Goal: Task Accomplishment & Management: Manage account settings

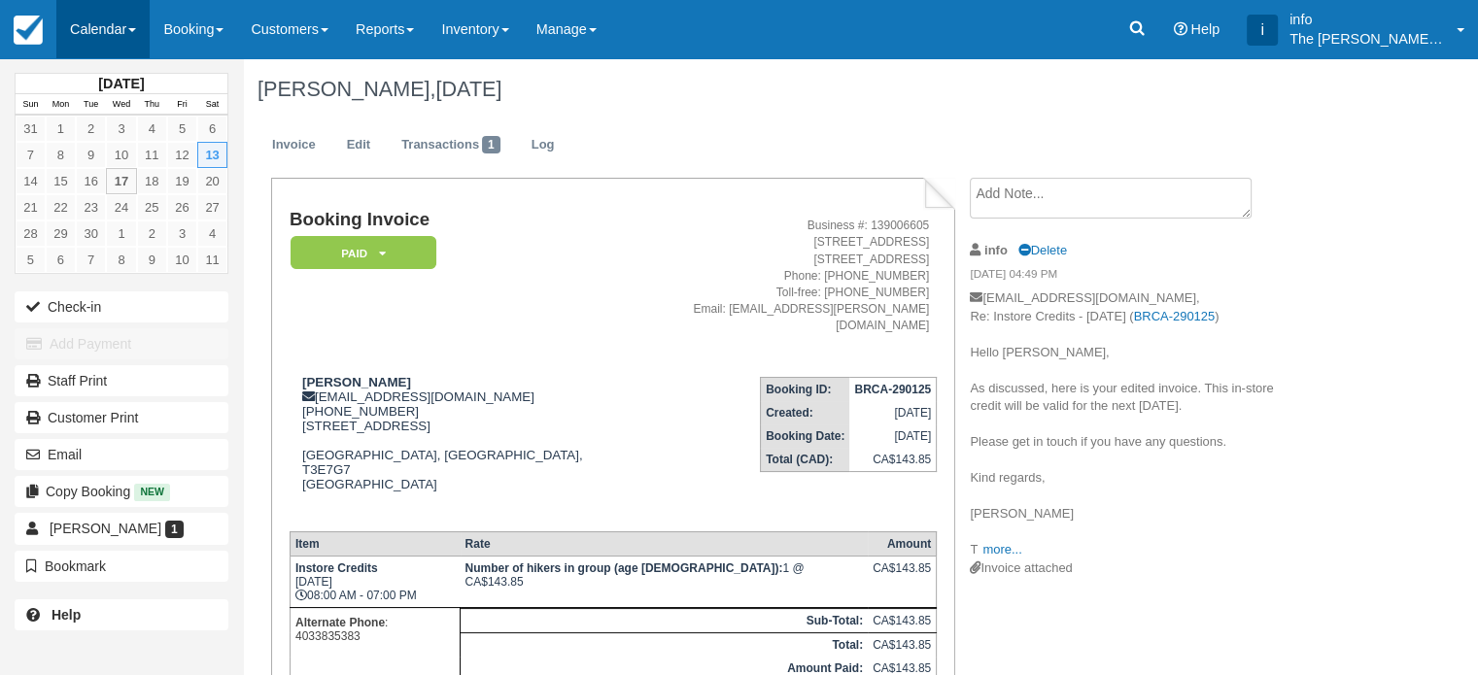
click at [106, 34] on link "Calendar" at bounding box center [102, 29] width 93 height 58
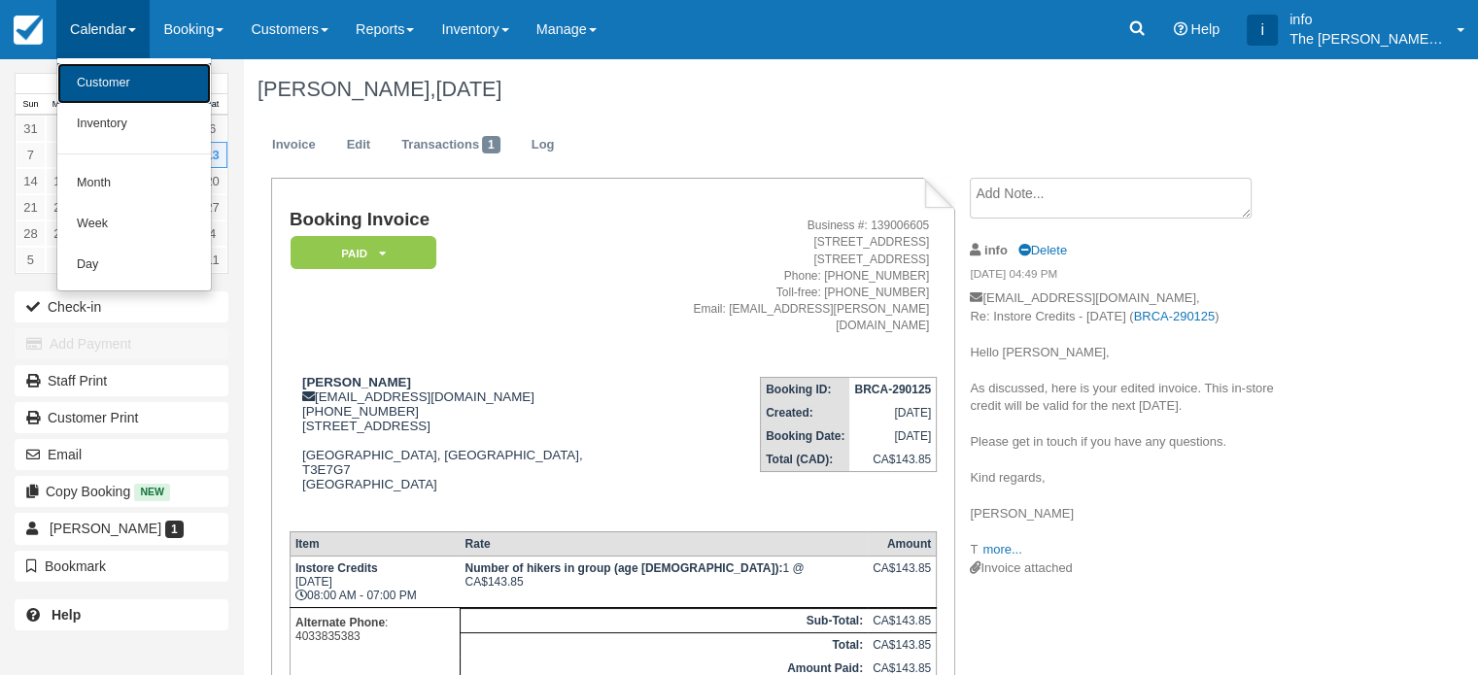
click at [129, 85] on link "Customer" at bounding box center [133, 83] width 153 height 41
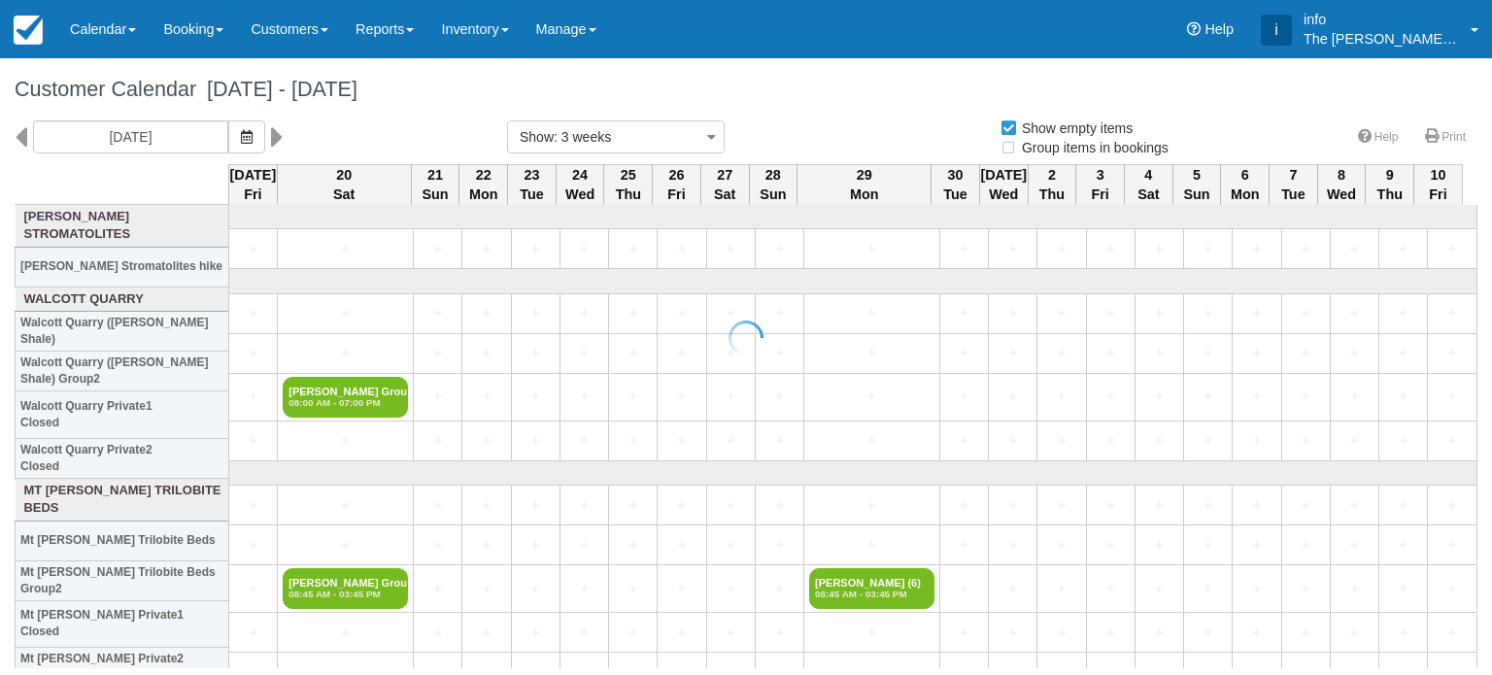
select select
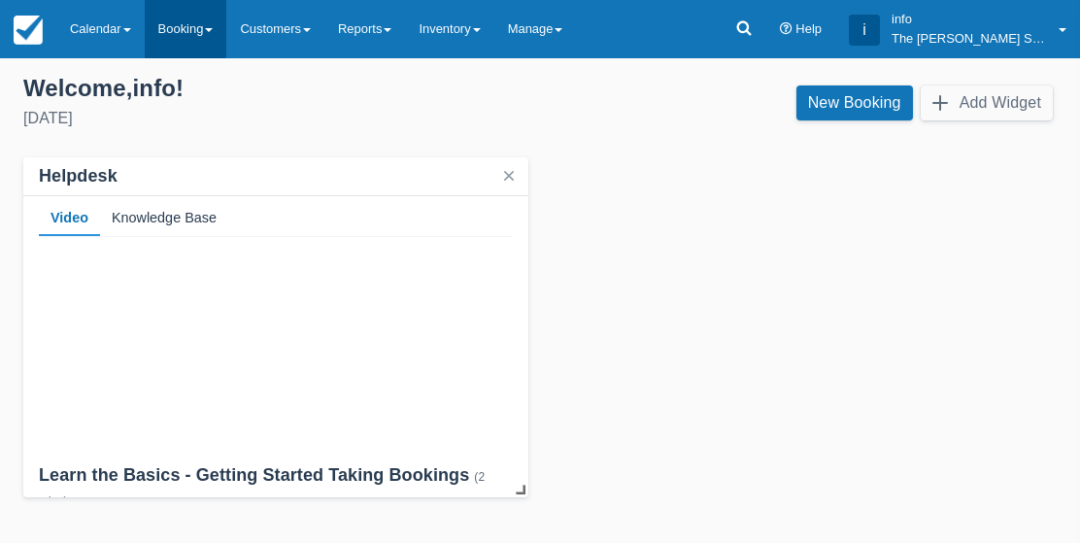
click at [204, 33] on link "Booking" at bounding box center [186, 29] width 83 height 58
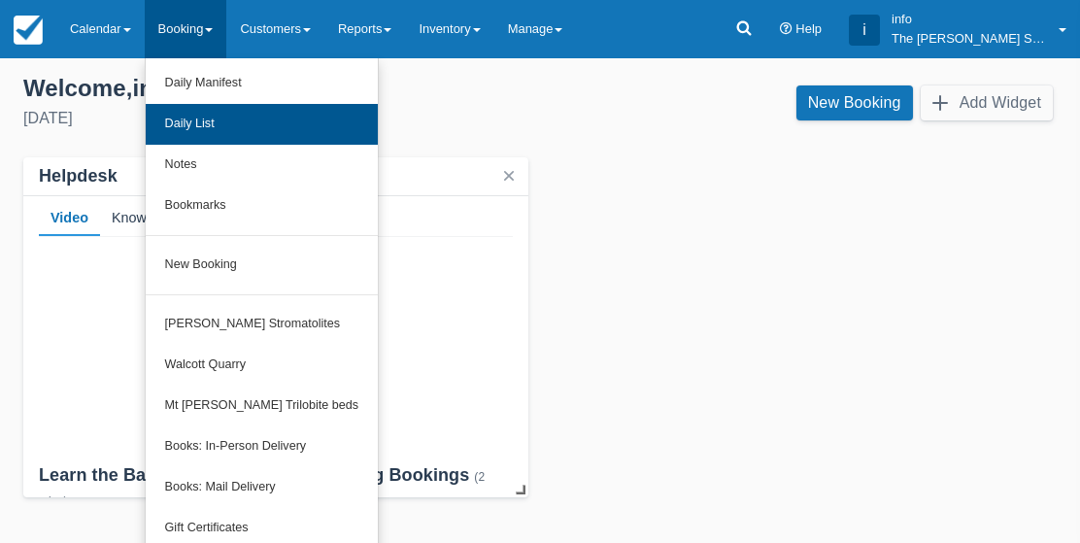
click at [275, 127] on link "Daily List" at bounding box center [262, 124] width 232 height 41
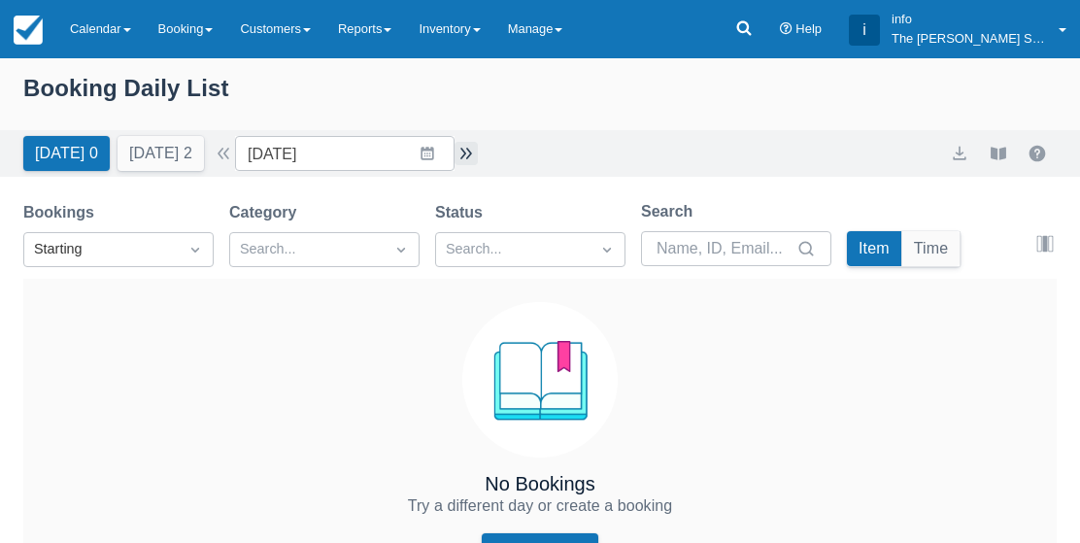
click at [455, 149] on button "button" at bounding box center [466, 153] width 23 height 23
type input "Sat 20 September 2025"
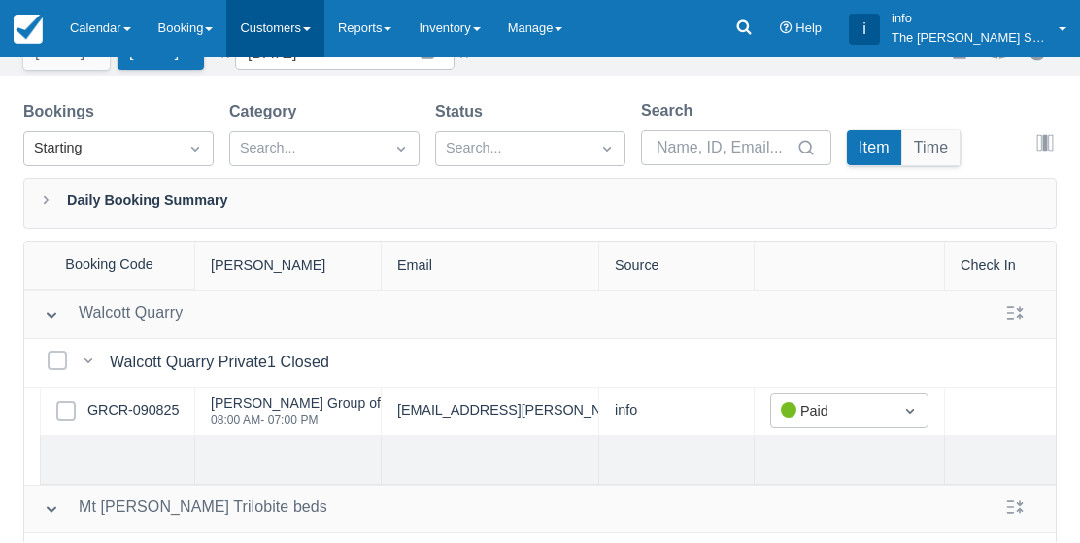
click at [319, 36] on link "Customers" at bounding box center [275, 29] width 98 height 58
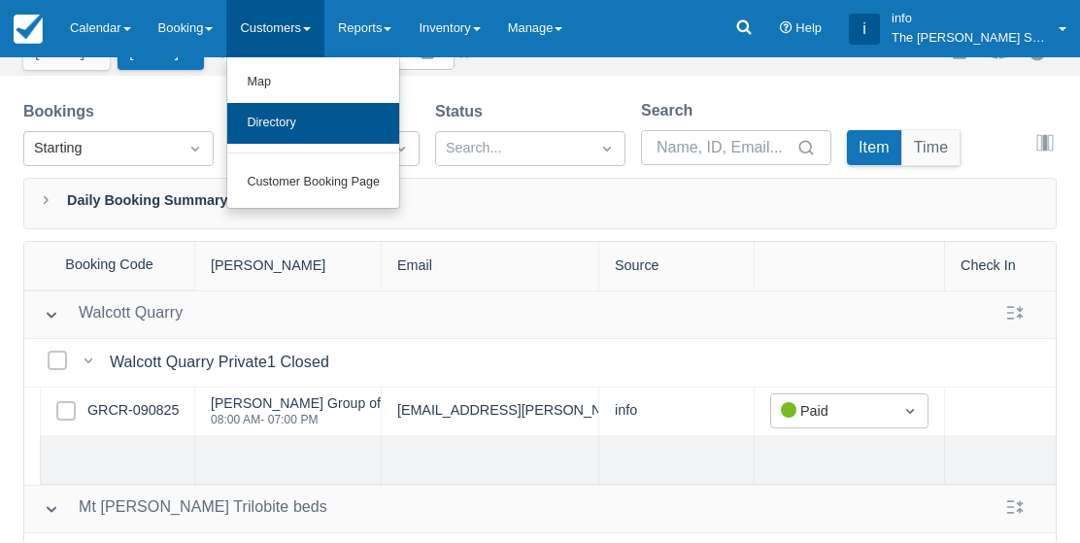
click at [370, 120] on link "Directory" at bounding box center [313, 124] width 172 height 41
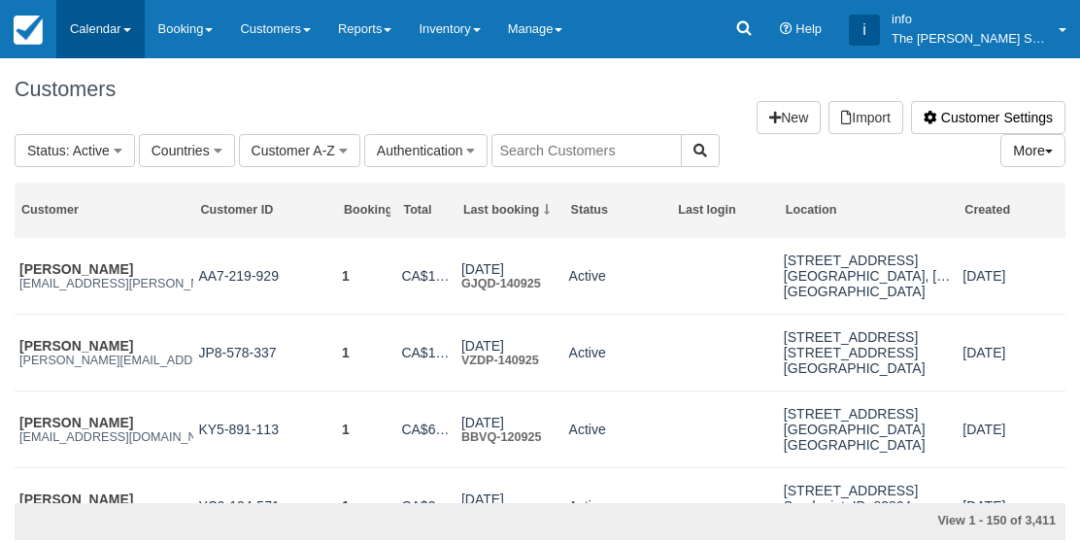
click at [113, 20] on link "Calendar" at bounding box center [100, 29] width 88 height 58
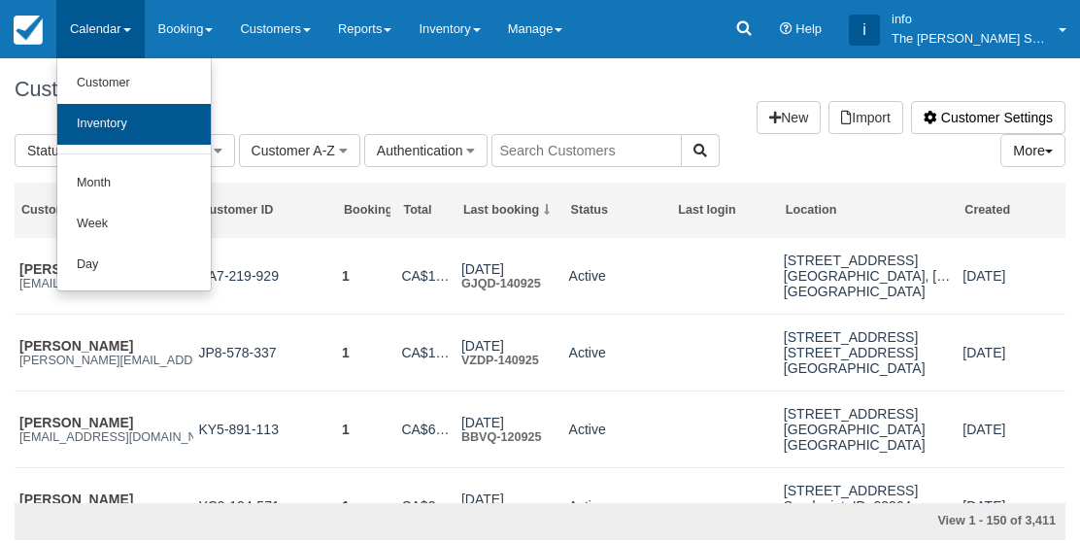
click at [161, 130] on link "Inventory" at bounding box center [133, 124] width 153 height 41
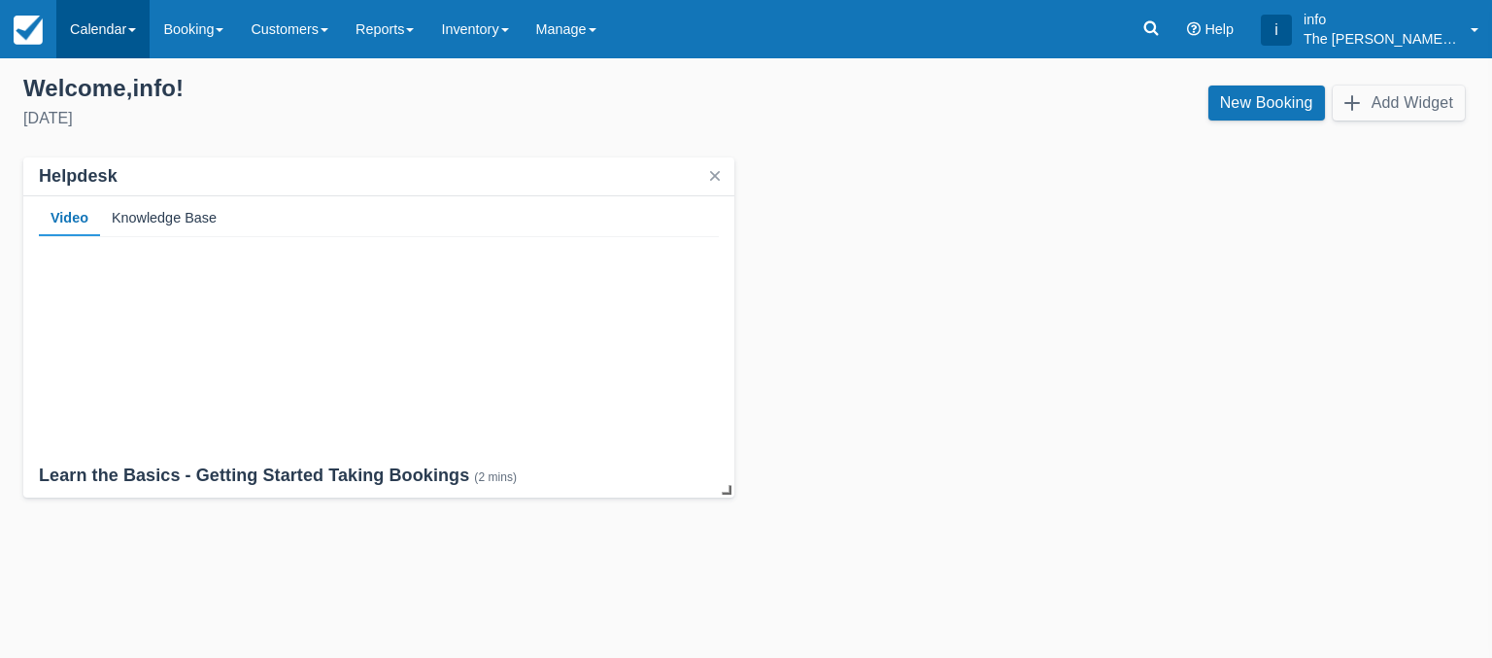
click at [111, 30] on link "Calendar" at bounding box center [102, 29] width 93 height 58
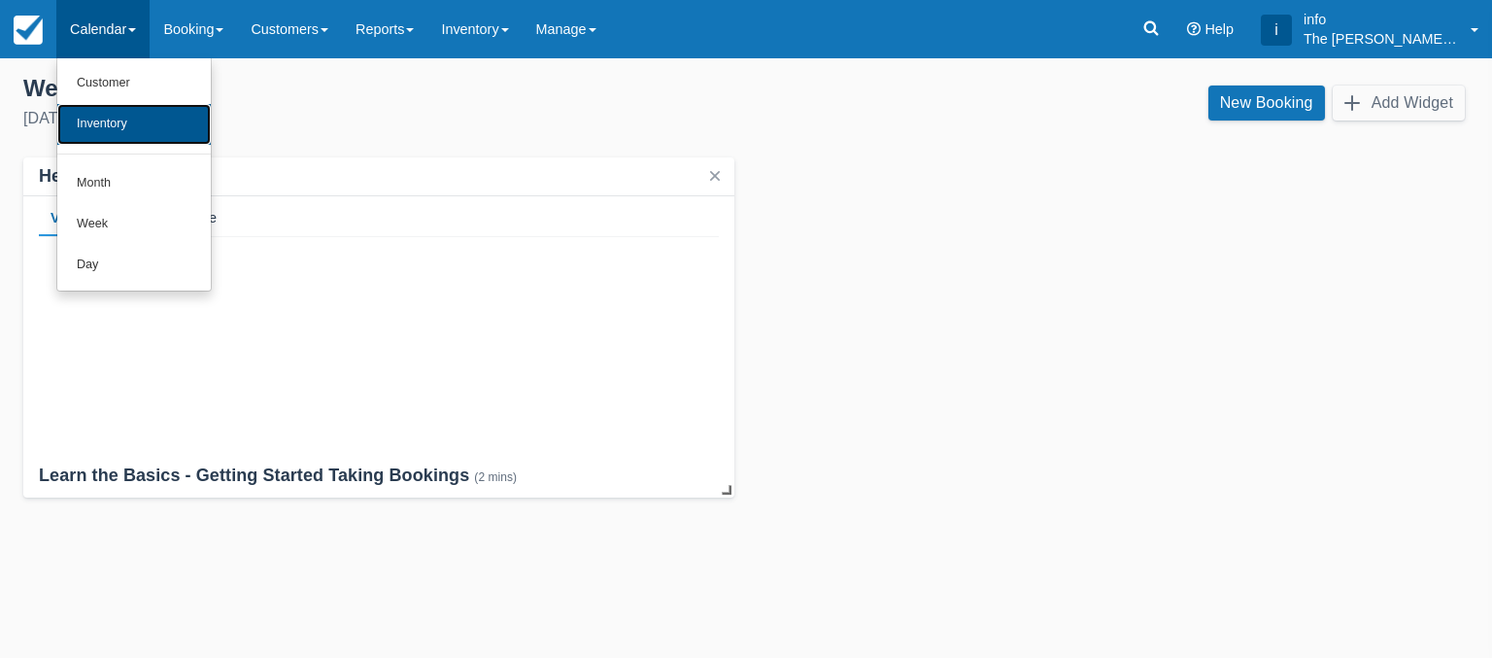
click at [101, 128] on link "Inventory" at bounding box center [133, 124] width 153 height 41
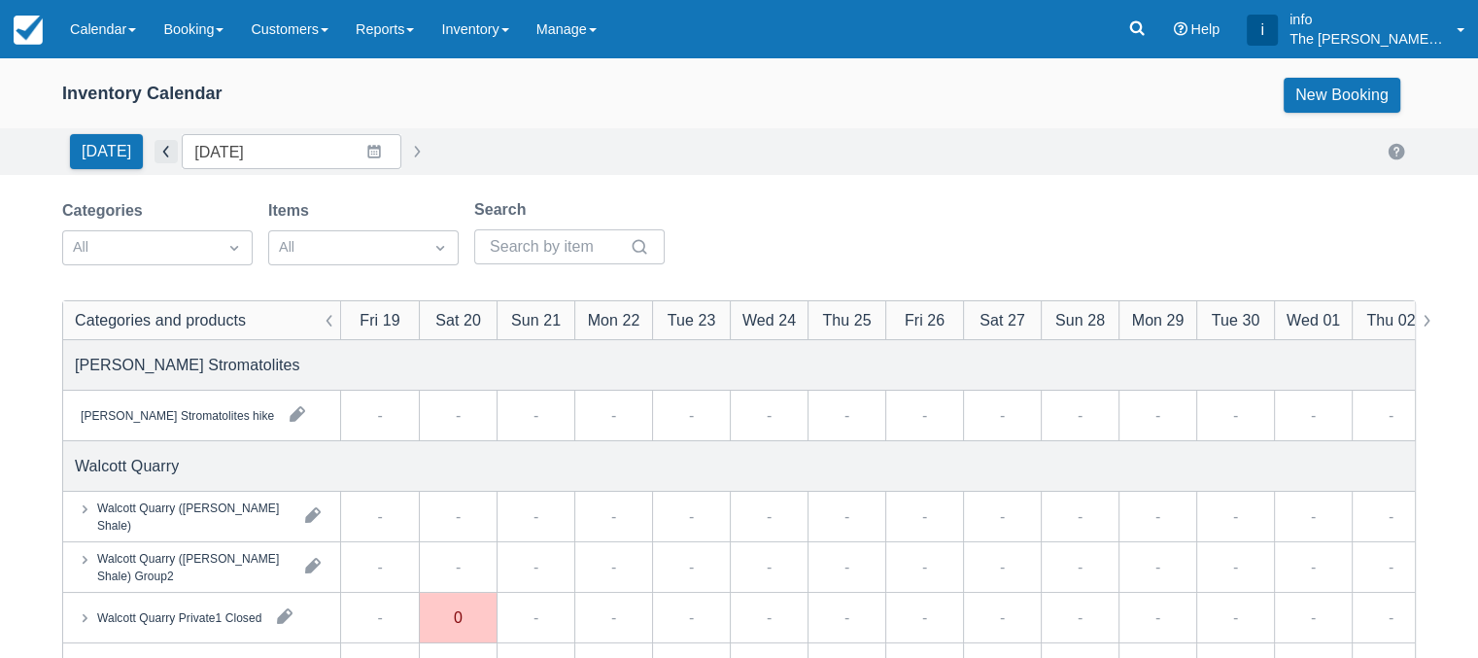
click at [154, 150] on button "button" at bounding box center [165, 151] width 23 height 23
type input "[DATE]"
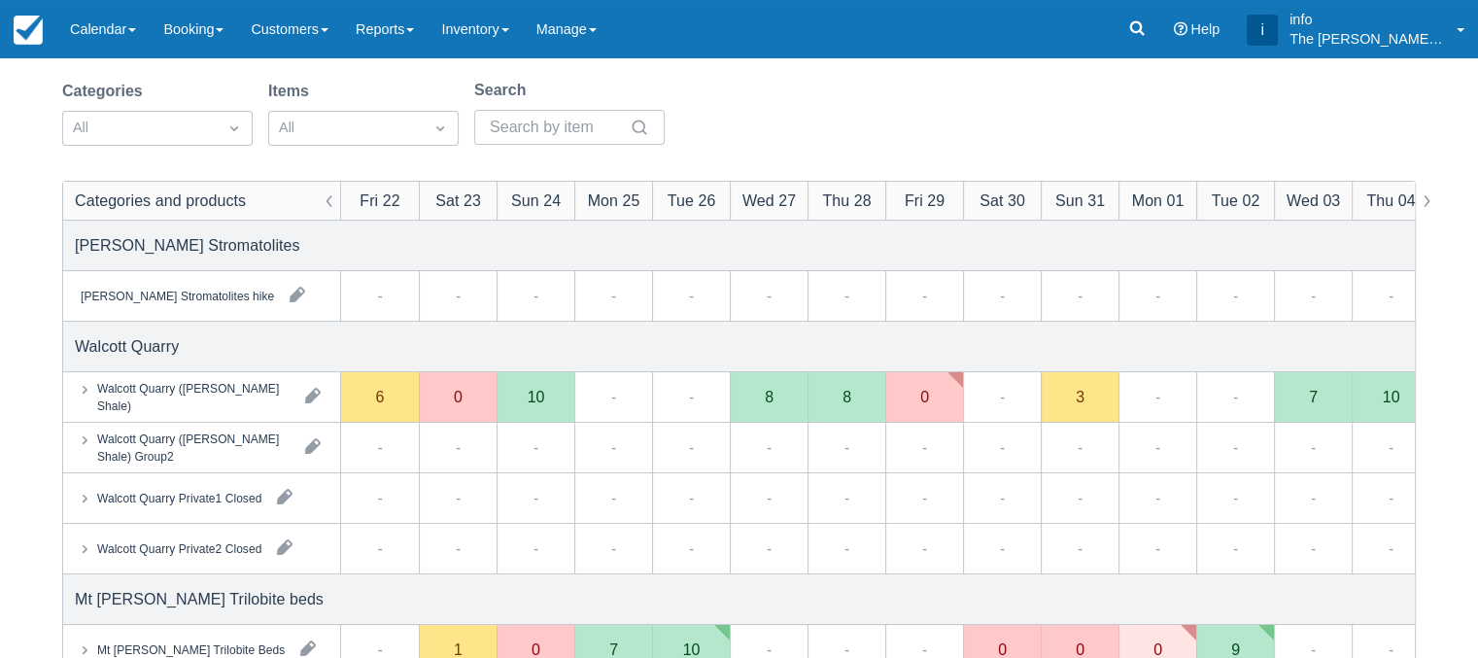
scroll to position [194, 0]
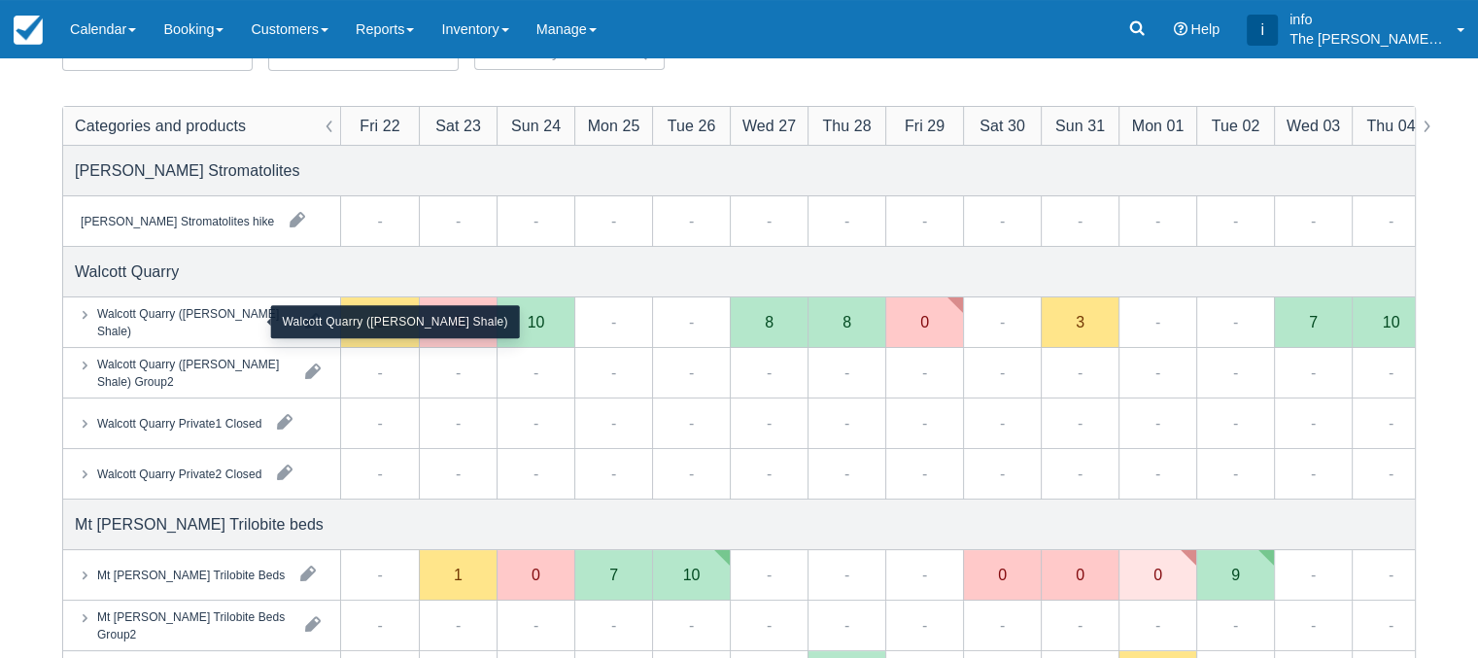
click at [228, 325] on div "Walcott Quarry ([PERSON_NAME] Shale)" at bounding box center [193, 321] width 192 height 35
click at [228, 325] on div "Walcott Quarry (Burgess Shale)" at bounding box center [193, 321] width 192 height 35
click at [214, 324] on div "Walcott Quarry (Burgess Shale)" at bounding box center [193, 321] width 192 height 35
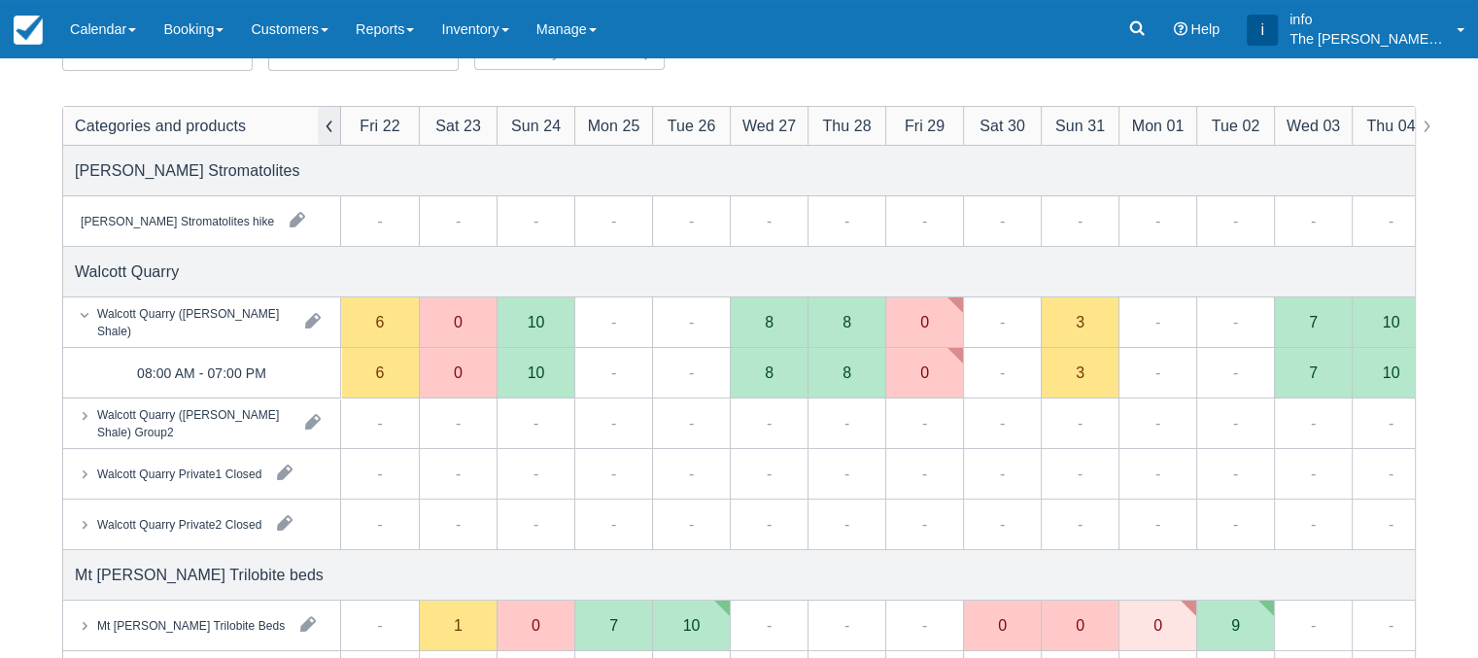
click at [323, 124] on button "button" at bounding box center [329, 126] width 23 height 38
click at [324, 126] on button "button" at bounding box center [329, 126] width 23 height 38
click at [329, 128] on button "button" at bounding box center [329, 126] width 23 height 38
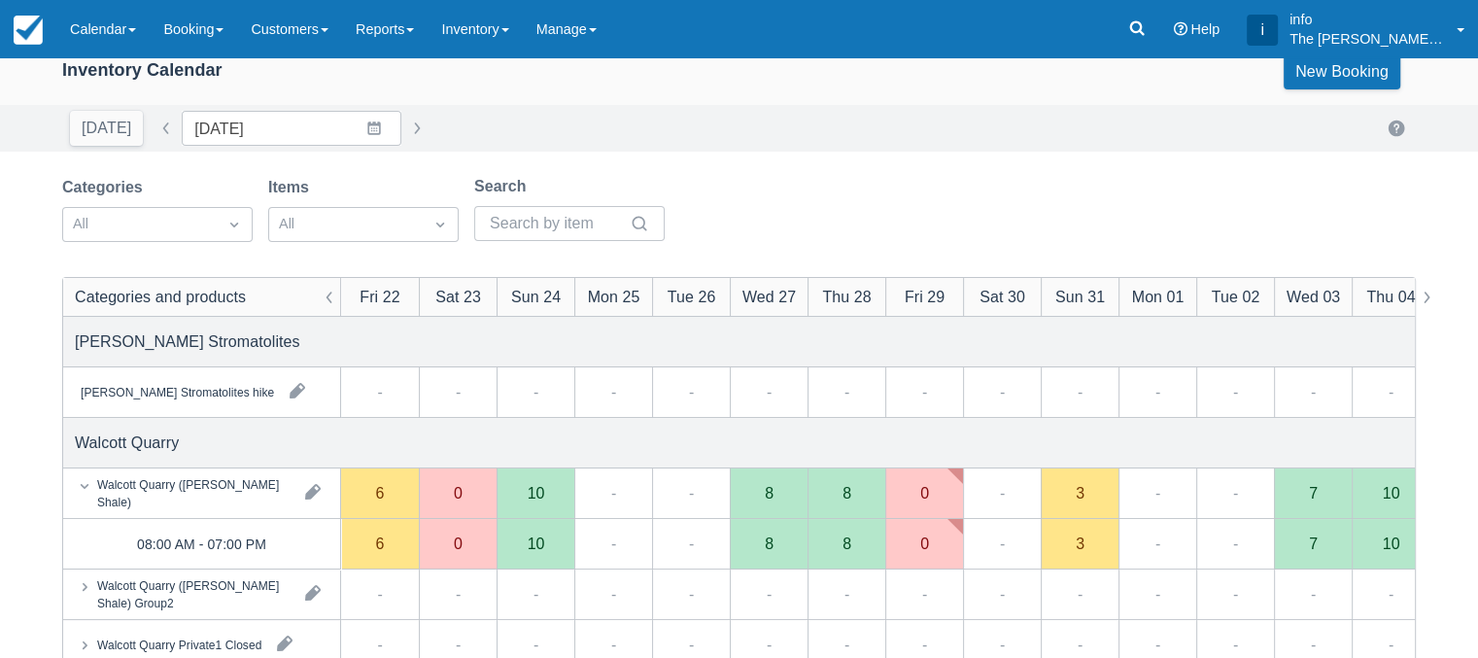
scroll to position [0, 0]
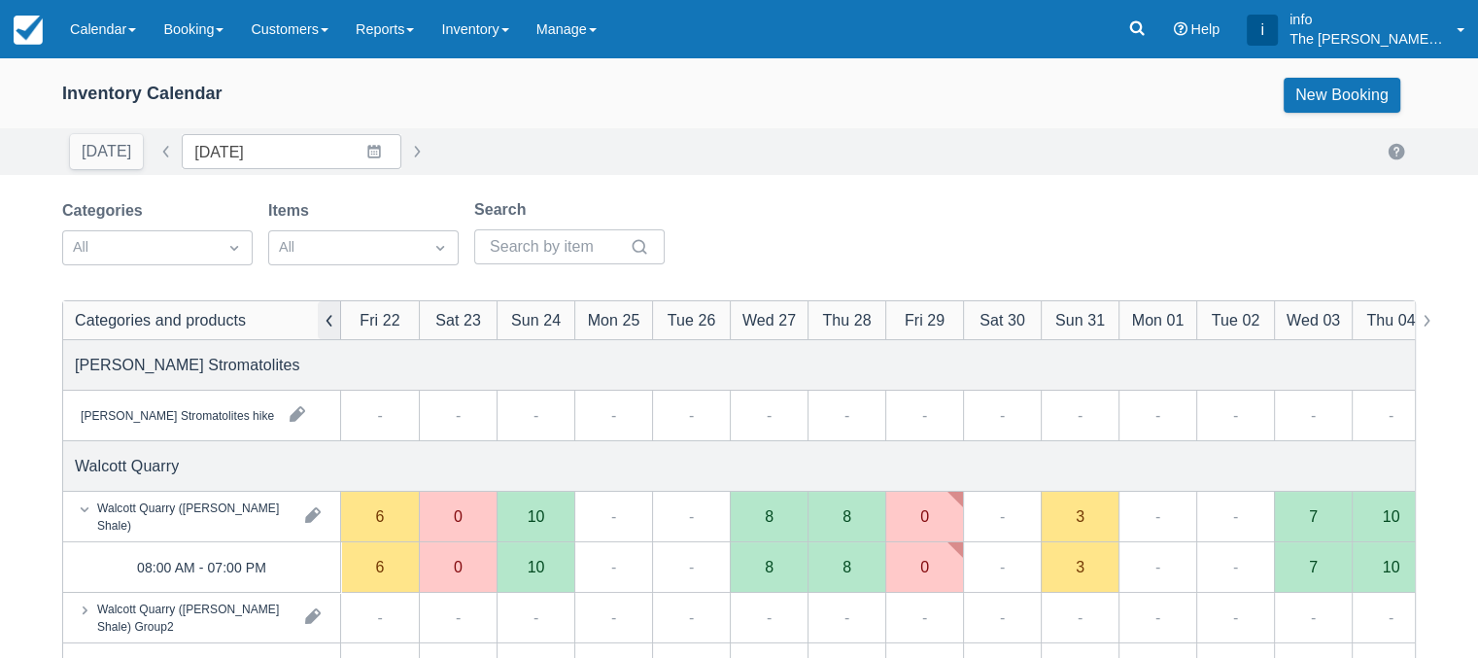
click at [329, 321] on button "button" at bounding box center [329, 320] width 23 height 38
click at [1422, 319] on button "button" at bounding box center [1425, 320] width 23 height 38
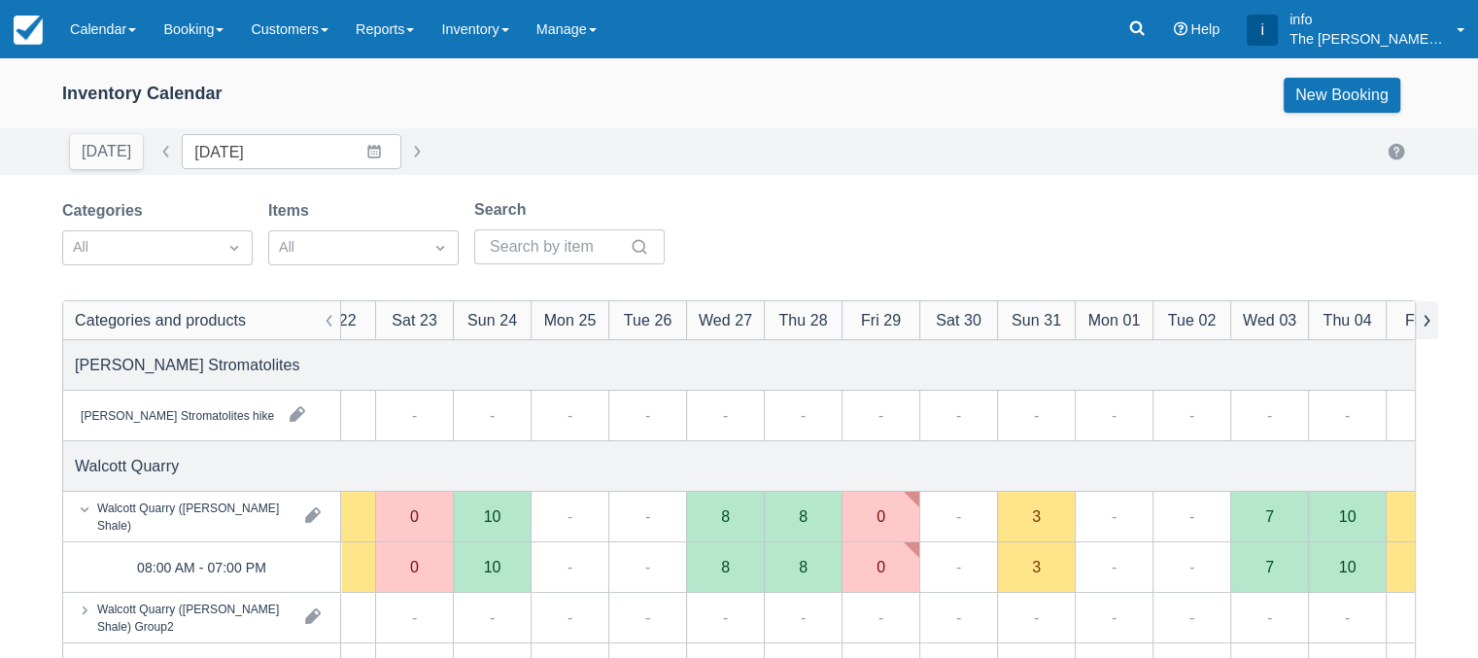
click at [1422, 319] on button "button" at bounding box center [1425, 320] width 23 height 38
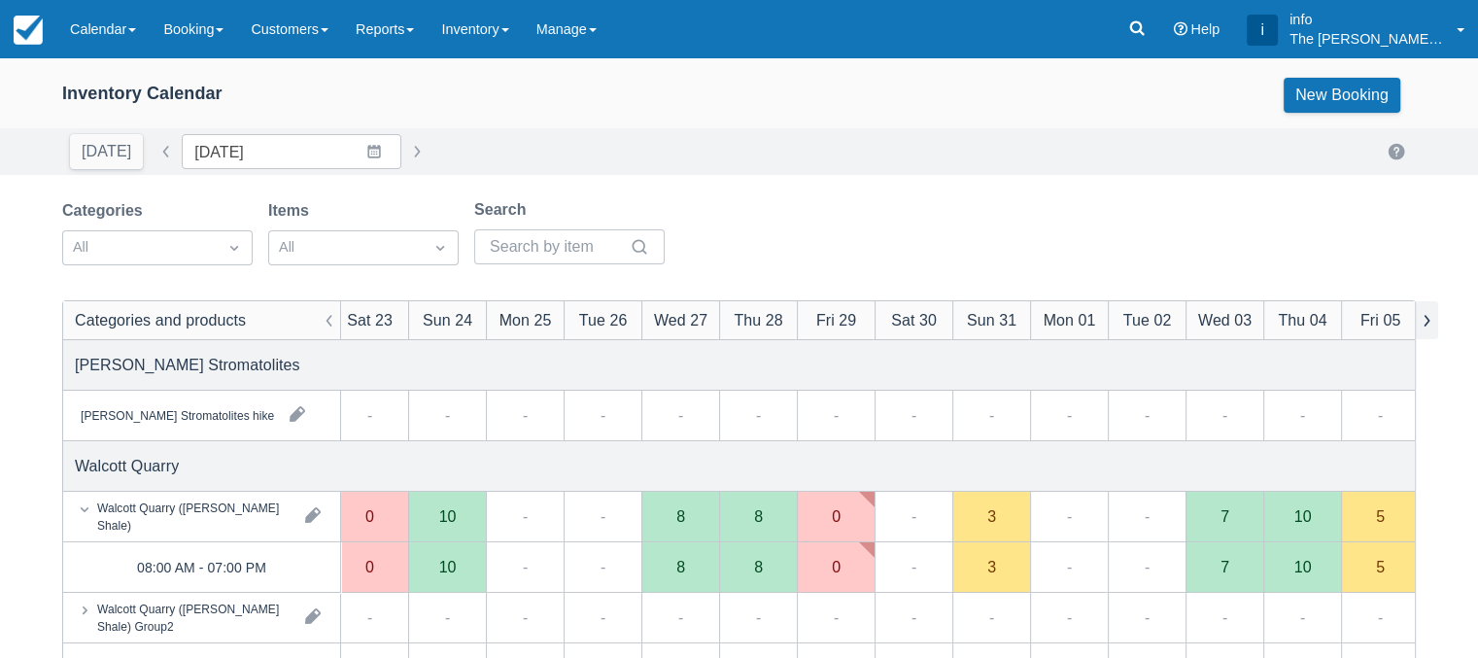
click at [1422, 319] on button "button" at bounding box center [1425, 320] width 23 height 38
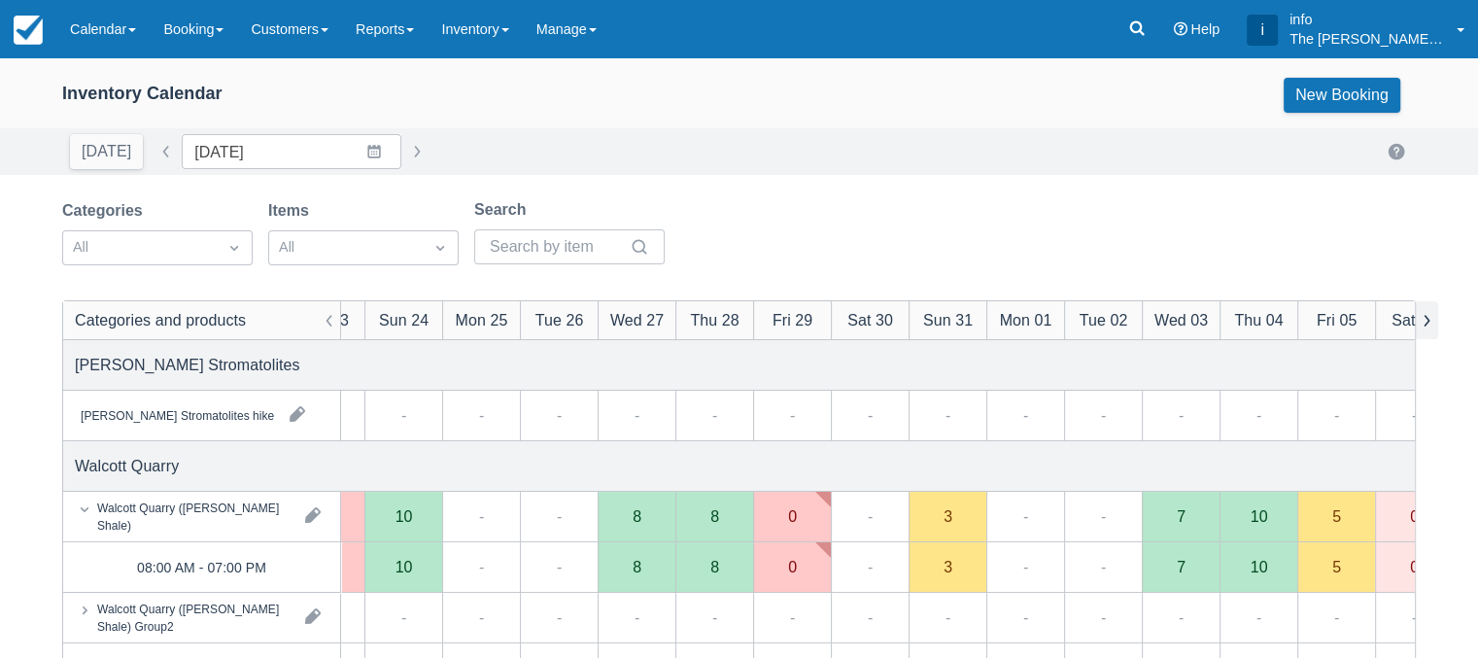
click at [1422, 319] on button "button" at bounding box center [1425, 320] width 23 height 38
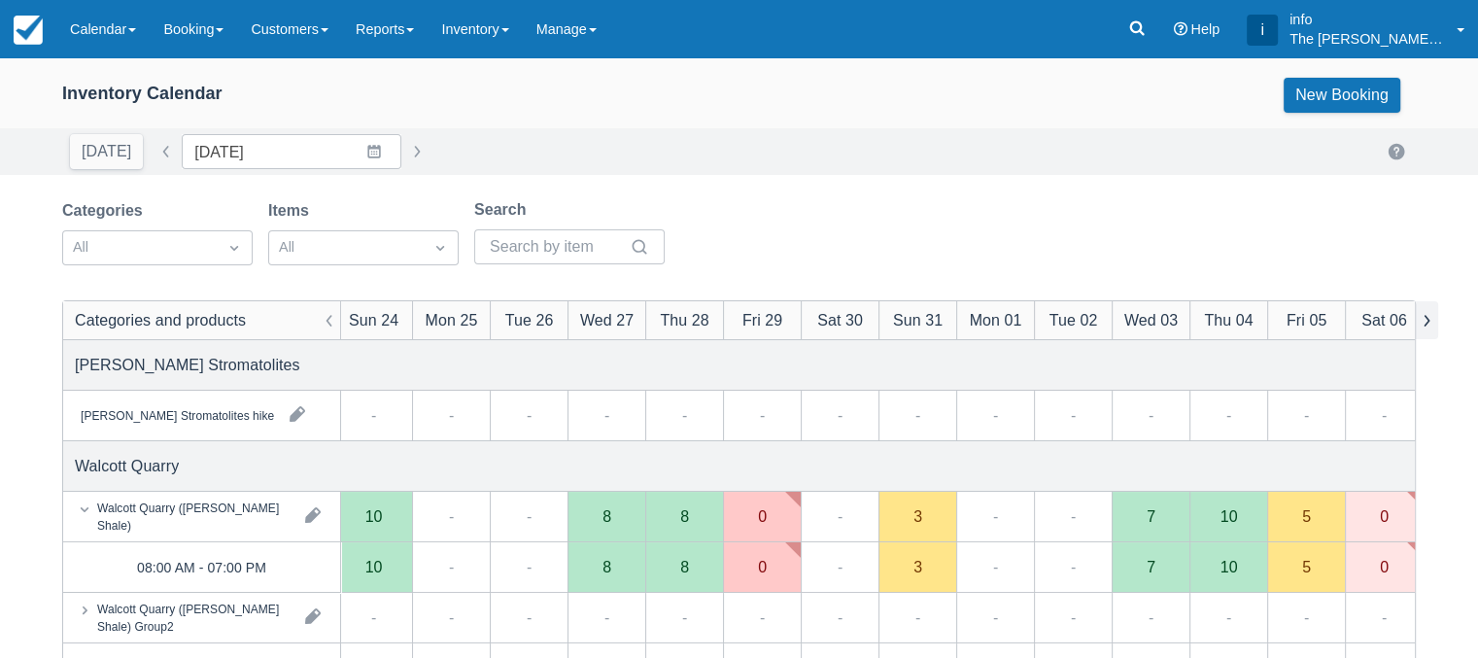
click at [1422, 319] on button "button" at bounding box center [1425, 320] width 23 height 38
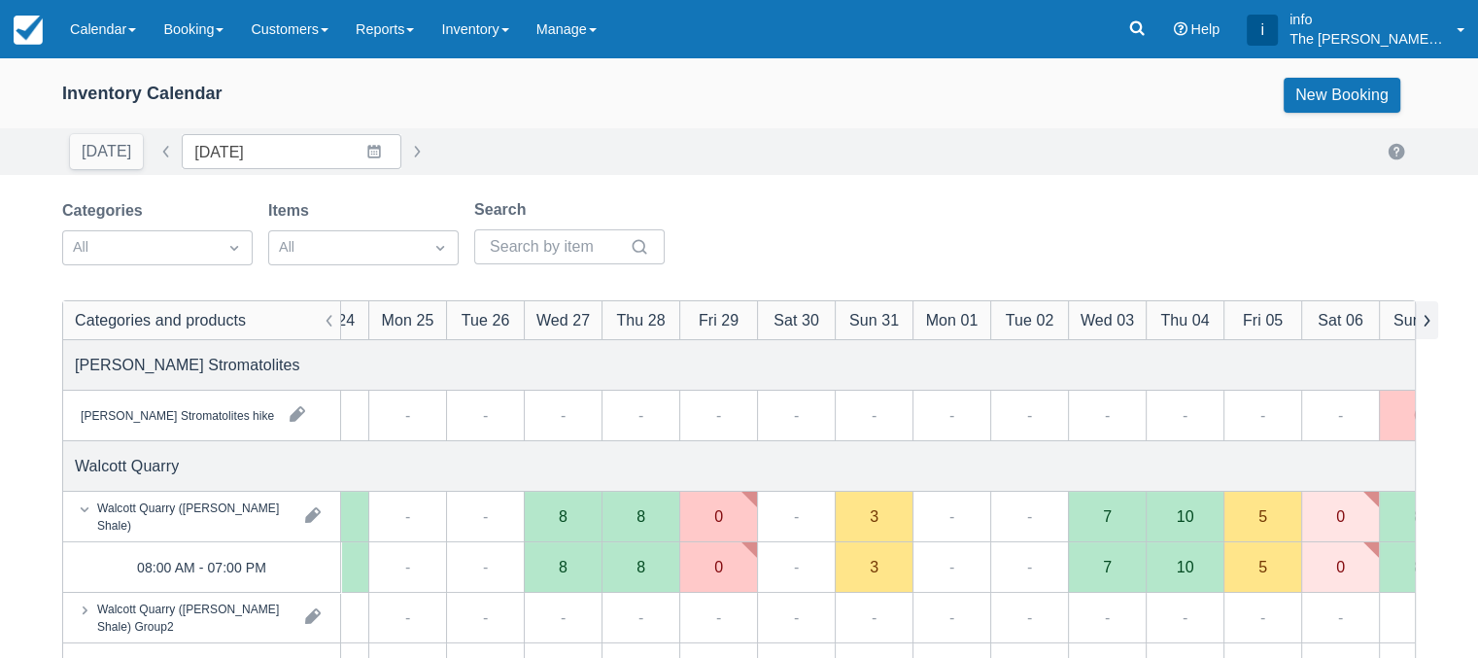
click at [1422, 319] on button "button" at bounding box center [1425, 320] width 23 height 38
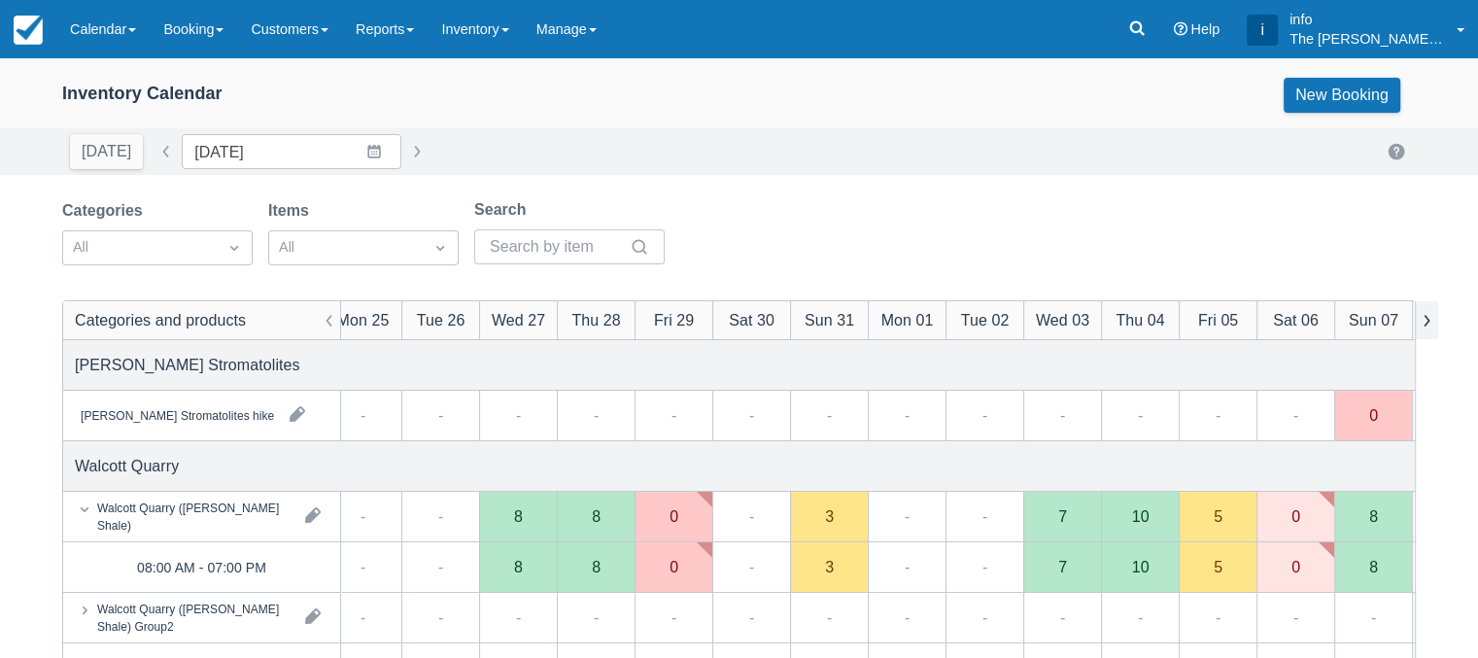
click at [1422, 319] on button "button" at bounding box center [1425, 320] width 23 height 38
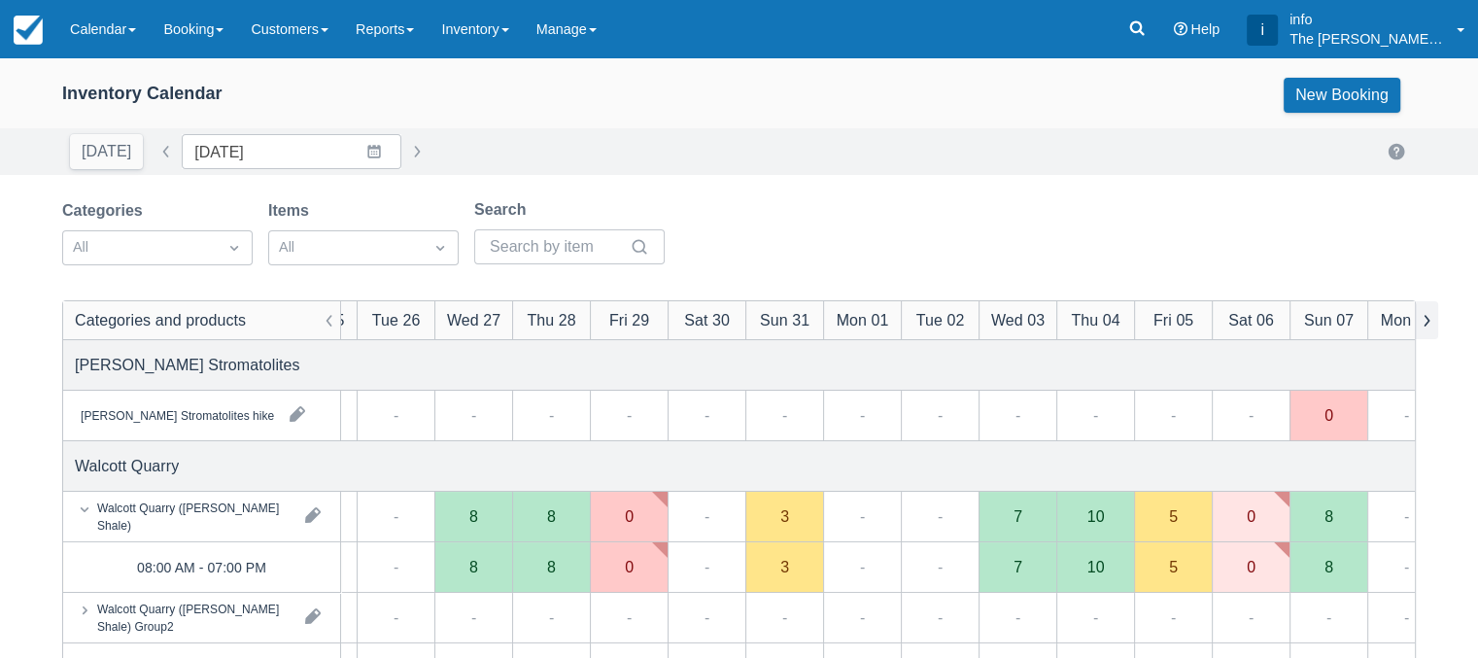
click at [1422, 319] on button "button" at bounding box center [1425, 320] width 23 height 38
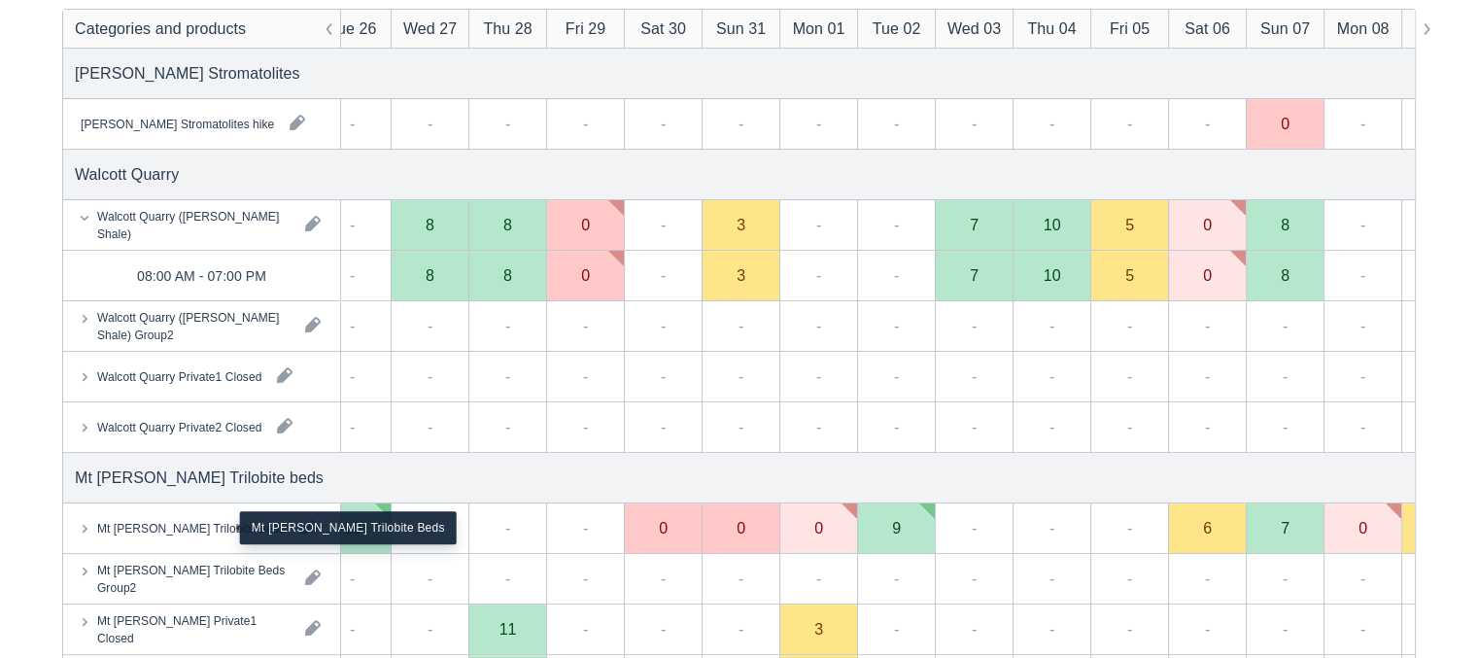
click at [176, 526] on div "Mt Stephen Trilobite Beds" at bounding box center [190, 527] width 187 height 17
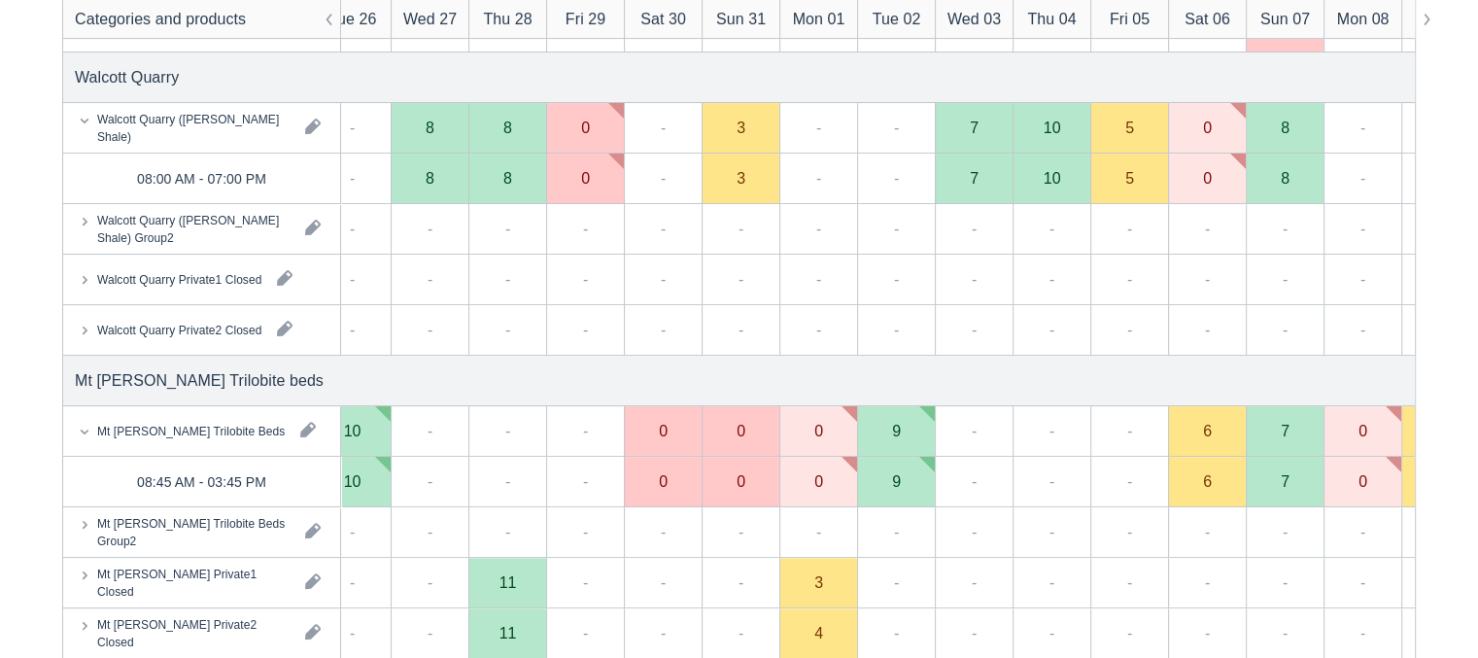
click at [200, 450] on div "Mt [PERSON_NAME] Trilobite Beds" at bounding box center [201, 431] width 277 height 50
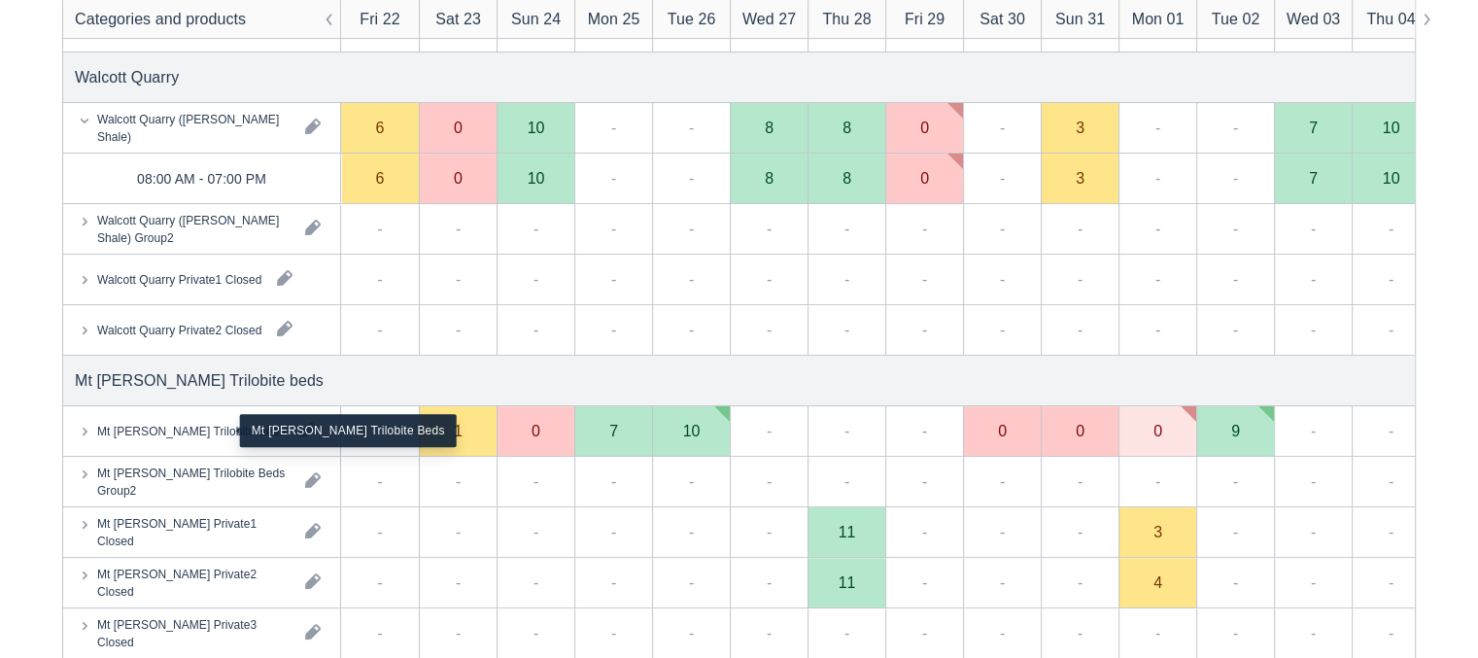
click at [203, 436] on div "Mt [PERSON_NAME] Trilobite Beds" at bounding box center [190, 430] width 187 height 17
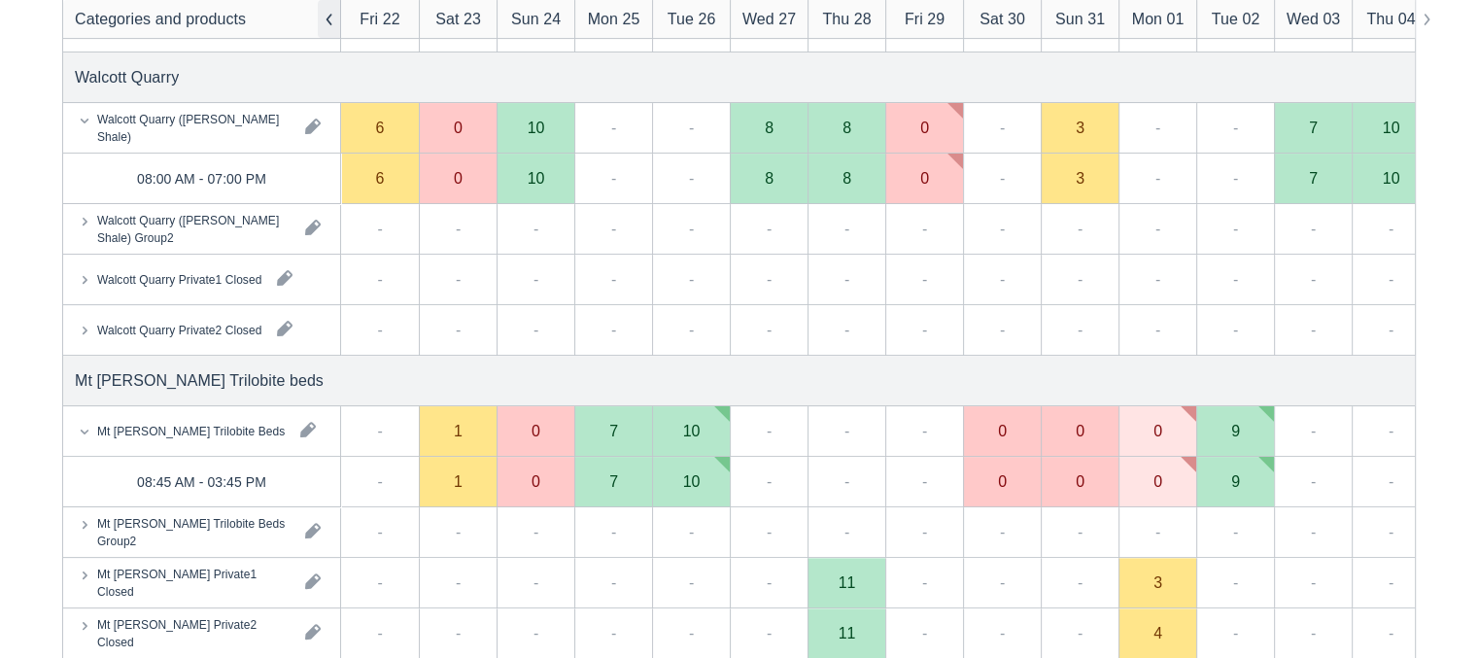
click at [331, 25] on button "button" at bounding box center [329, 19] width 23 height 38
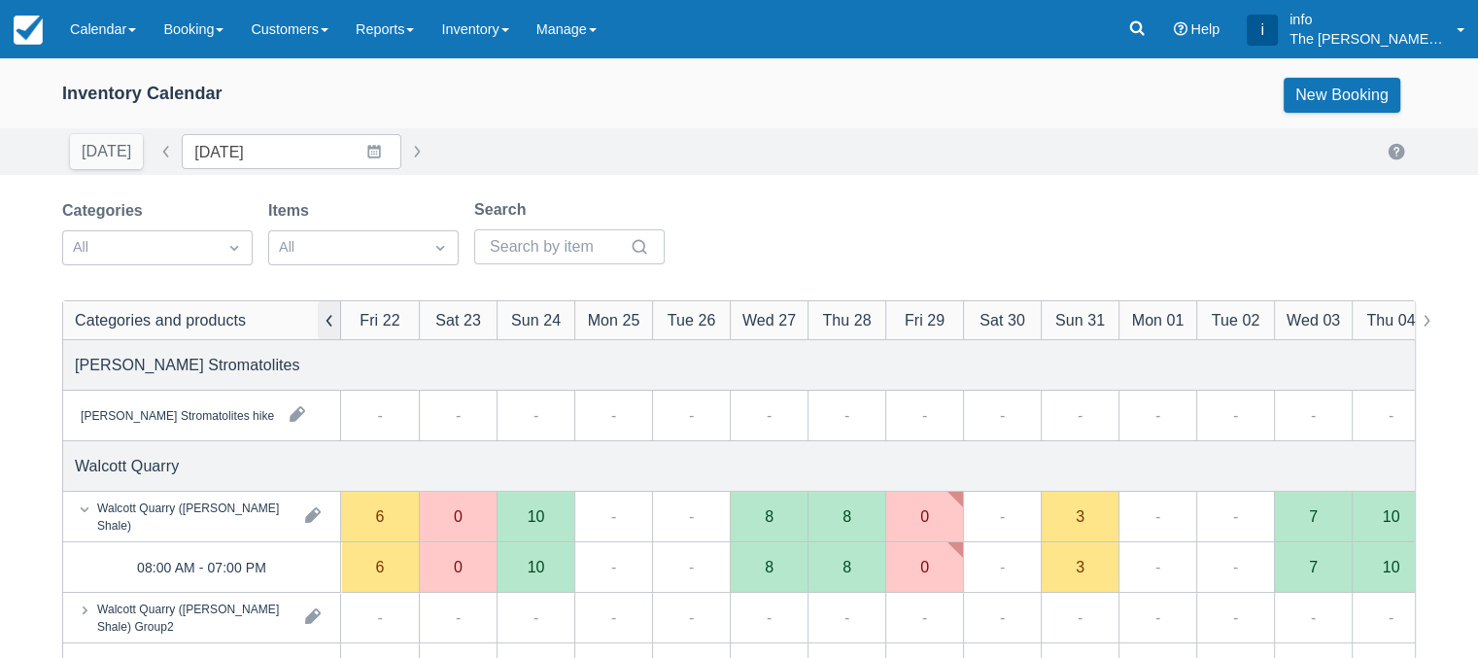
click at [328, 321] on button "button" at bounding box center [329, 320] width 23 height 38
click at [1423, 322] on button "button" at bounding box center [1425, 320] width 23 height 38
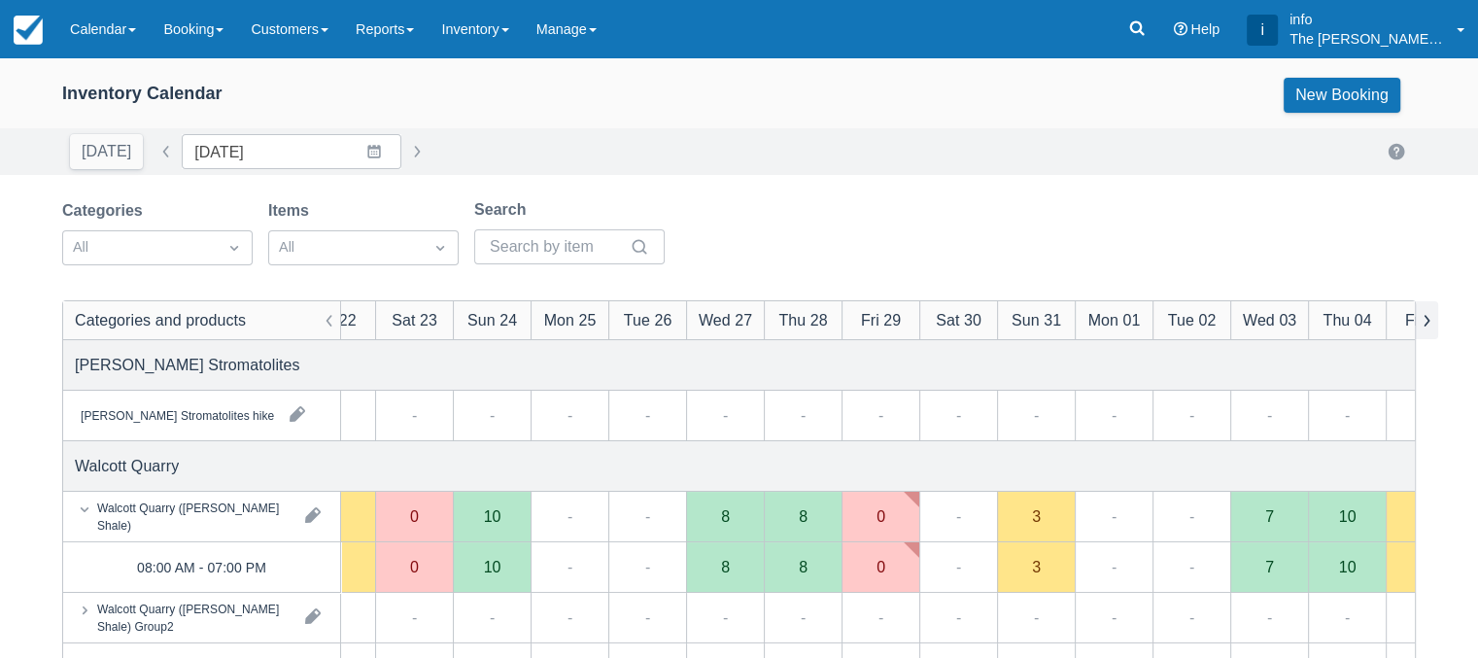
click at [1423, 322] on button "button" at bounding box center [1425, 320] width 23 height 38
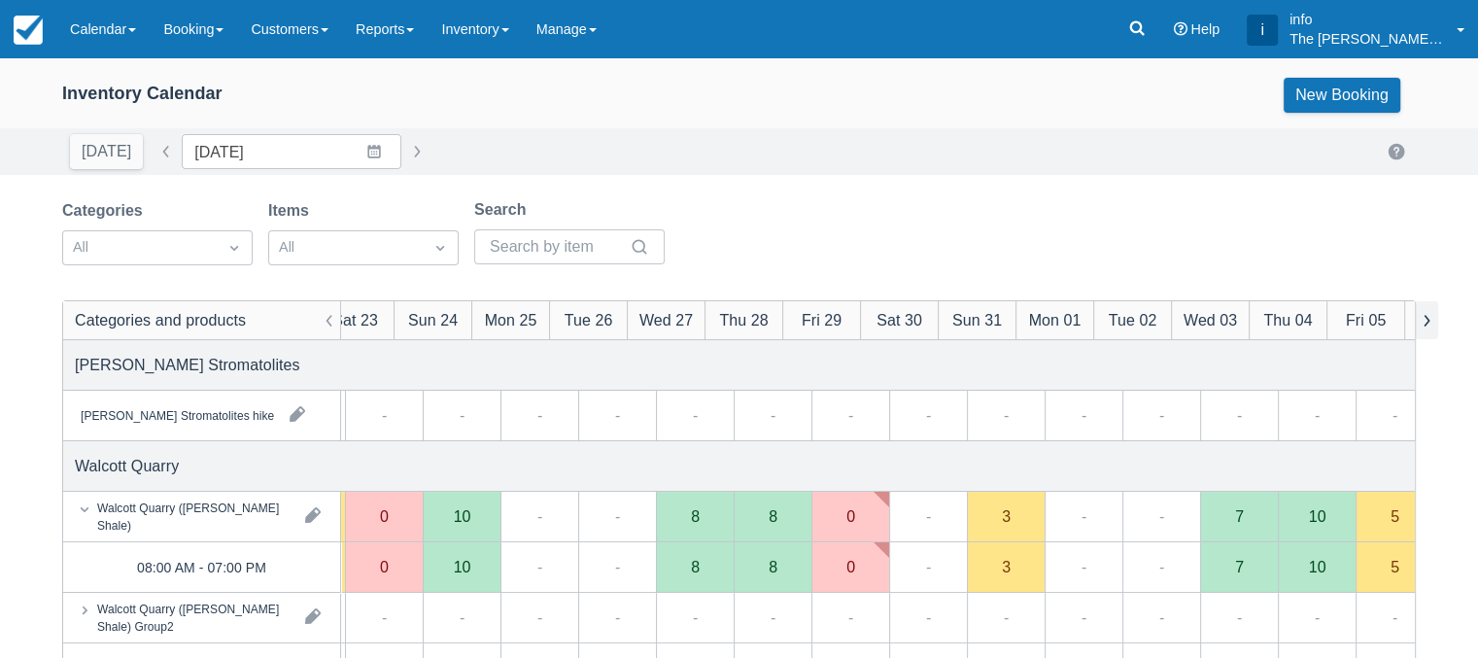
click at [1423, 322] on button "button" at bounding box center [1425, 320] width 23 height 38
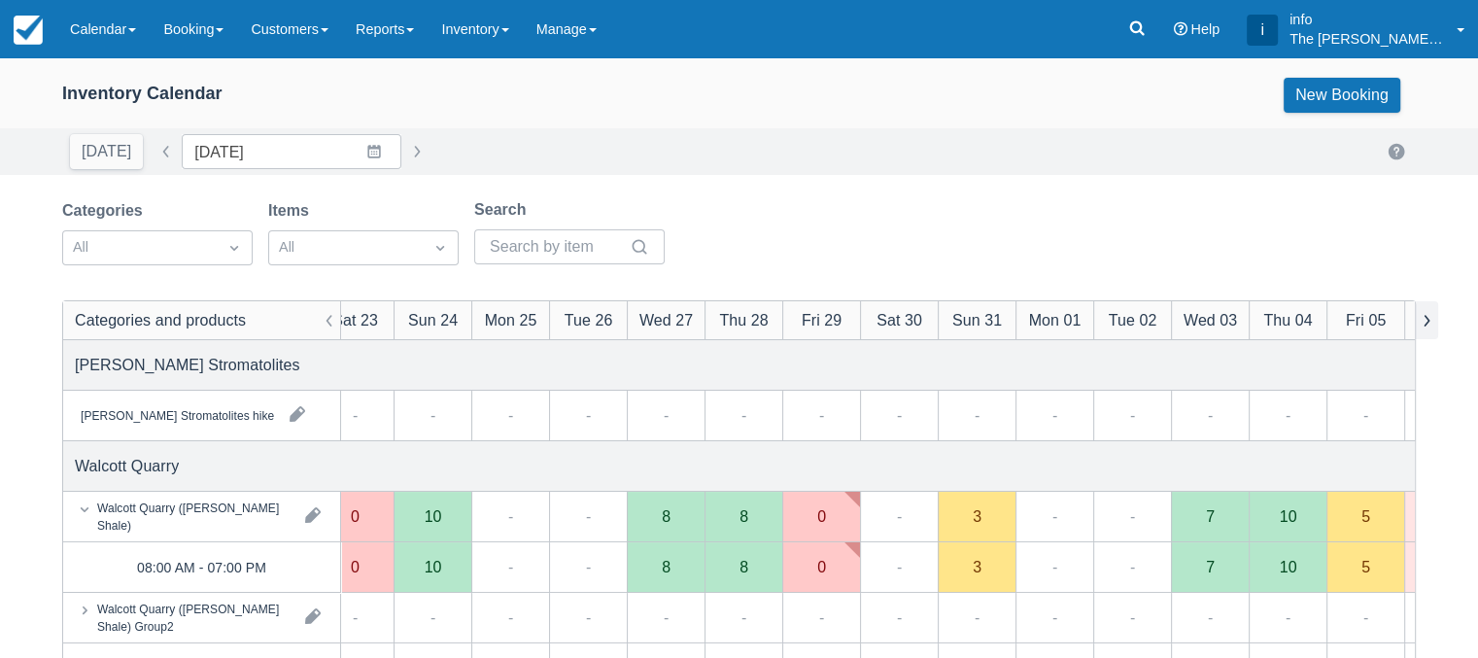
click at [1423, 322] on button "button" at bounding box center [1425, 320] width 23 height 38
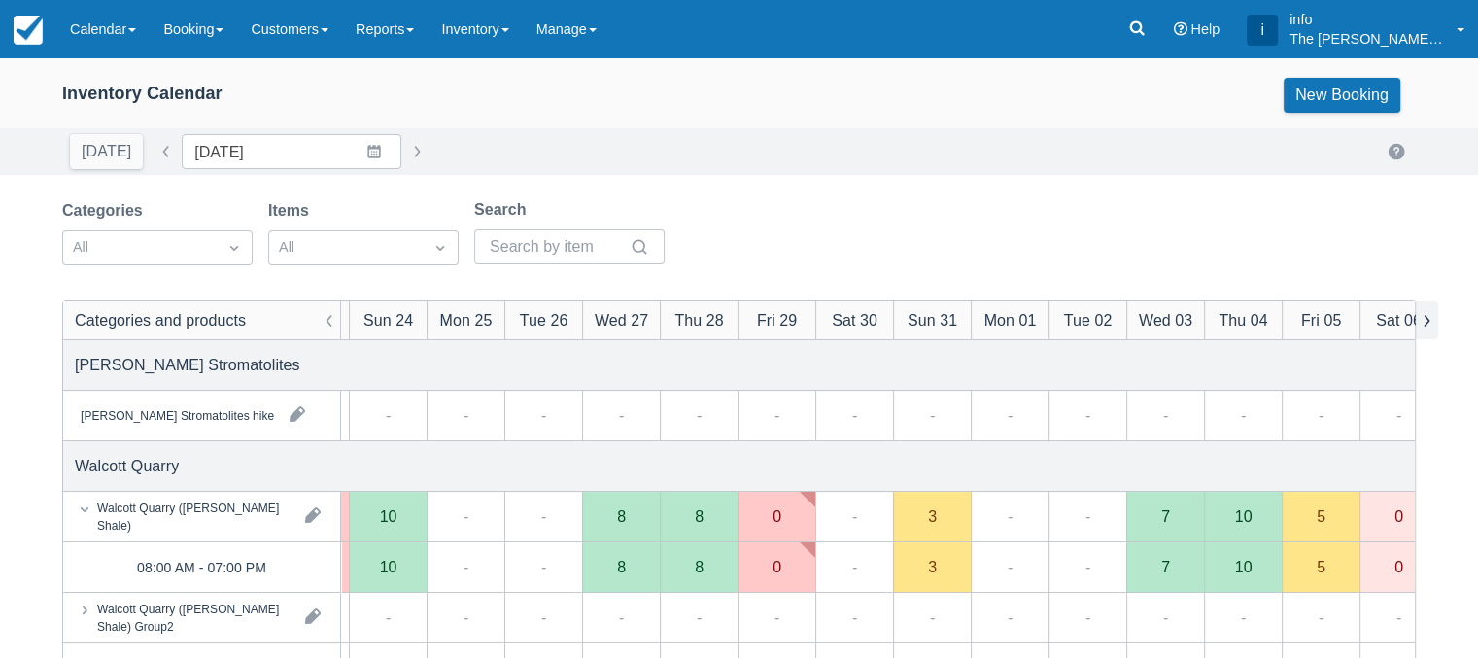
click at [1424, 320] on button "button" at bounding box center [1425, 320] width 23 height 38
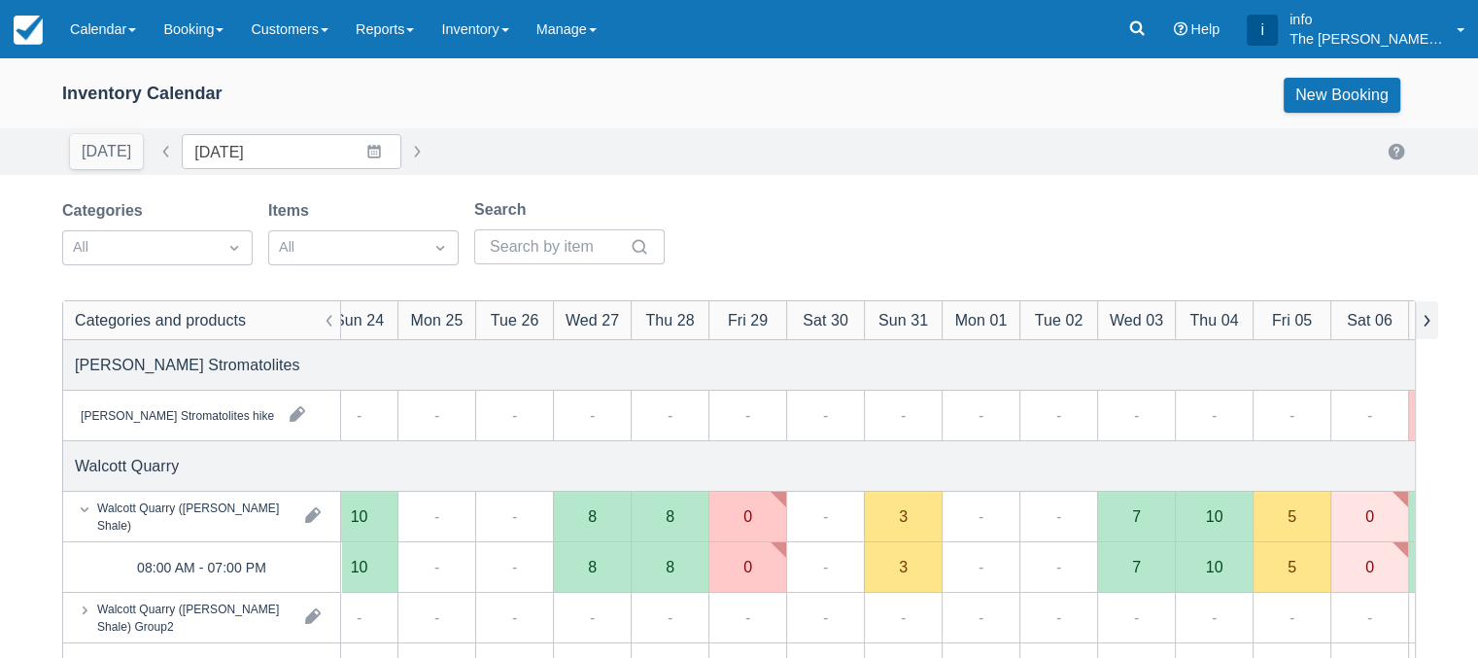
click at [1424, 320] on button "button" at bounding box center [1425, 320] width 23 height 38
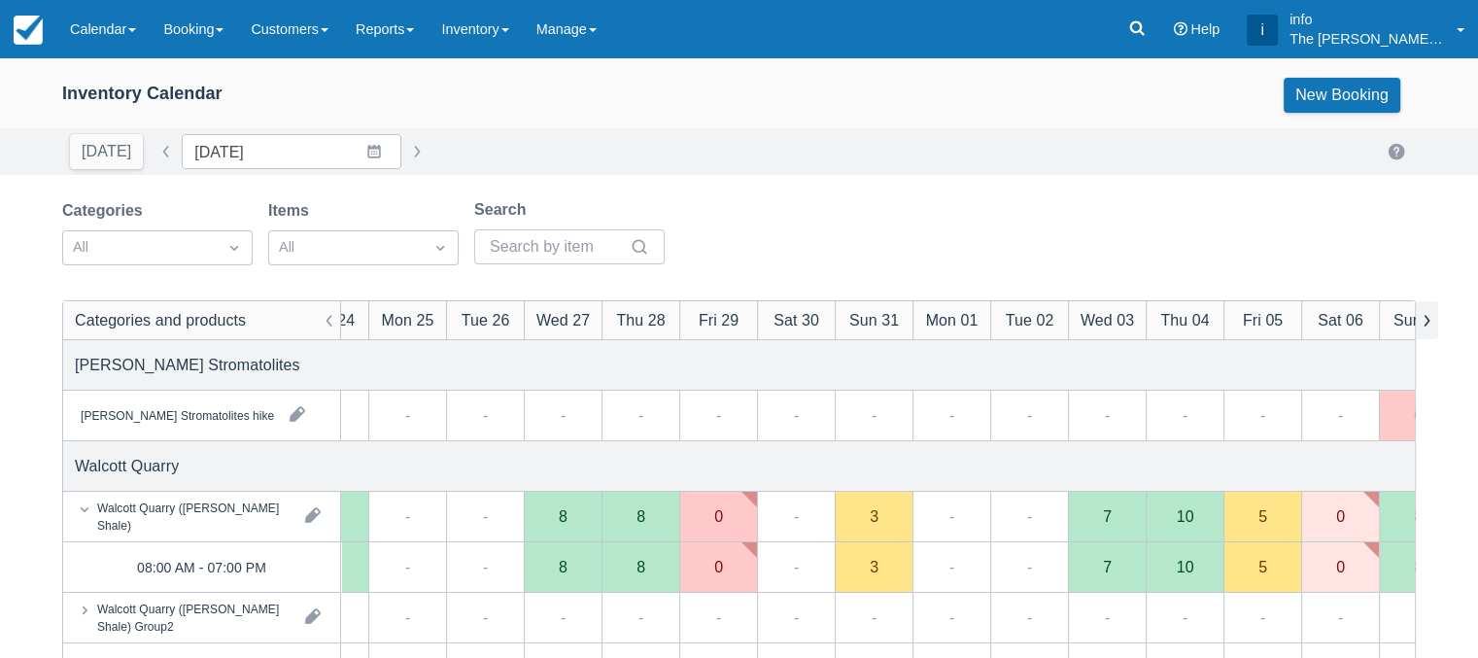
click at [1424, 320] on button "button" at bounding box center [1425, 320] width 23 height 38
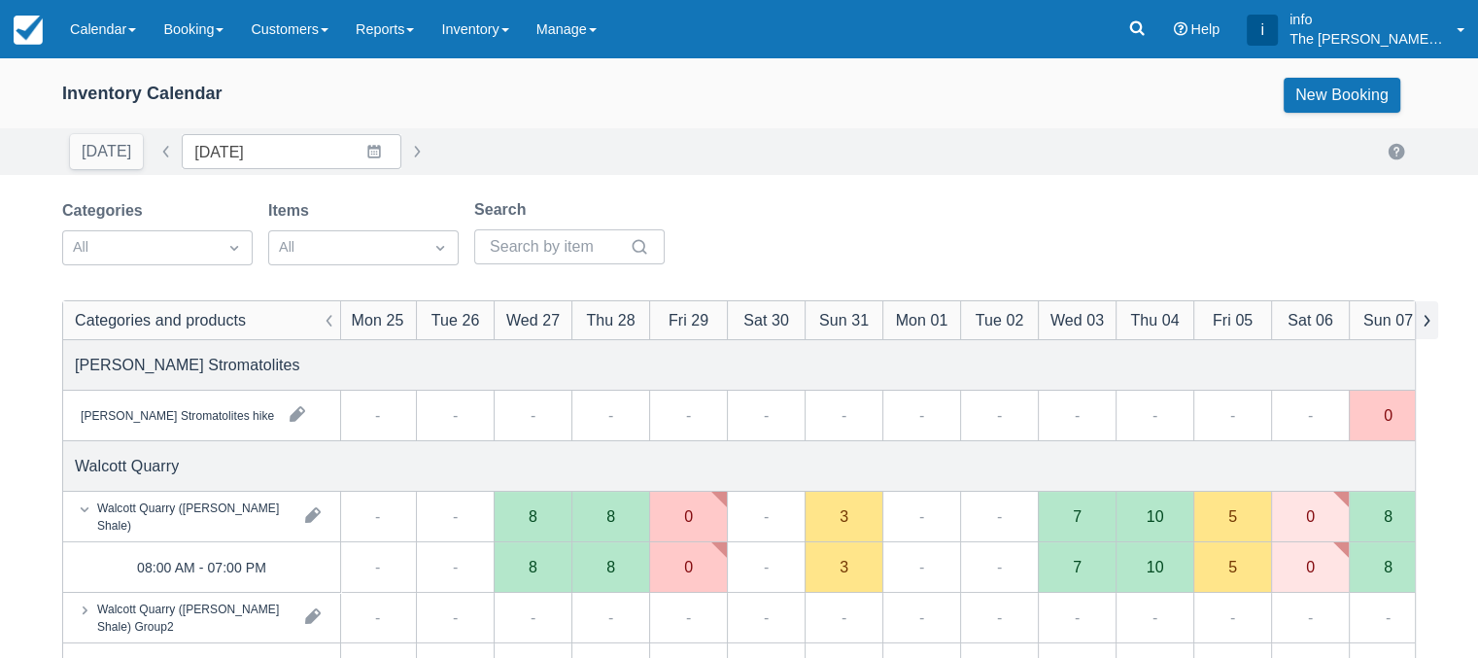
click at [1424, 320] on button "button" at bounding box center [1425, 320] width 23 height 38
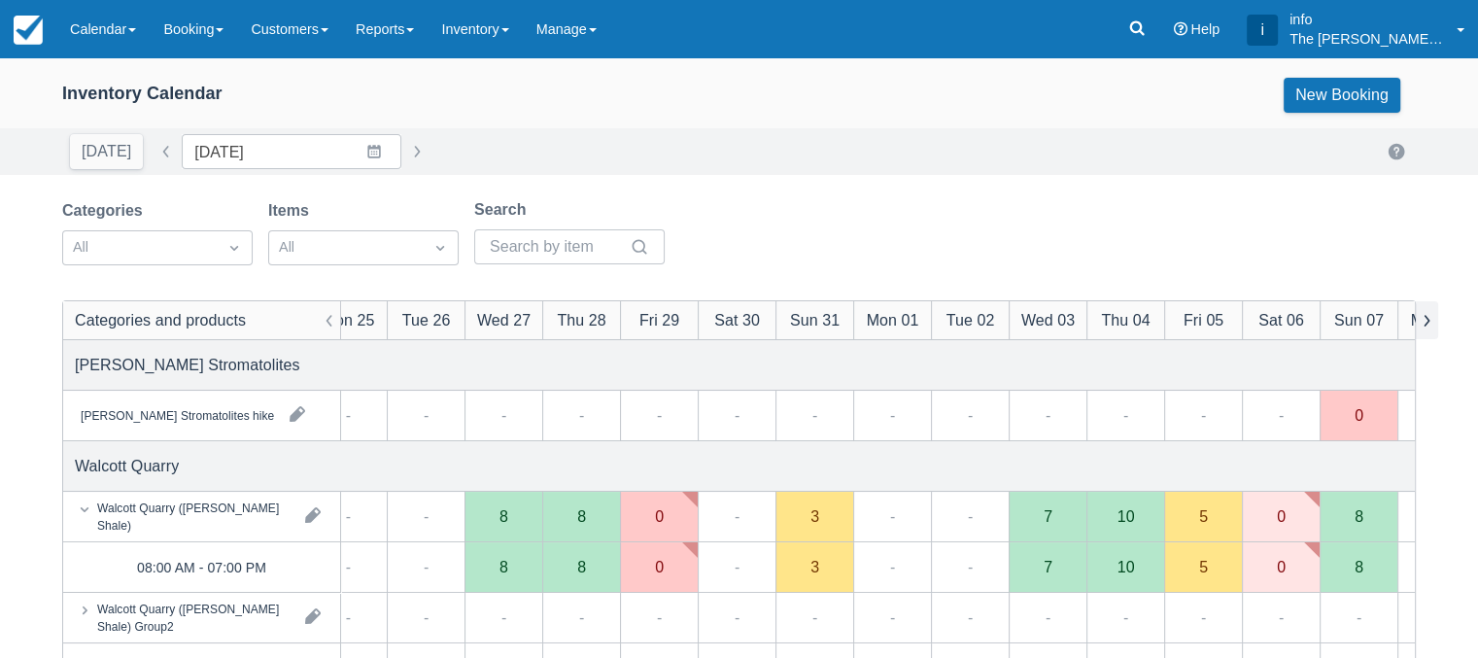
click at [1424, 320] on button "button" at bounding box center [1425, 320] width 23 height 38
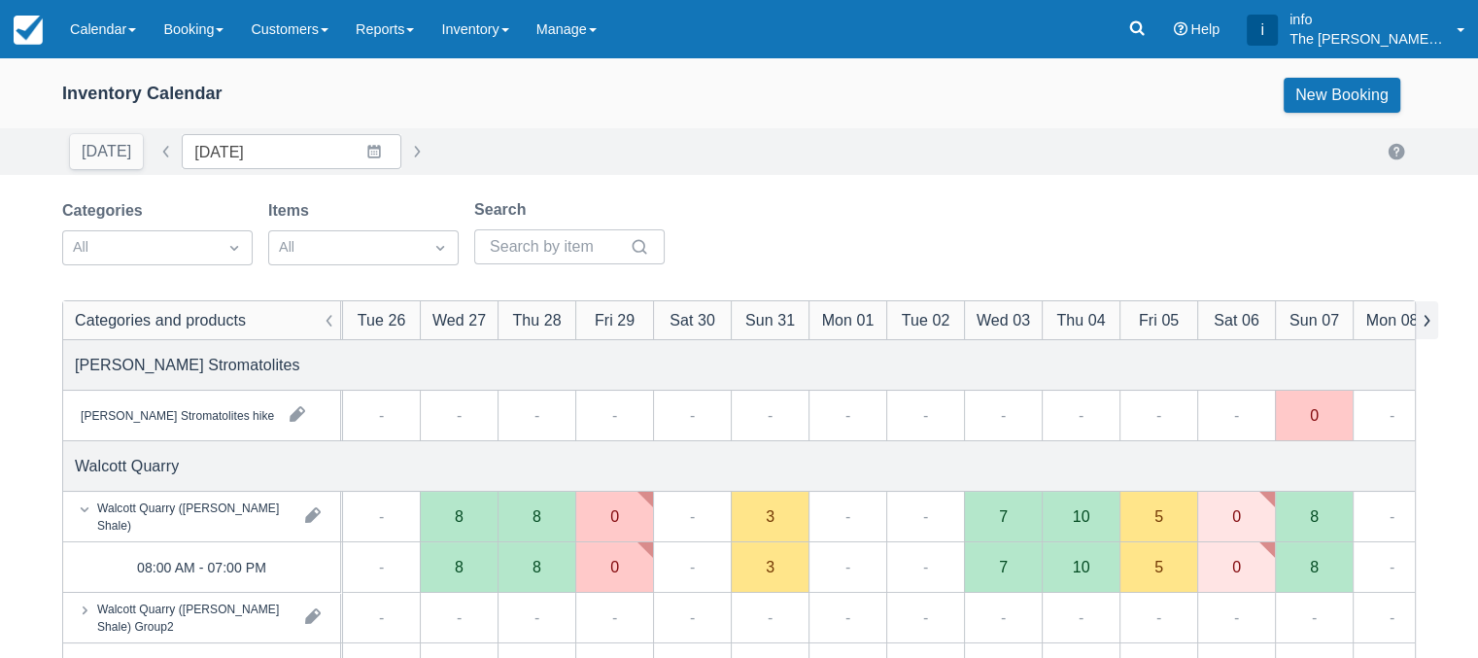
click at [1424, 322] on button "button" at bounding box center [1425, 320] width 23 height 38
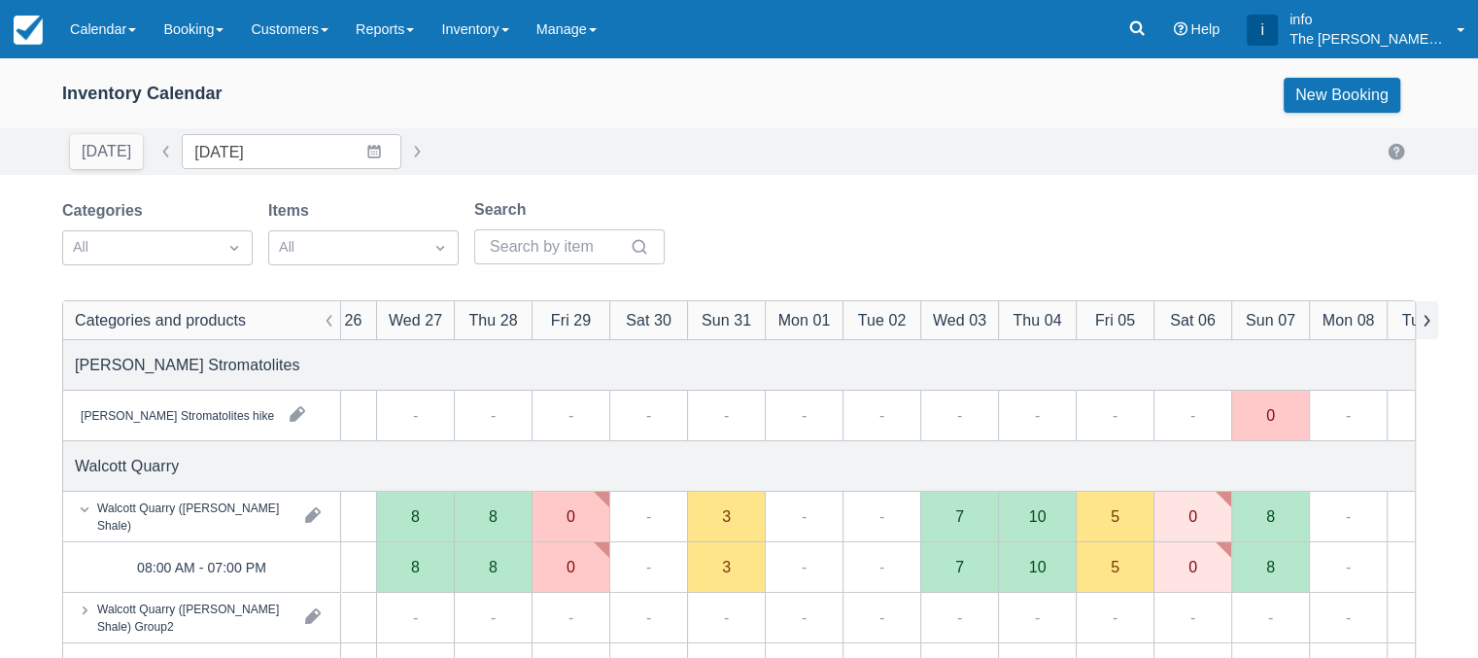
click at [1424, 324] on button "button" at bounding box center [1425, 320] width 23 height 38
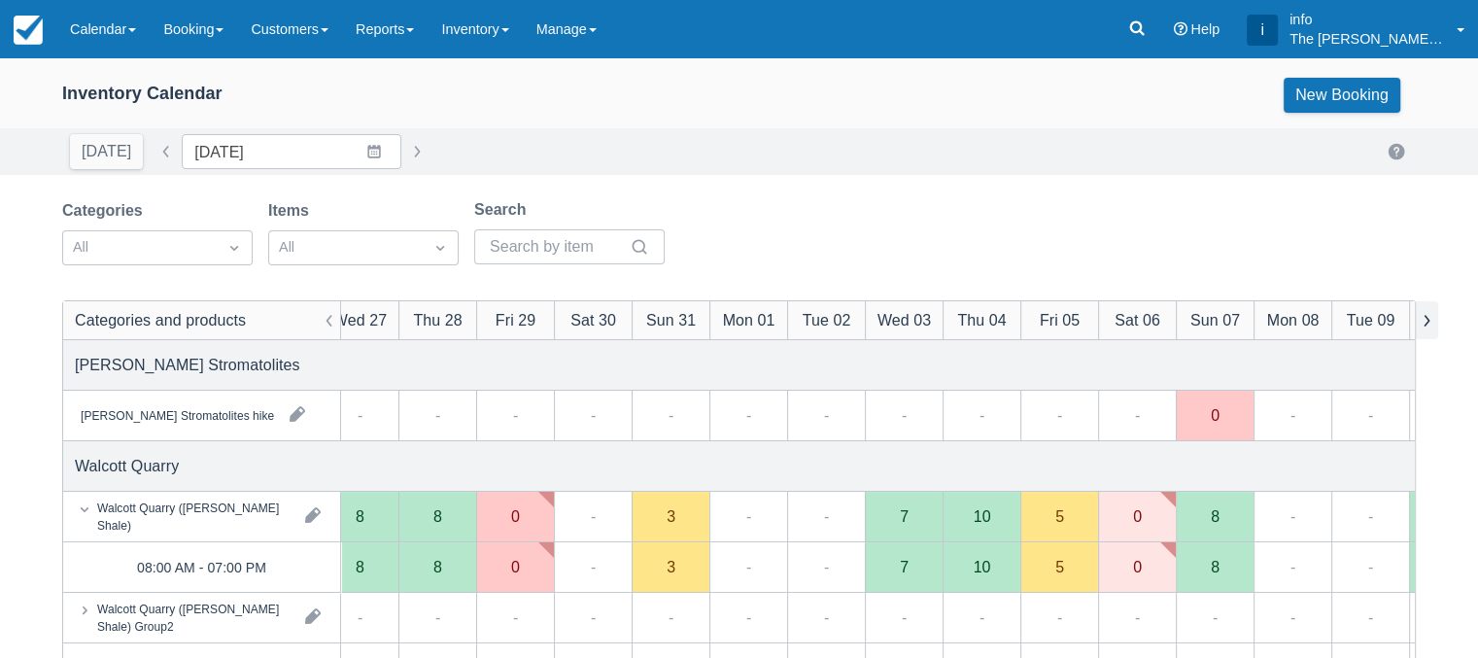
click at [1424, 324] on button "button" at bounding box center [1425, 320] width 23 height 38
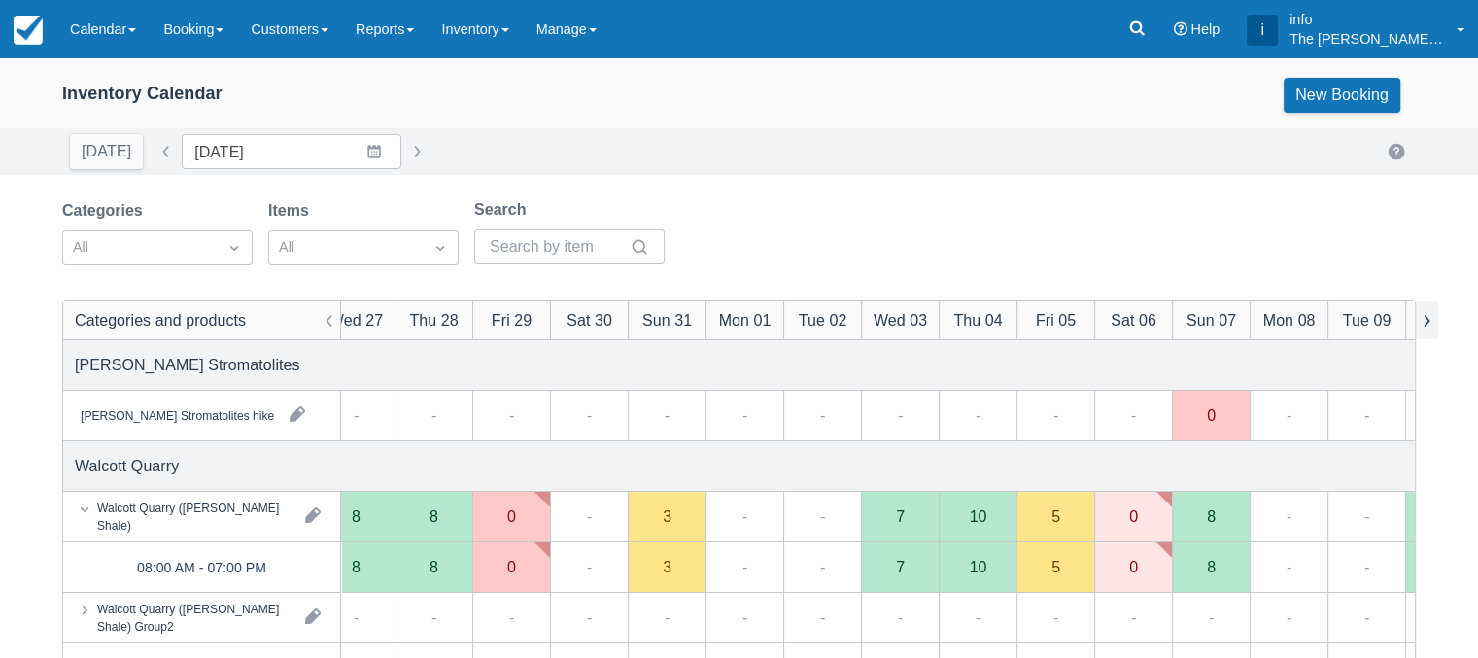
click at [1424, 324] on button "button" at bounding box center [1425, 320] width 23 height 38
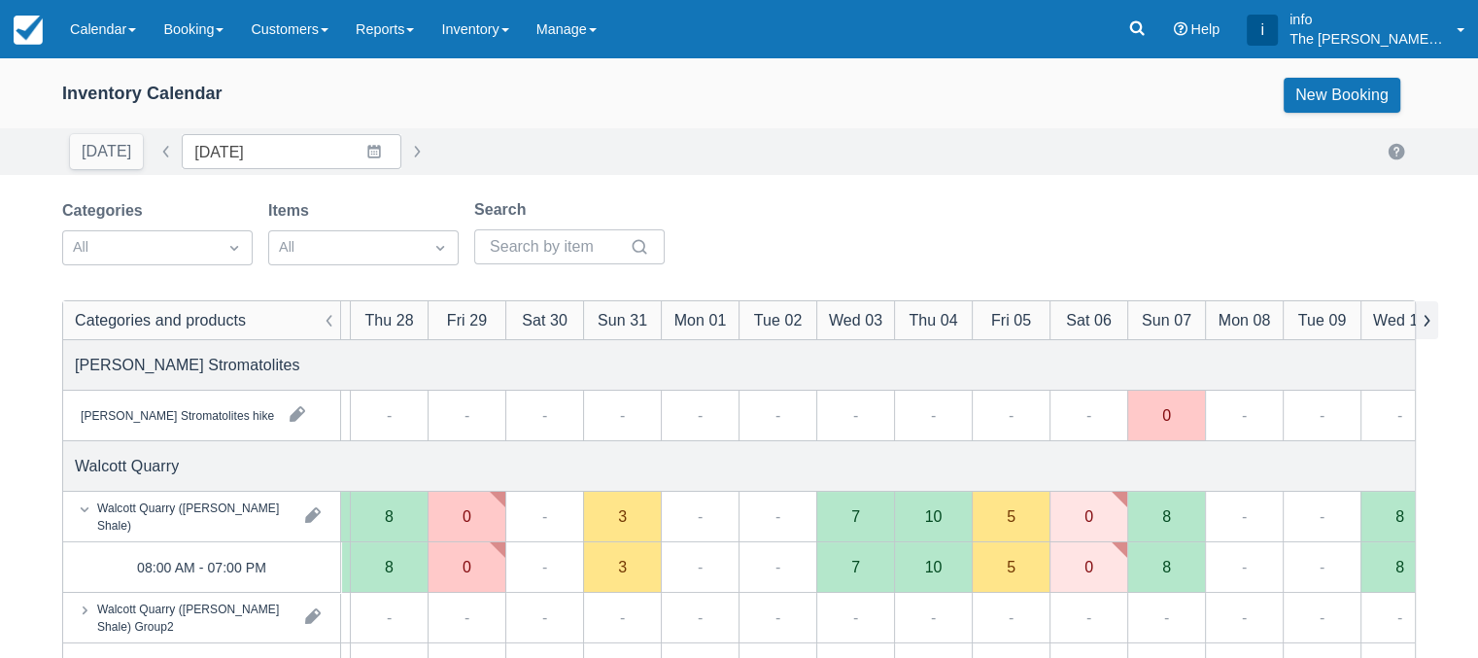
click at [1424, 328] on button "button" at bounding box center [1425, 320] width 23 height 38
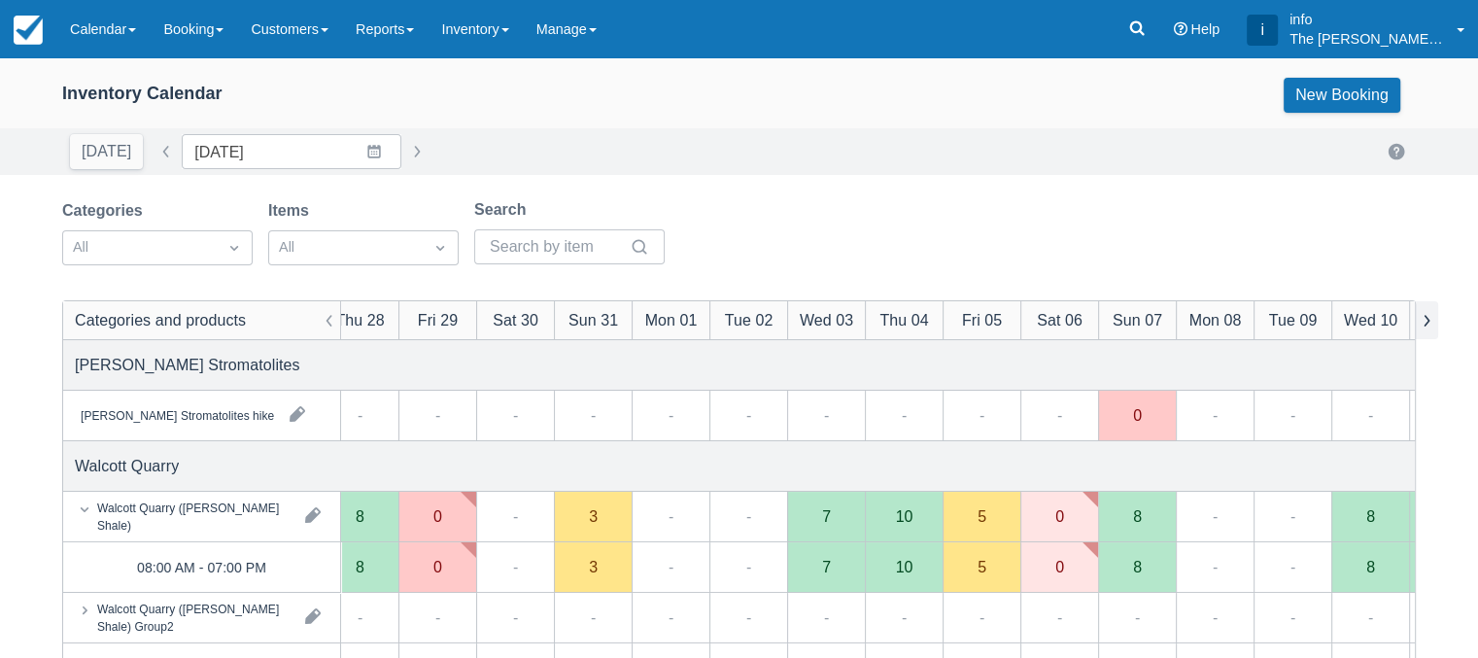
click at [1424, 330] on button "button" at bounding box center [1425, 320] width 23 height 38
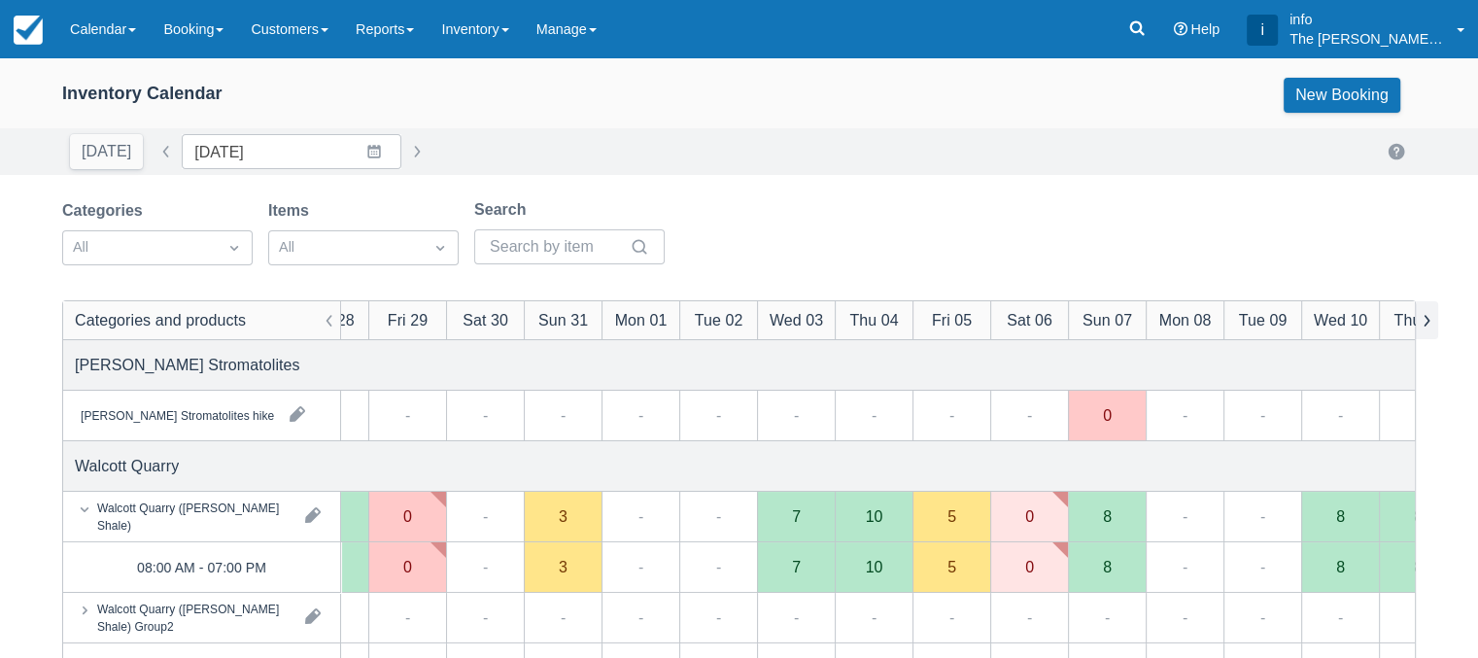
click at [1426, 332] on button "button" at bounding box center [1425, 320] width 23 height 38
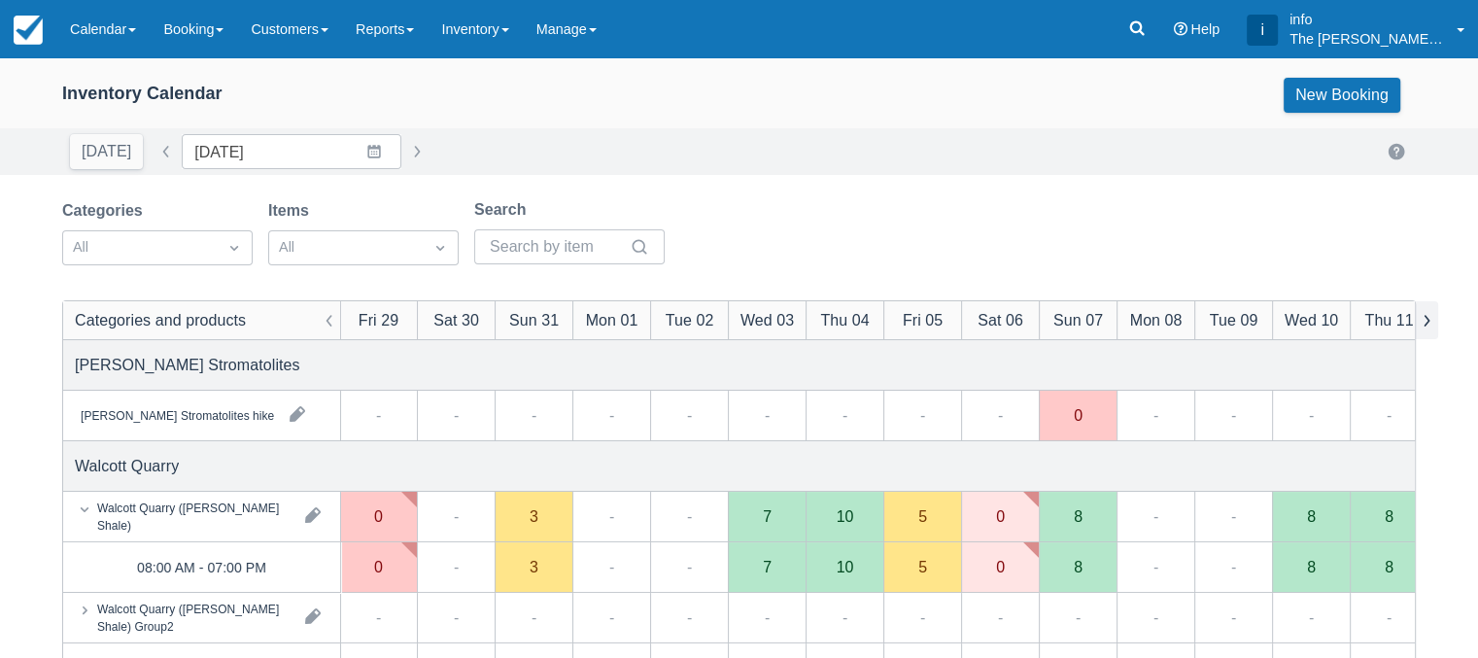
click at [1426, 332] on button "button" at bounding box center [1425, 320] width 23 height 38
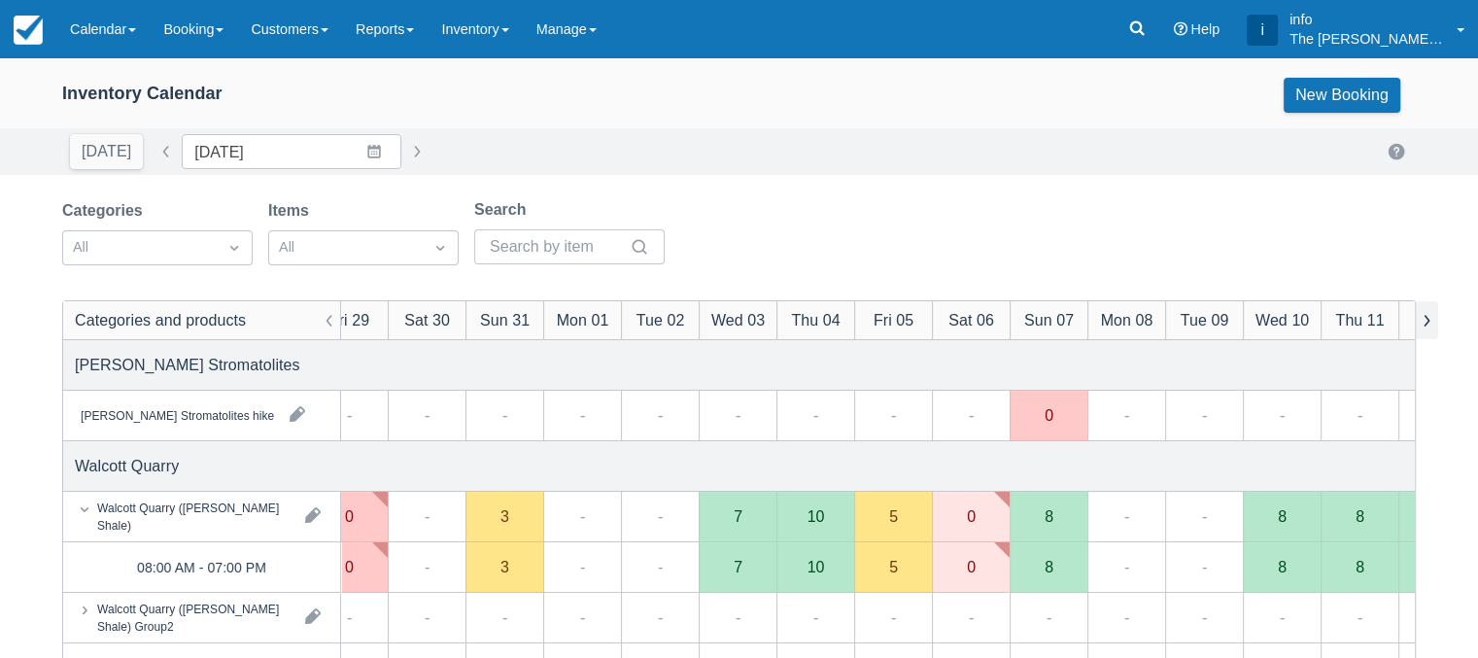
click at [1426, 333] on button "button" at bounding box center [1425, 320] width 23 height 38
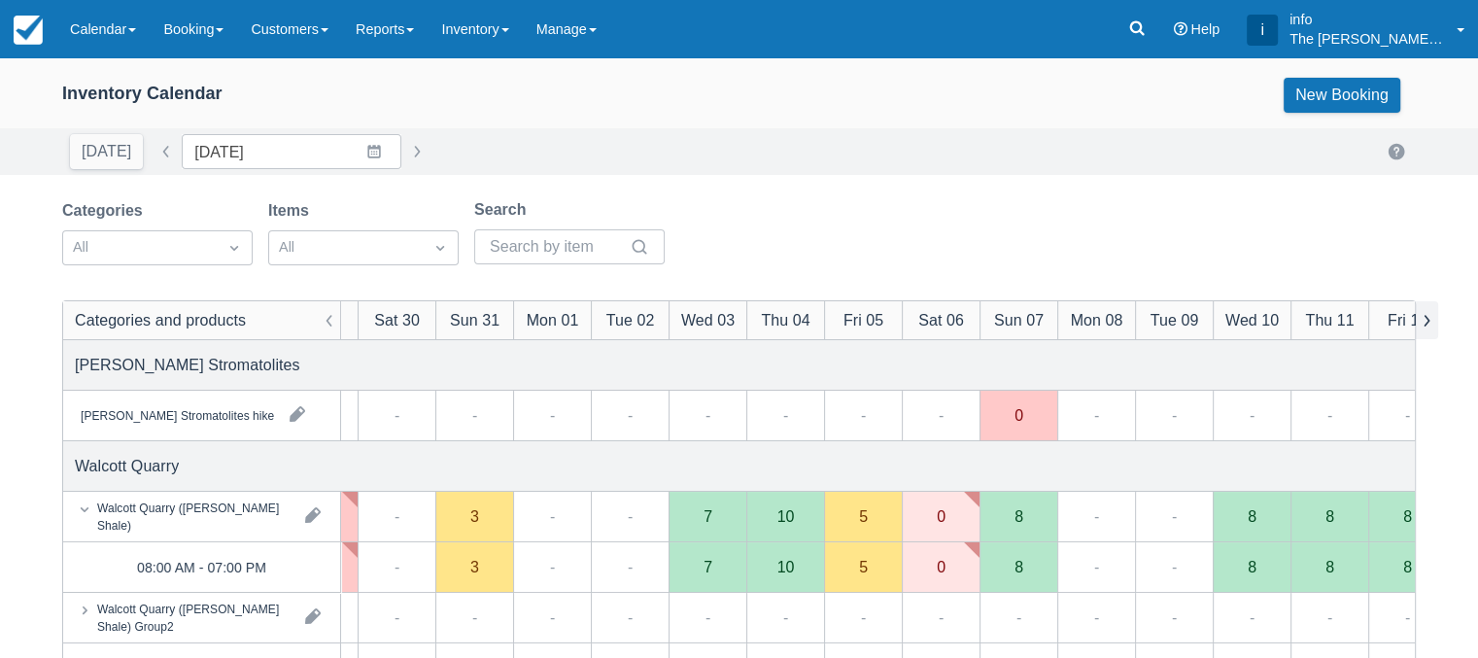
click at [1426, 331] on button "button" at bounding box center [1425, 320] width 23 height 38
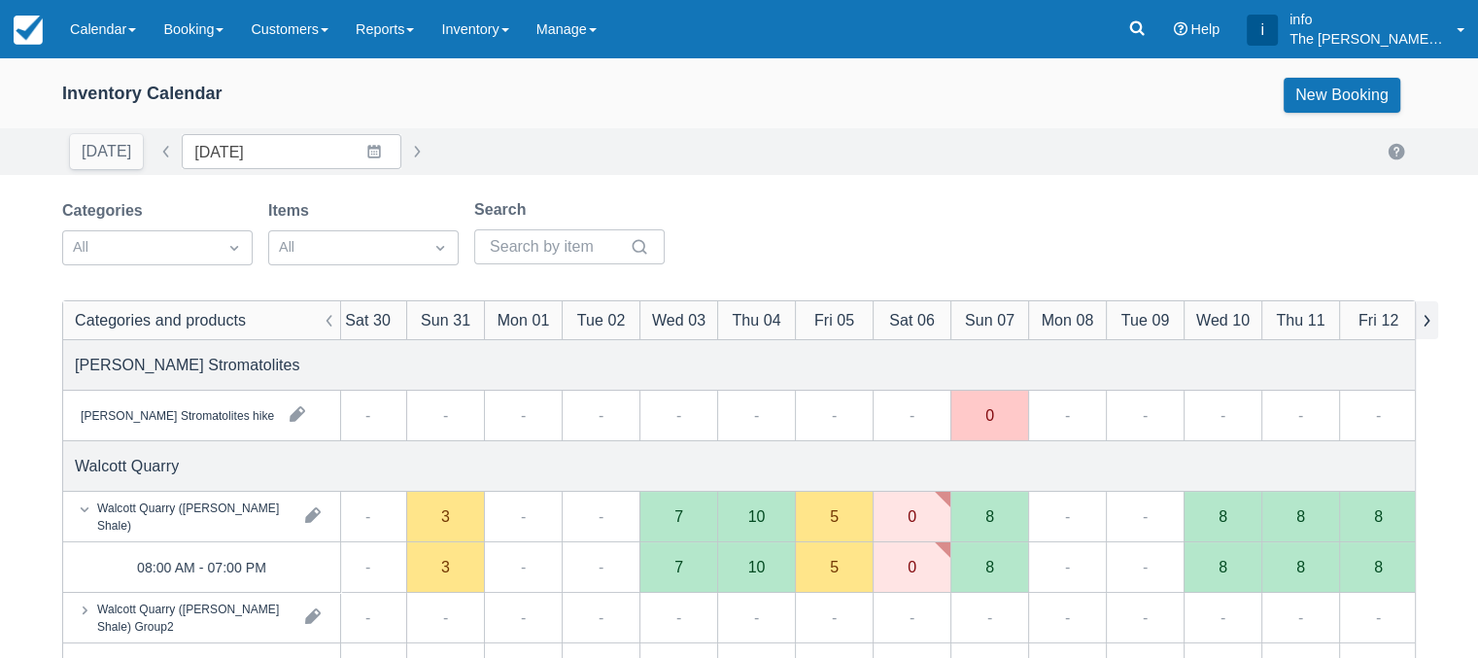
click at [1426, 331] on button "button" at bounding box center [1425, 320] width 23 height 38
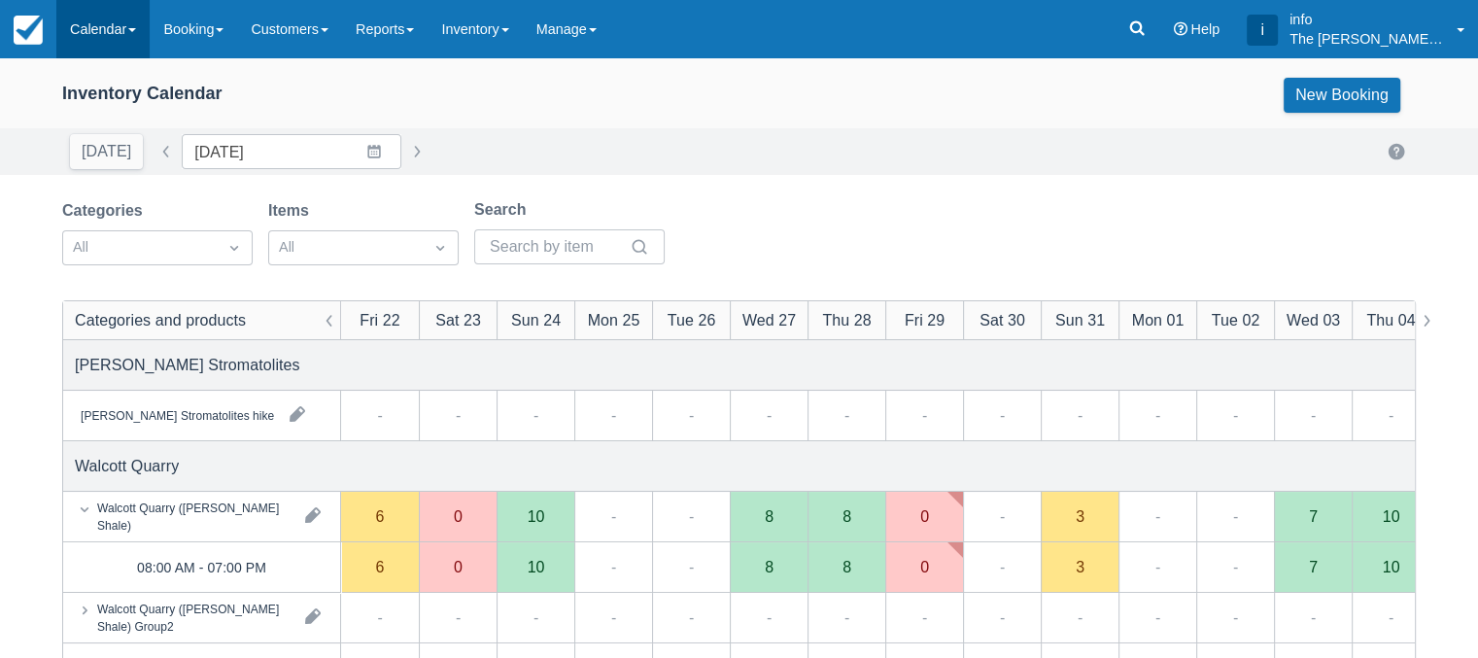
click at [122, 23] on link "Calendar" at bounding box center [102, 29] width 93 height 58
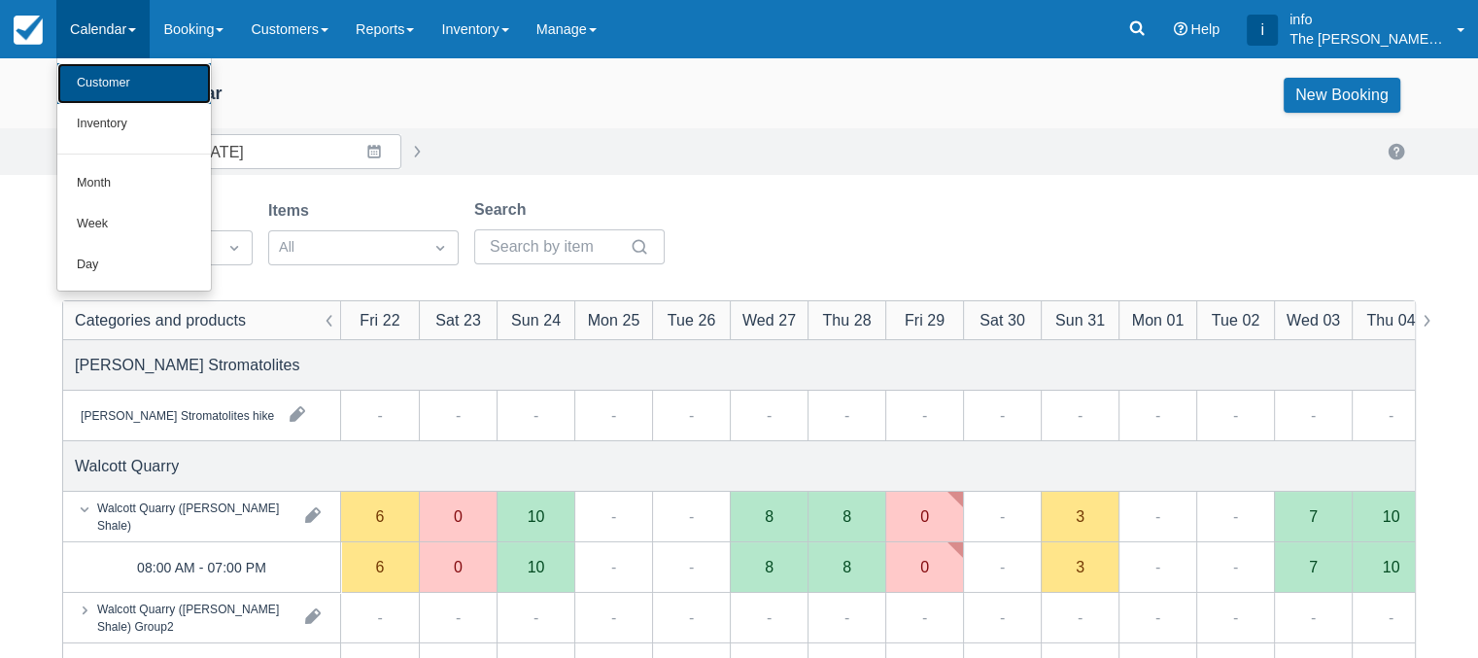
click at [119, 82] on link "Customer" at bounding box center [133, 83] width 153 height 41
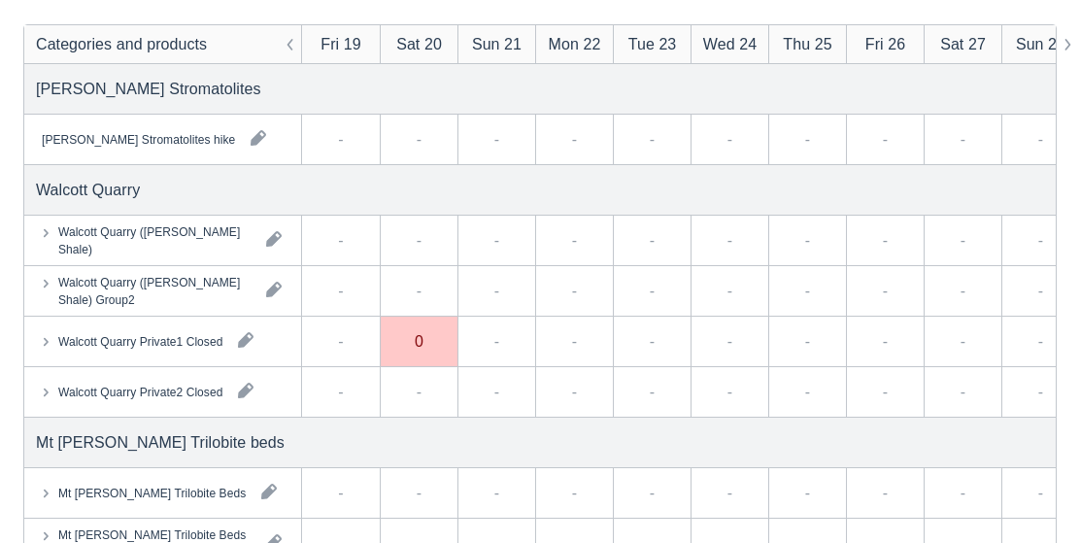
scroll to position [278, 0]
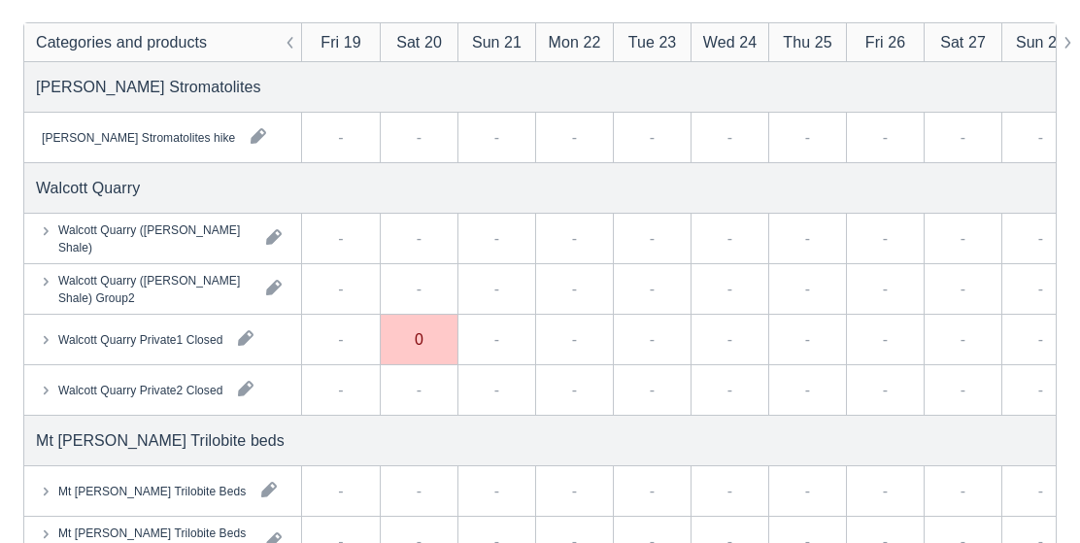
click at [138, 238] on div "Walcott Quarry ([PERSON_NAME] Shale)" at bounding box center [154, 238] width 192 height 35
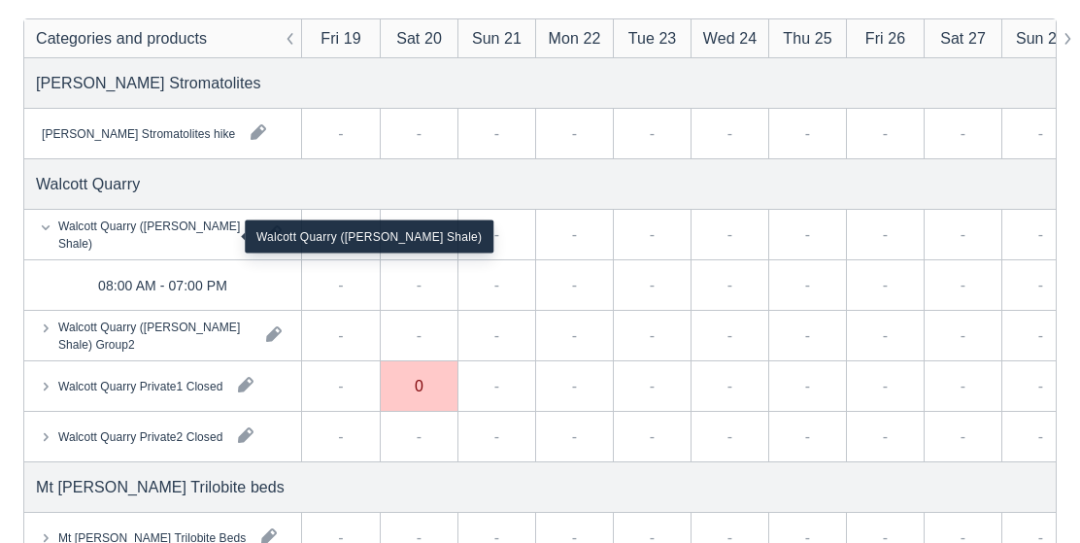
scroll to position [0, 0]
click at [295, 40] on button "button" at bounding box center [290, 38] width 23 height 38
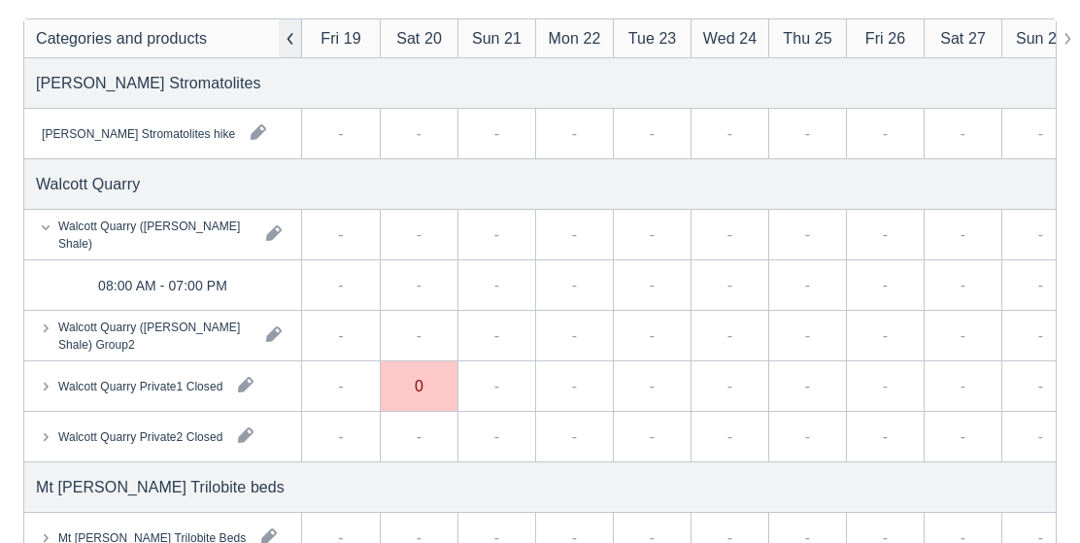
click at [285, 50] on button "button" at bounding box center [290, 38] width 23 height 38
click at [276, 42] on div "Categories and products" at bounding box center [163, 38] width 278 height 38
click at [284, 40] on button "button" at bounding box center [290, 38] width 23 height 38
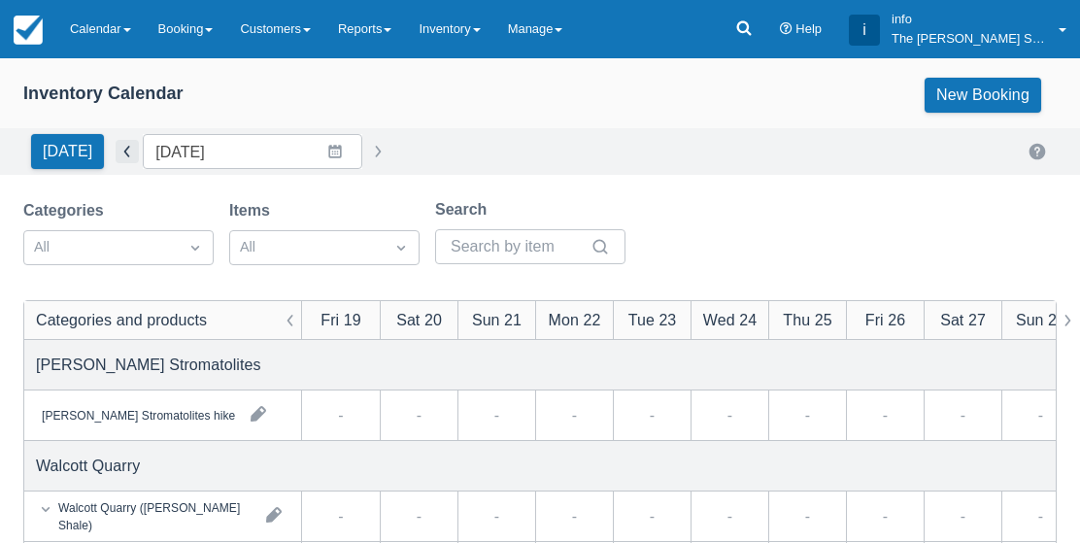
click at [132, 156] on button "button" at bounding box center [127, 151] width 23 height 23
click at [117, 155] on button "button" at bounding box center [127, 151] width 23 height 23
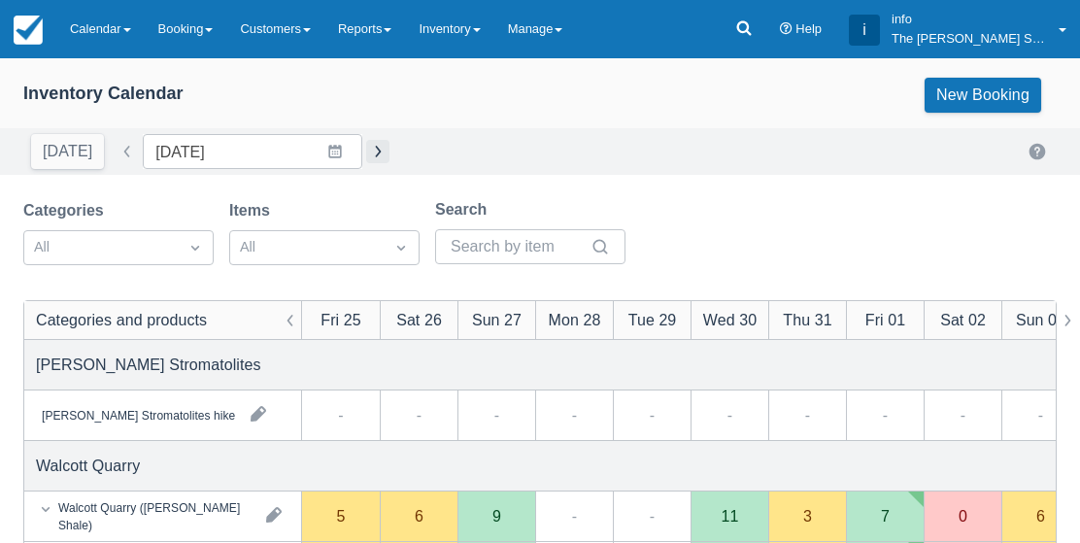
click at [366, 153] on button "button" at bounding box center [377, 151] width 23 height 23
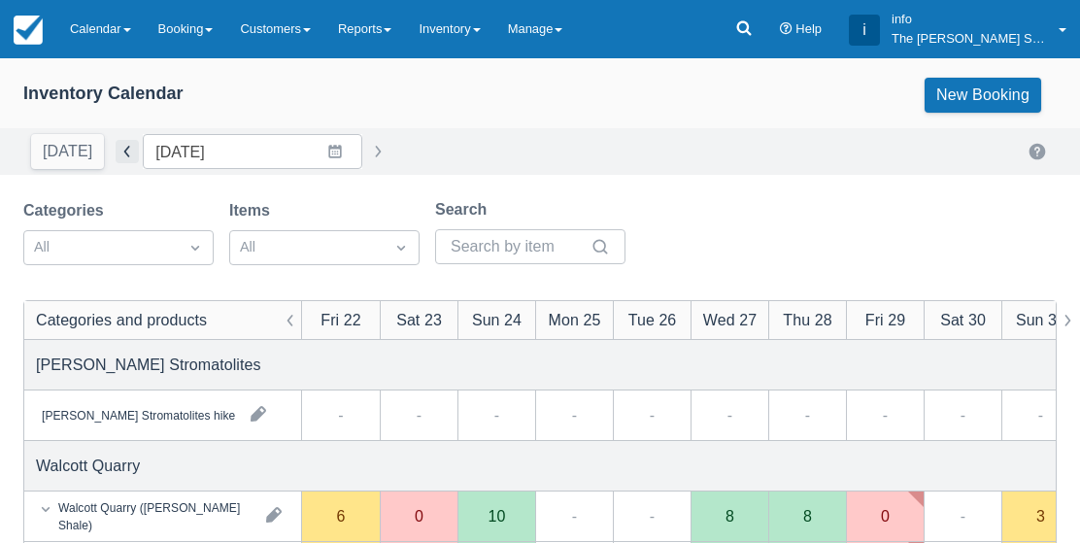
click at [123, 152] on button "button" at bounding box center [127, 151] width 23 height 23
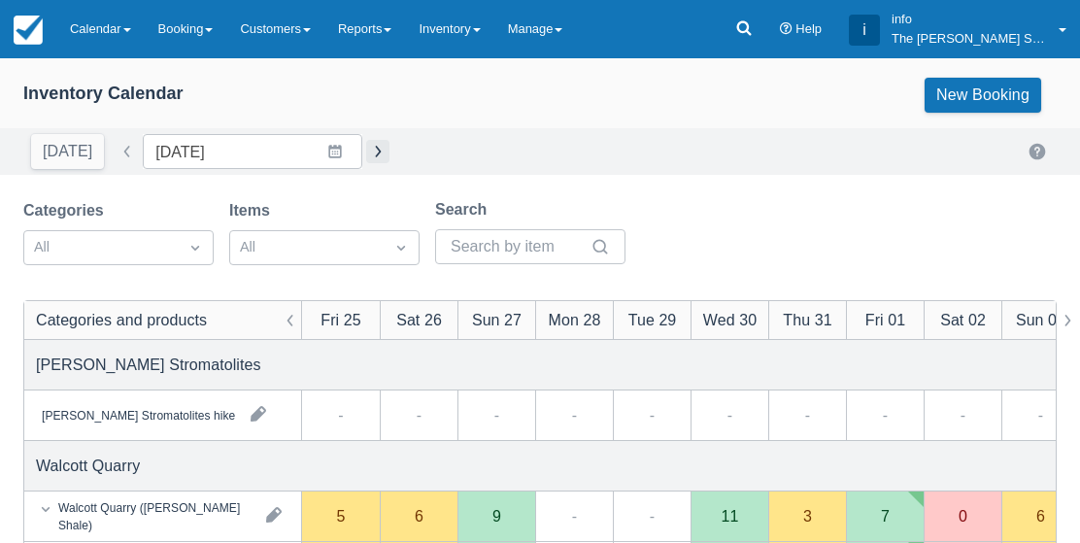
click at [366, 153] on button "button" at bounding box center [377, 151] width 23 height 23
type input "[DATE]"
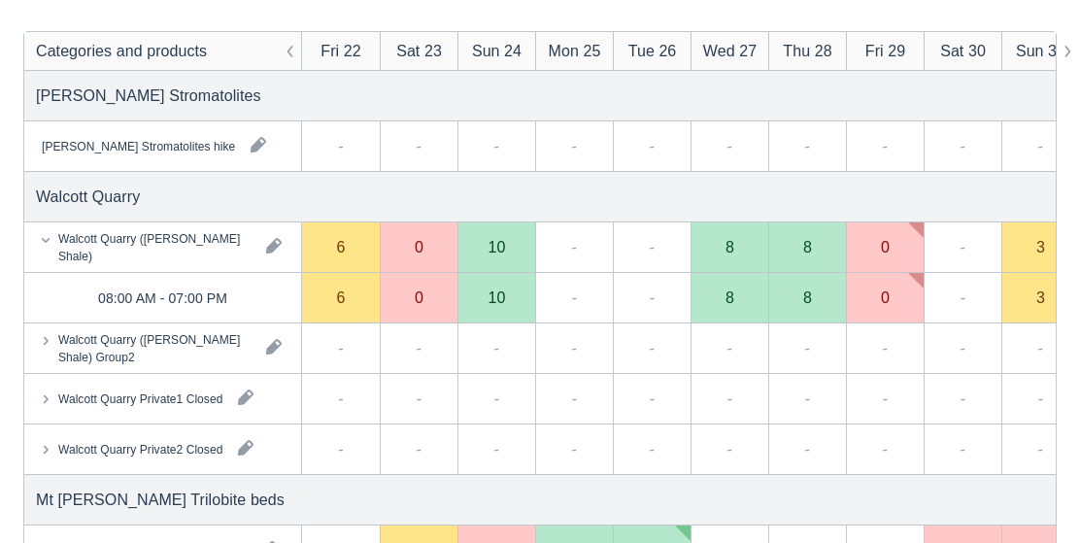
scroll to position [275, 0]
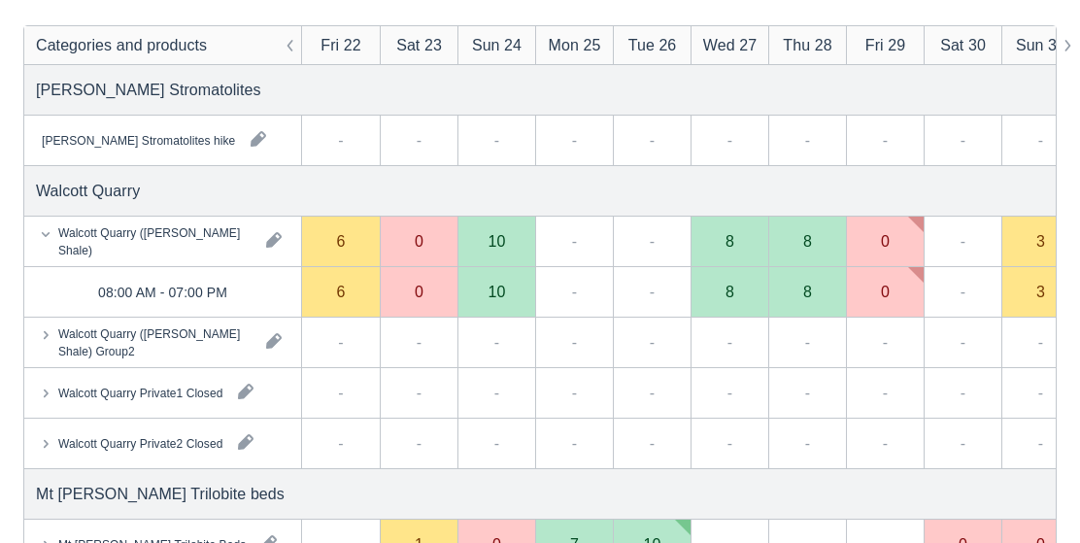
click at [423, 291] on div "0" at bounding box center [419, 292] width 9 height 16
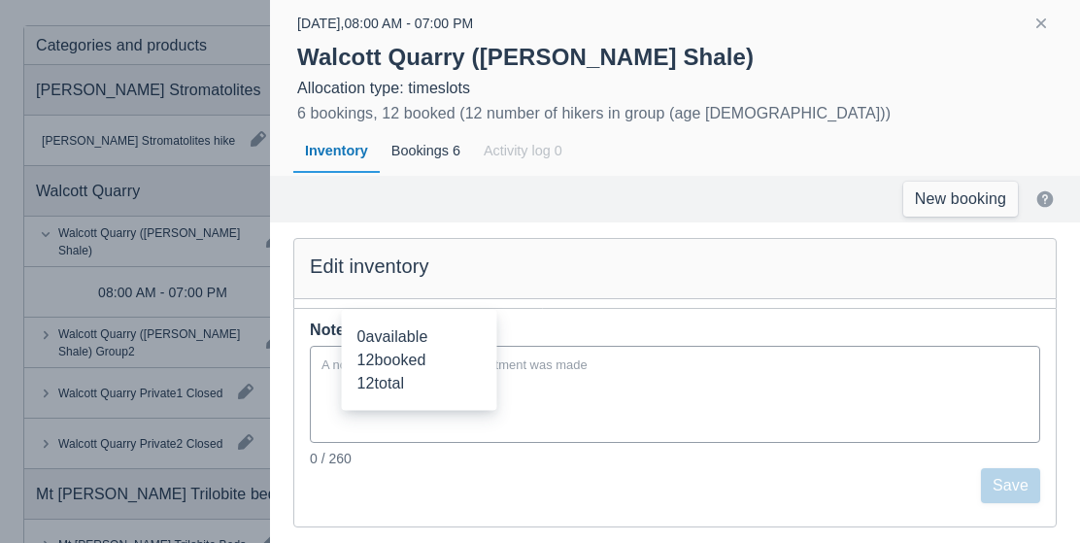
click at [648, 417] on textarea at bounding box center [675, 394] width 731 height 93
click at [1041, 19] on button "button" at bounding box center [1041, 23] width 23 height 23
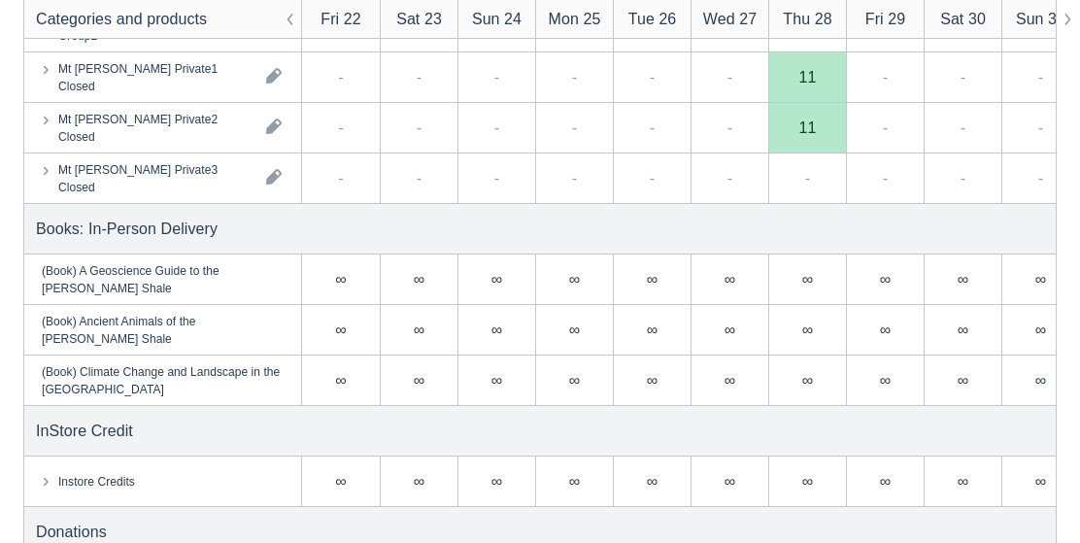
scroll to position [834, 0]
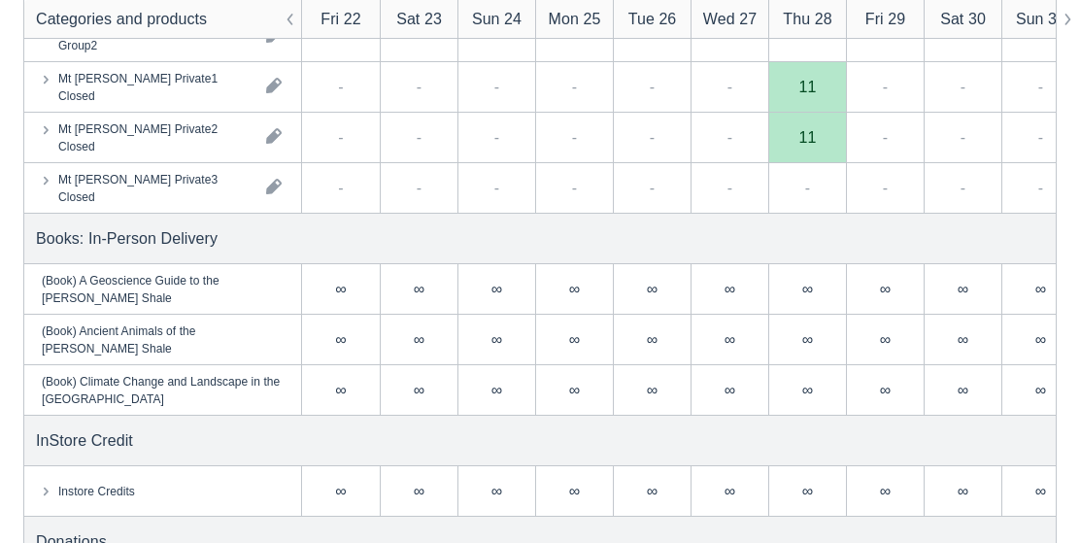
click at [580, 342] on div "∞" at bounding box center [574, 339] width 11 height 16
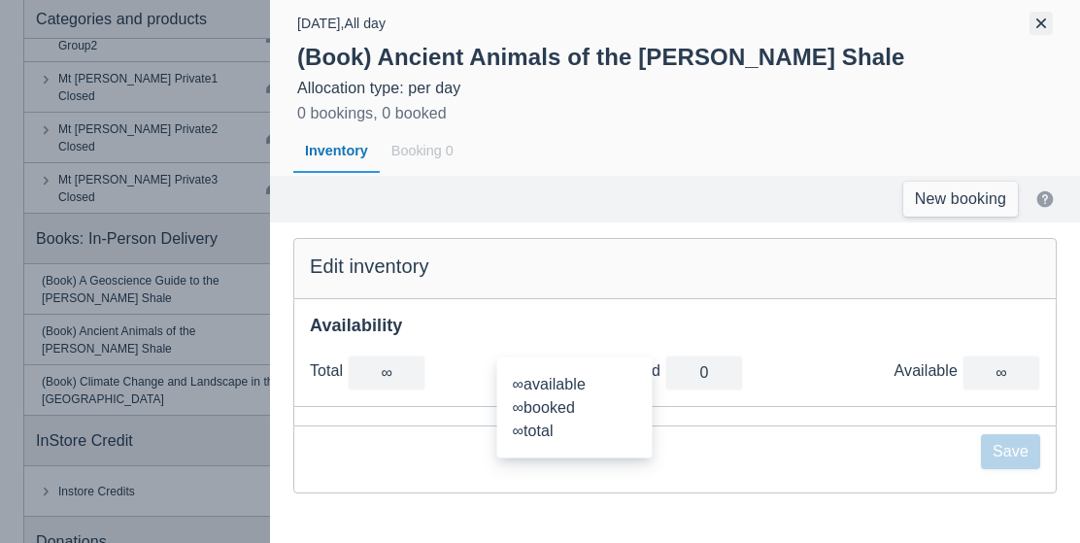
click at [1050, 26] on button "button" at bounding box center [1041, 23] width 23 height 23
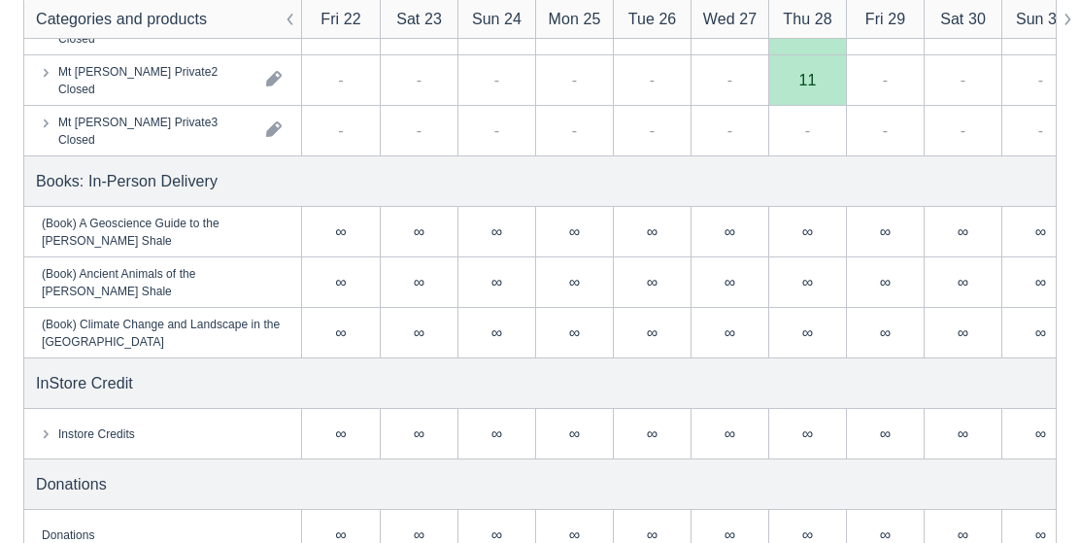
click at [583, 538] on div "∞" at bounding box center [574, 535] width 78 height 51
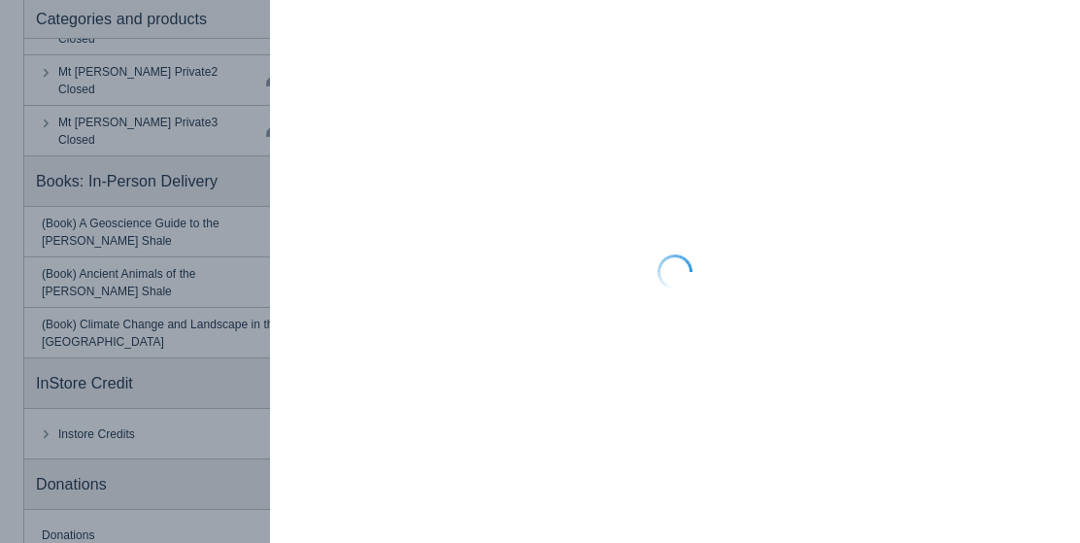
scroll to position [890, 0]
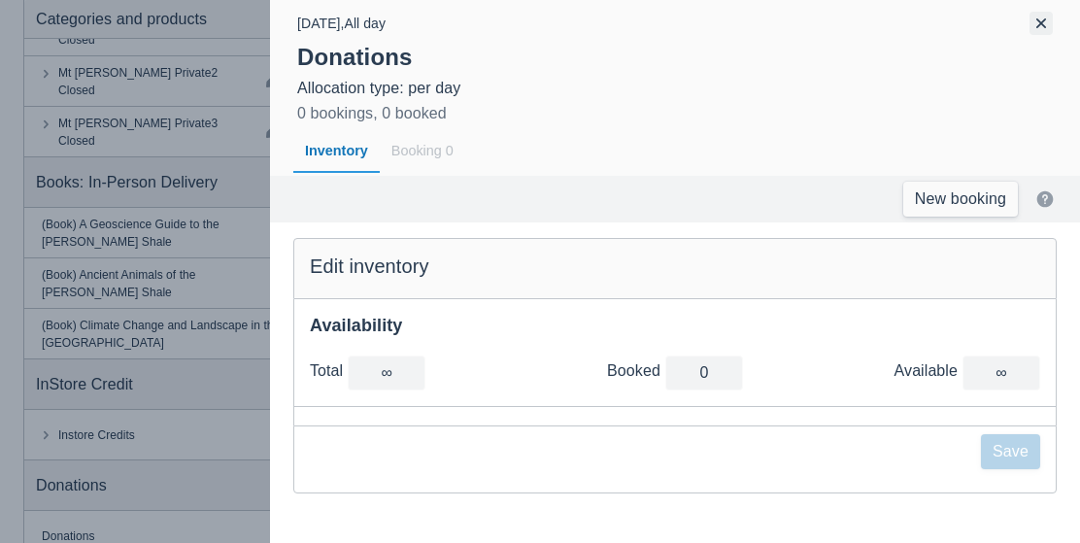
click at [1050, 31] on button "button" at bounding box center [1041, 23] width 23 height 23
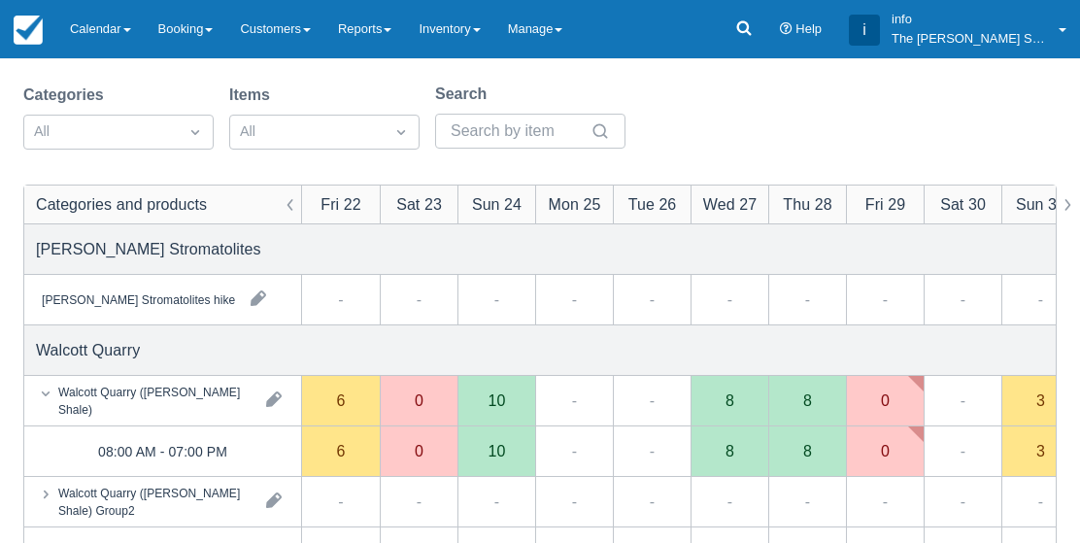
scroll to position [0, 0]
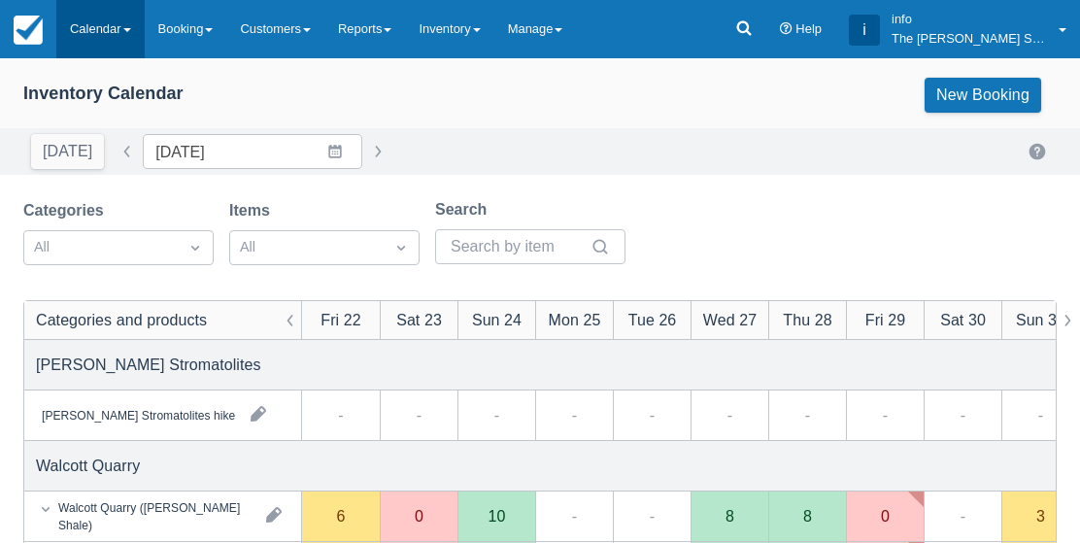
click at [123, 24] on link "Calendar" at bounding box center [100, 29] width 88 height 58
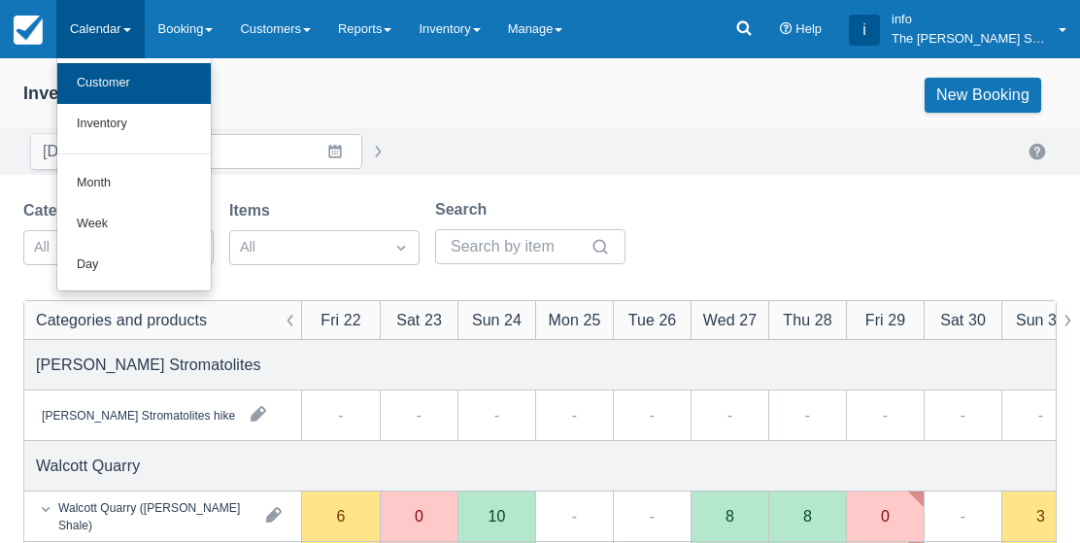
click at [178, 92] on link "Customer" at bounding box center [133, 83] width 153 height 41
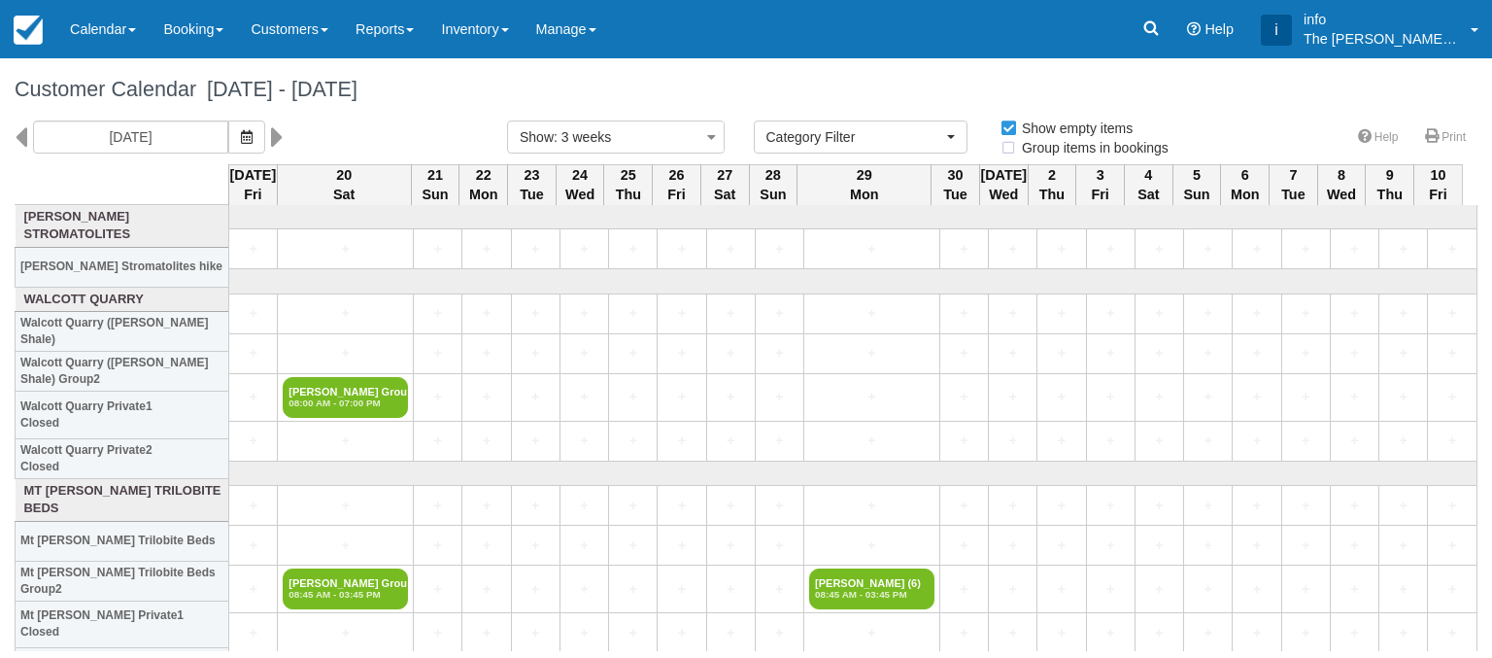
select select
click at [102, 32] on link "Calendar" at bounding box center [102, 29] width 93 height 58
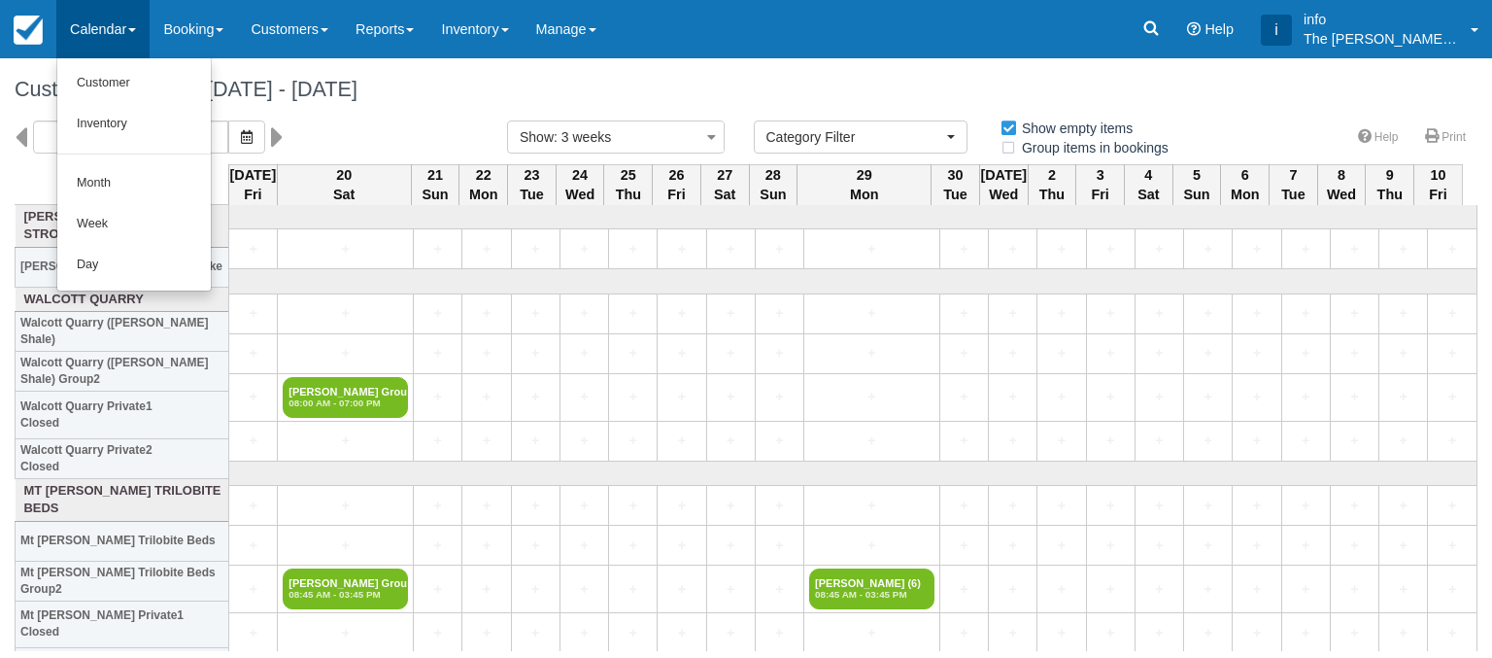
click at [335, 142] on div "Fri 19 September 2025" at bounding box center [246, 136] width 493 height 33
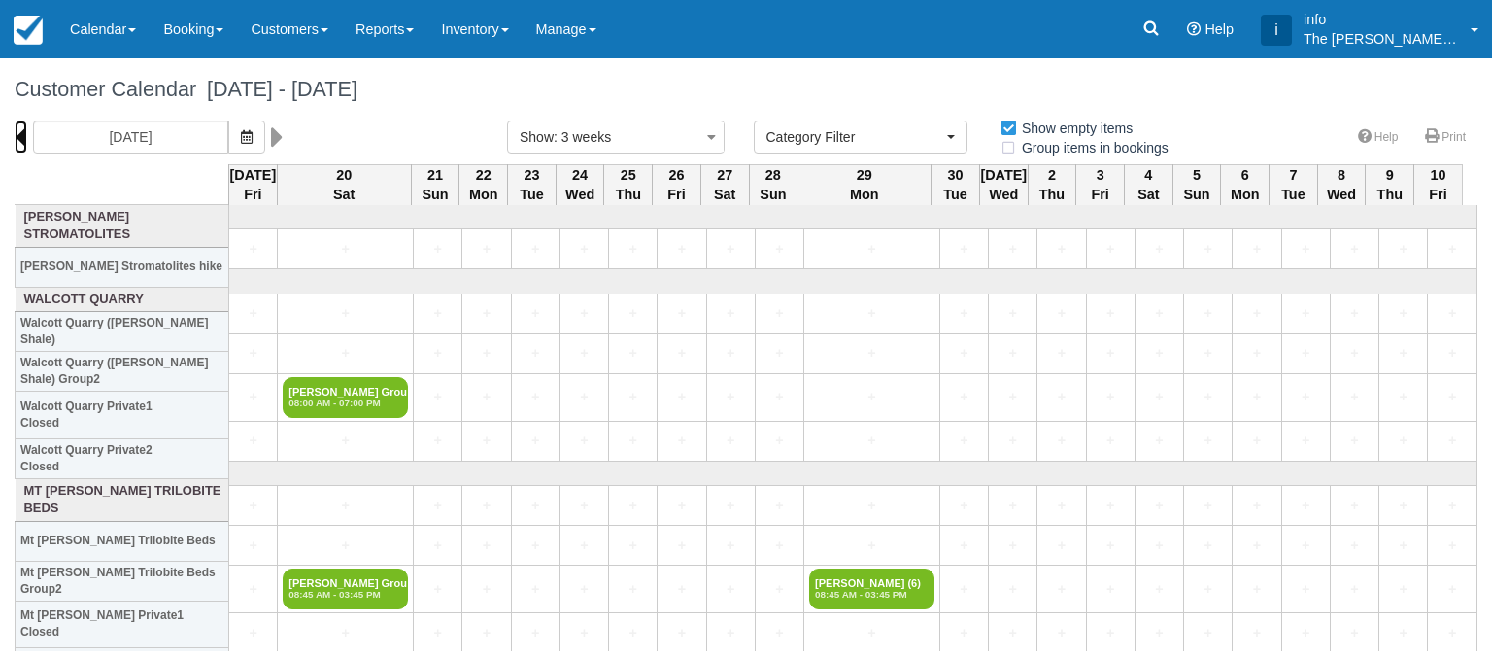
click at [16, 136] on icon at bounding box center [21, 136] width 13 height 33
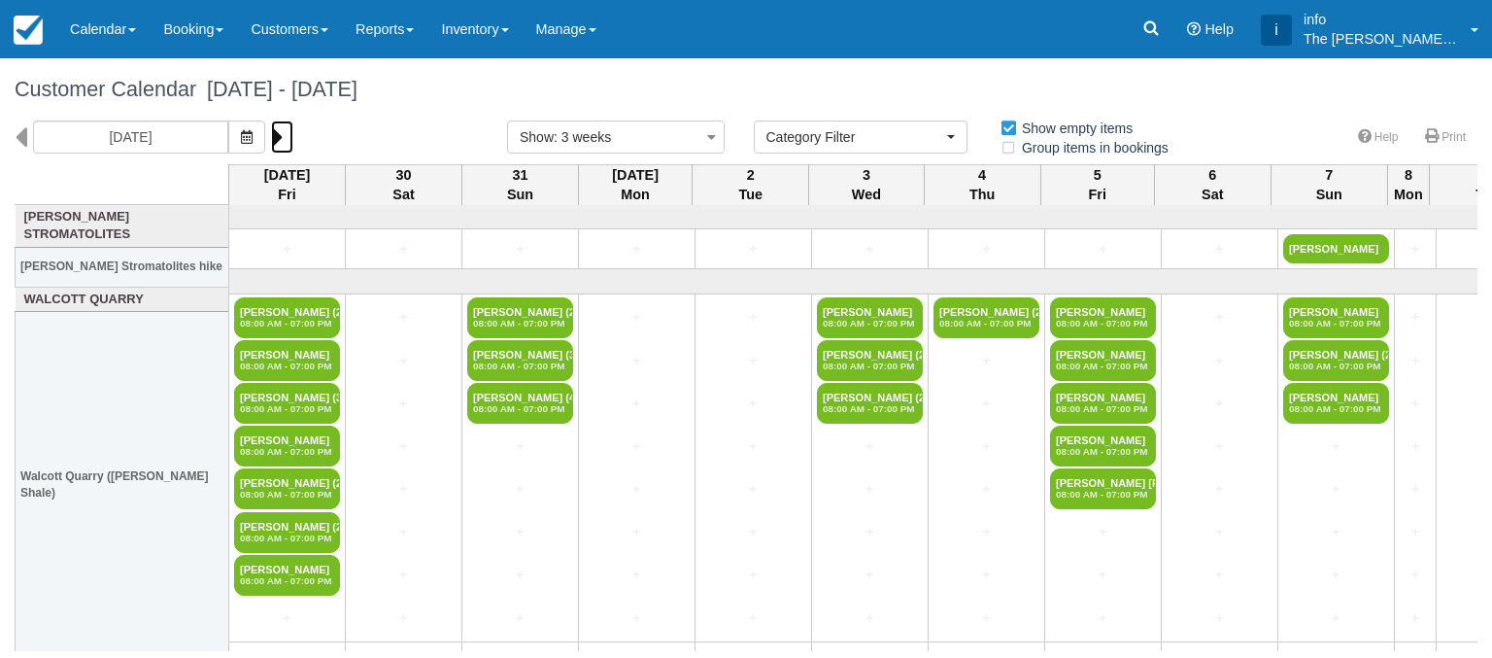
click at [278, 138] on icon at bounding box center [277, 136] width 13 height 33
type input "Sat 20 September 2025"
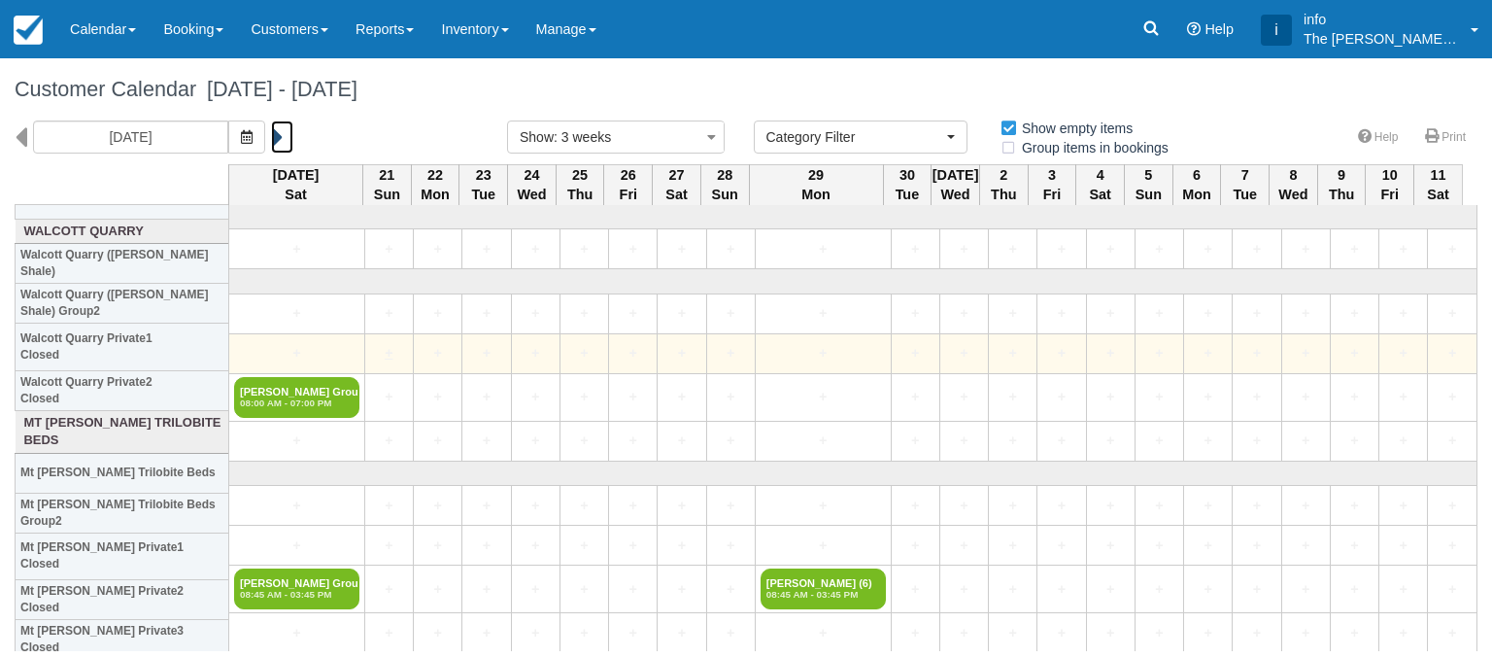
scroll to position [97, 0]
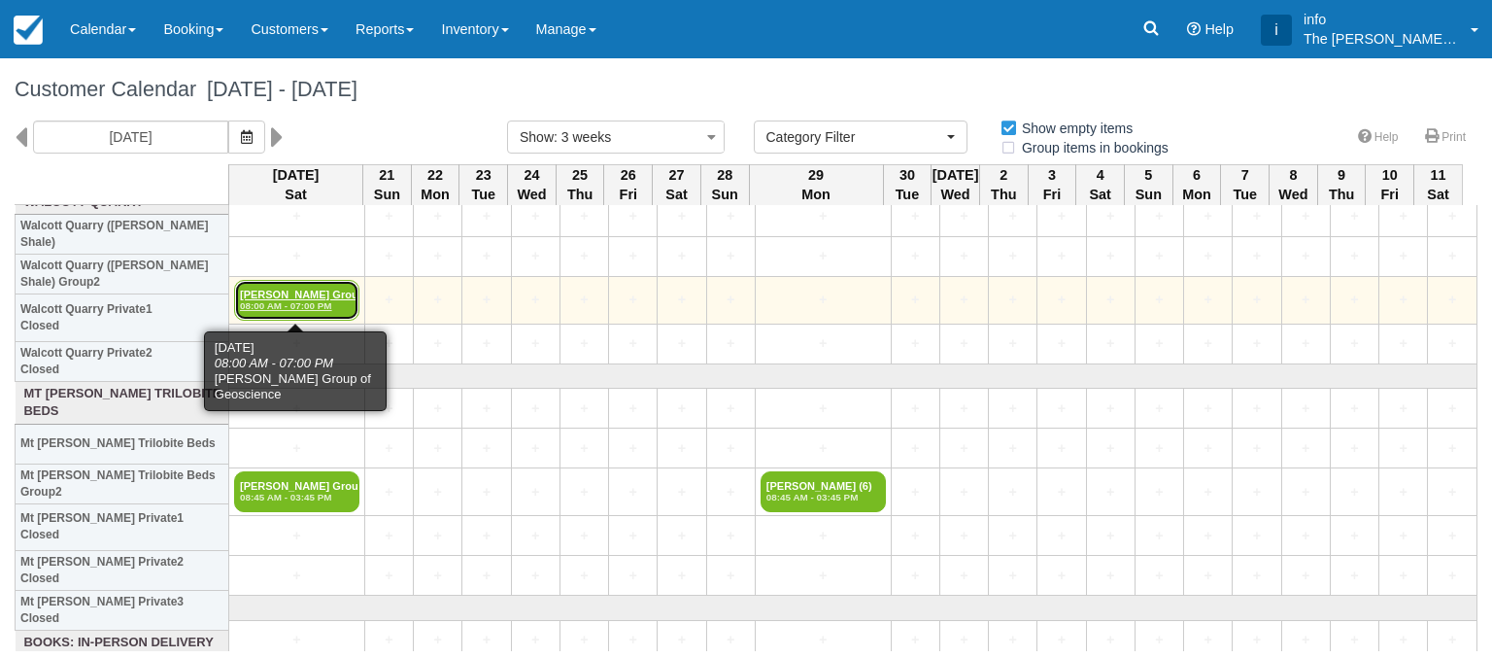
click at [290, 300] on em "08:00 AM - 07:00 PM" at bounding box center [297, 306] width 114 height 12
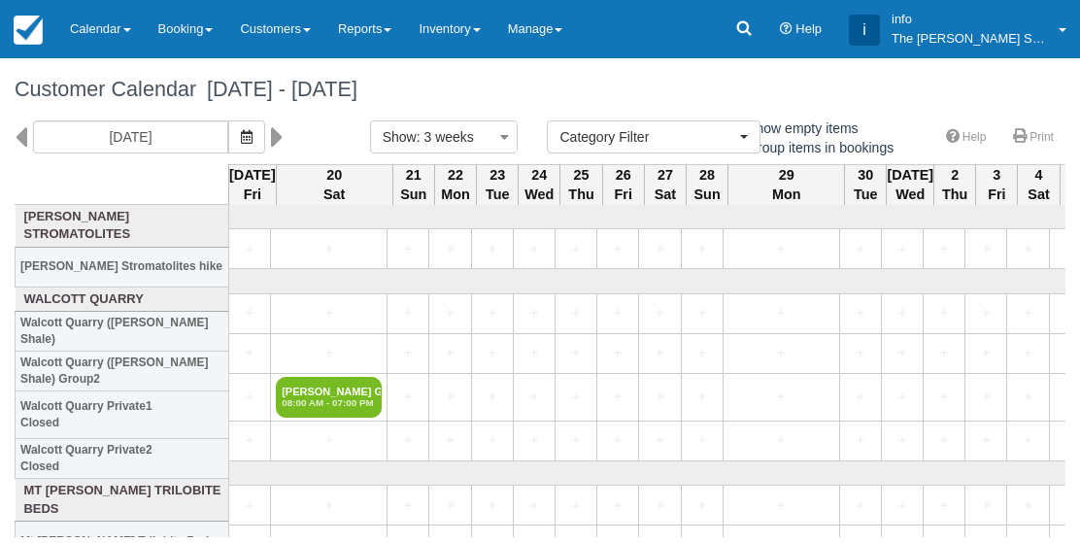
select select
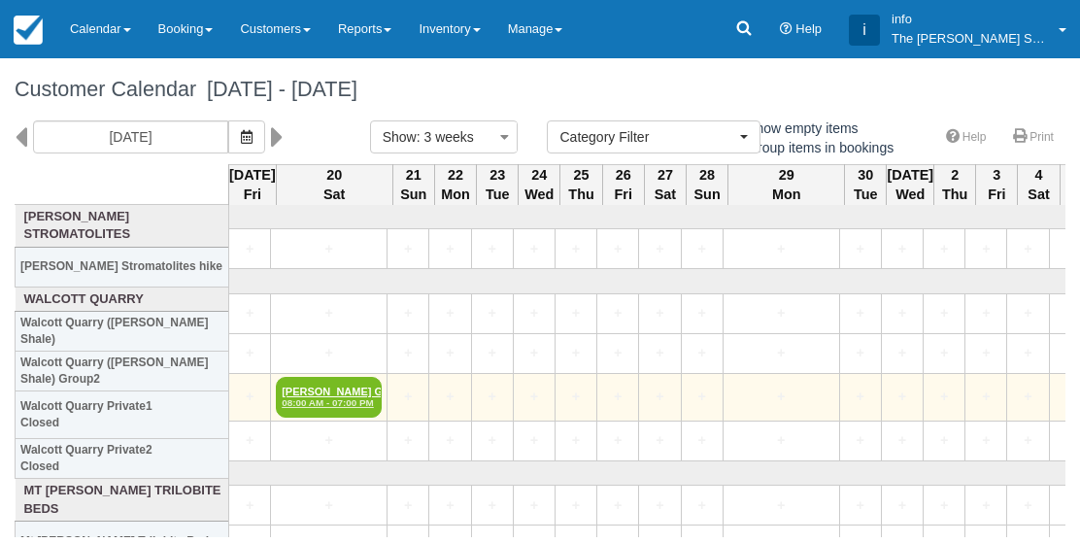
click at [335, 401] on em "08:00 AM - 07:00 PM" at bounding box center [329, 403] width 94 height 12
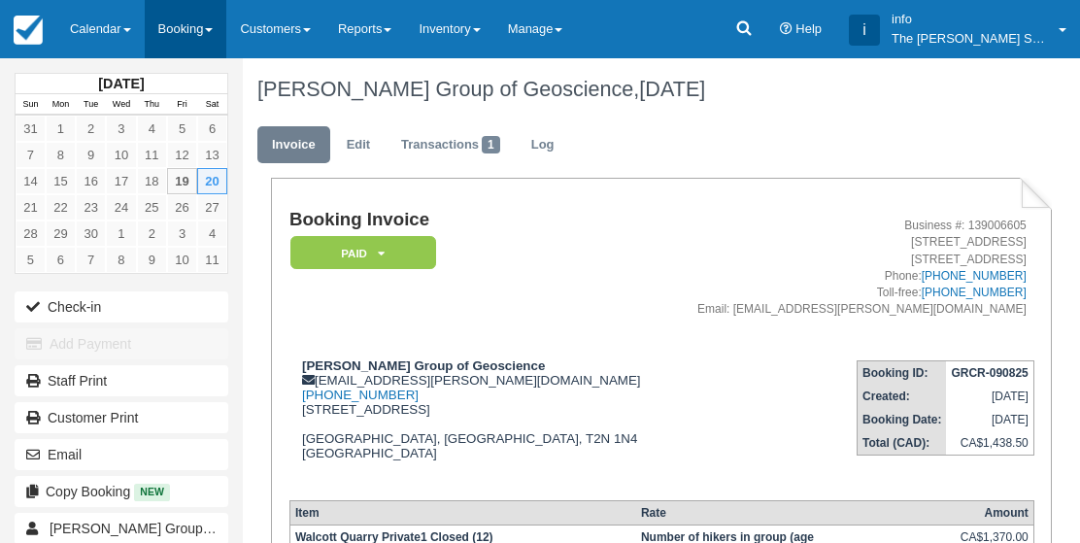
click at [198, 31] on link "Booking" at bounding box center [186, 29] width 83 height 58
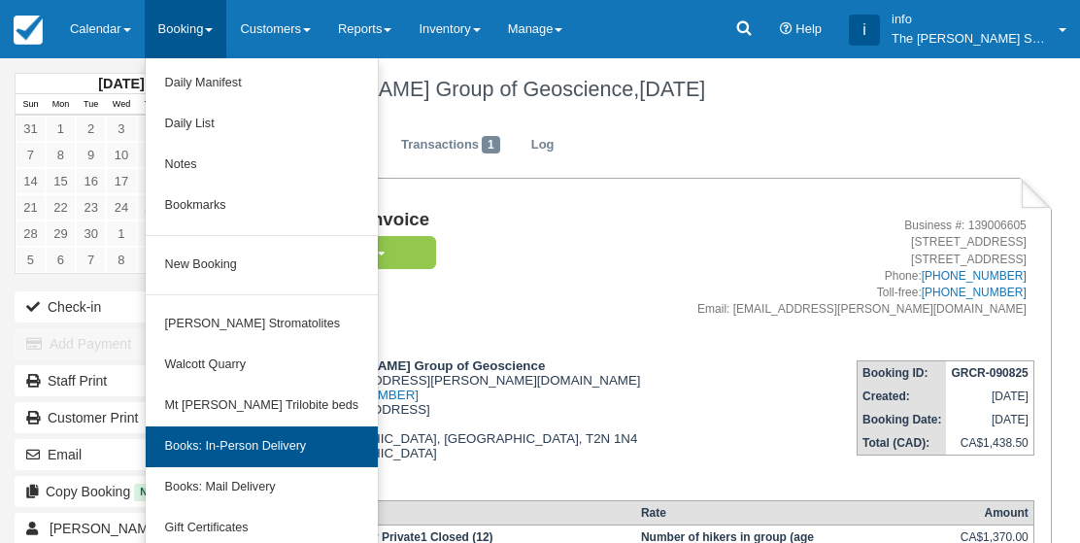
click at [284, 448] on link "Books: In-Person Delivery" at bounding box center [262, 446] width 232 height 41
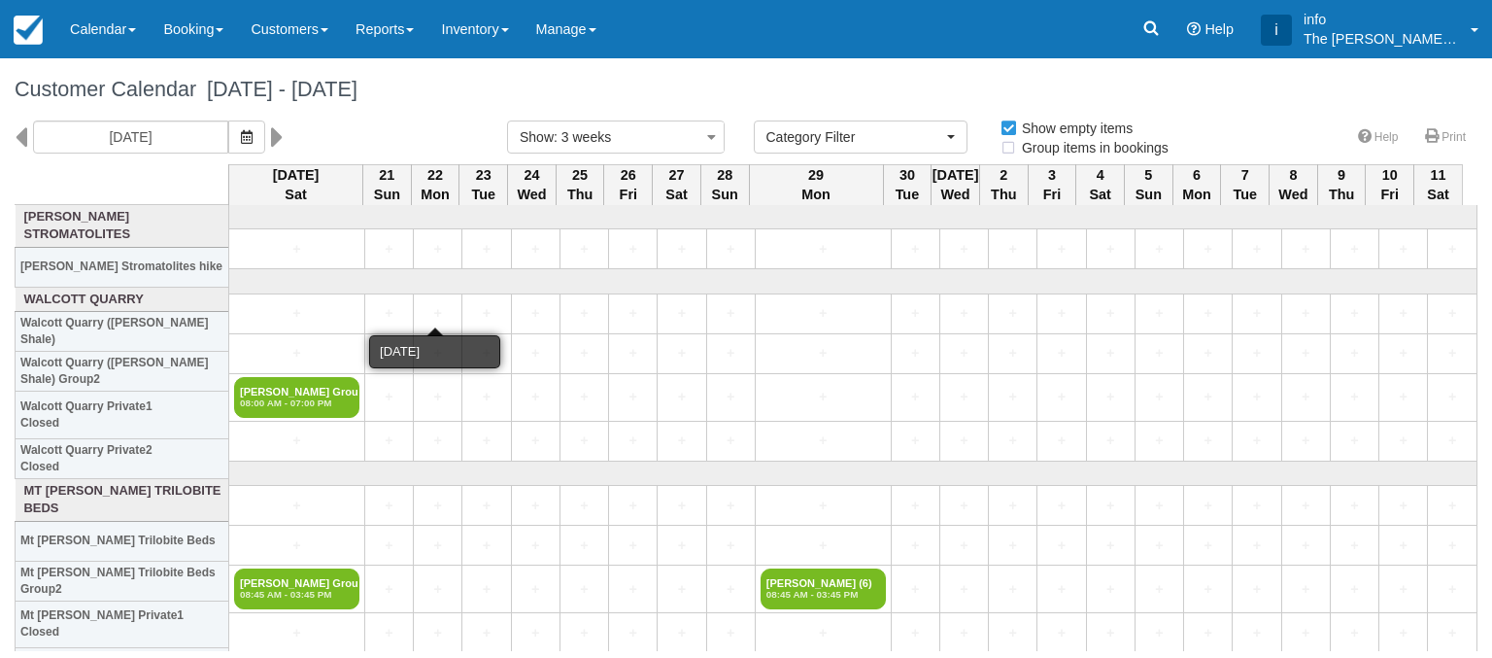
select select
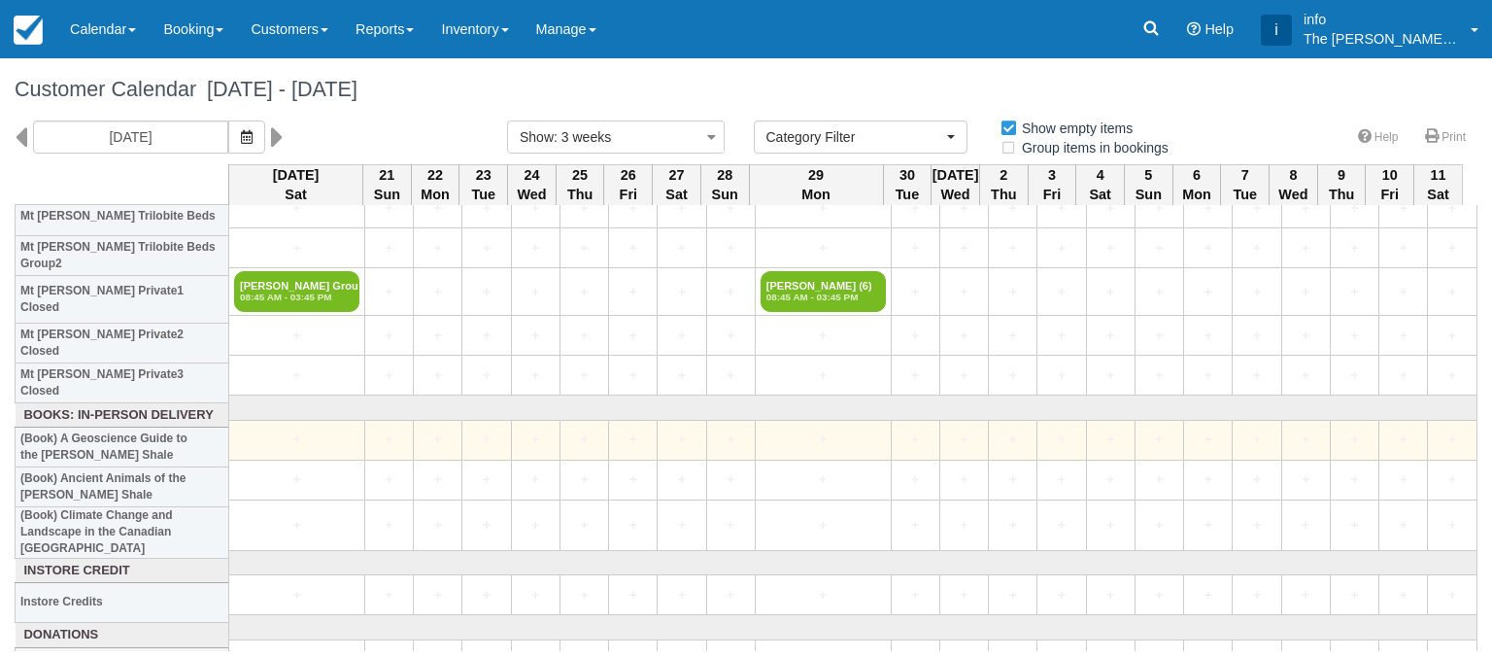
scroll to position [324, 0]
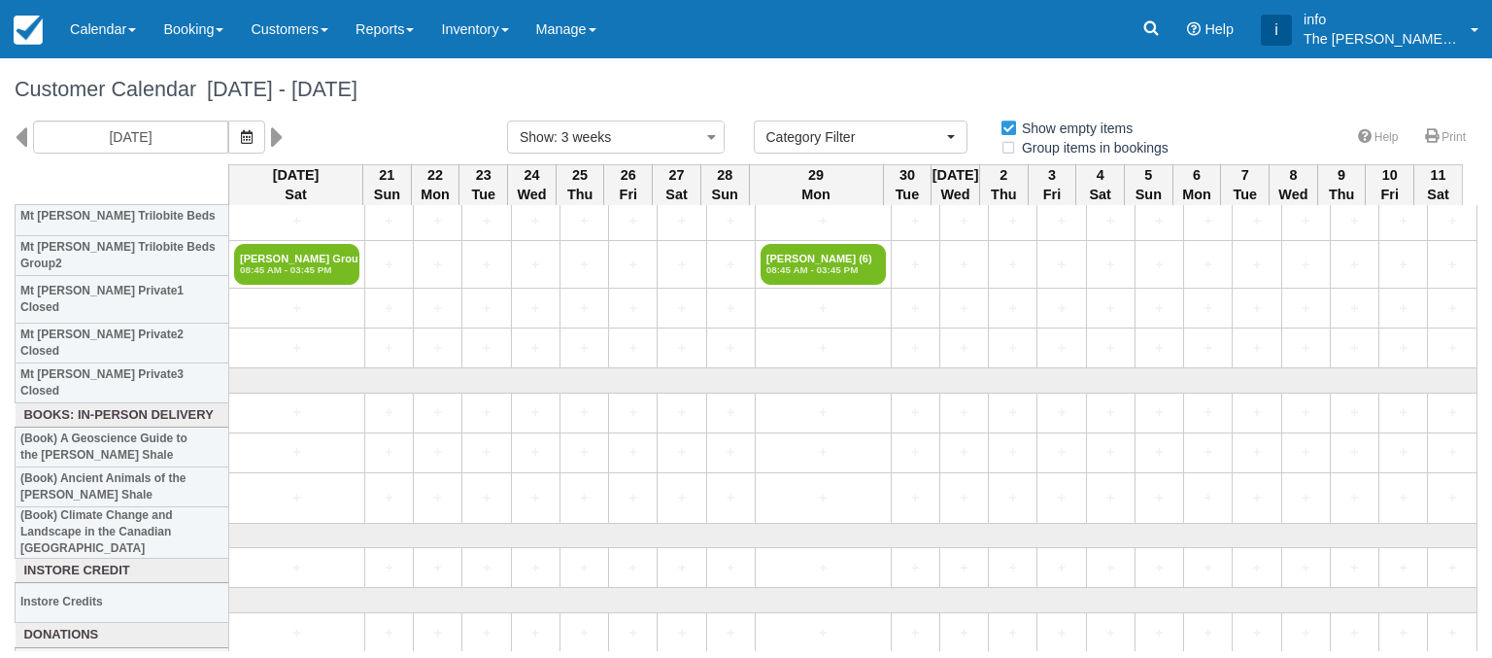
click at [29, 139] on div "[DATE]" at bounding box center [246, 136] width 493 height 33
click at [23, 138] on icon at bounding box center [21, 136] width 13 height 33
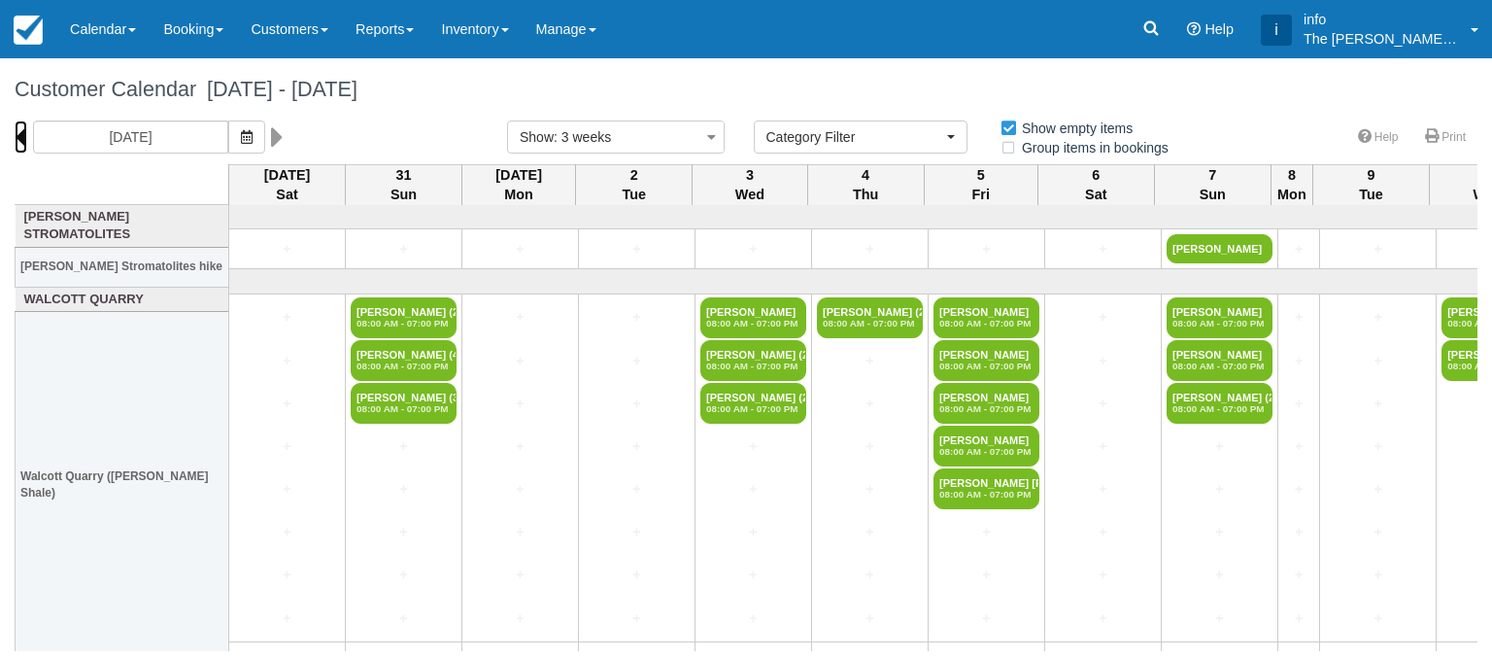
click at [23, 138] on icon at bounding box center [21, 136] width 13 height 33
type input "[DATE]"
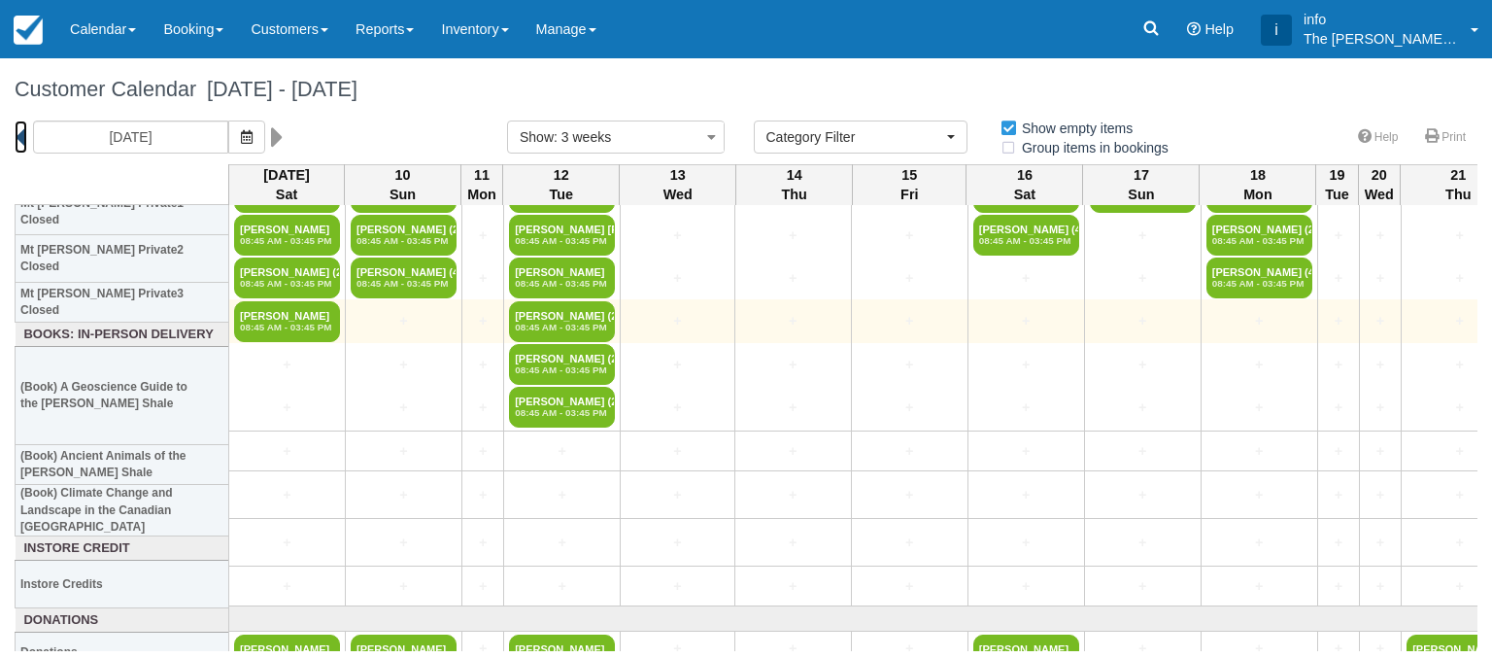
scroll to position [899, 0]
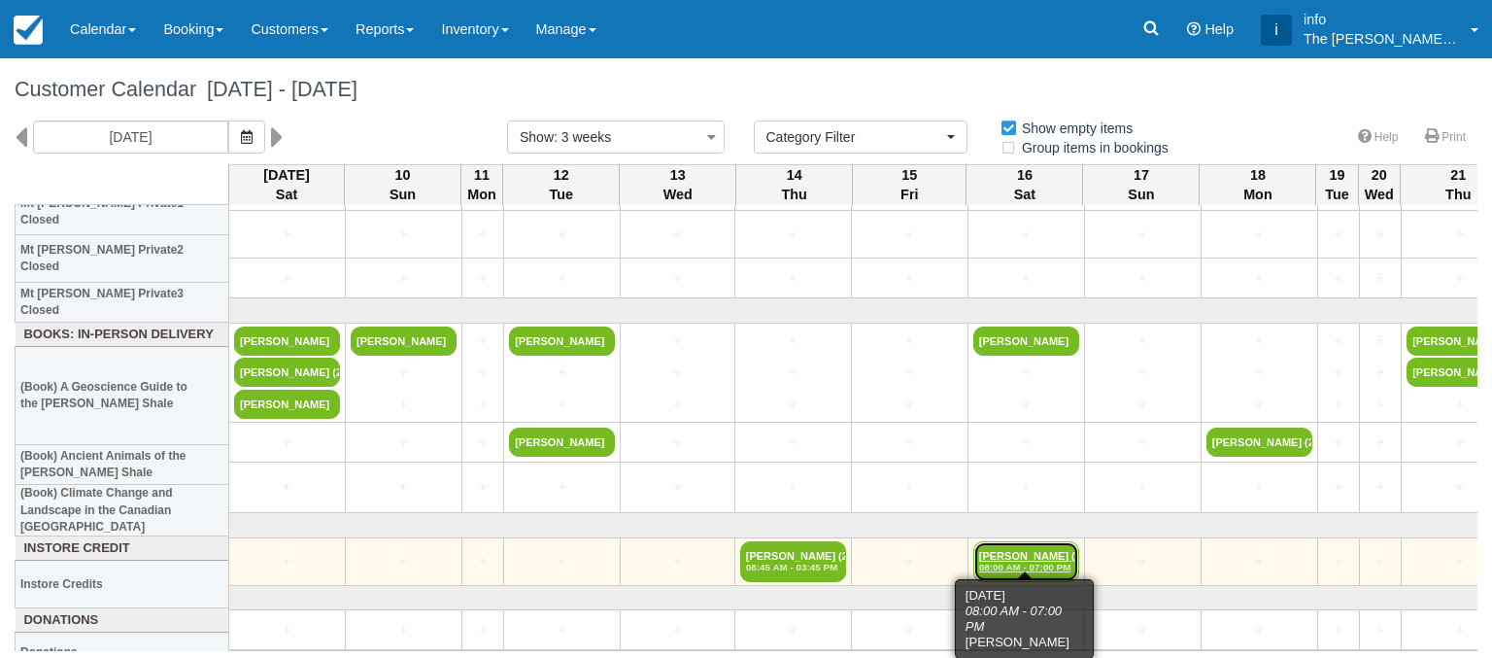
click at [1027, 562] on em "08:00 AM - 07:00 PM" at bounding box center [1026, 568] width 94 height 12
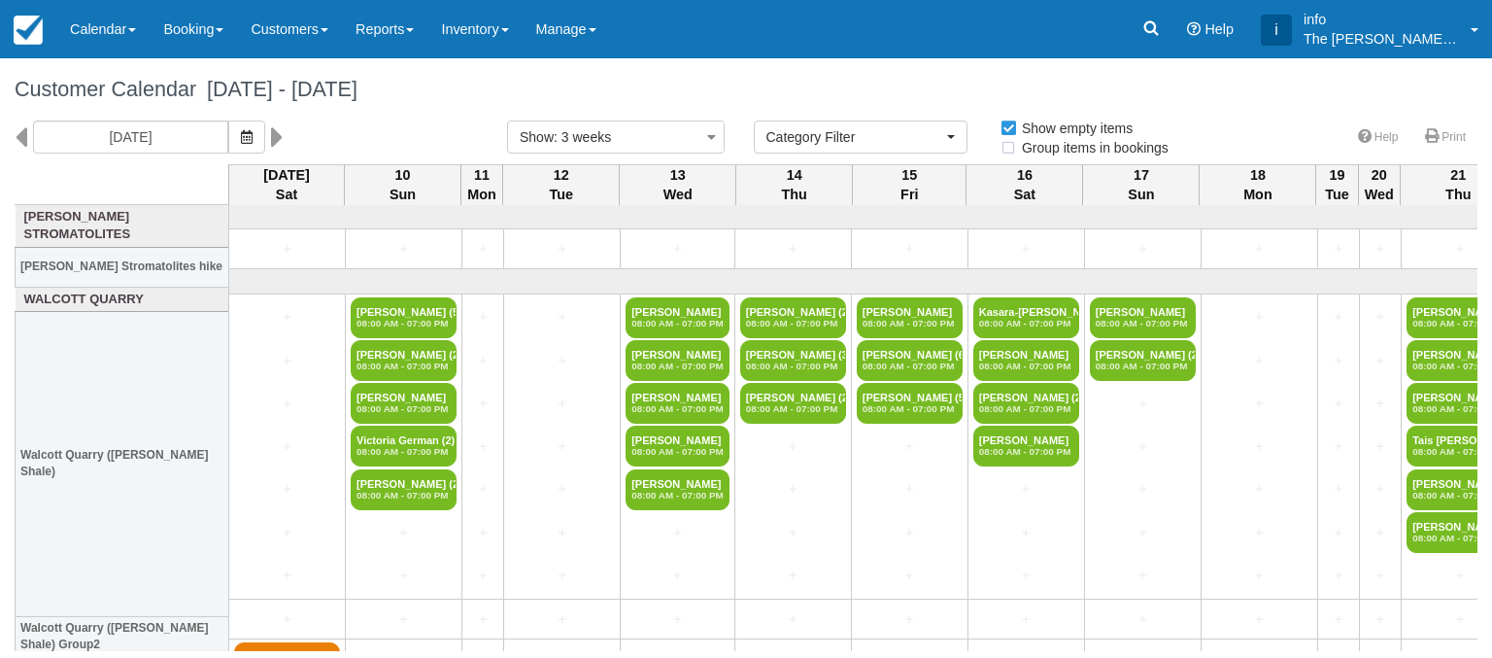
select select
click at [301, 37] on link "Customers" at bounding box center [289, 29] width 105 height 58
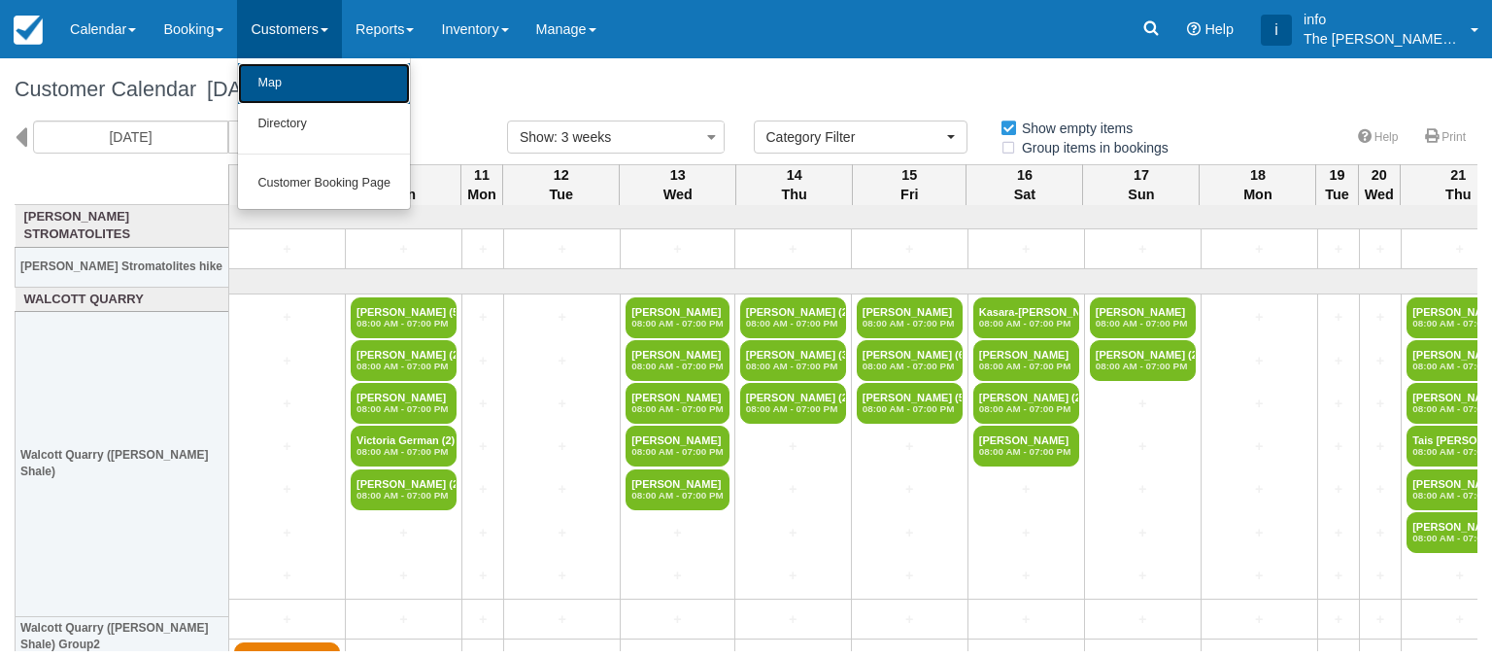
click at [305, 87] on link "Map" at bounding box center [324, 83] width 172 height 41
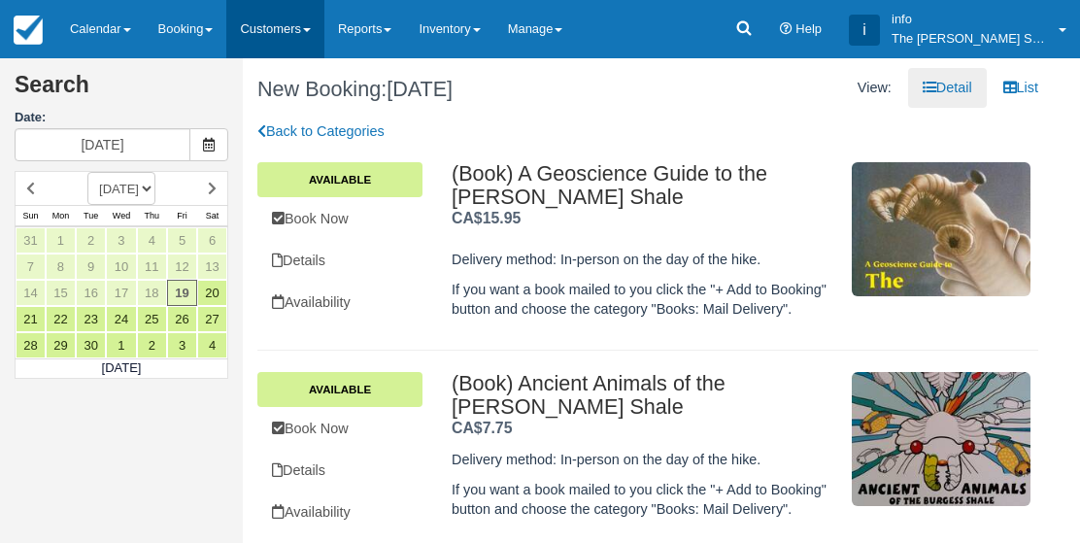
click at [310, 35] on link "Customers" at bounding box center [275, 29] width 98 height 58
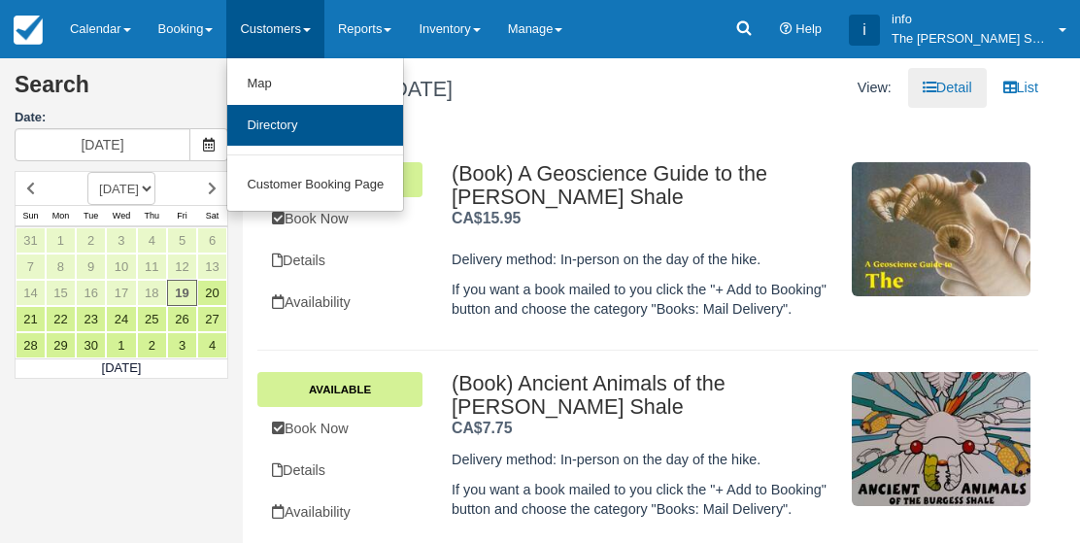
click at [320, 127] on link "Directory" at bounding box center [315, 126] width 176 height 42
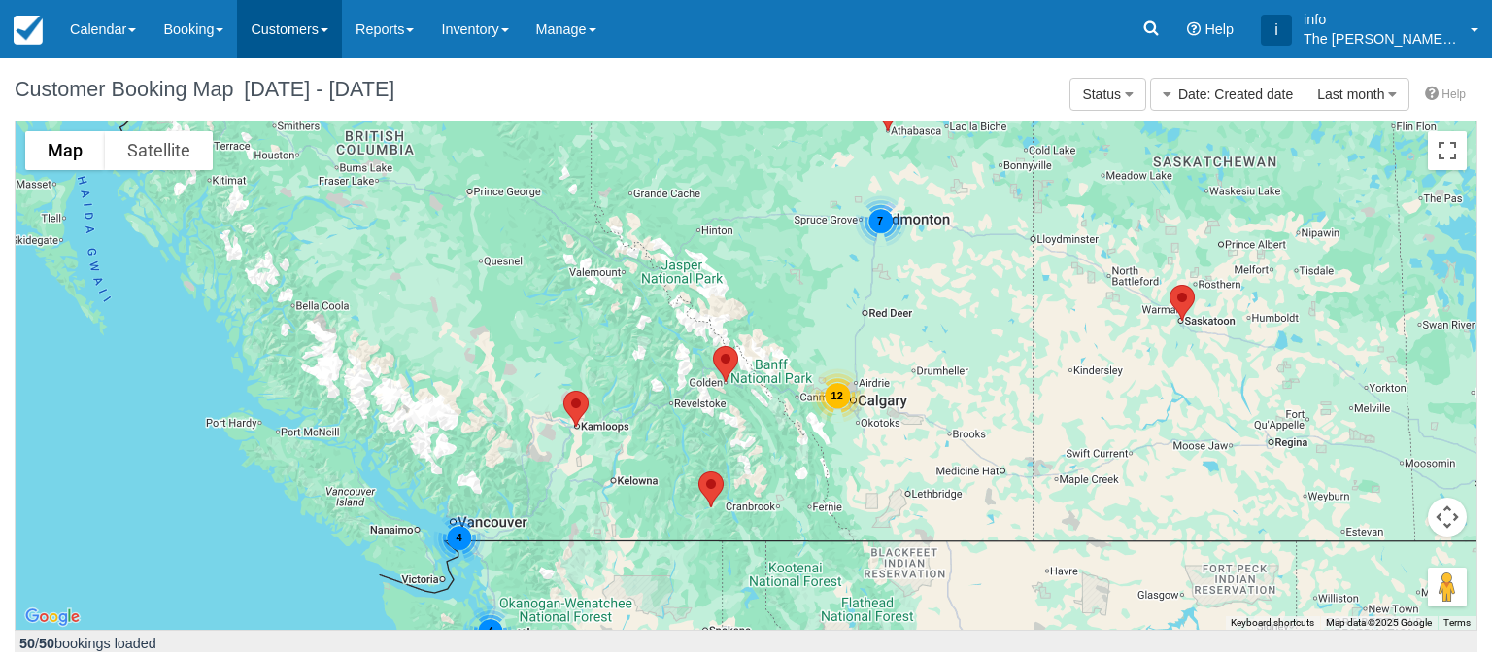
click at [320, 34] on link "Customers" at bounding box center [289, 29] width 105 height 58
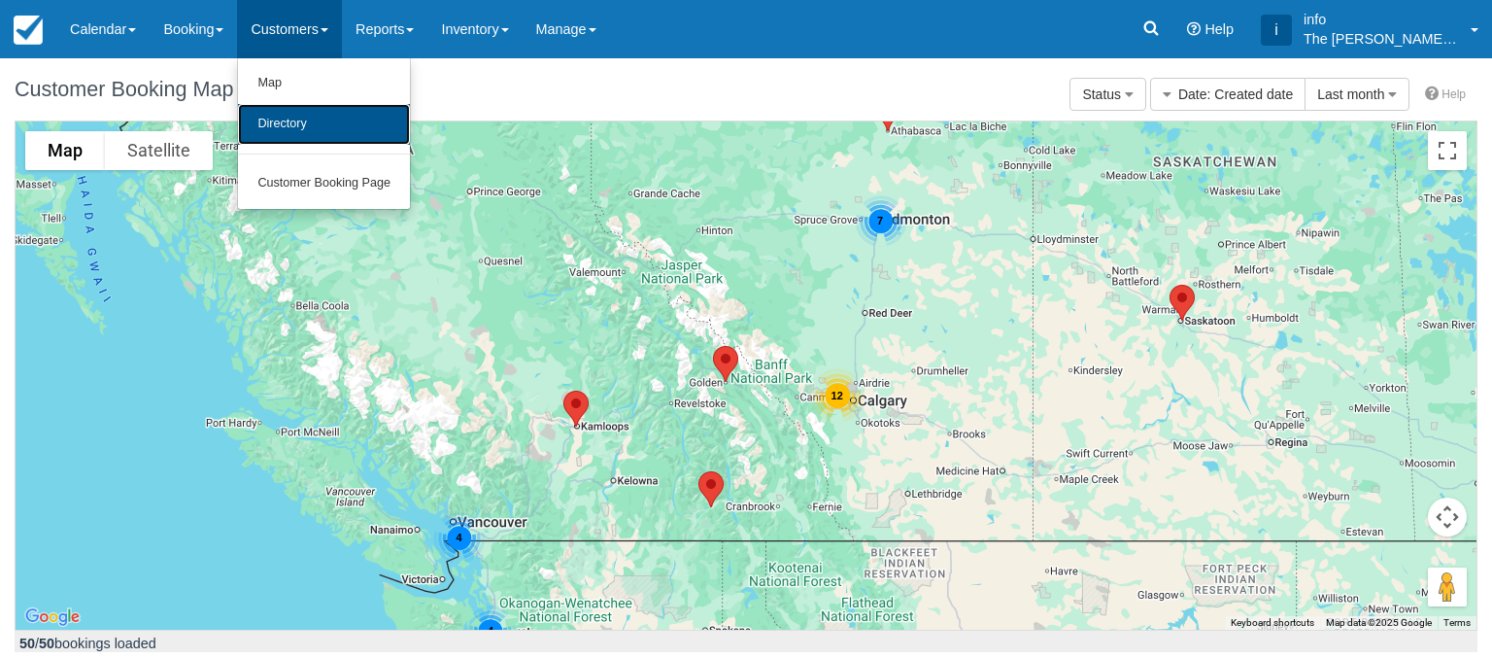
click at [318, 123] on link "Directory" at bounding box center [324, 124] width 172 height 41
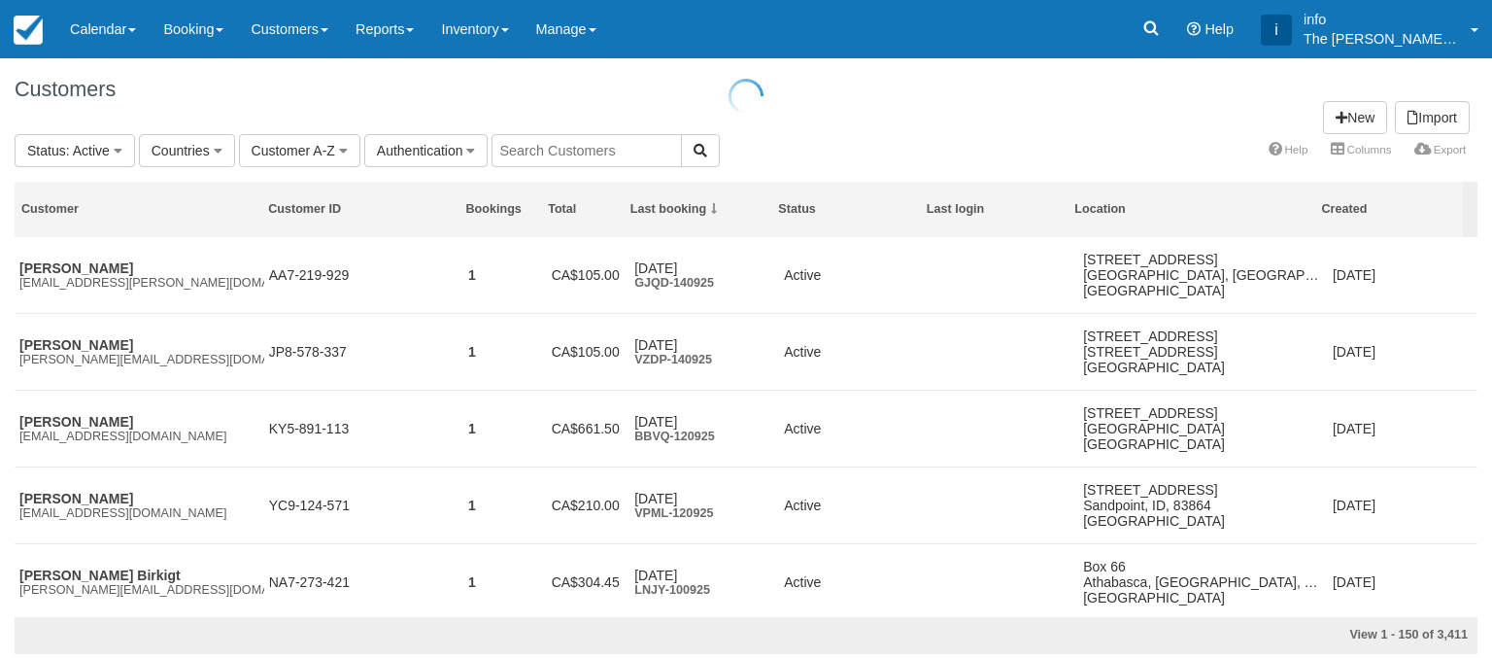
click at [548, 155] on input "text" at bounding box center [587, 150] width 190 height 33
type input "andrew"
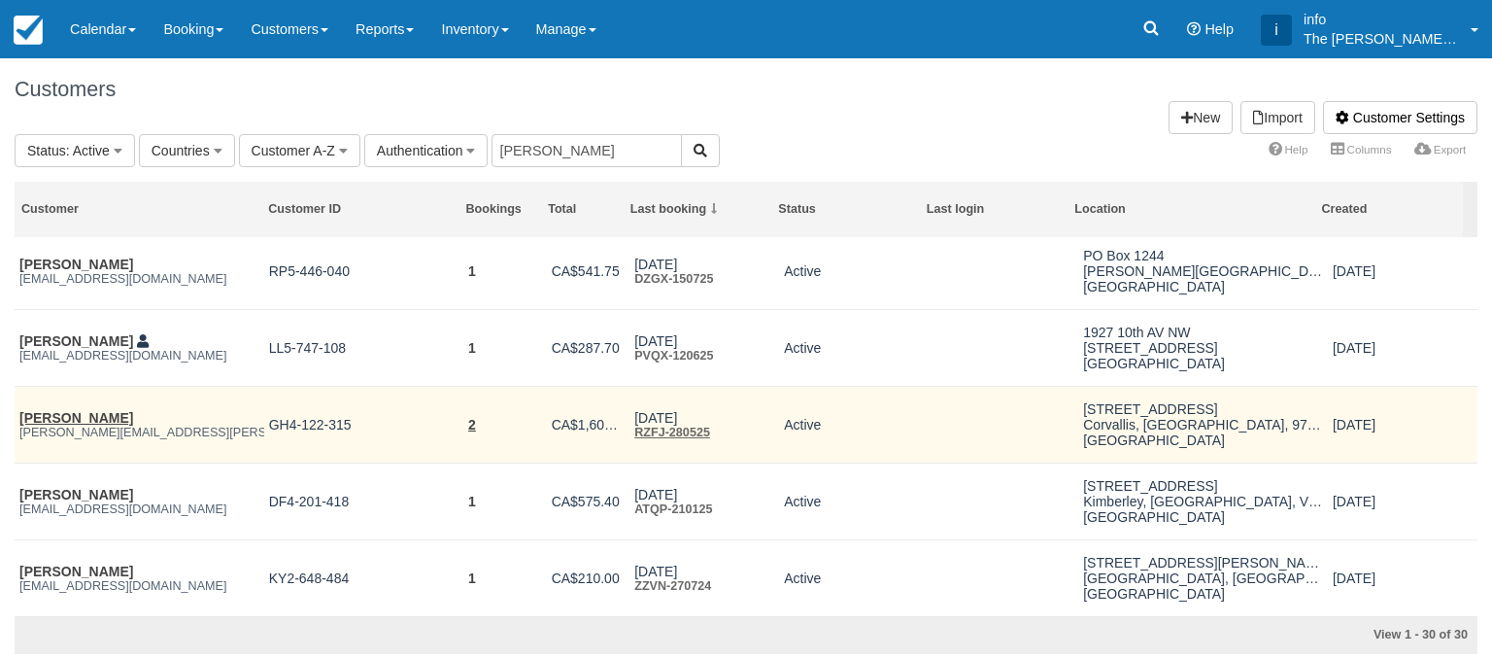
scroll to position [97, 0]
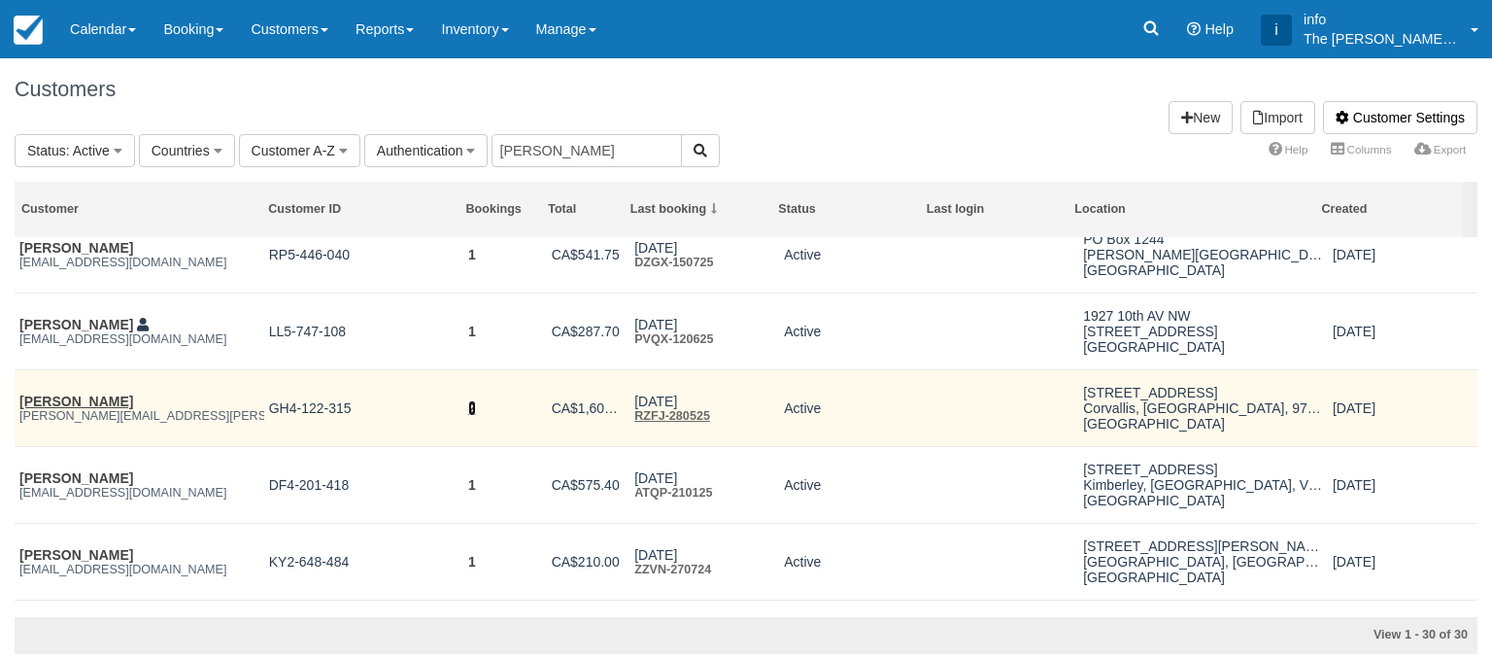
click at [468, 411] on link "2" at bounding box center [472, 408] width 8 height 16
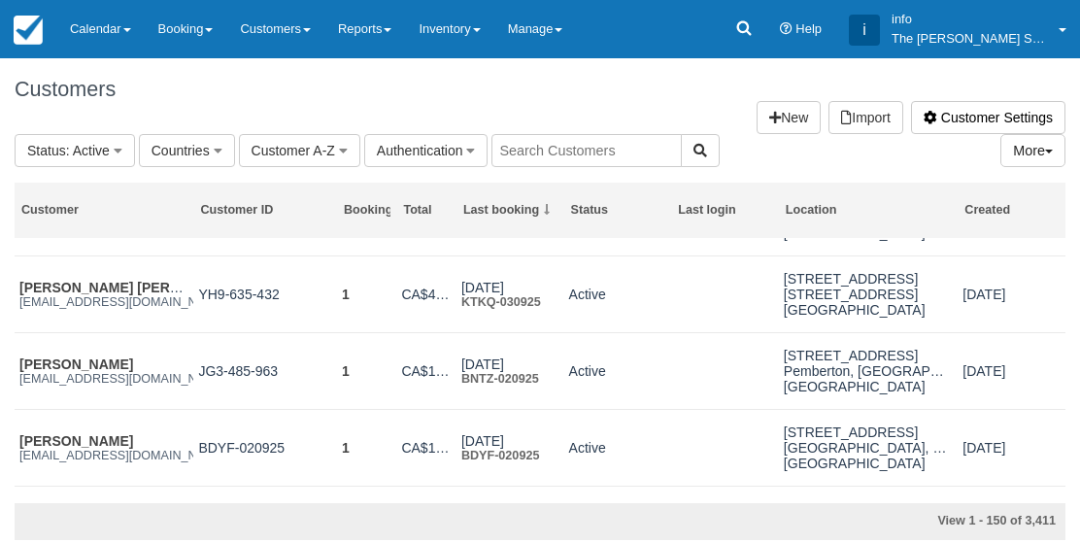
scroll to position [824, 0]
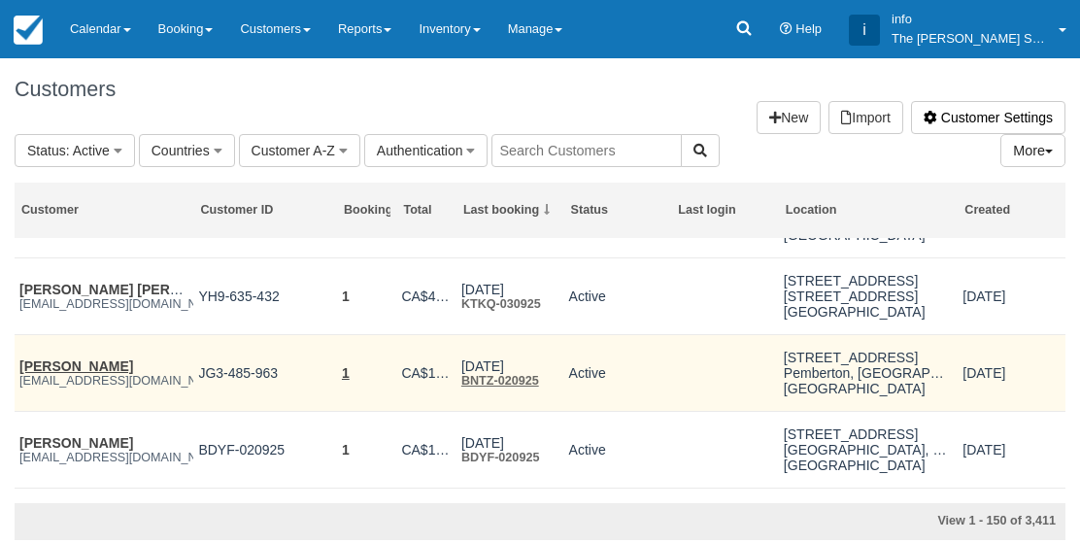
click at [514, 388] on link "BNTZ-020925" at bounding box center [500, 381] width 78 height 14
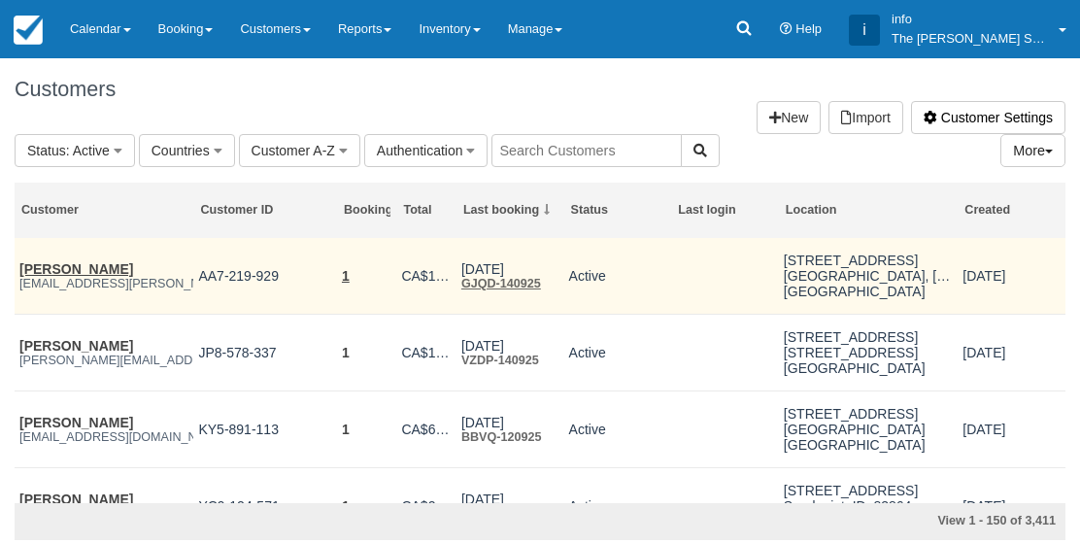
click at [489, 290] on link "GJQD-140925" at bounding box center [501, 284] width 80 height 14
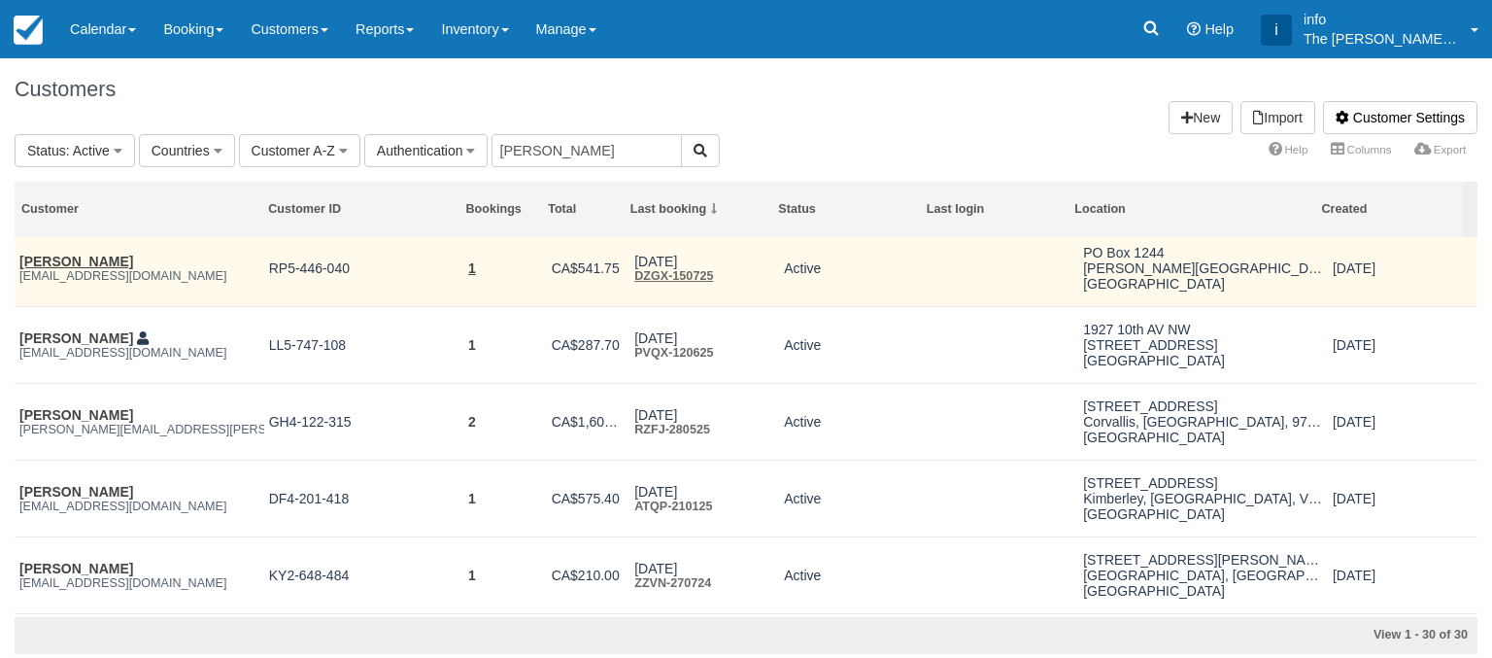
scroll to position [97, 0]
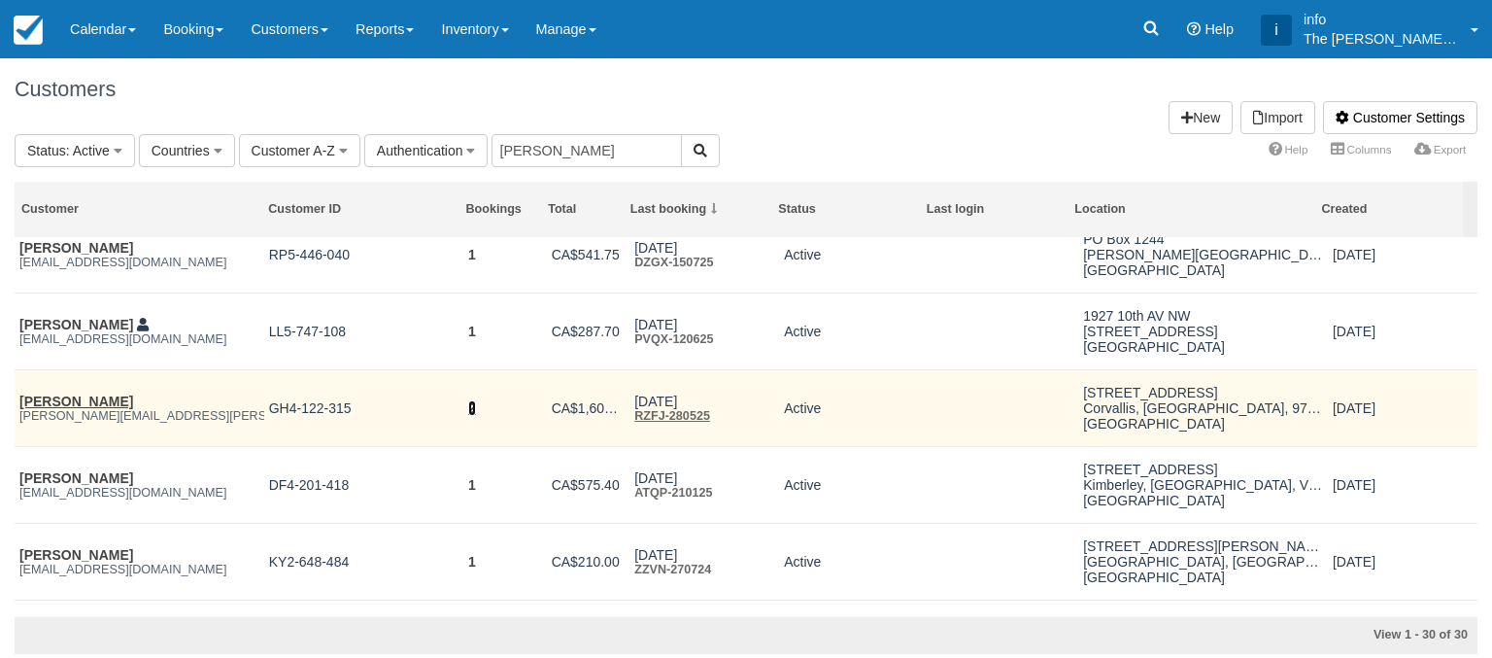
click at [468, 407] on link "2" at bounding box center [472, 408] width 8 height 16
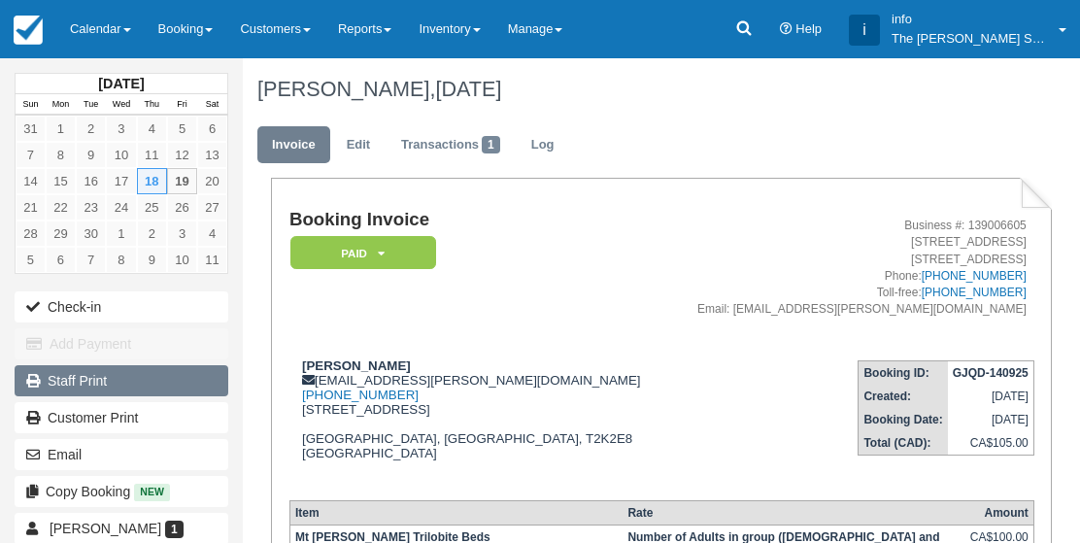
click at [212, 374] on link "Staff Print" at bounding box center [122, 380] width 214 height 31
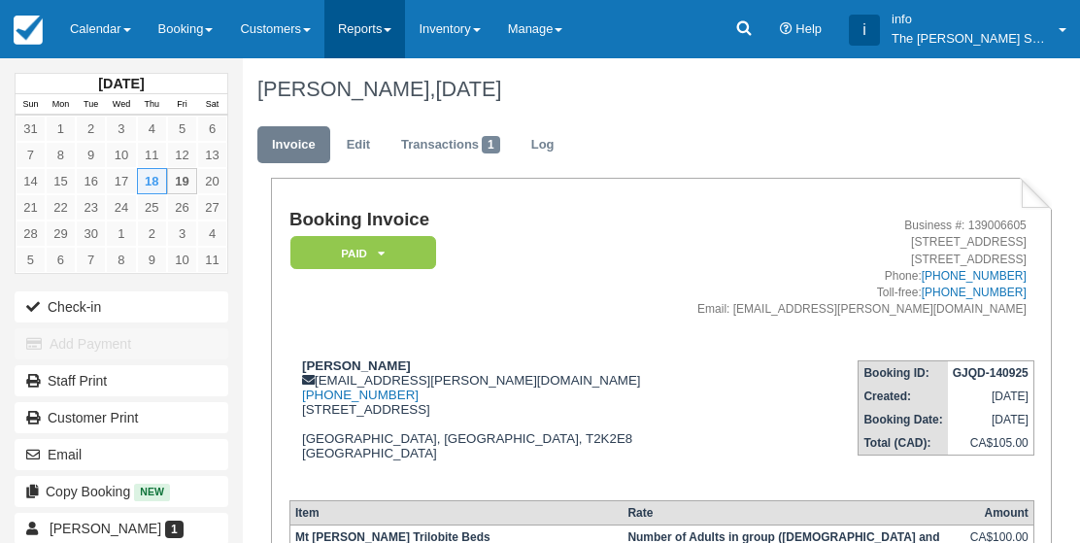
click at [387, 31] on link "Reports" at bounding box center [364, 29] width 81 height 58
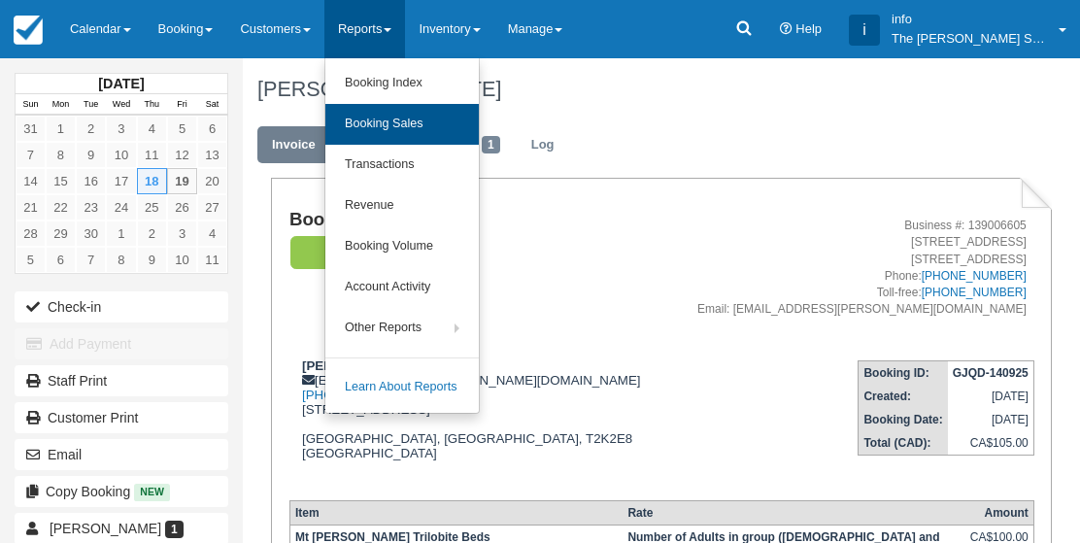
click at [421, 124] on link "Booking Sales" at bounding box center [401, 124] width 153 height 41
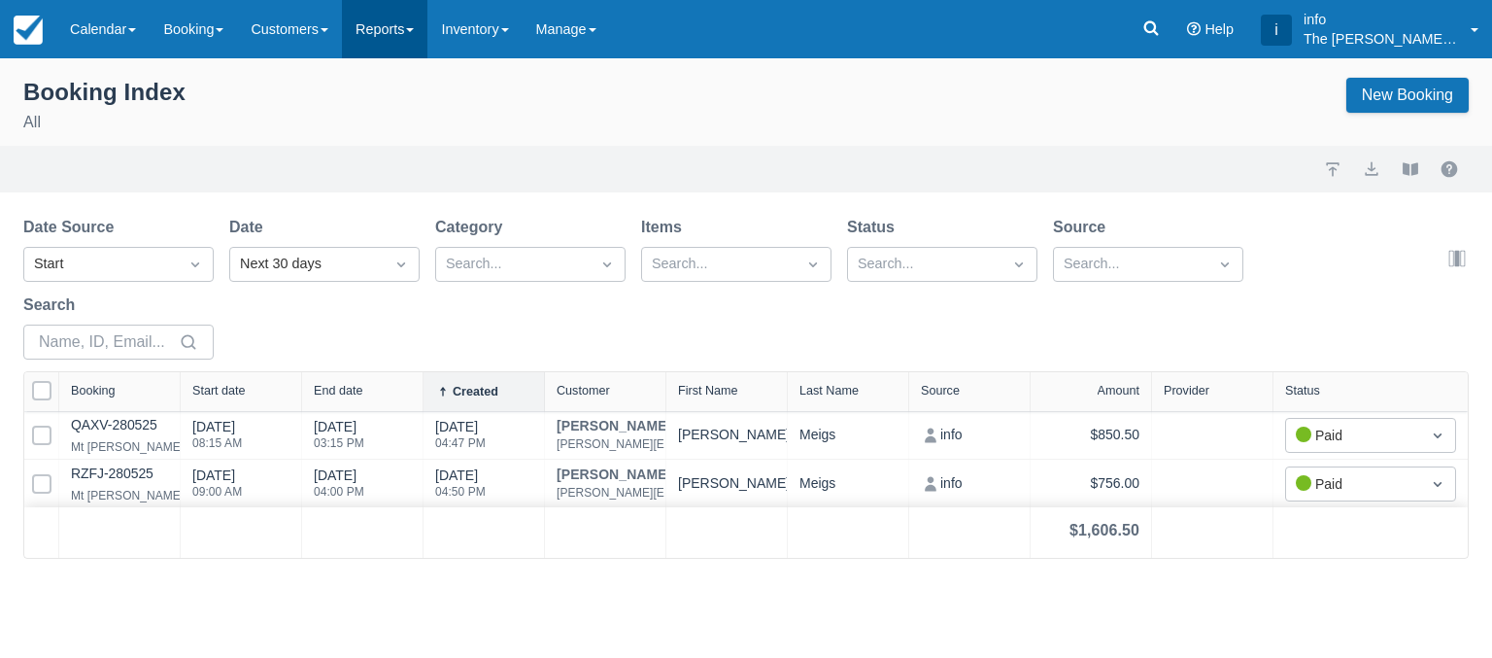
click at [414, 30] on span at bounding box center [410, 30] width 8 height 4
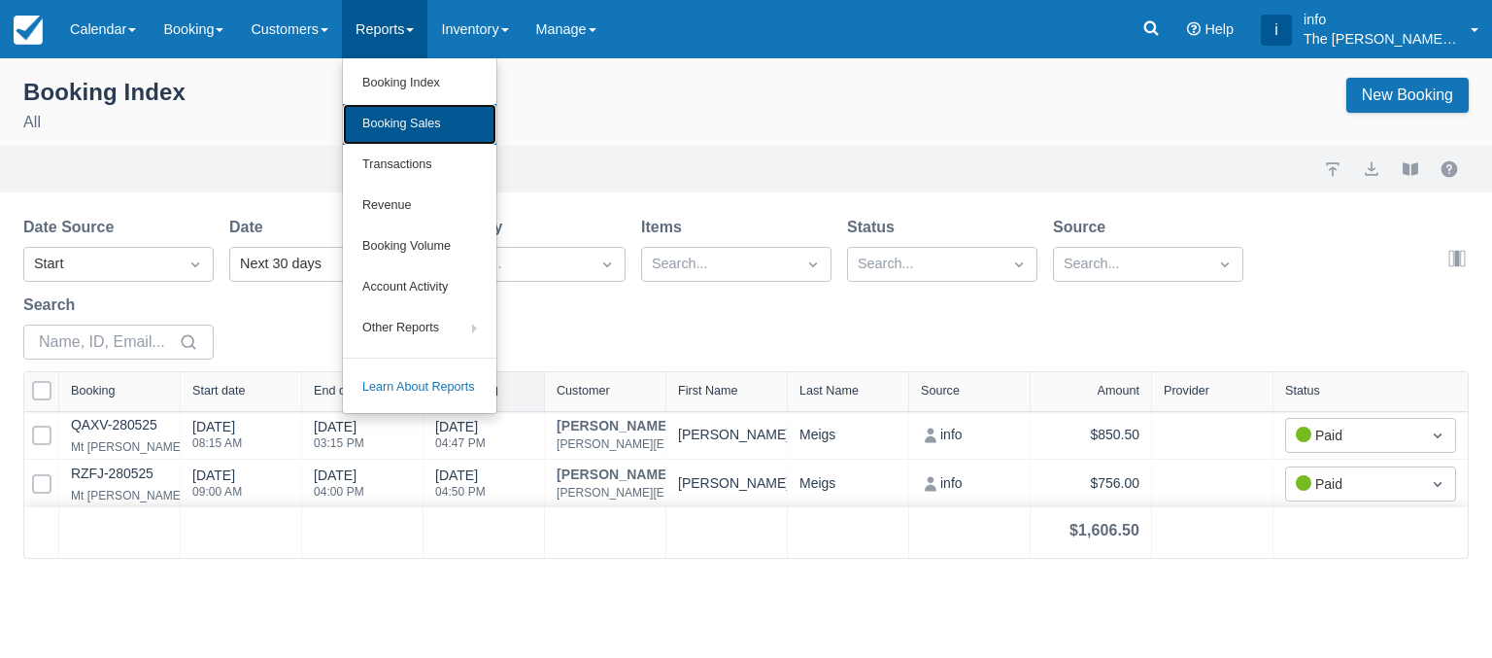
click at [419, 125] on link "Booking Sales" at bounding box center [419, 124] width 153 height 41
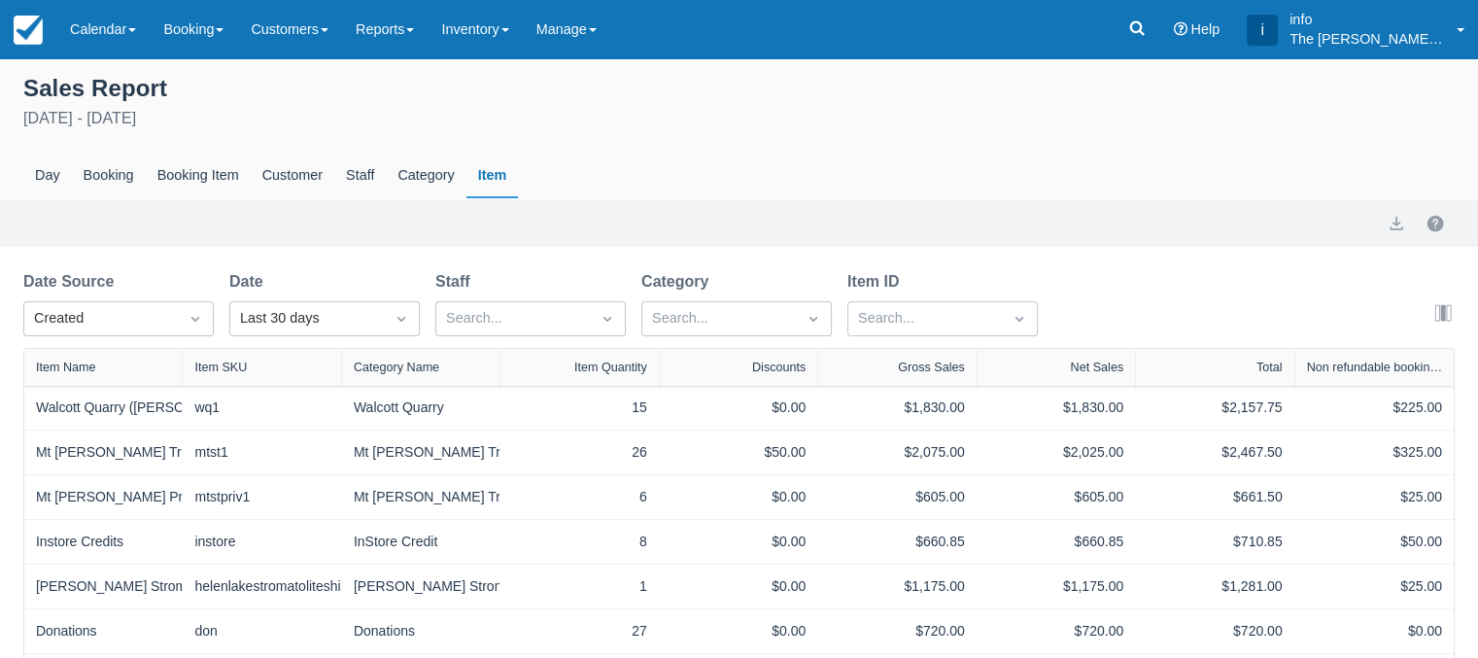
scroll to position [97, 0]
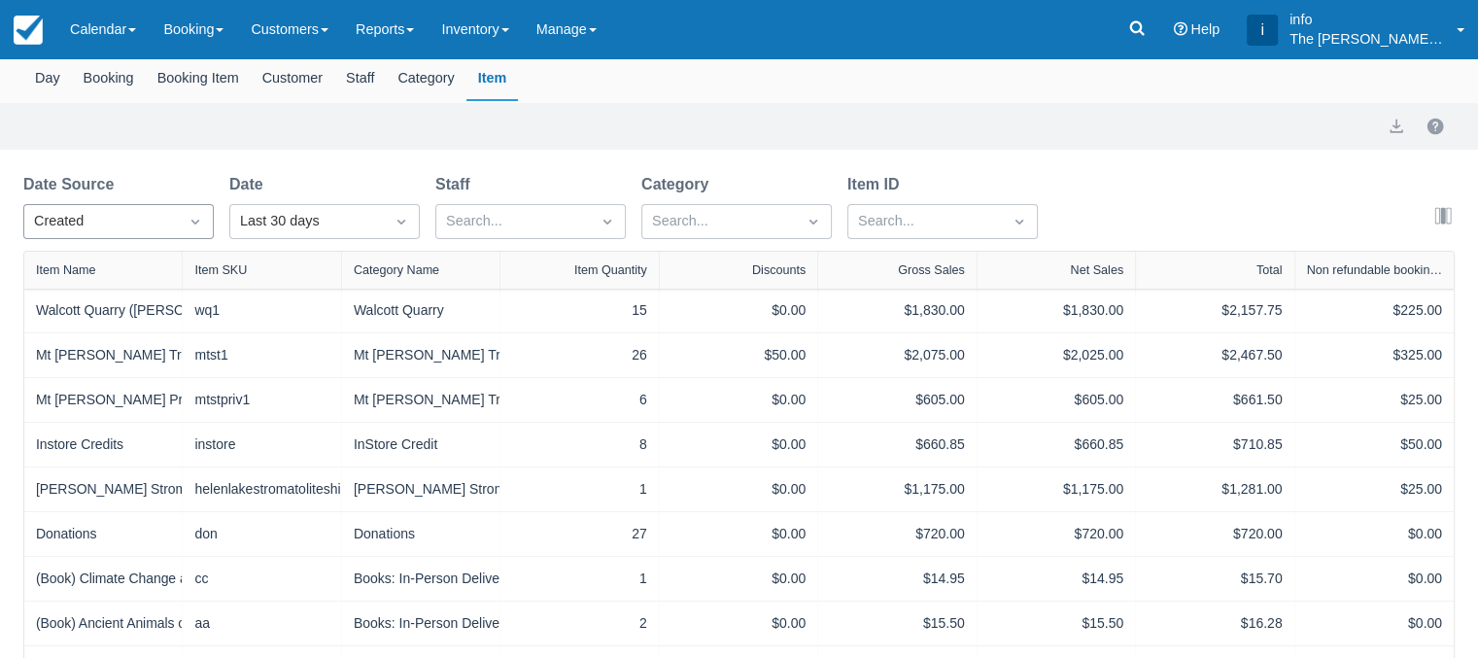
click at [192, 221] on icon "Dropdown icon" at bounding box center [195, 222] width 8 height 5
click at [77, 267] on div "Created" at bounding box center [118, 270] width 190 height 38
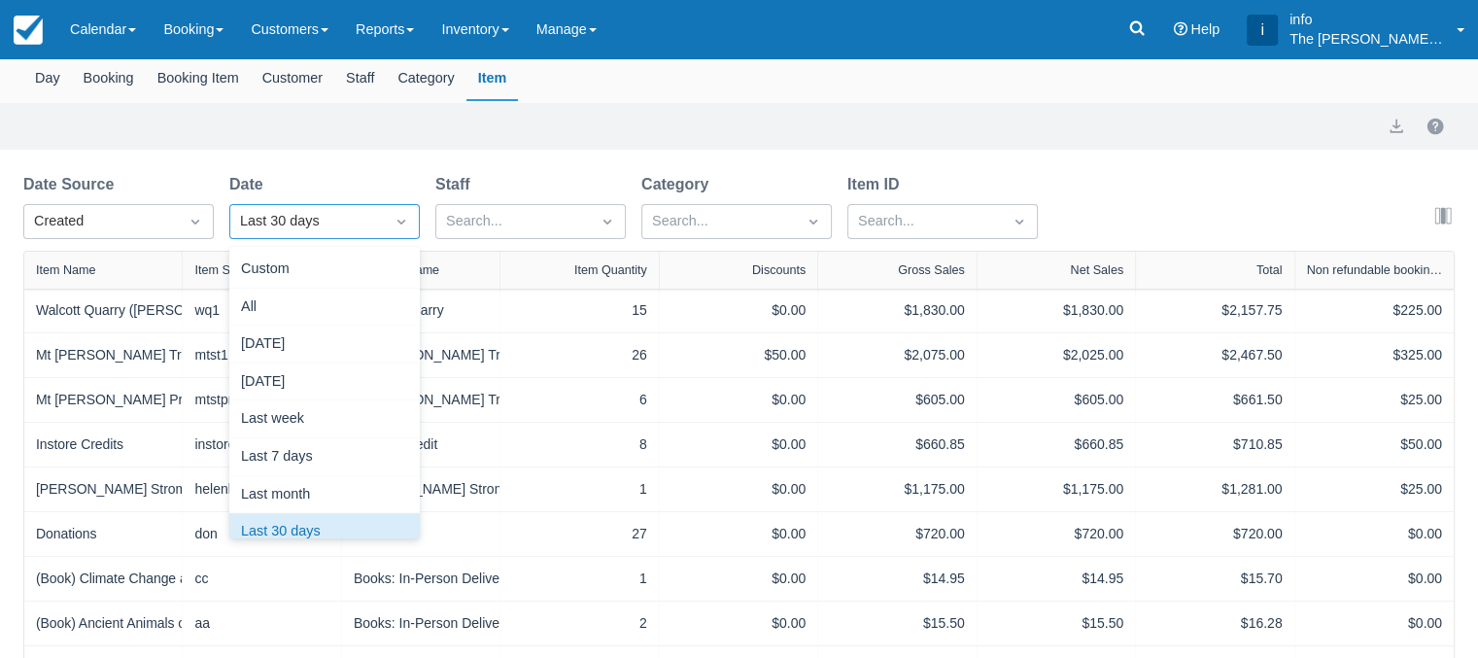
click at [407, 223] on icon "Dropdown icon" at bounding box center [401, 221] width 19 height 19
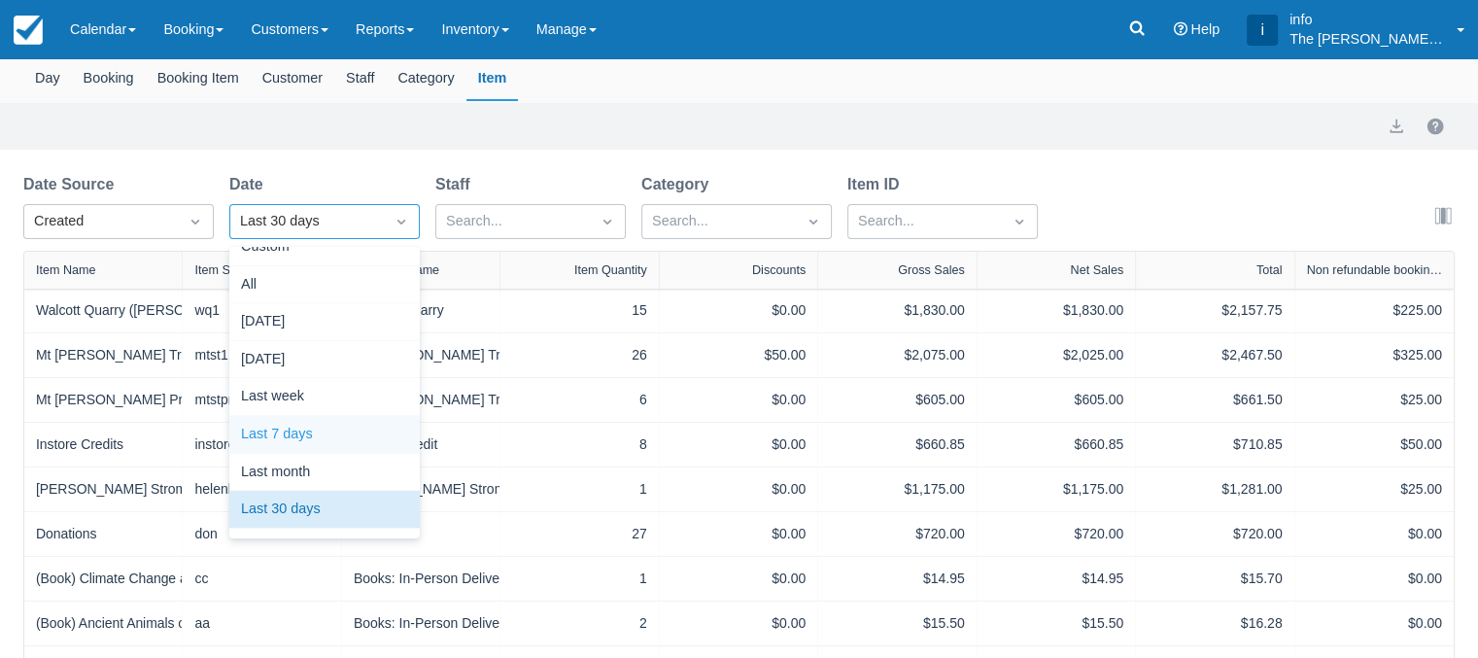
scroll to position [0, 0]
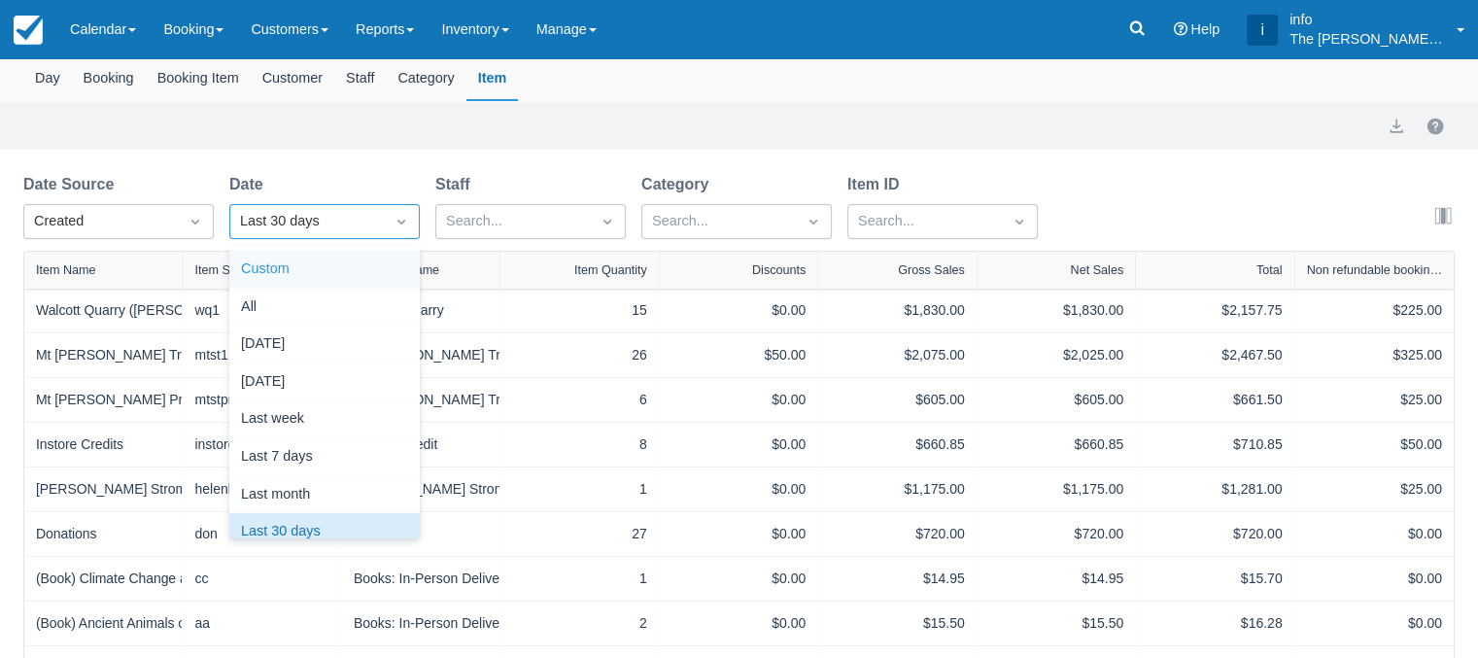
click at [290, 265] on div "Custom" at bounding box center [324, 270] width 190 height 38
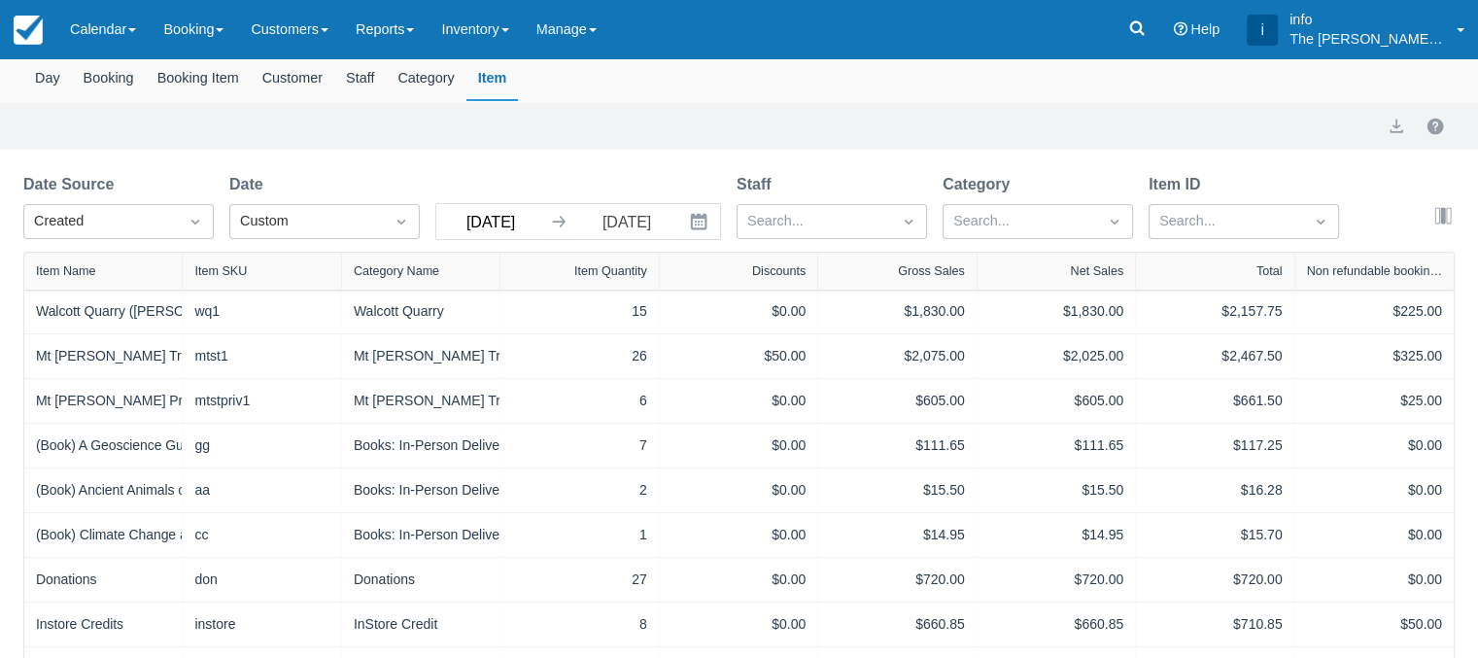
click at [524, 234] on input "20 Aug 25" at bounding box center [490, 221] width 109 height 35
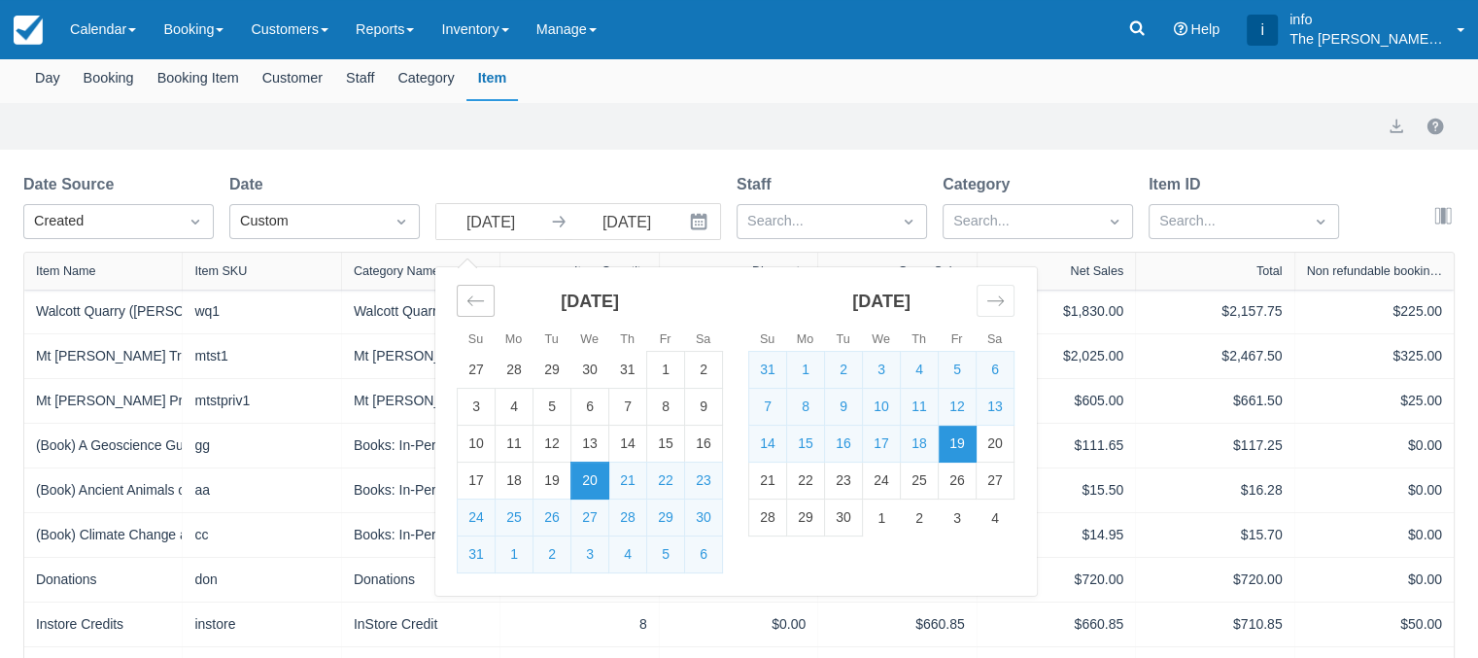
click at [470, 313] on div "Move backward to switch to the previous month." at bounding box center [476, 301] width 38 height 32
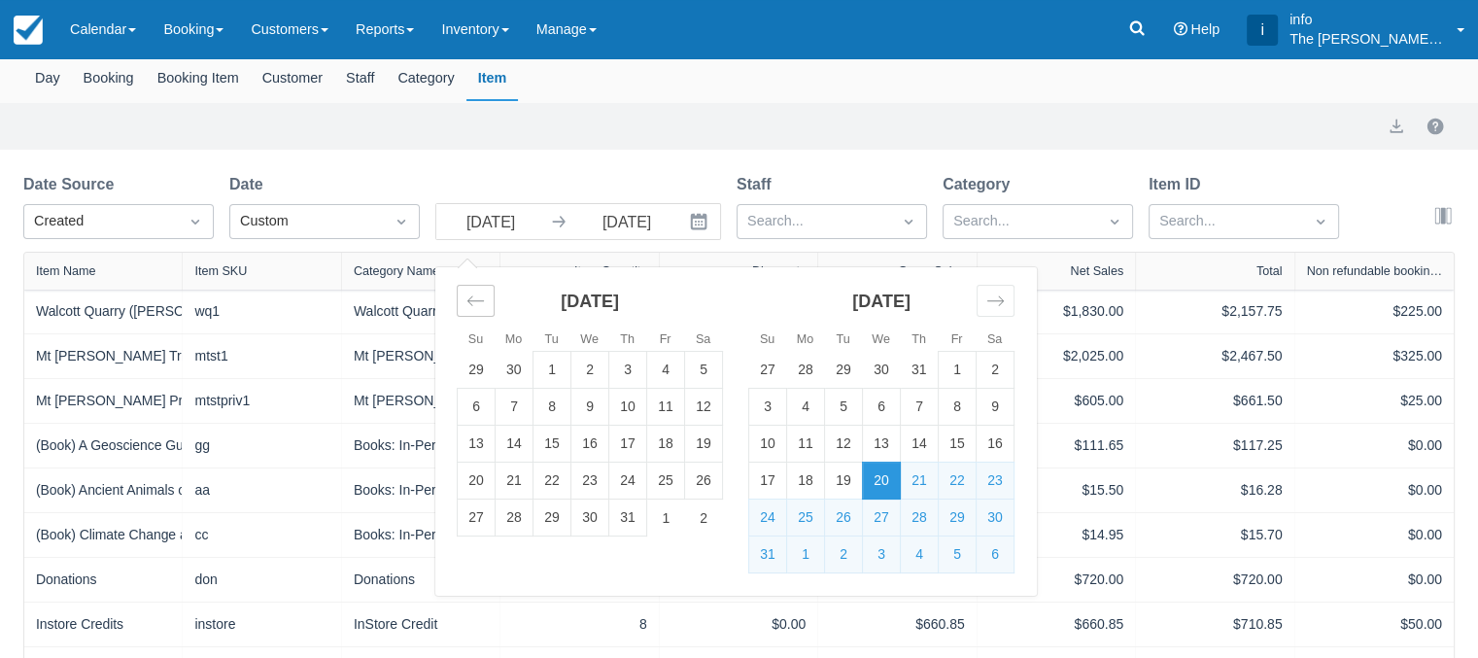
click at [470, 313] on div "Move backward to switch to the previous month." at bounding box center [476, 301] width 38 height 32
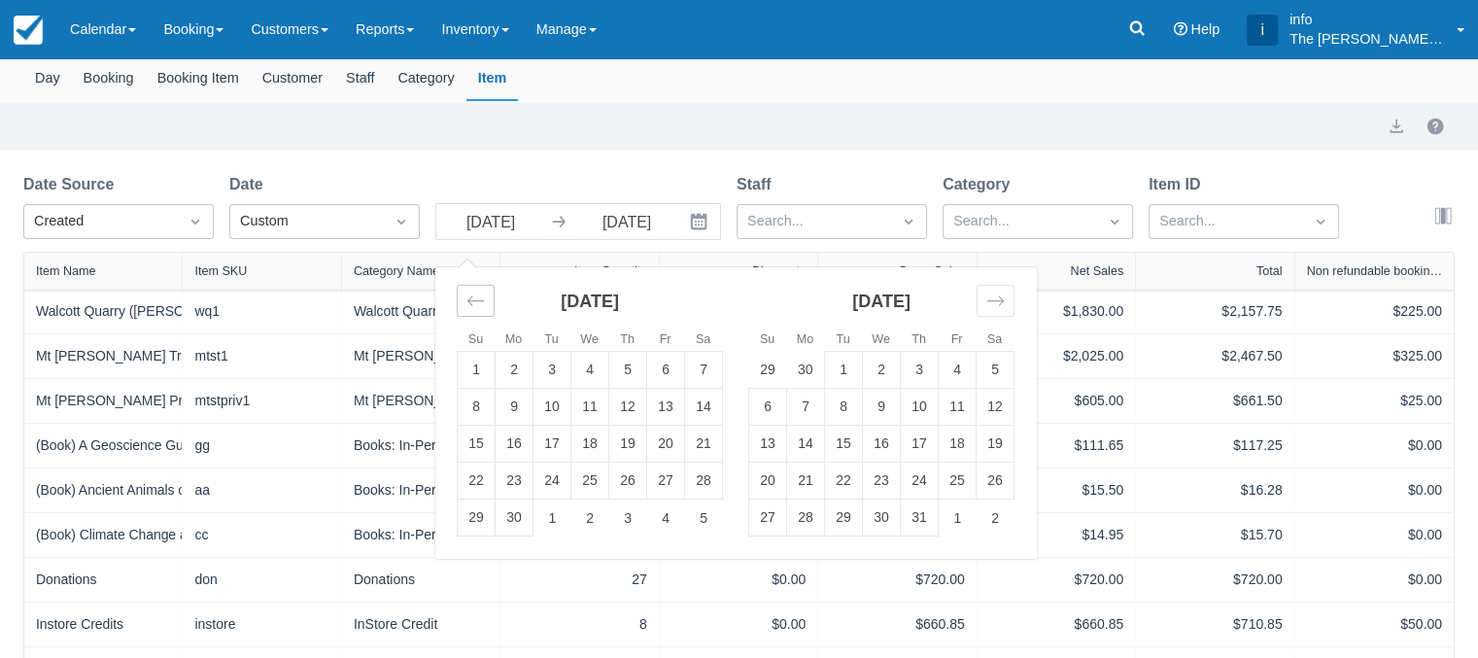
click at [470, 313] on div "Move backward to switch to the previous month." at bounding box center [476, 301] width 38 height 32
click at [558, 374] on td "1" at bounding box center [552, 370] width 38 height 37
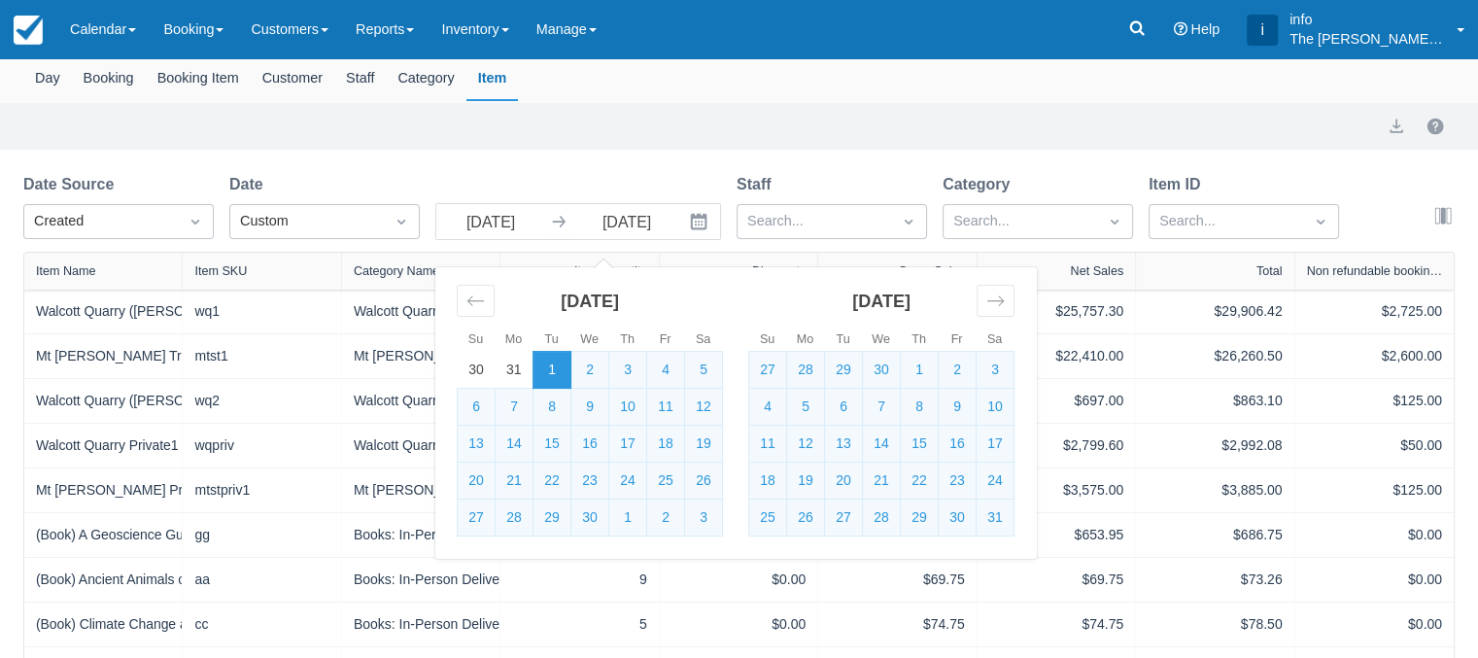
click at [860, 171] on div "Sales Report April 1st - September 19th 2025 Day Booking Booking Item Customer …" at bounding box center [739, 530] width 1478 height 1139
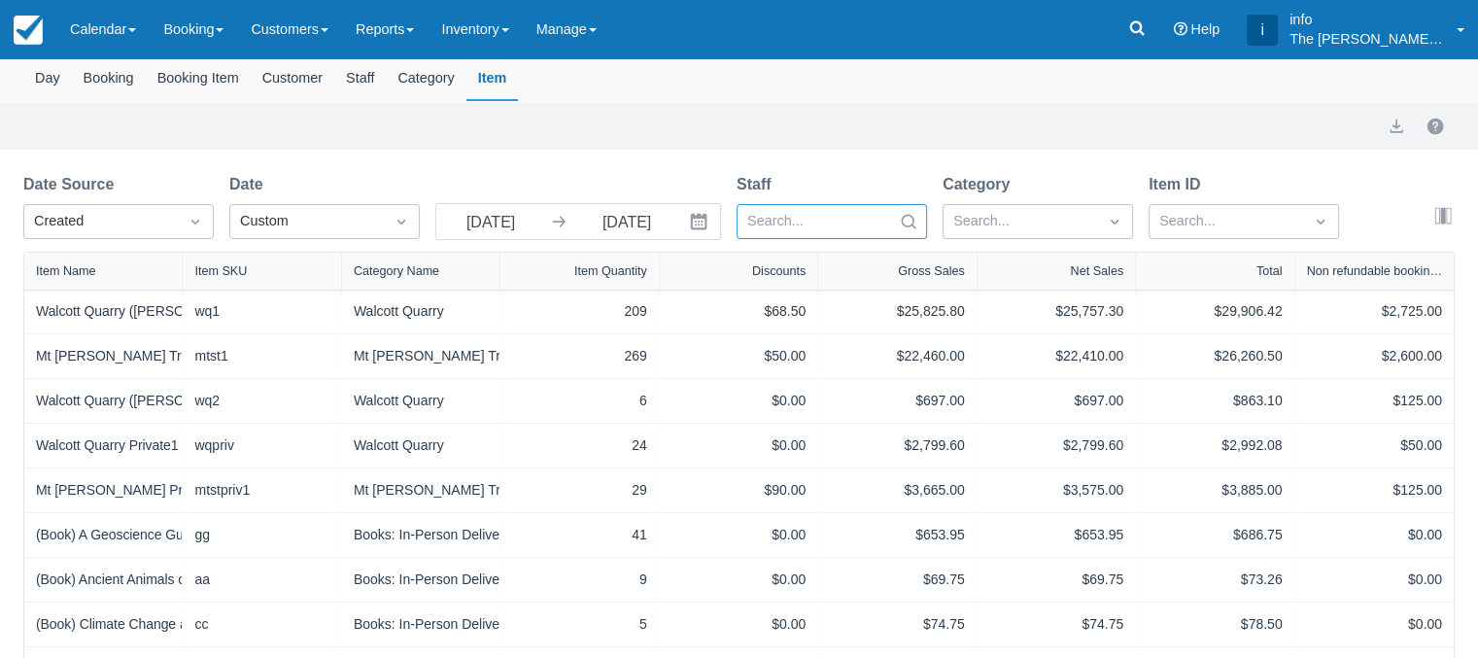
click at [912, 222] on icon "Search" at bounding box center [909, 221] width 15 height 15
click at [1001, 215] on div at bounding box center [1020, 221] width 134 height 25
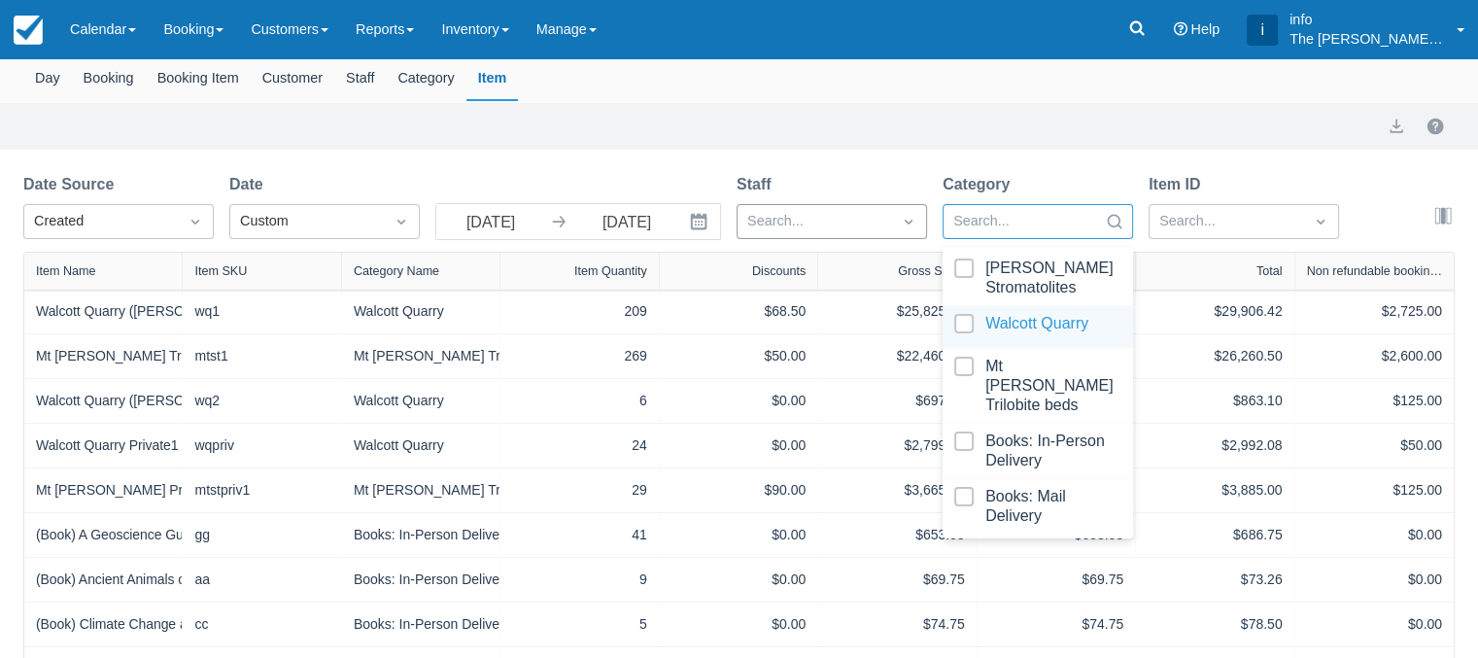
click at [961, 327] on div at bounding box center [1037, 327] width 167 height 26
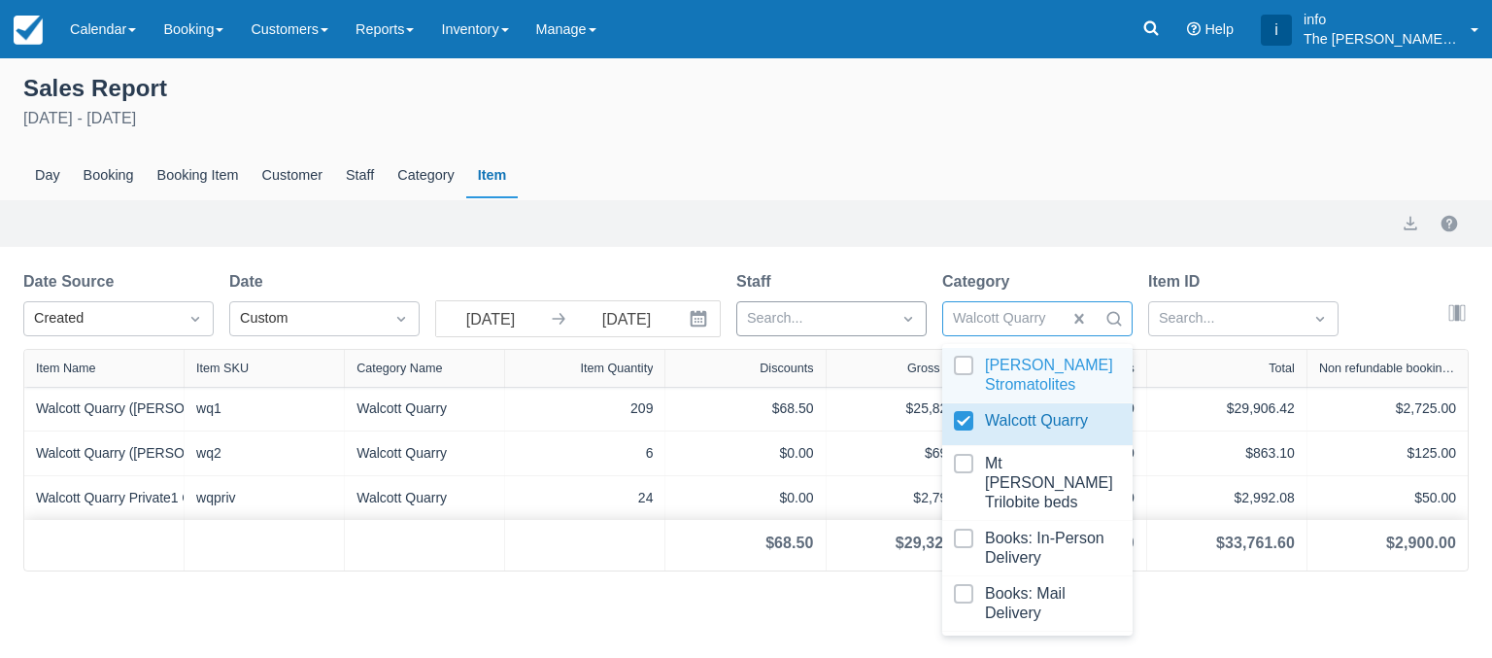
click at [964, 369] on div at bounding box center [1037, 375] width 167 height 39
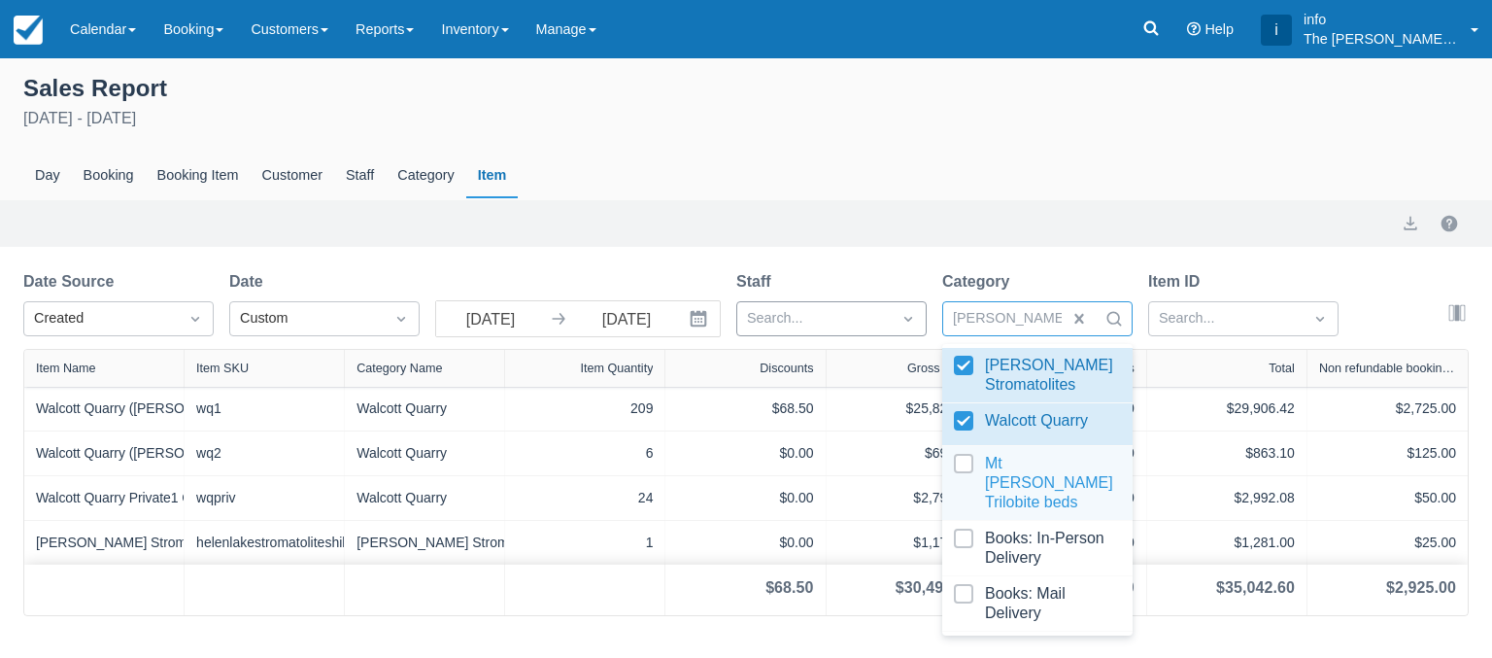
click at [968, 462] on div at bounding box center [1037, 483] width 167 height 58
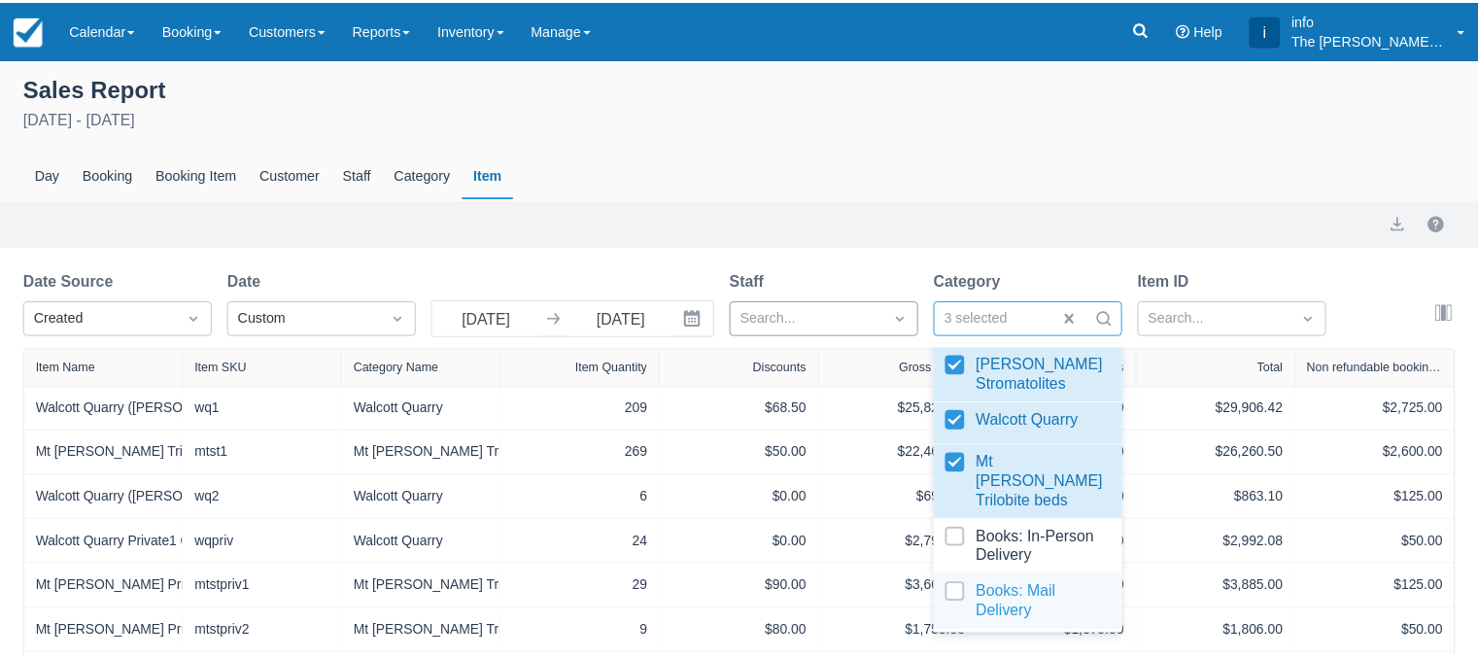
scroll to position [97, 0]
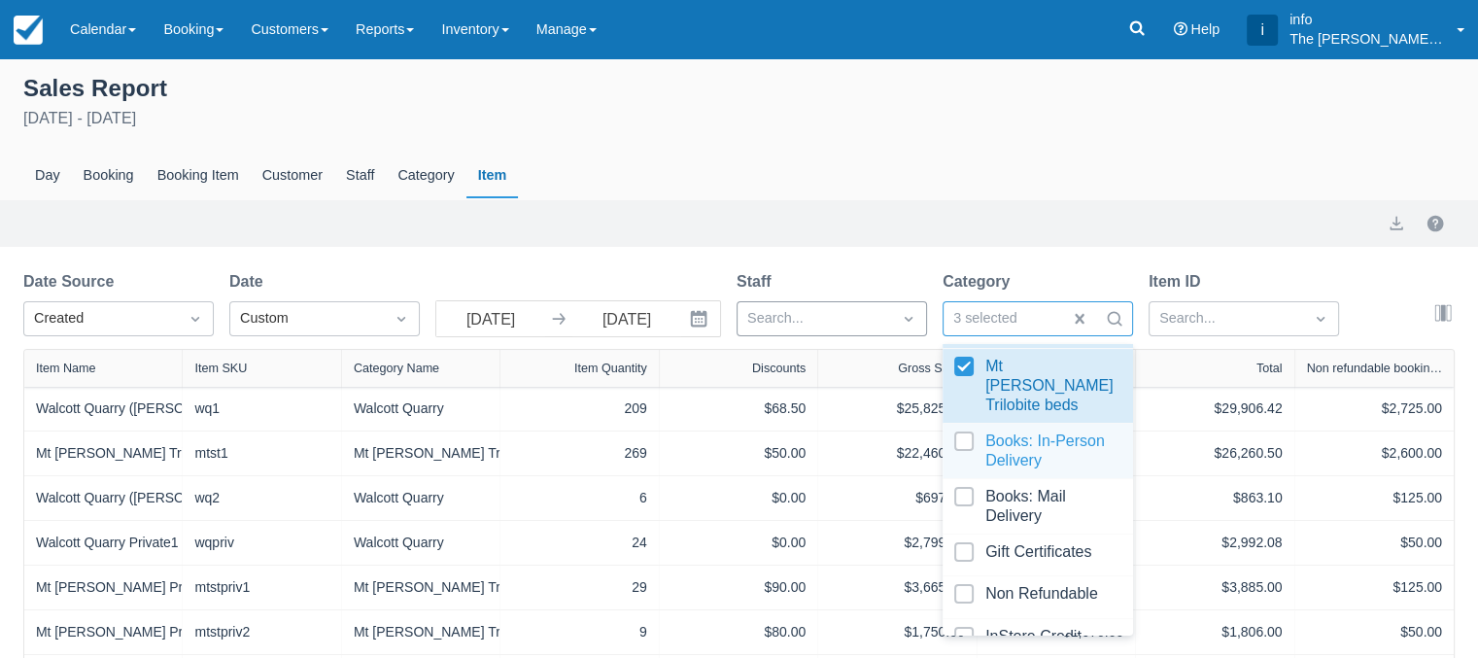
click at [968, 431] on div at bounding box center [1037, 450] width 167 height 39
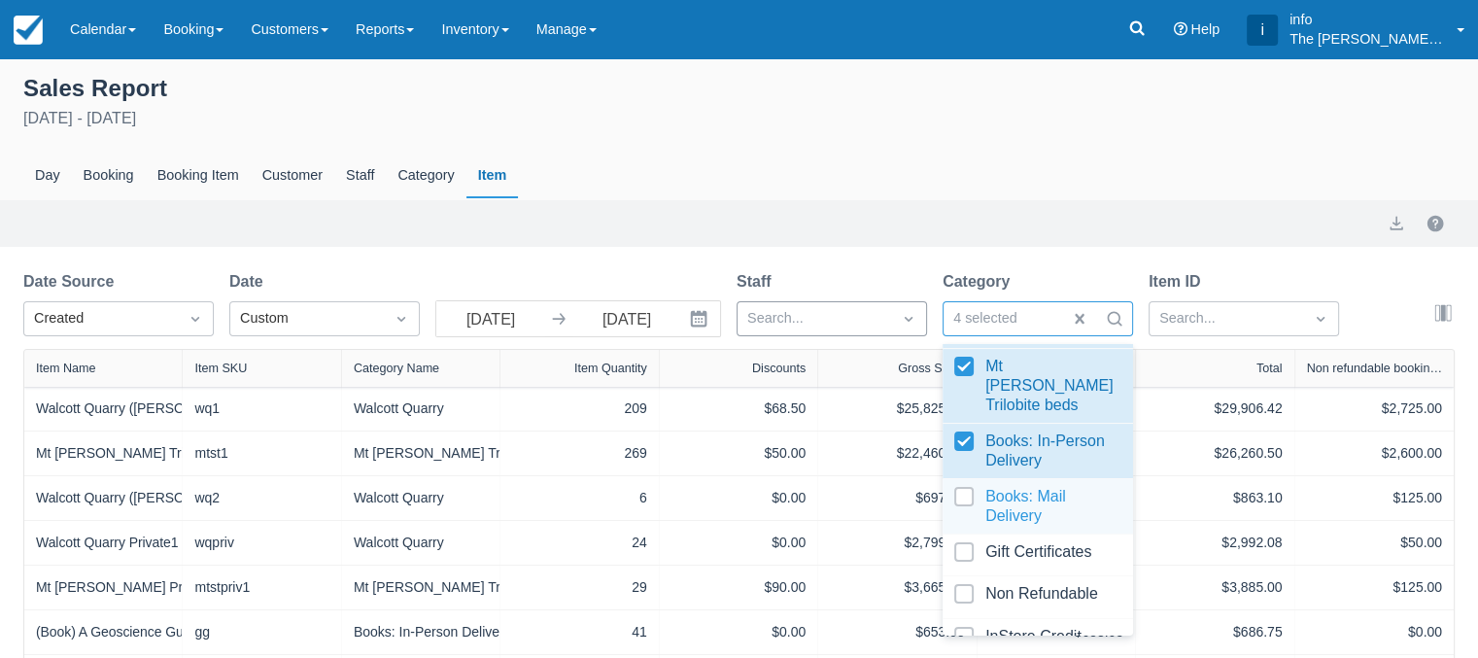
click at [962, 487] on div at bounding box center [1037, 506] width 167 height 39
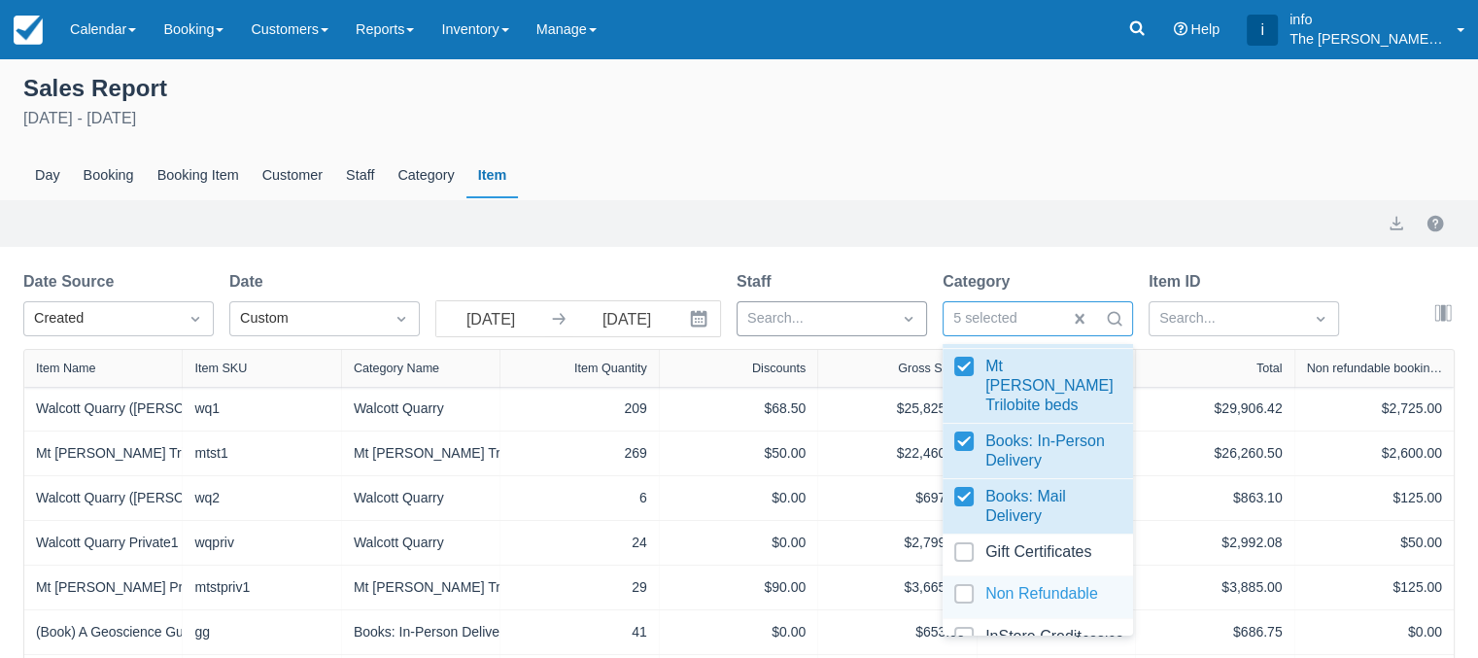
scroll to position [187, 0]
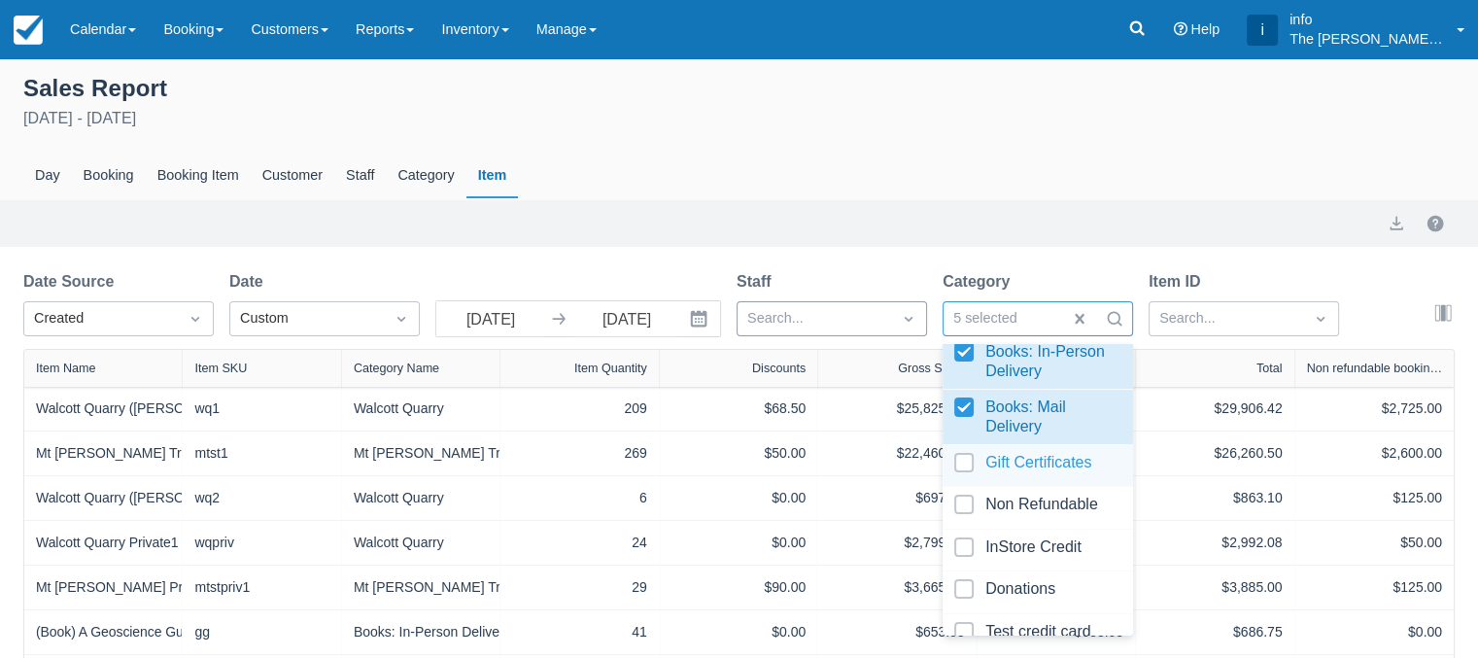
click at [964, 453] on div at bounding box center [1037, 466] width 167 height 26
click at [966, 494] on div at bounding box center [1037, 507] width 167 height 26
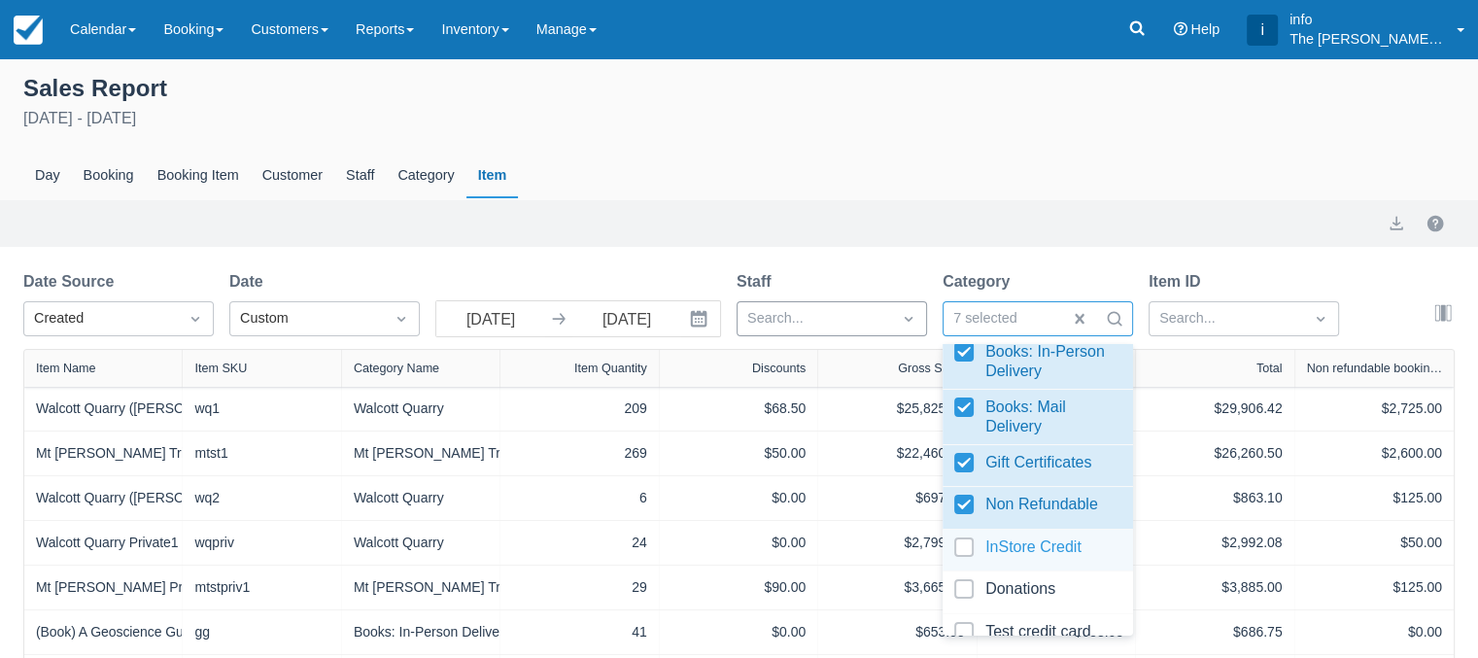
click at [966, 537] on div at bounding box center [1037, 550] width 167 height 26
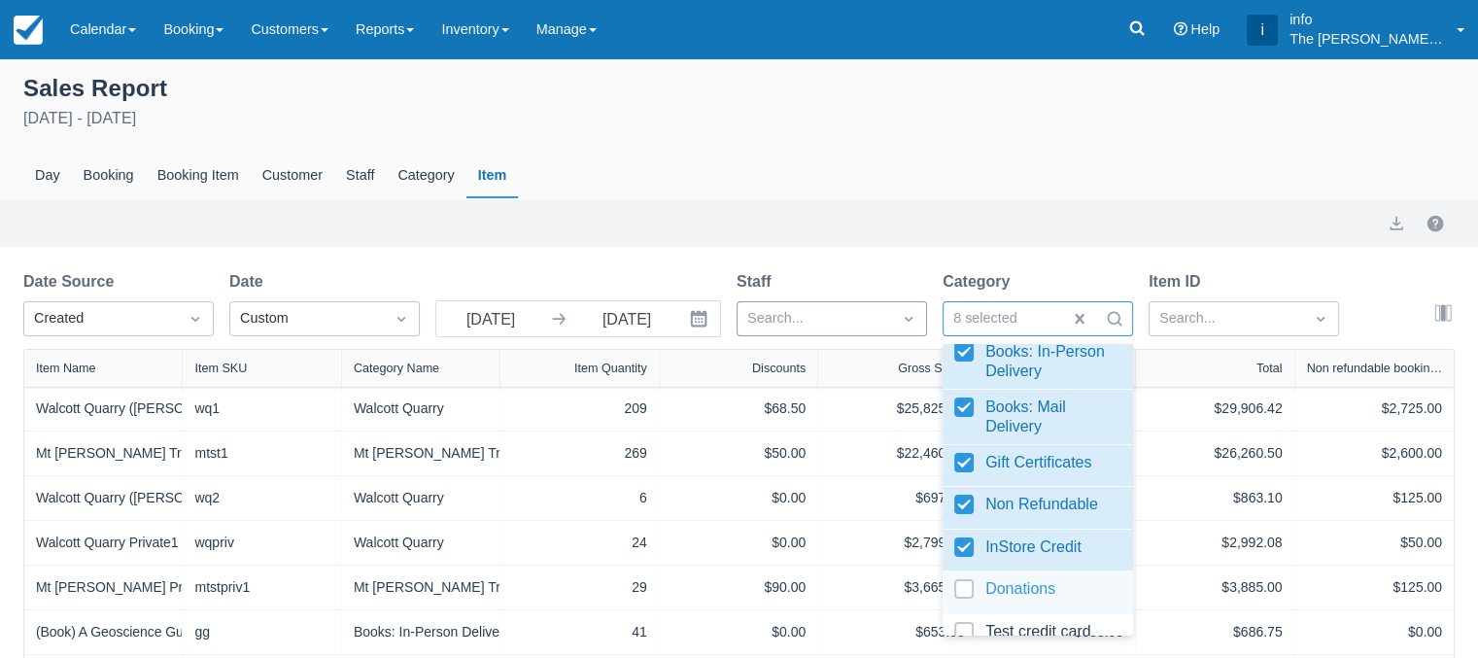
click at [967, 579] on div at bounding box center [1037, 592] width 167 height 26
click at [1051, 139] on div "Sales Report April 1st - September 19th 2025 Day Booking Booking Item Customer …" at bounding box center [739, 135] width 1478 height 130
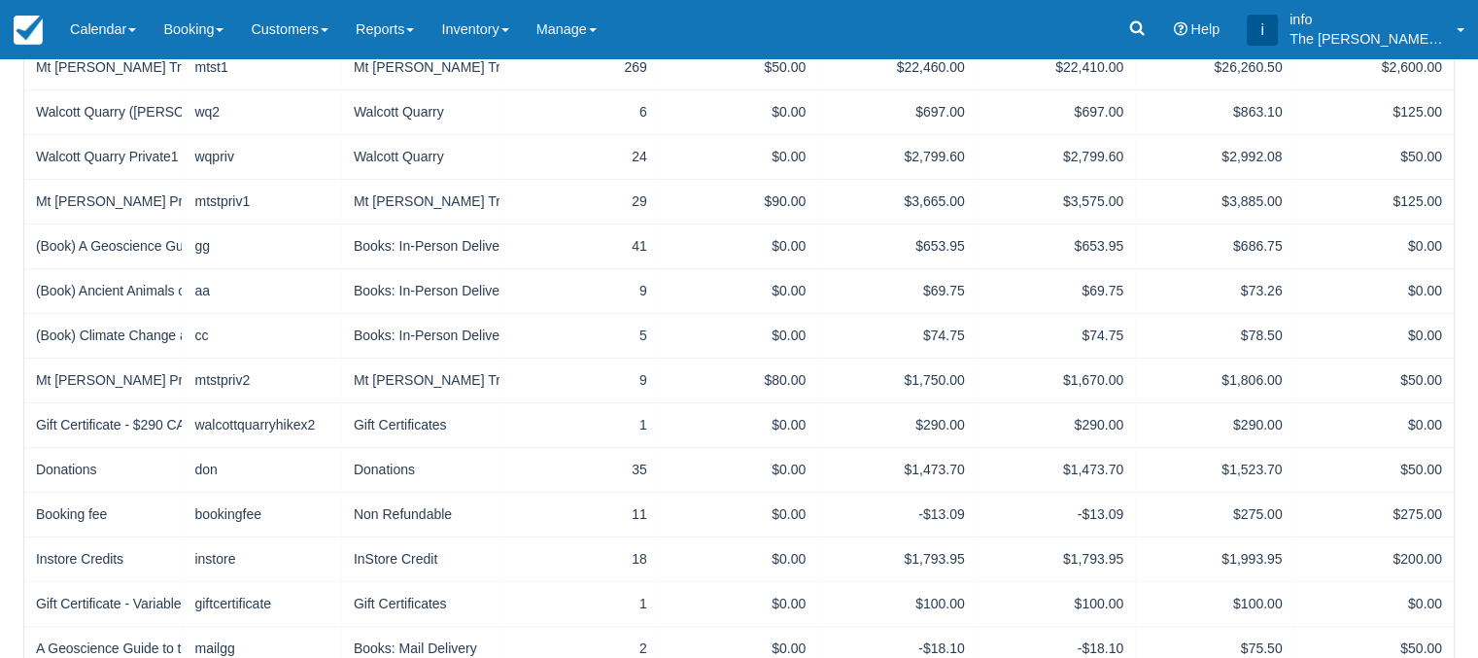
scroll to position [97, 0]
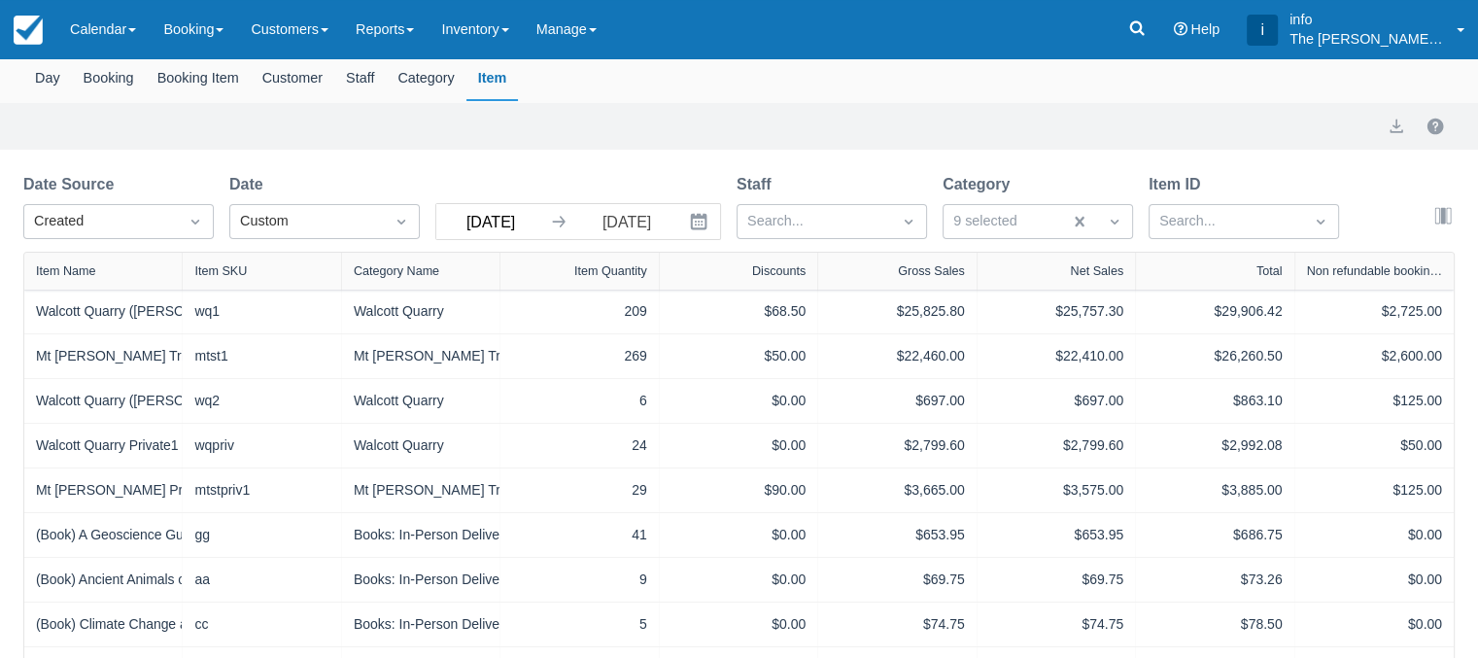
click at [530, 220] on input "01 Apr 25" at bounding box center [490, 221] width 109 height 35
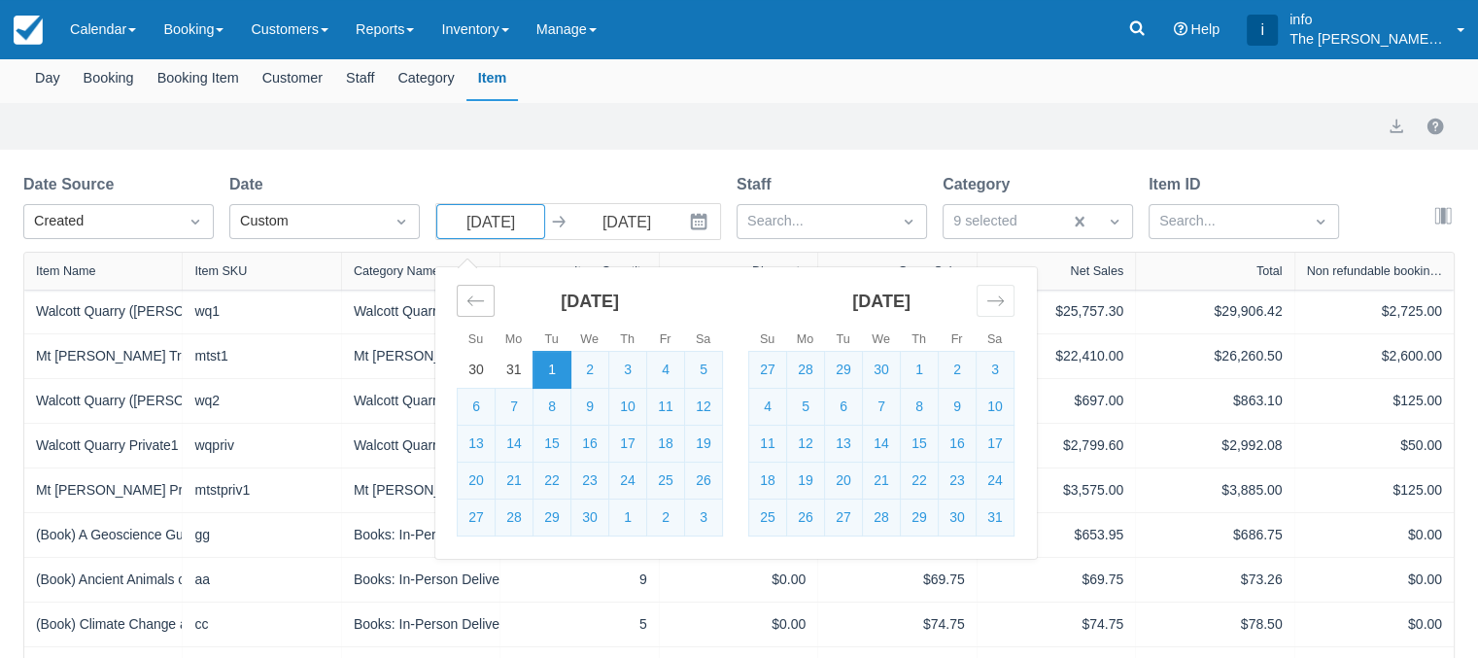
click at [478, 307] on icon "Move backward to switch to the previous month." at bounding box center [475, 300] width 18 height 18
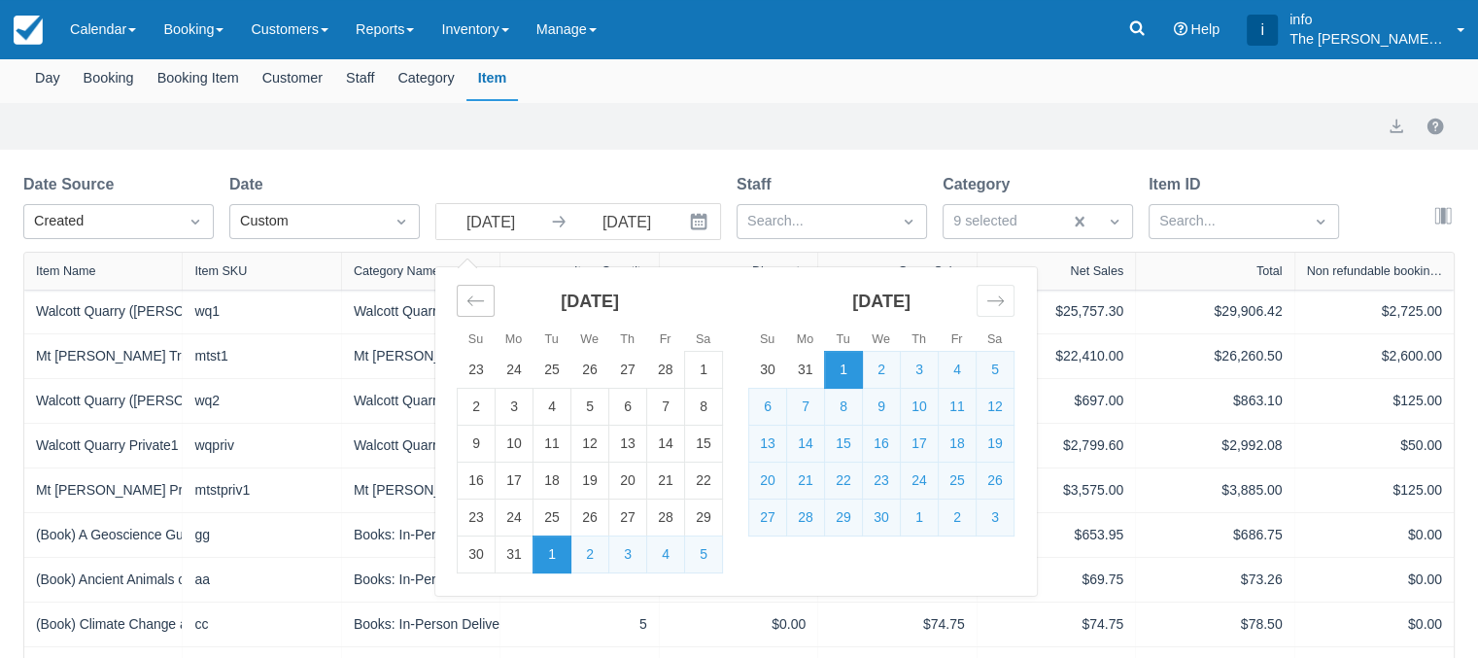
click at [478, 307] on icon "Move backward to switch to the previous month." at bounding box center [475, 300] width 18 height 18
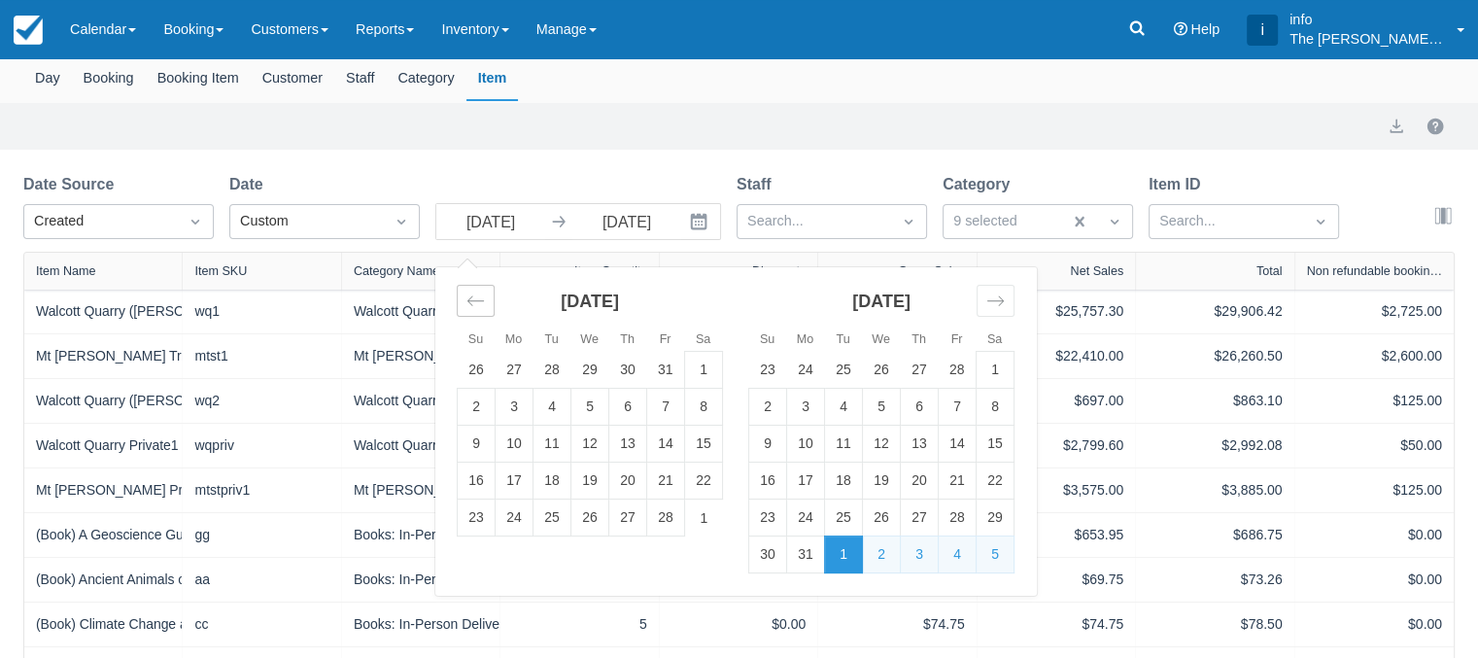
click at [478, 307] on icon "Move backward to switch to the previous month." at bounding box center [475, 300] width 18 height 18
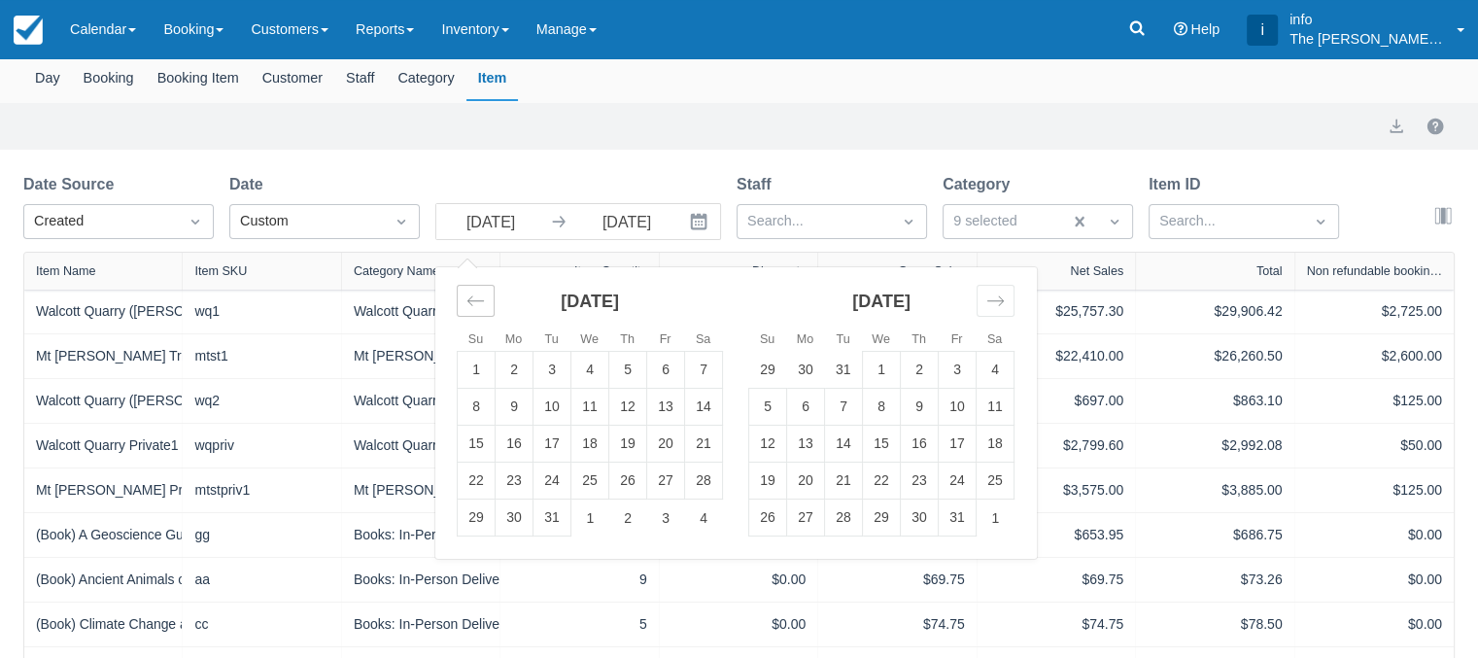
click at [478, 307] on icon "Move backward to switch to the previous month." at bounding box center [475, 300] width 18 height 18
click at [841, 377] on td "1" at bounding box center [844, 370] width 38 height 37
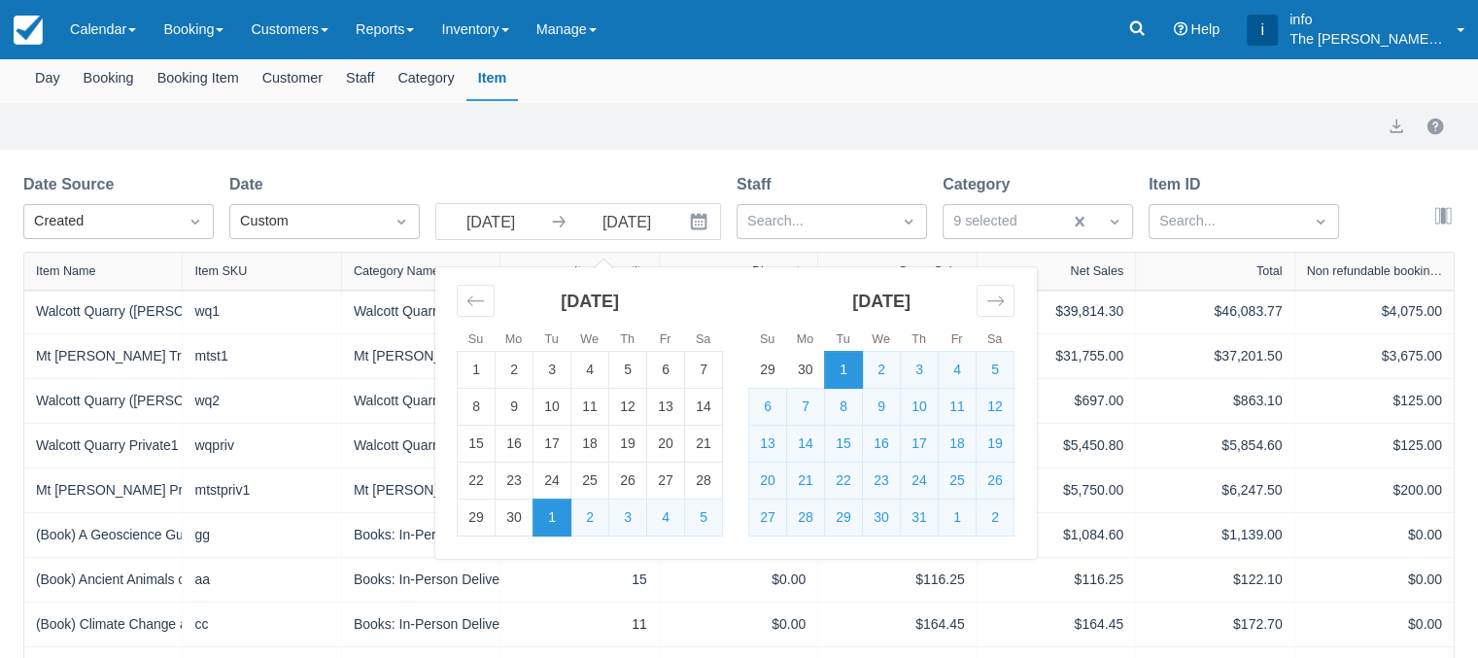
click at [703, 166] on div "Sales Report October 1st 2024 - September 19th 2025 Day Booking Booking Item Cu…" at bounding box center [739, 597] width 1478 height 1273
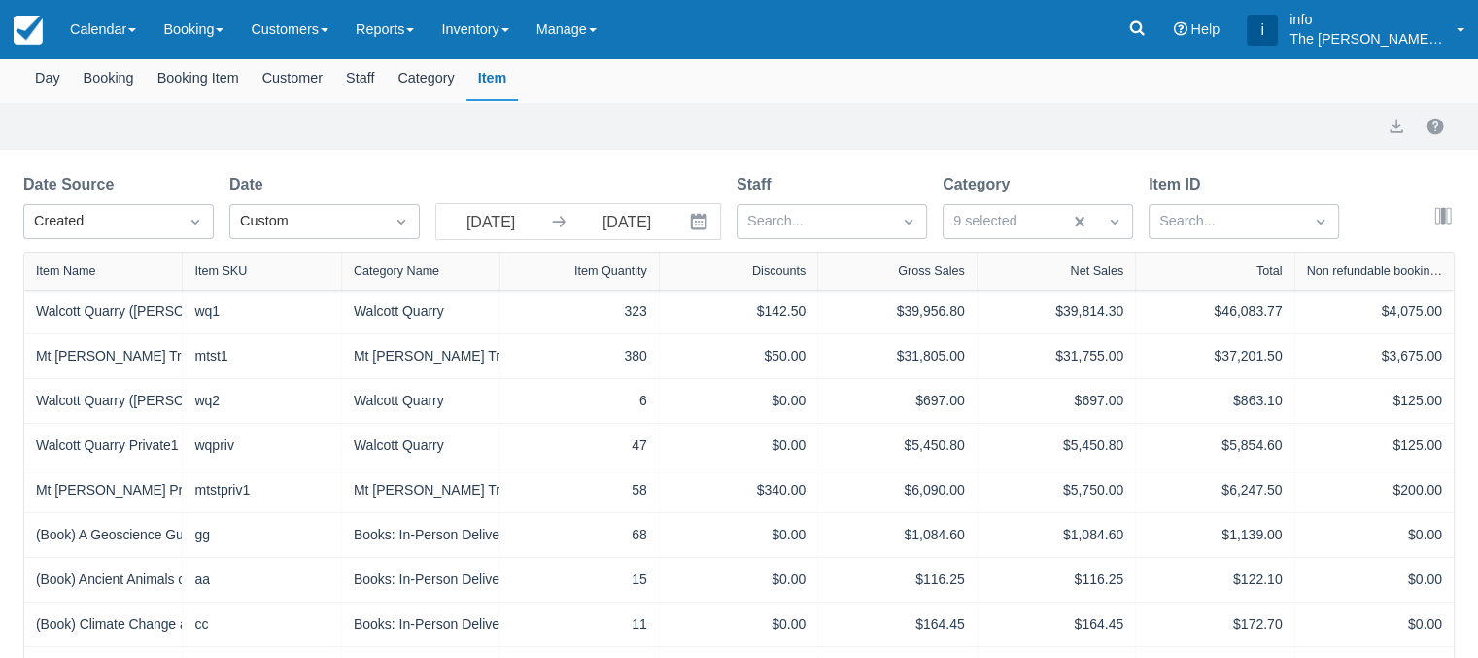
click at [697, 225] on icon "Interact with the calendar and add the check-in date for your trip." at bounding box center [698, 221] width 19 height 19
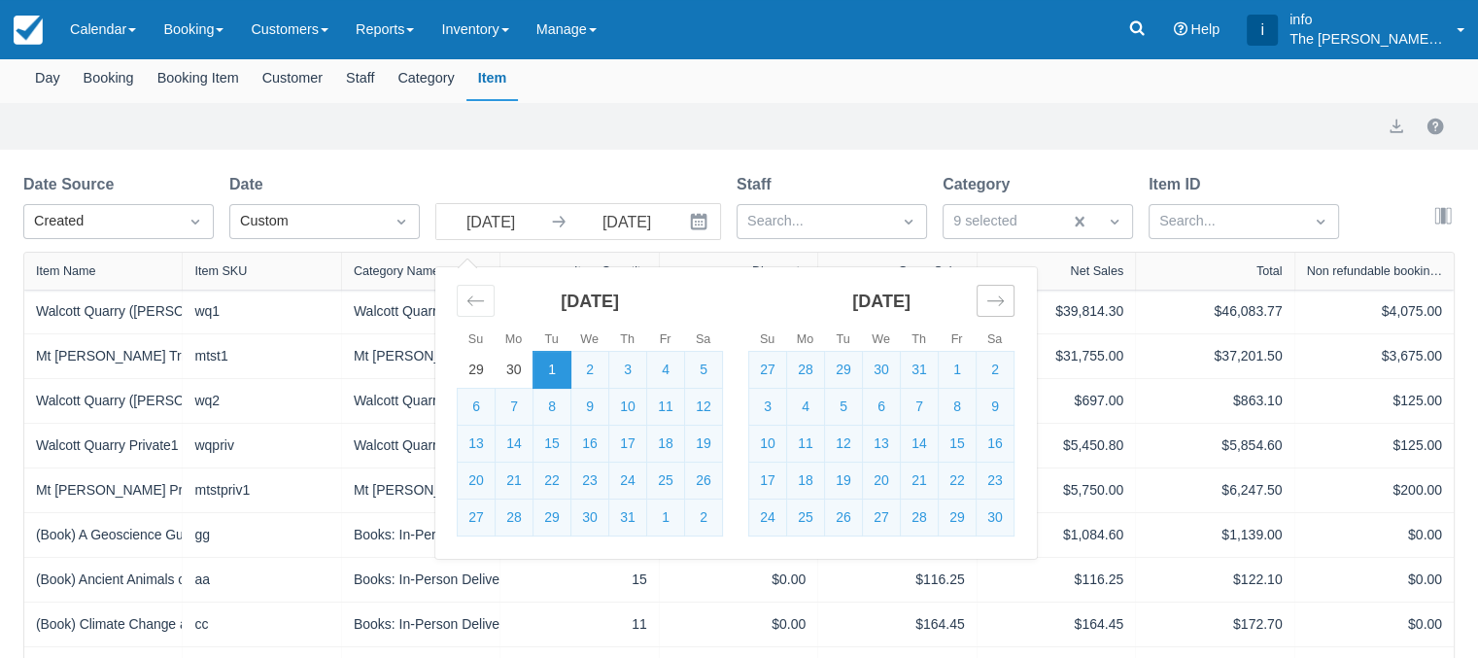
click at [1000, 298] on icon "Move forward to switch to the next month." at bounding box center [995, 301] width 17 height 10
click at [999, 300] on icon "Move forward to switch to the next month." at bounding box center [995, 300] width 18 height 18
click at [999, 301] on icon "Move forward to switch to the next month." at bounding box center [995, 300] width 18 height 18
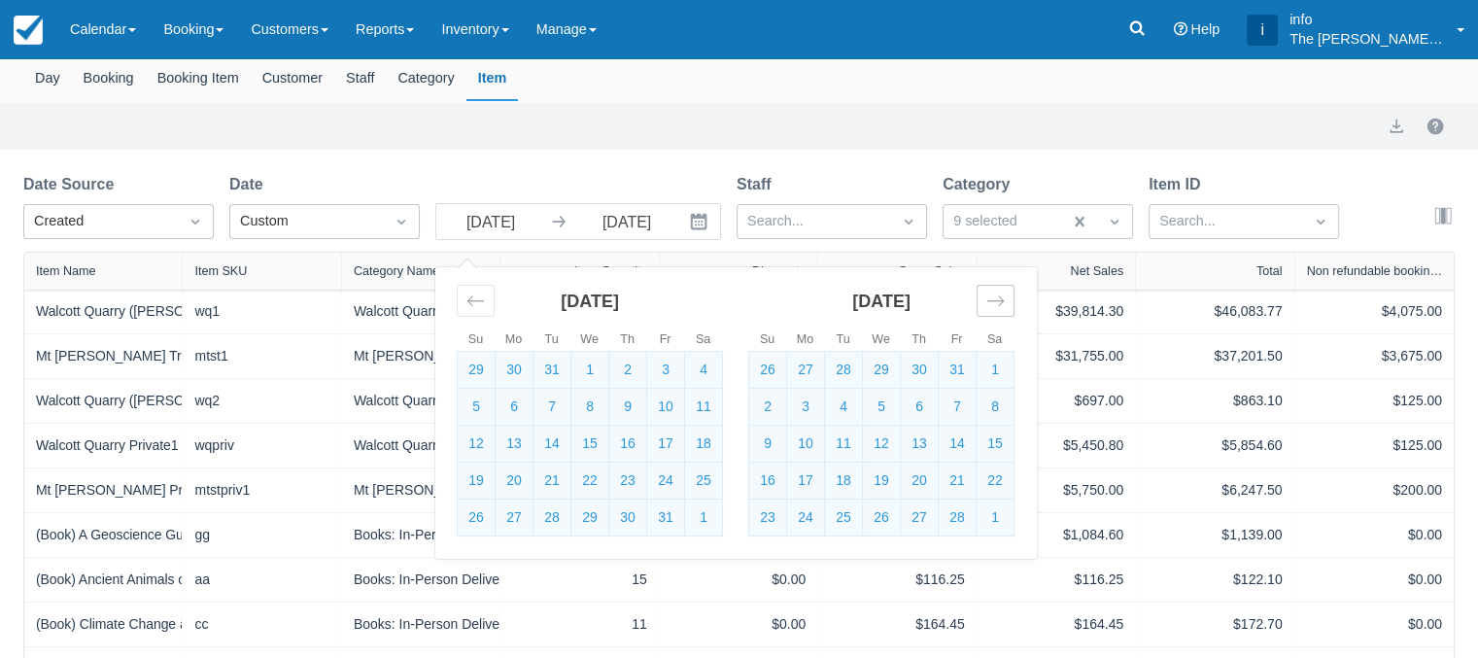
click at [999, 303] on icon "Move forward to switch to the next month." at bounding box center [995, 300] width 18 height 18
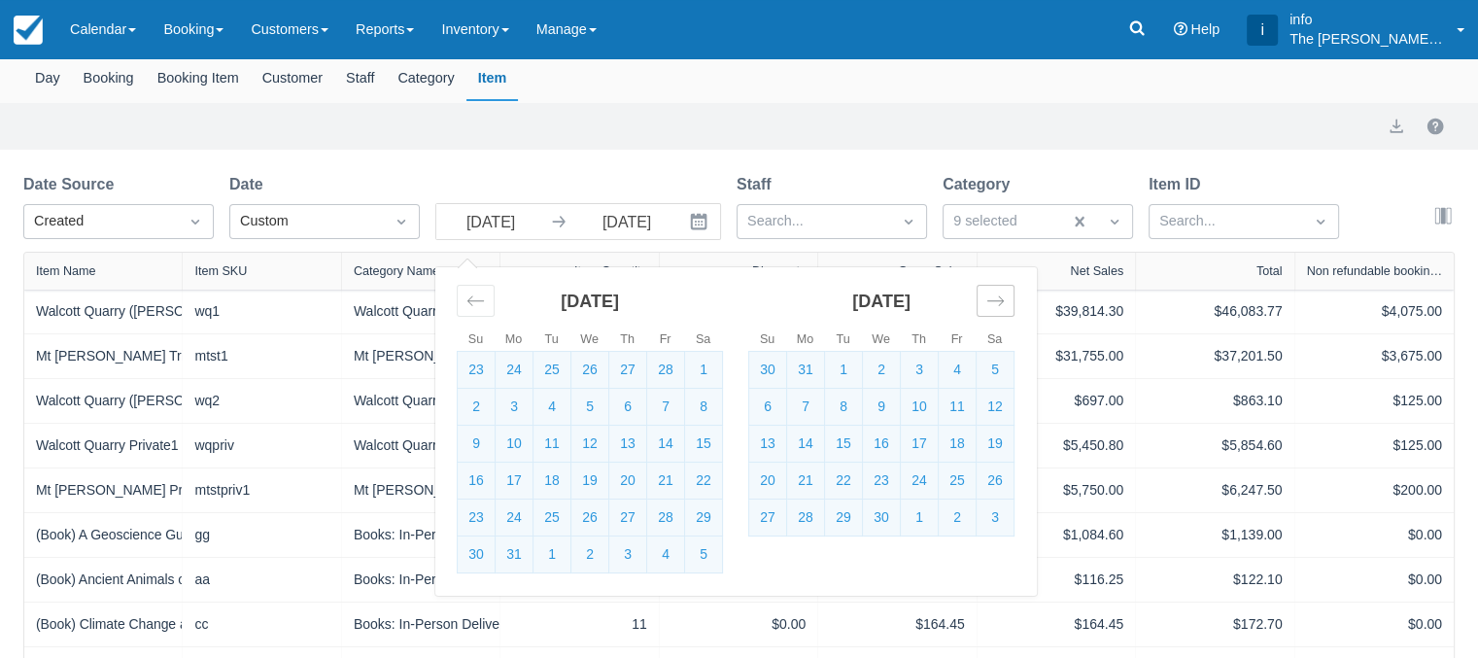
click at [999, 303] on icon "Move forward to switch to the next month." at bounding box center [995, 300] width 18 height 18
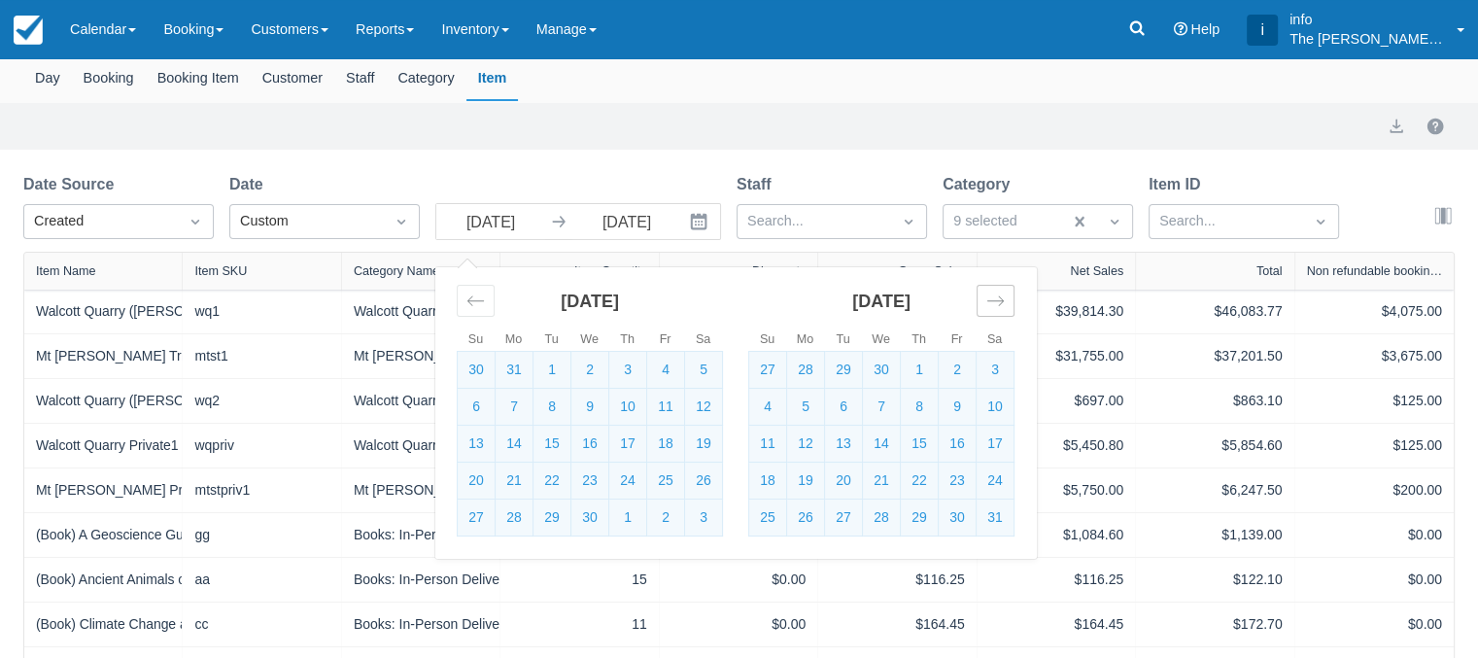
click at [999, 303] on icon "Move forward to switch to the next month." at bounding box center [995, 300] width 18 height 18
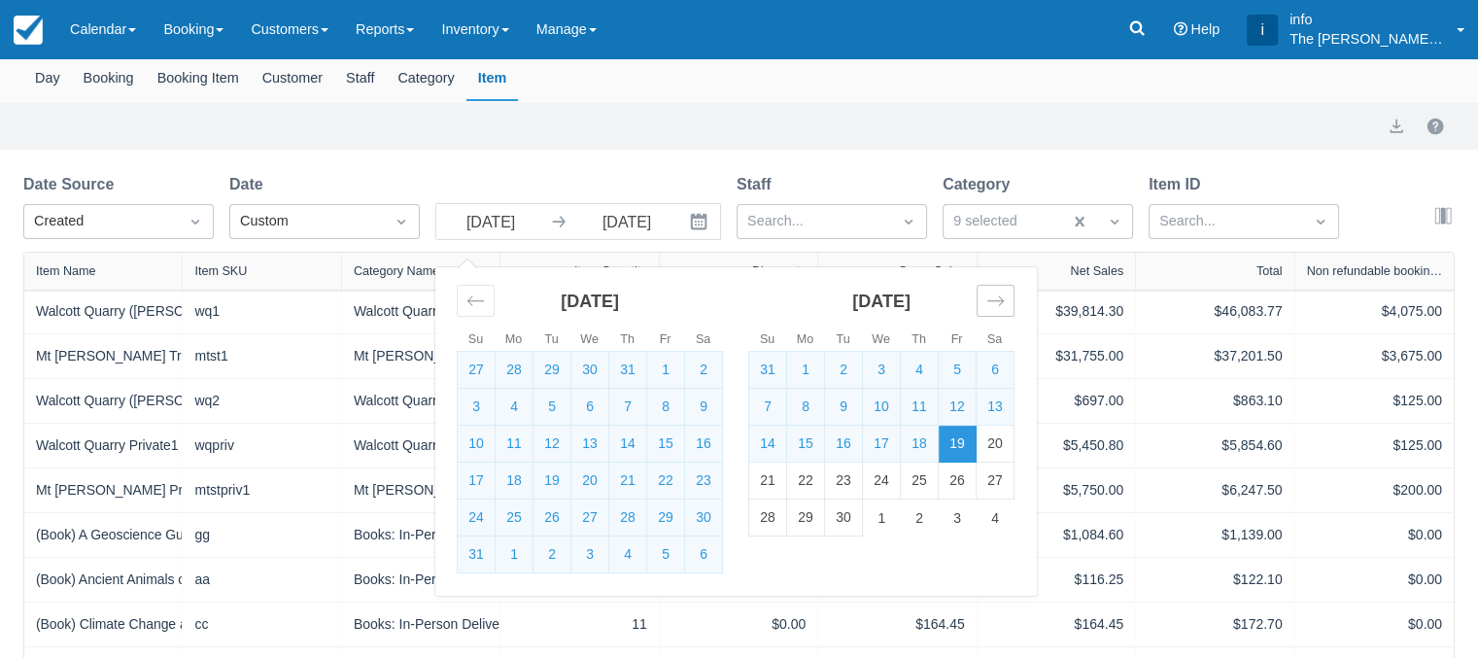
click at [999, 303] on icon "Move forward to switch to the next month." at bounding box center [995, 300] width 18 height 18
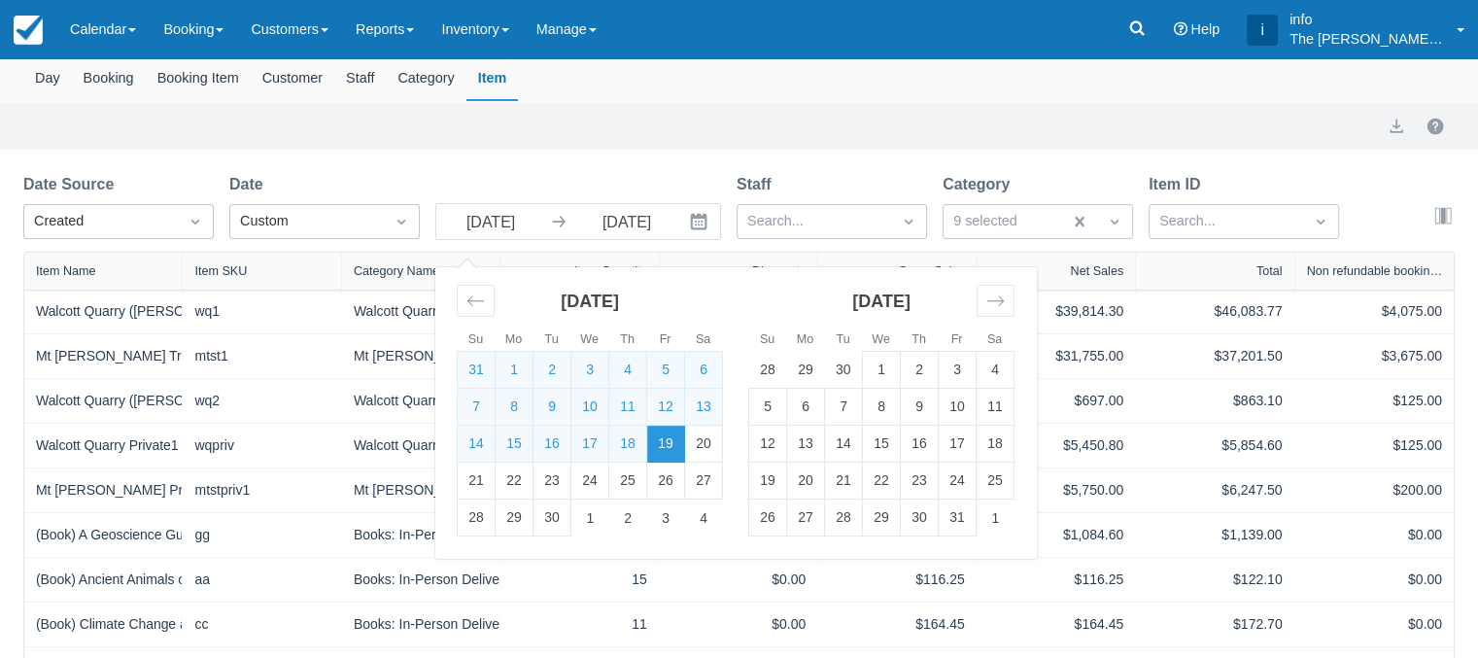
click at [673, 448] on td "19" at bounding box center [666, 444] width 38 height 37
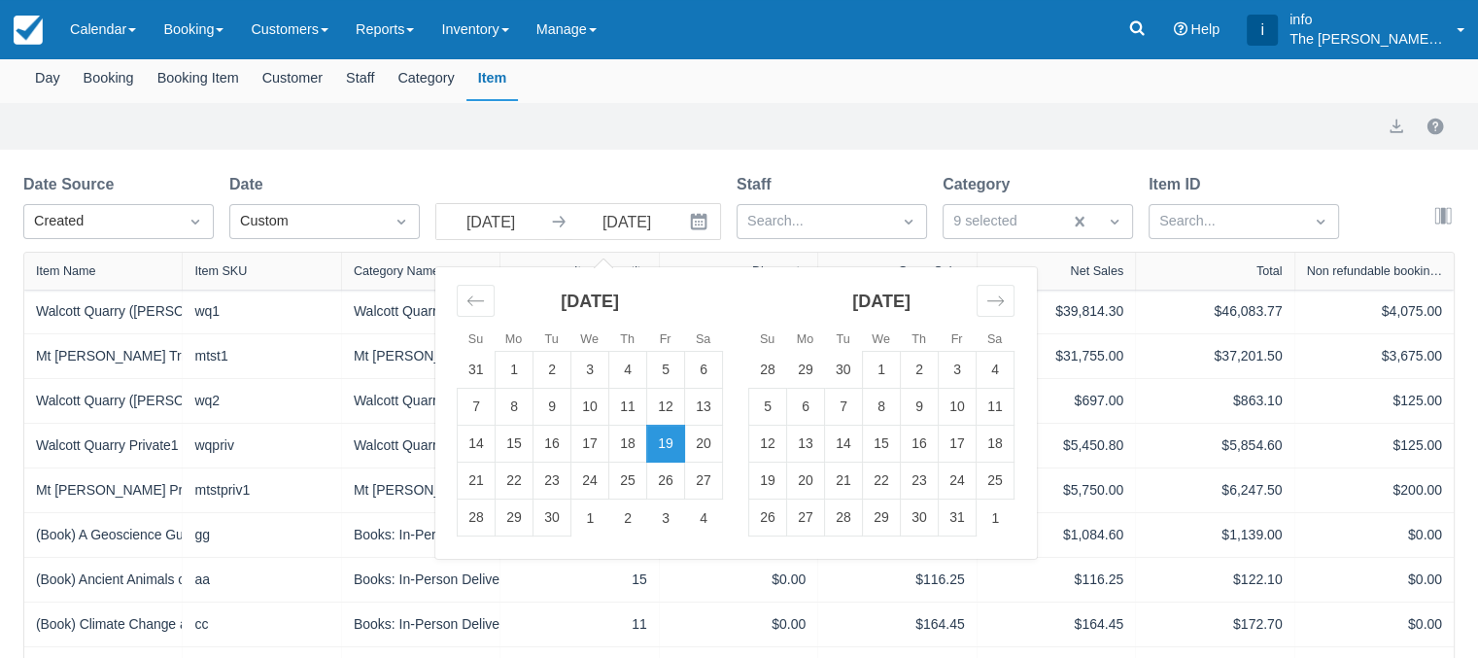
scroll to position [51, 0]
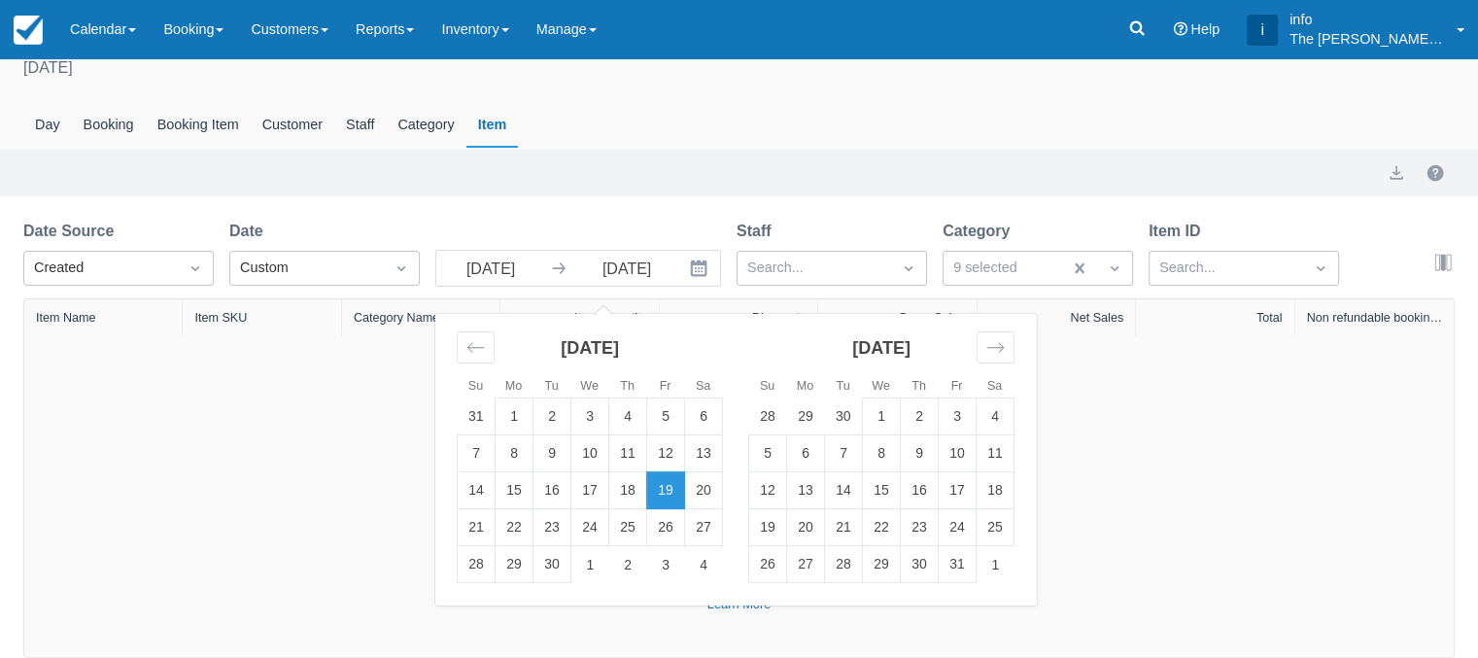
click at [853, 101] on div "Sales Report September 19th 2025 Day Booking Booking Item Customer Staff Catego…" at bounding box center [739, 84] width 1478 height 130
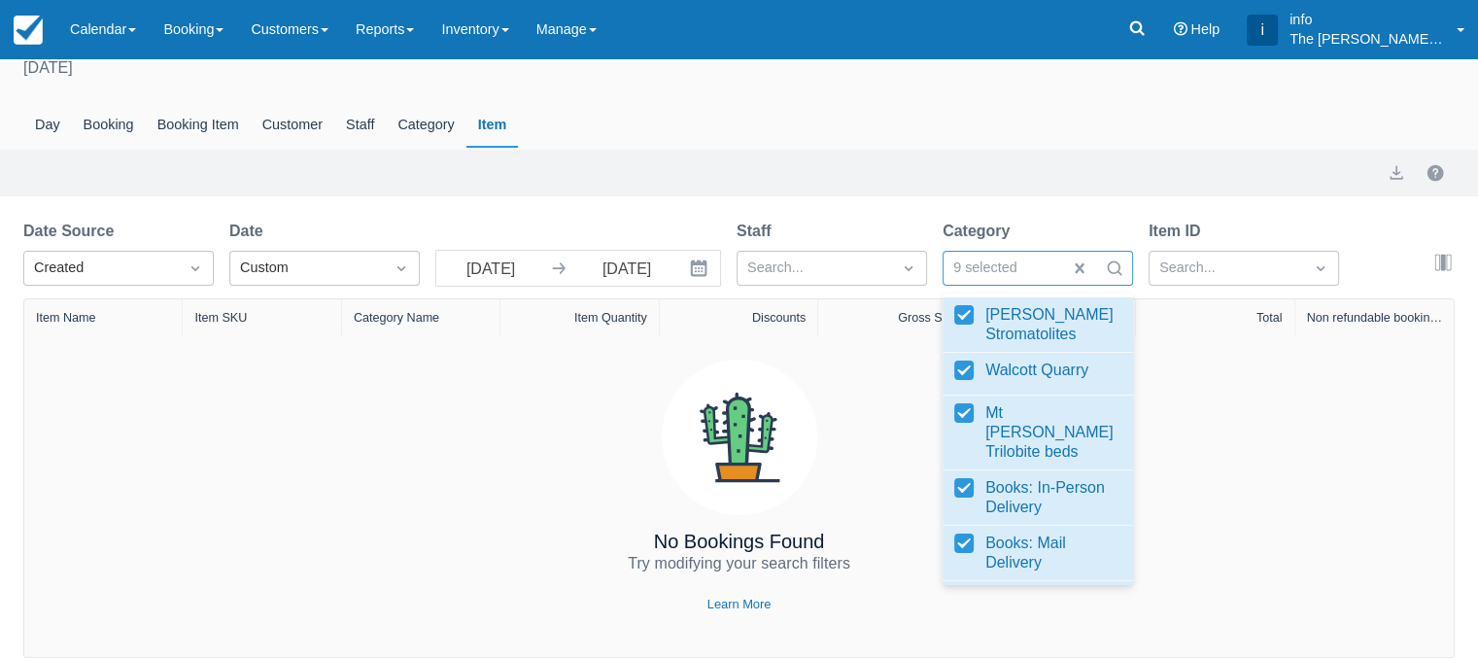
click at [984, 275] on div at bounding box center [1002, 268] width 99 height 25
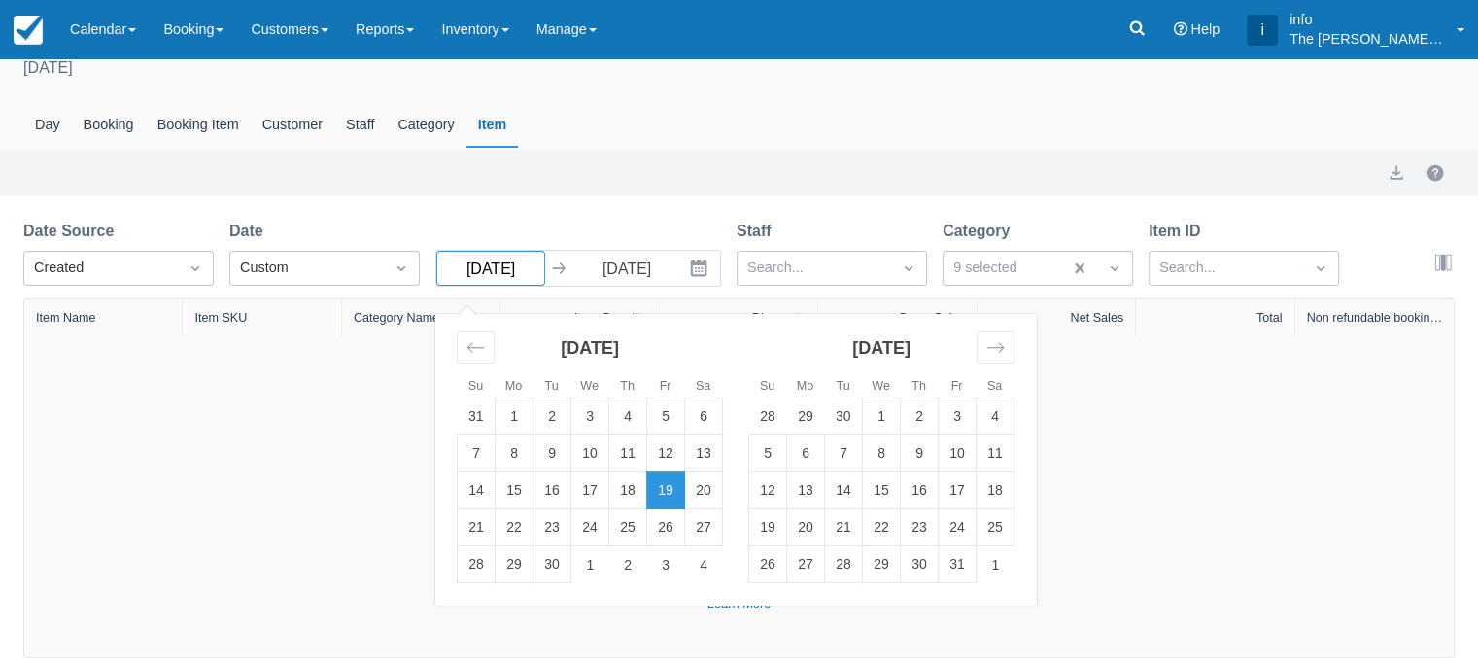
click at [516, 265] on input "19 Sep 25" at bounding box center [490, 268] width 109 height 35
click at [469, 351] on icon "Move backward to switch to the previous month." at bounding box center [475, 347] width 18 height 18
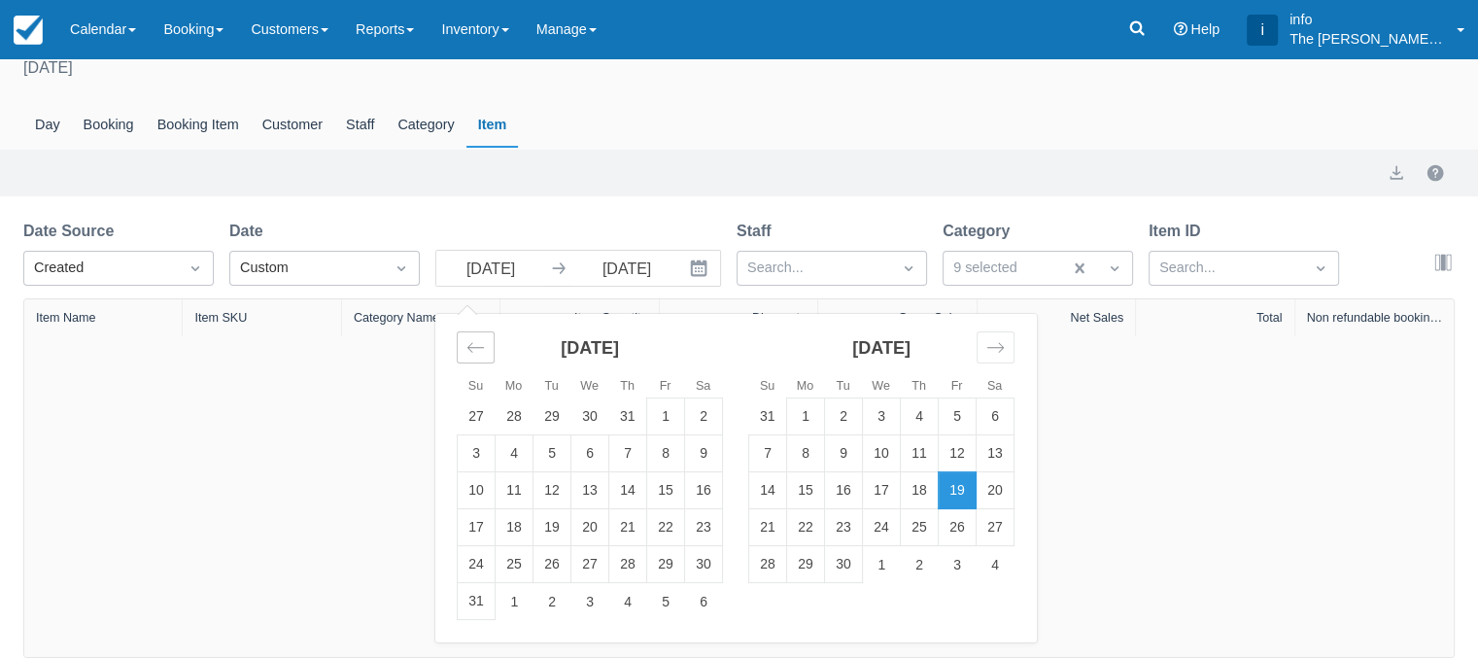
click at [469, 351] on icon "Move backward to switch to the previous month." at bounding box center [475, 347] width 18 height 18
click at [469, 352] on icon "Move backward to switch to the previous month." at bounding box center [475, 347] width 18 height 18
click at [469, 353] on icon "Move backward to switch to the previous month." at bounding box center [475, 347] width 18 height 18
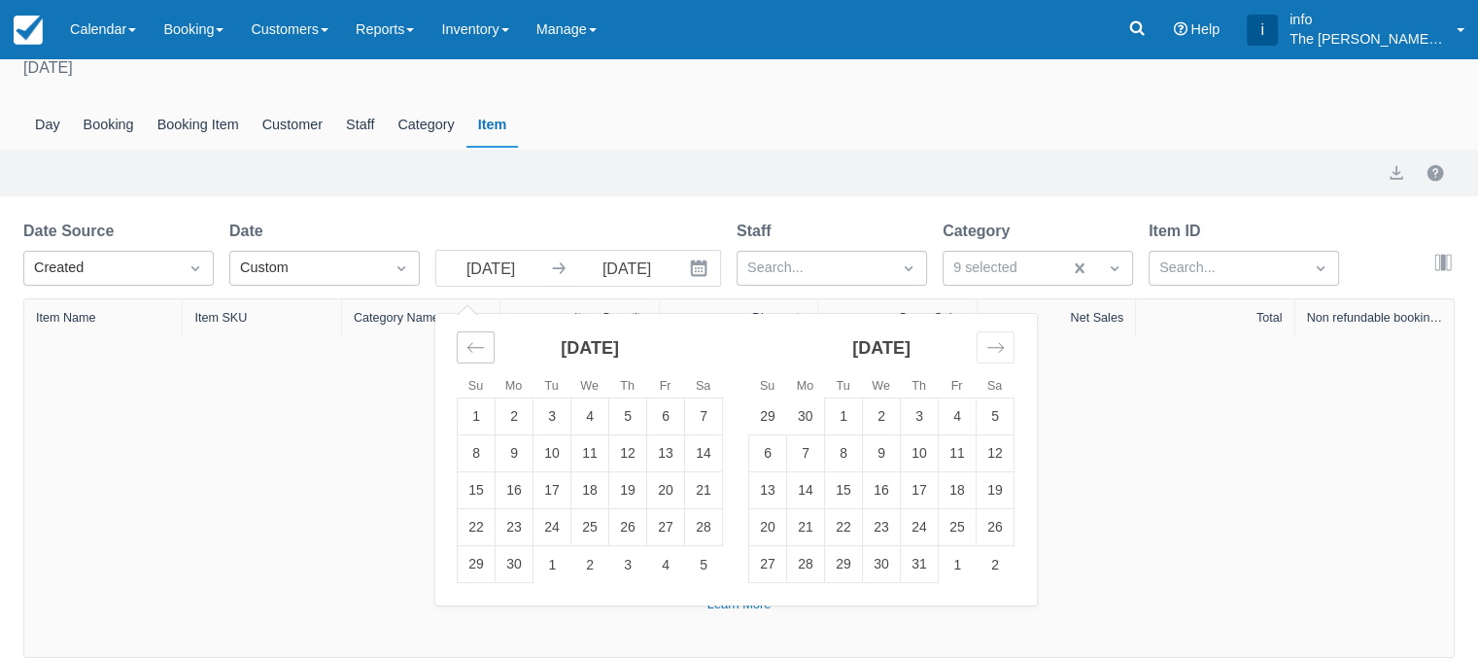
click at [469, 353] on icon "Move backward to switch to the previous month." at bounding box center [475, 347] width 18 height 18
click at [470, 354] on icon "Move backward to switch to the previous month." at bounding box center [475, 347] width 18 height 18
click at [471, 355] on icon "Move backward to switch to the previous month." at bounding box center [475, 347] width 18 height 18
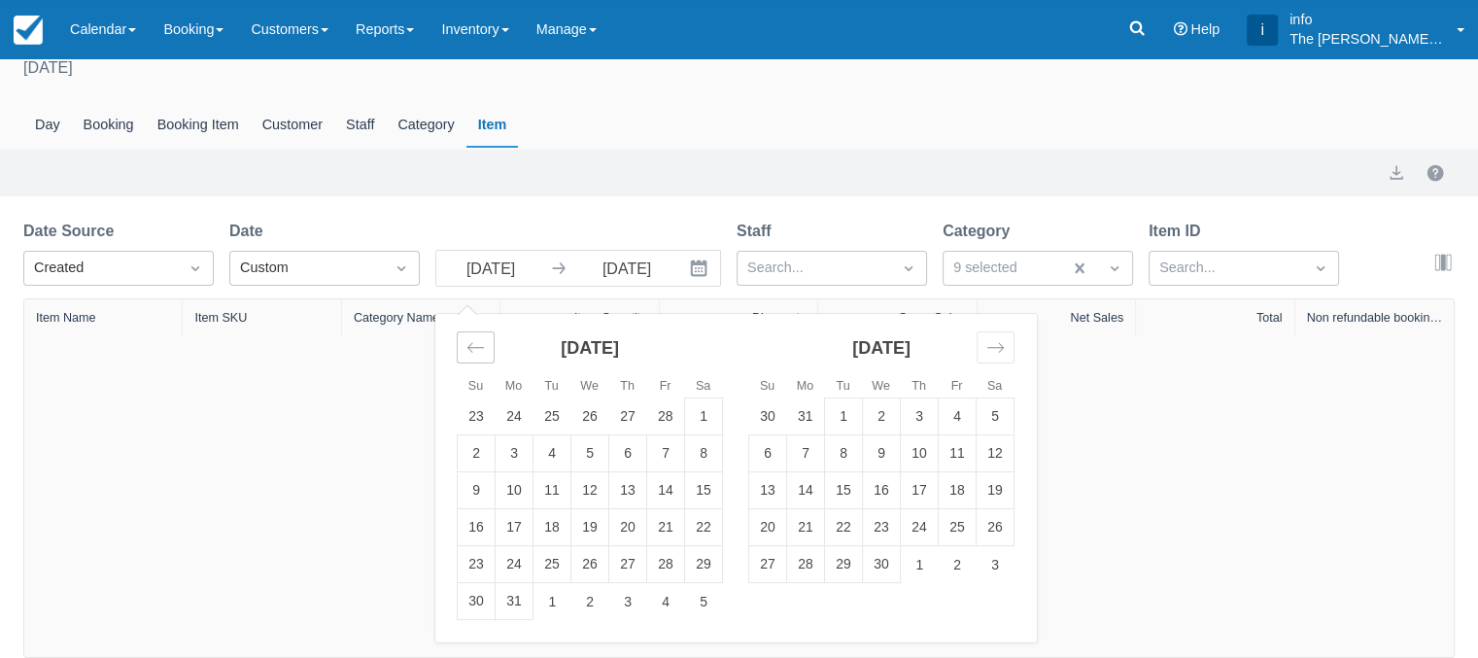
click at [471, 355] on icon "Move backward to switch to the previous month." at bounding box center [475, 347] width 18 height 18
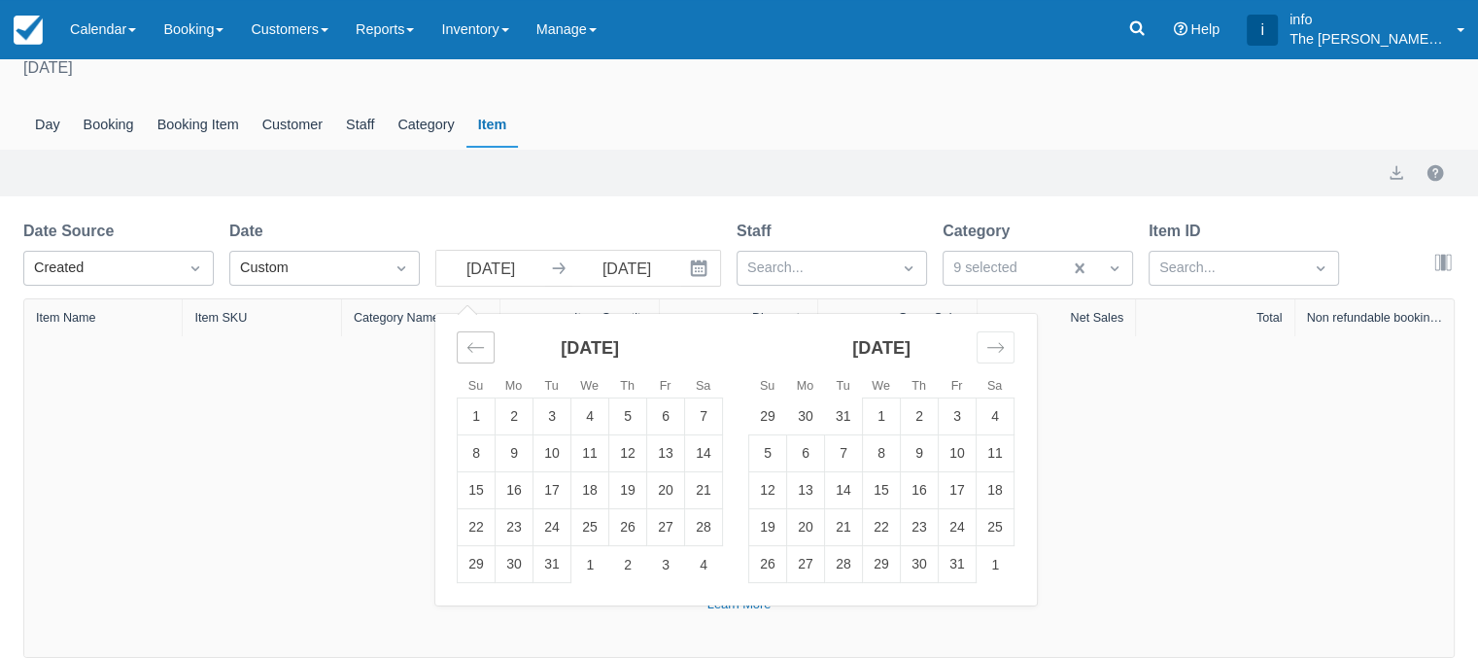
click at [471, 355] on icon "Move backward to switch to the previous month." at bounding box center [475, 347] width 18 height 18
click at [560, 413] on td "1" at bounding box center [552, 416] width 38 height 37
type input "01 Oct 24"
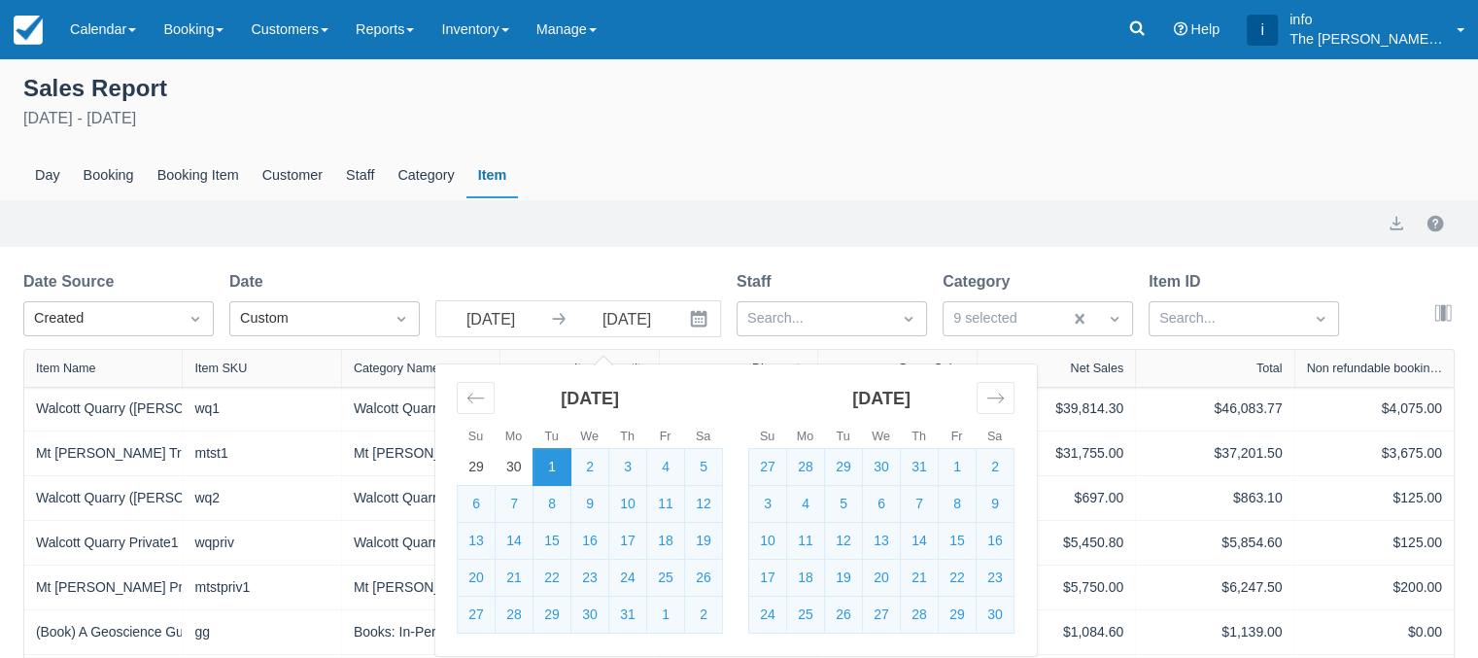
click at [709, 144] on div "Sales Report October 1st 2024 - September 19th 2025 Day Booking Booking Item Cu…" at bounding box center [739, 135] width 1478 height 130
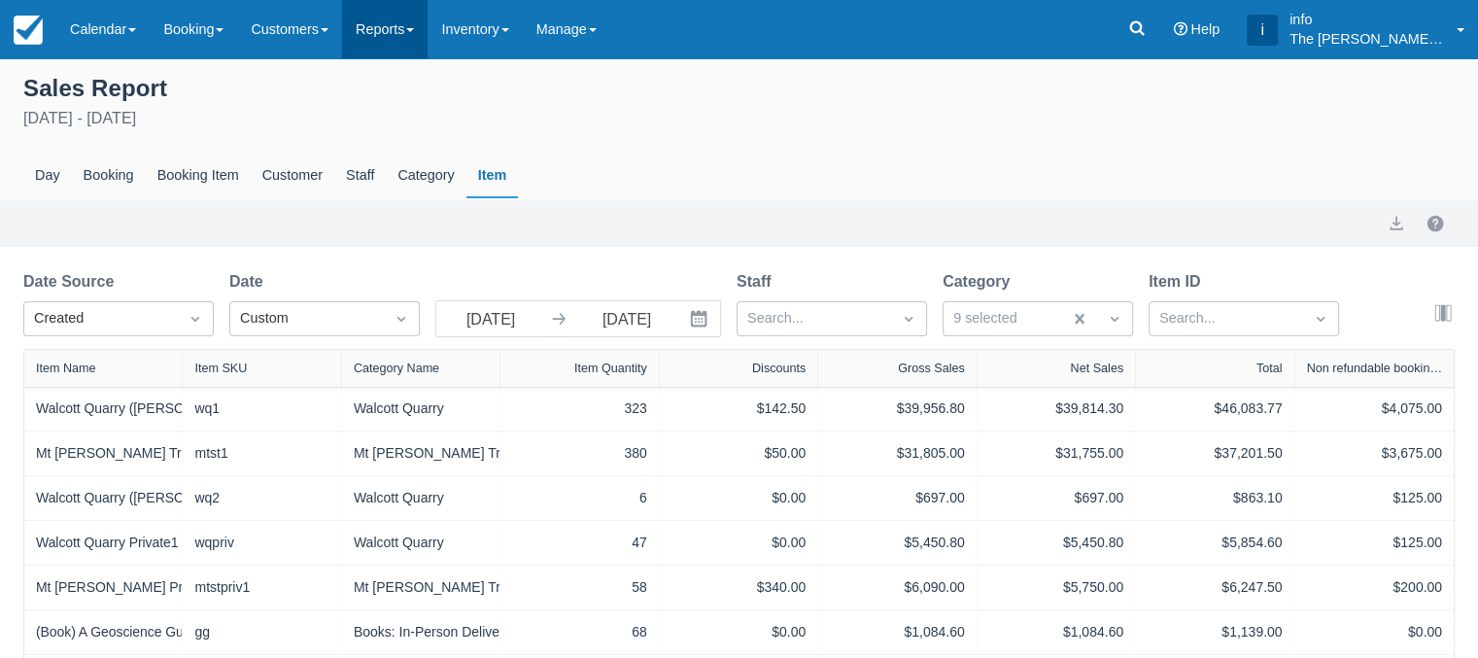
click at [404, 42] on link "Reports" at bounding box center [384, 29] width 85 height 58
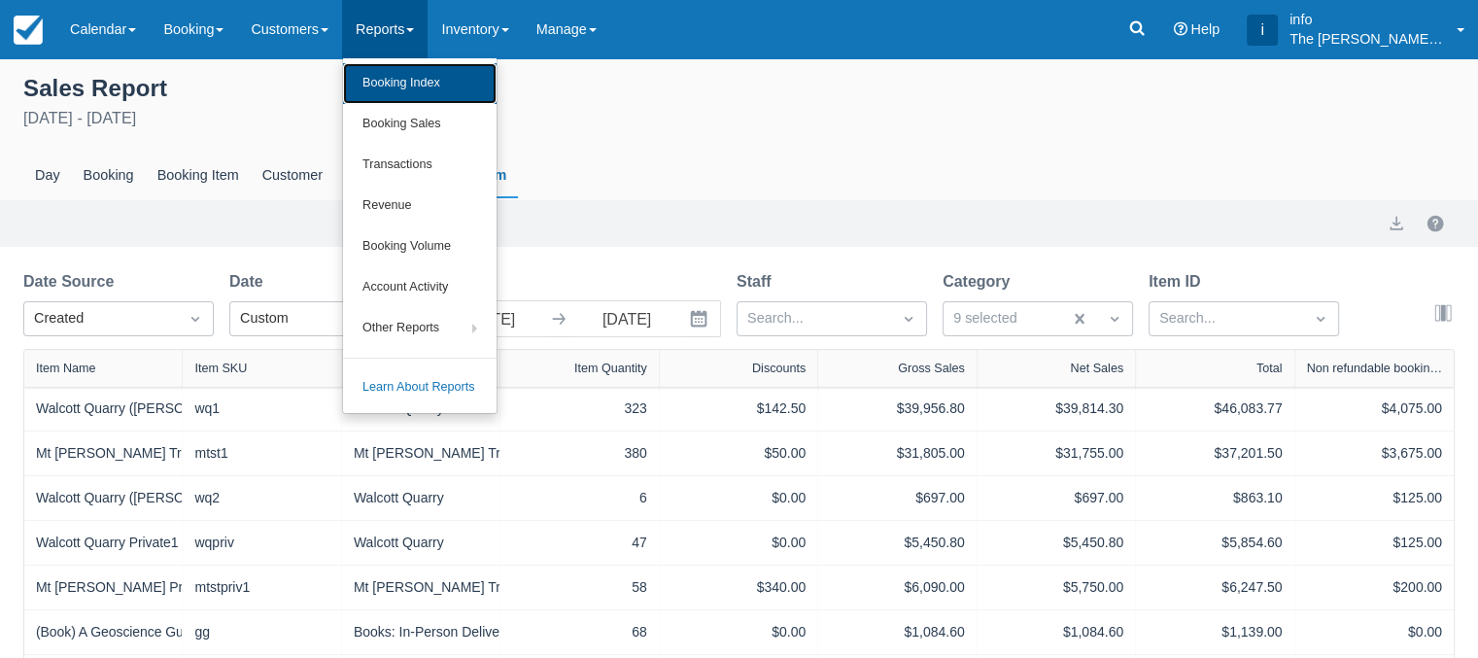
click at [429, 95] on link "Booking Index" at bounding box center [419, 83] width 153 height 41
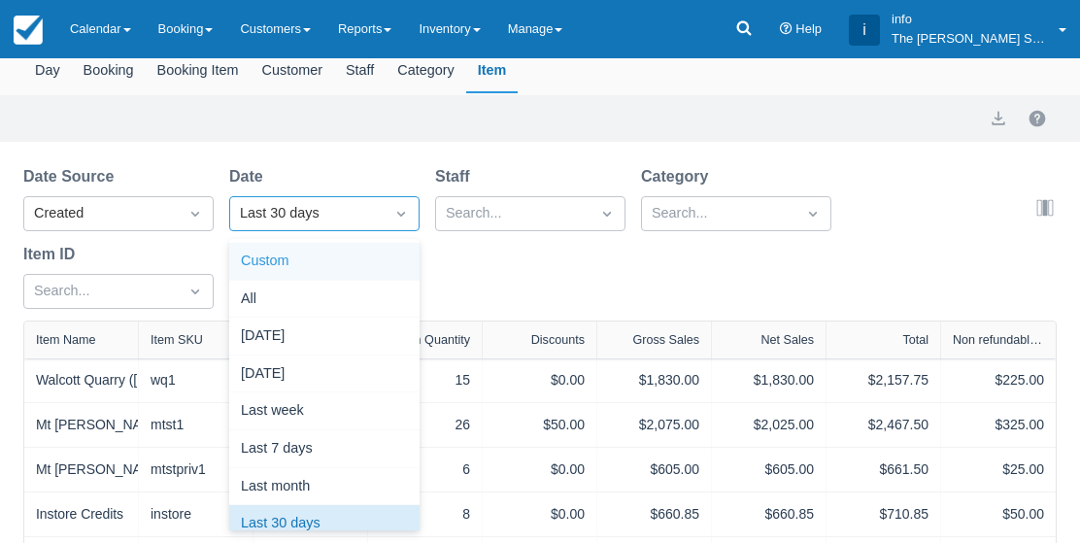
click at [349, 269] on div "Custom" at bounding box center [324, 262] width 190 height 38
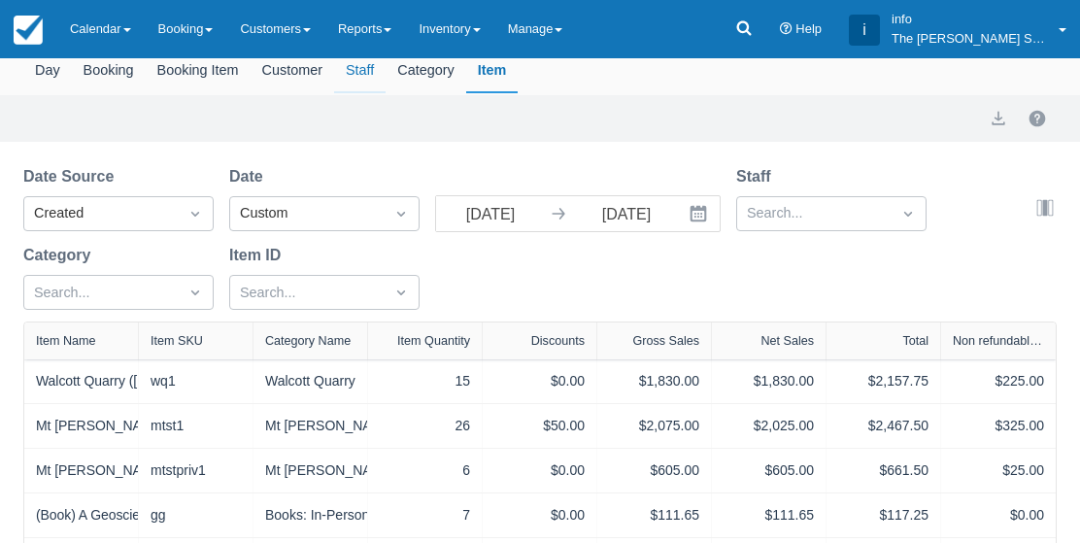
click at [367, 83] on div "Staff" at bounding box center [359, 71] width 51 height 45
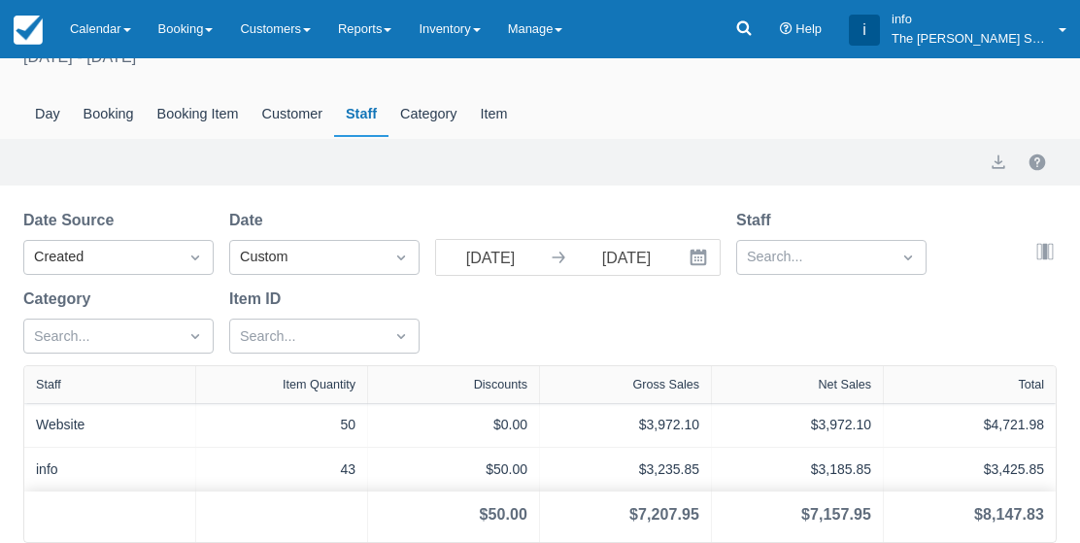
scroll to position [3, 0]
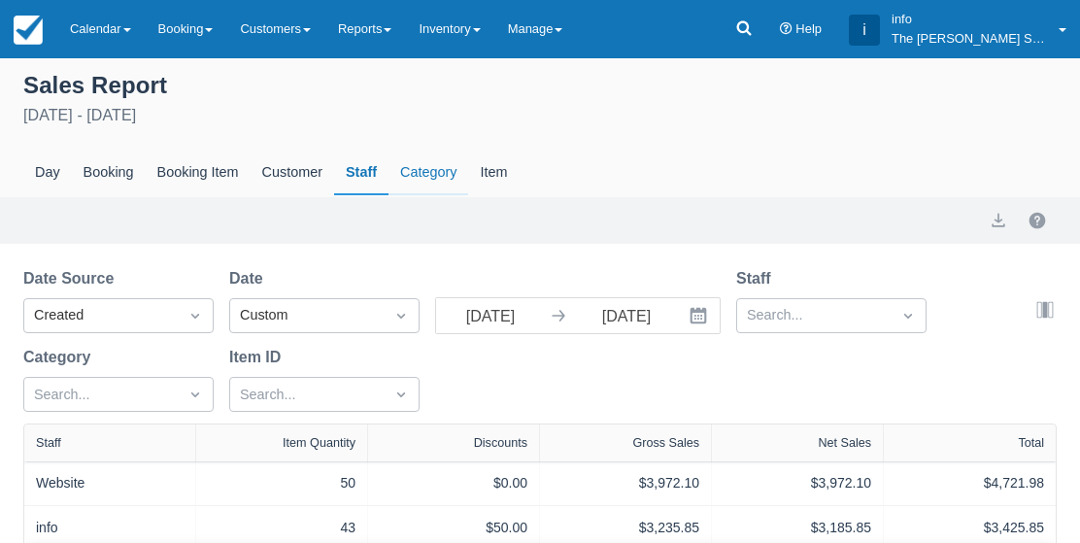
click at [445, 153] on div "Category" at bounding box center [429, 173] width 80 height 45
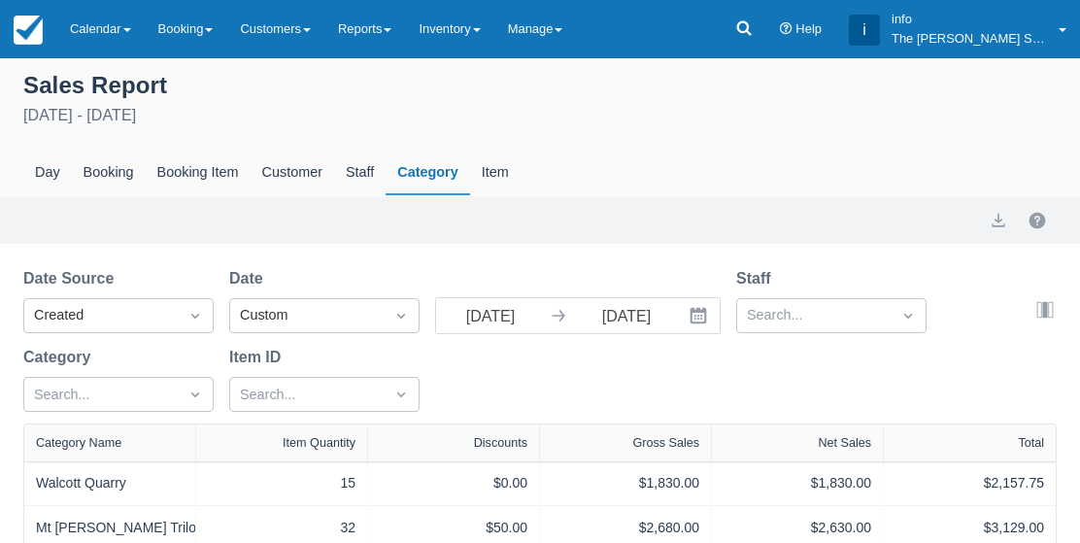
click at [436, 187] on div "Category" at bounding box center [428, 173] width 84 height 45
click at [448, 167] on div "Category" at bounding box center [428, 173] width 84 height 45
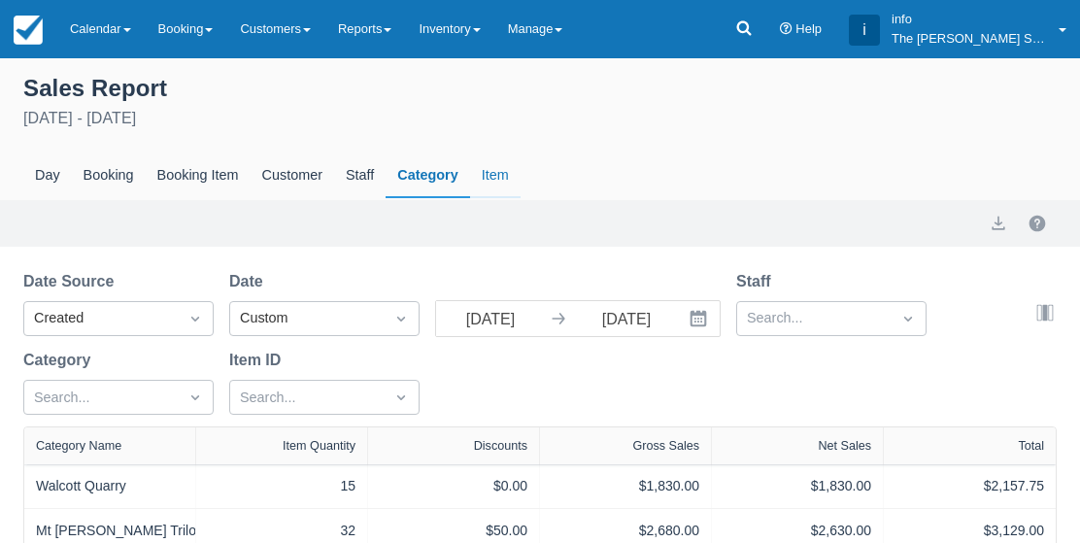
click at [509, 178] on div "Item" at bounding box center [495, 175] width 51 height 45
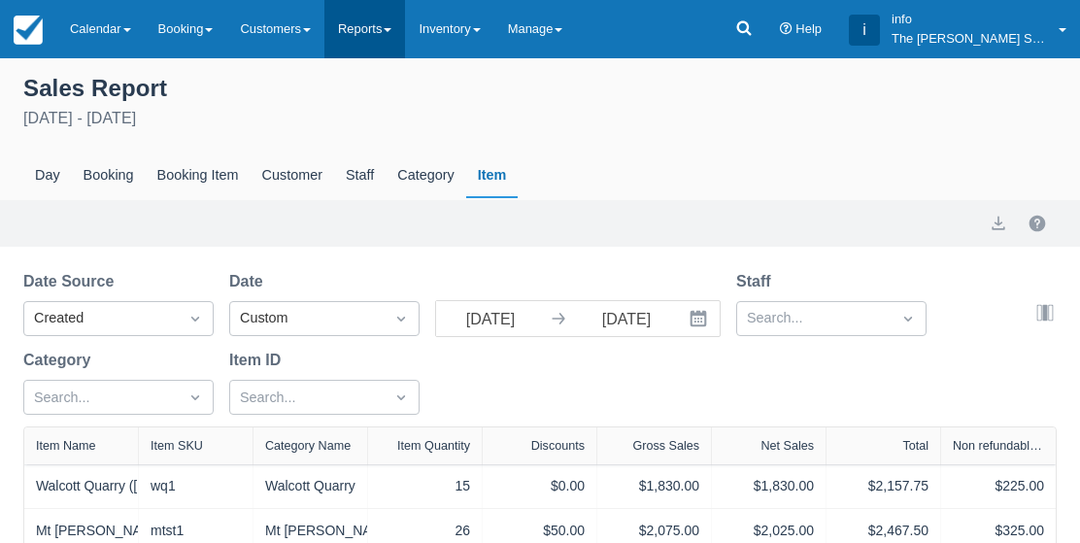
click at [375, 35] on link "Reports" at bounding box center [364, 29] width 81 height 58
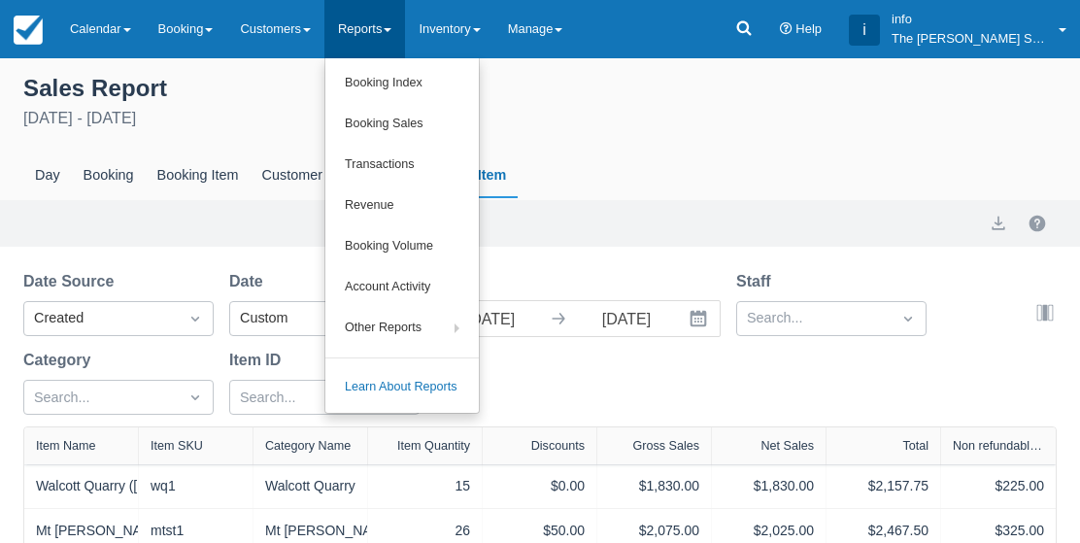
click at [578, 32] on div at bounding box center [540, 271] width 1080 height 543
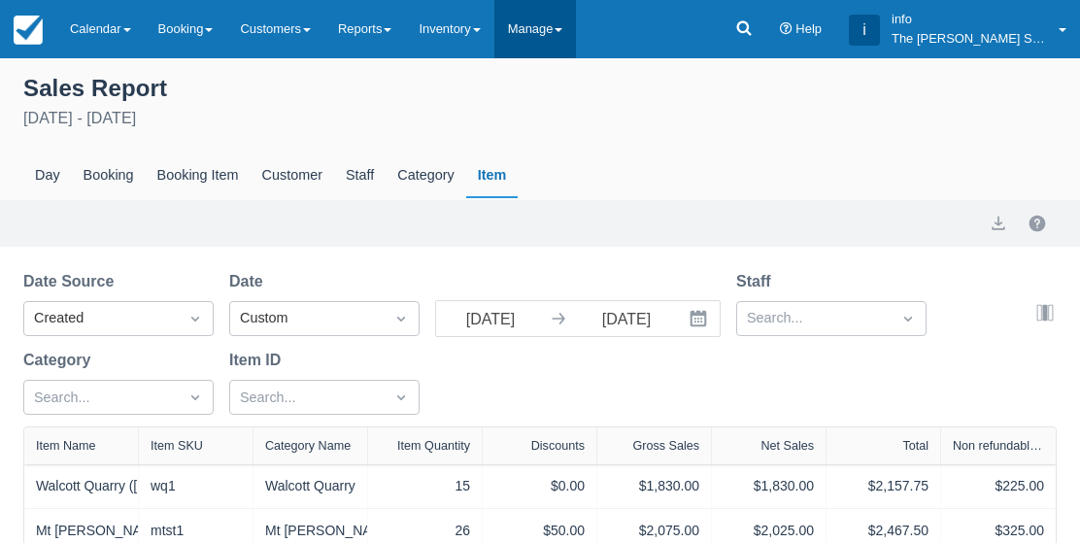
click at [559, 28] on link "Manage" at bounding box center [535, 29] width 83 height 58
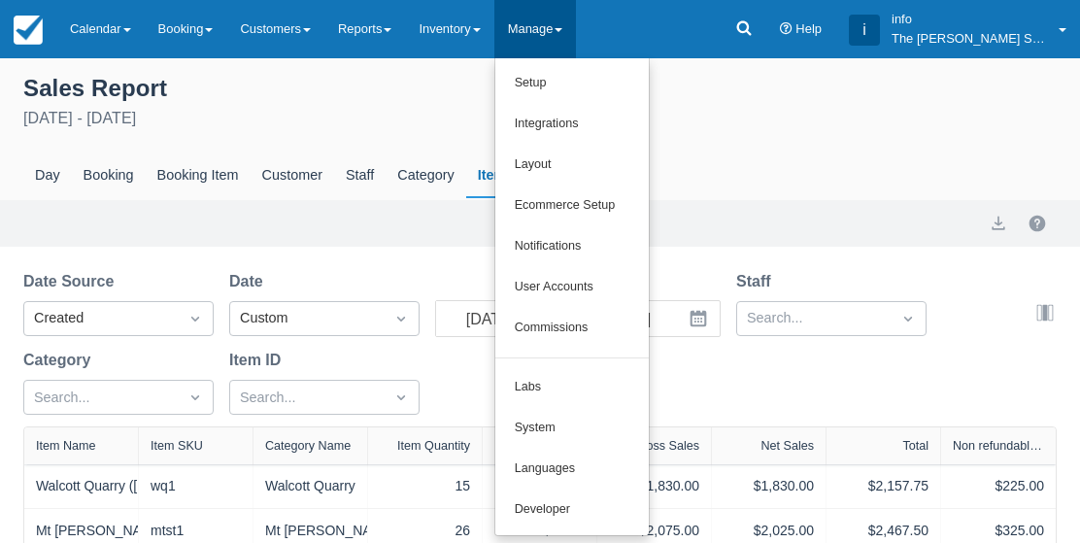
click at [463, 182] on div at bounding box center [540, 271] width 1080 height 543
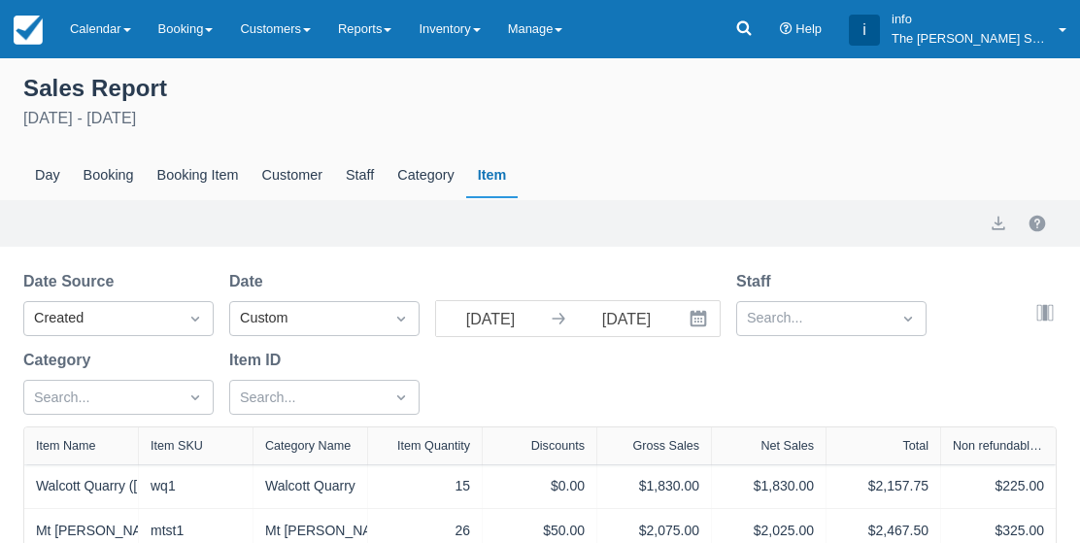
click at [456, 207] on div "Export" at bounding box center [540, 223] width 1080 height 47
click at [449, 180] on div "Category" at bounding box center [426, 175] width 80 height 45
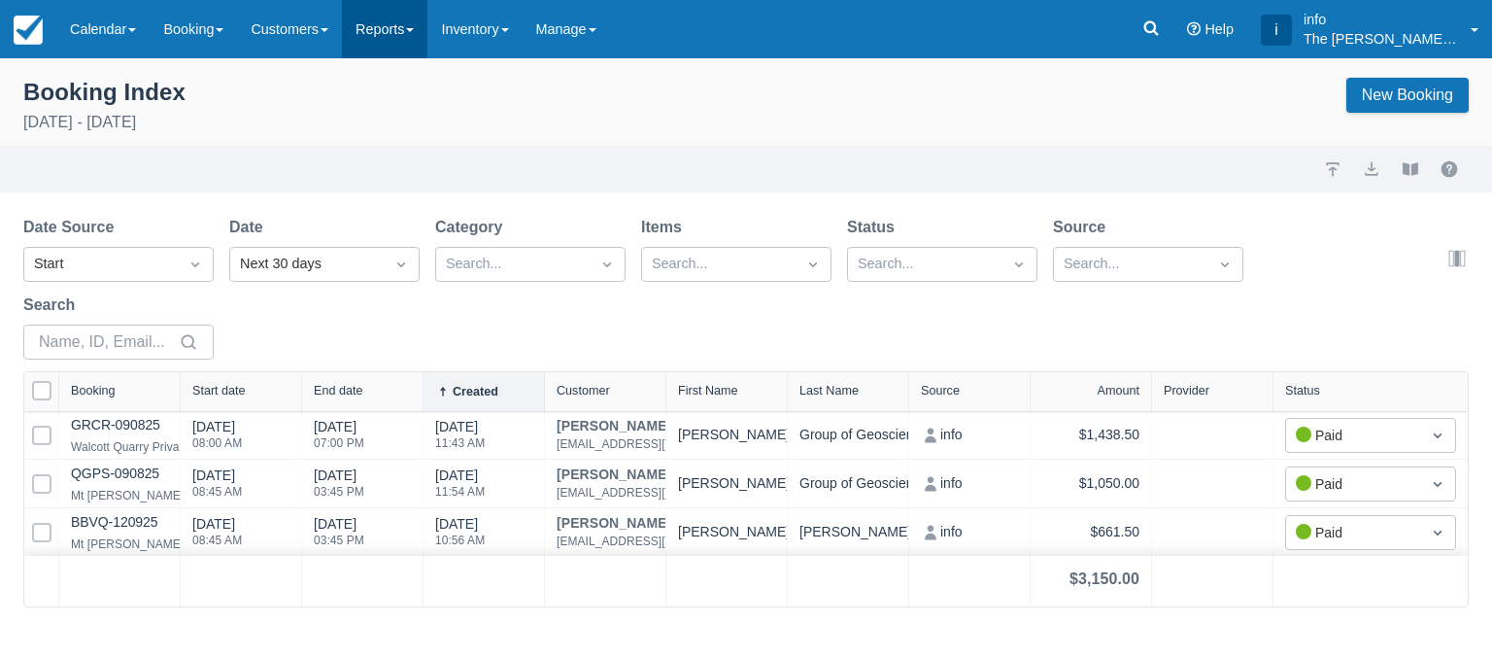
click at [416, 32] on link "Reports" at bounding box center [384, 29] width 85 height 58
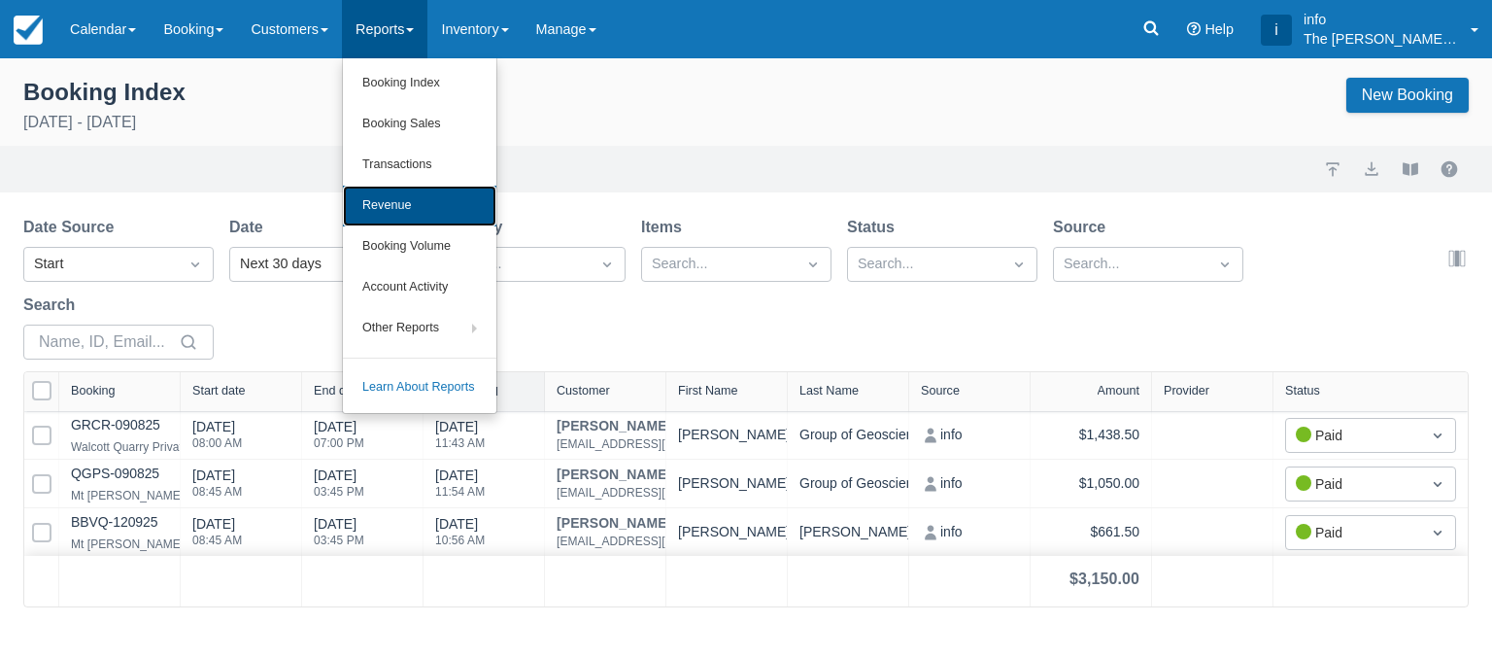
click at [415, 200] on link "Revenue" at bounding box center [419, 206] width 153 height 41
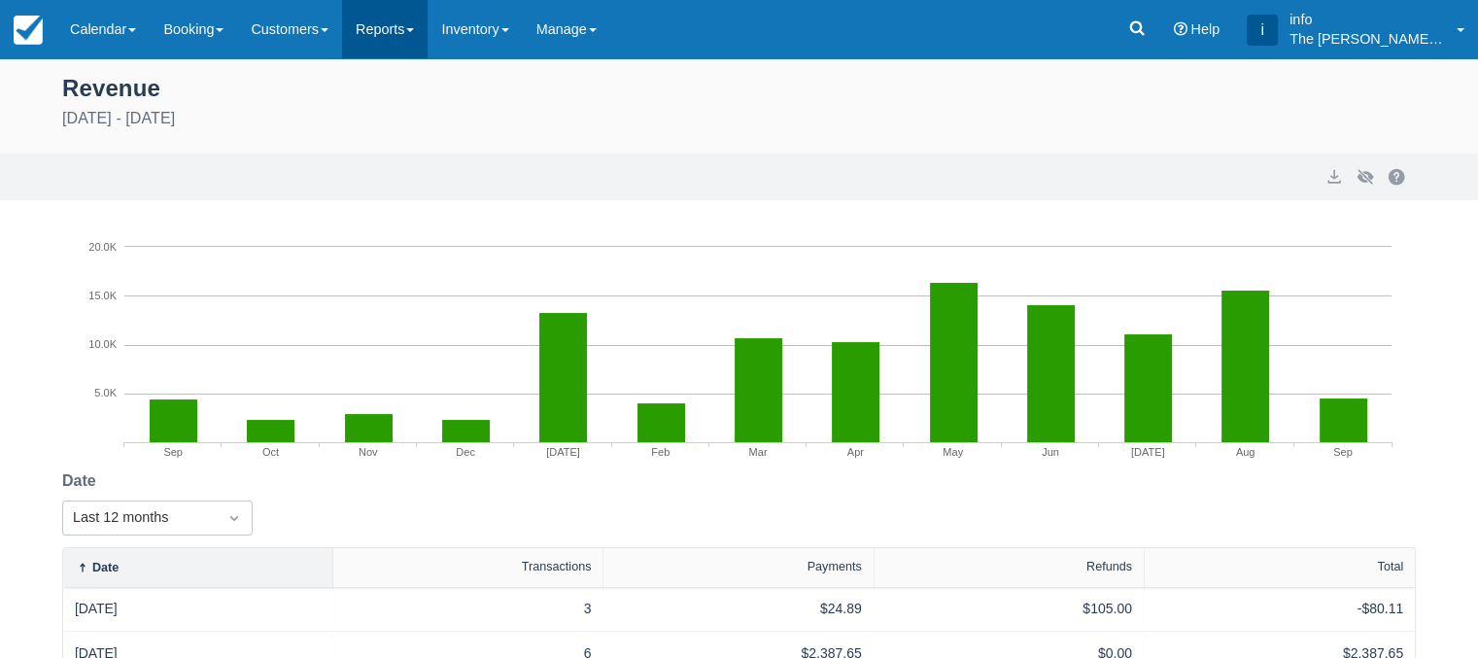
click at [382, 30] on link "Reports" at bounding box center [384, 29] width 85 height 58
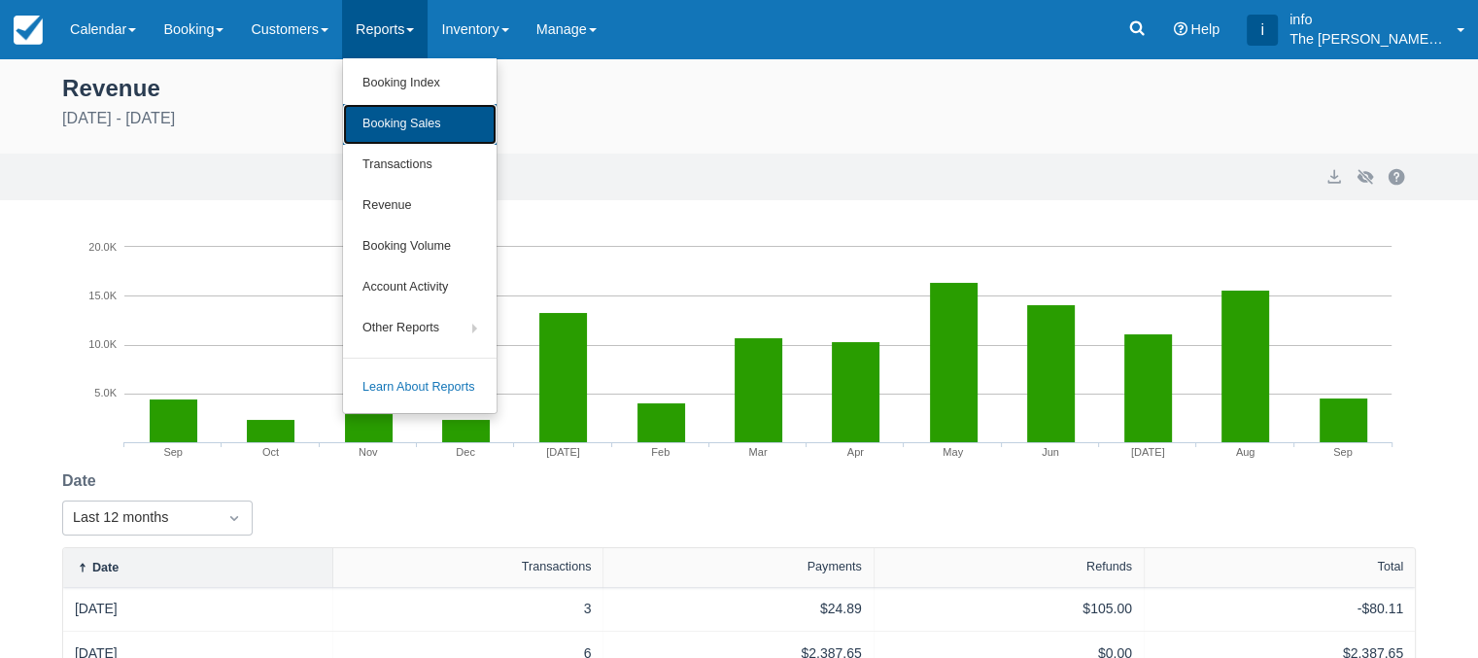
click at [414, 119] on link "Booking Sales" at bounding box center [419, 124] width 153 height 41
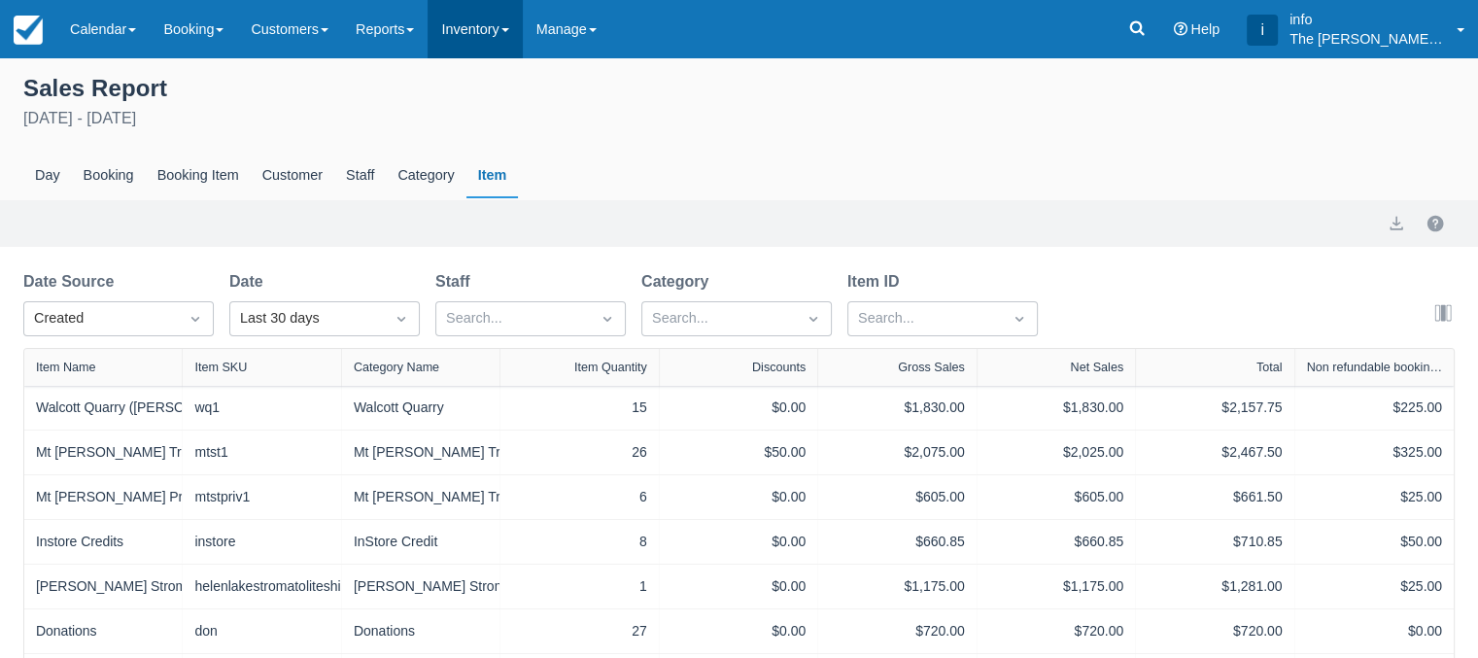
click at [499, 43] on link "Inventory" at bounding box center [474, 29] width 94 height 58
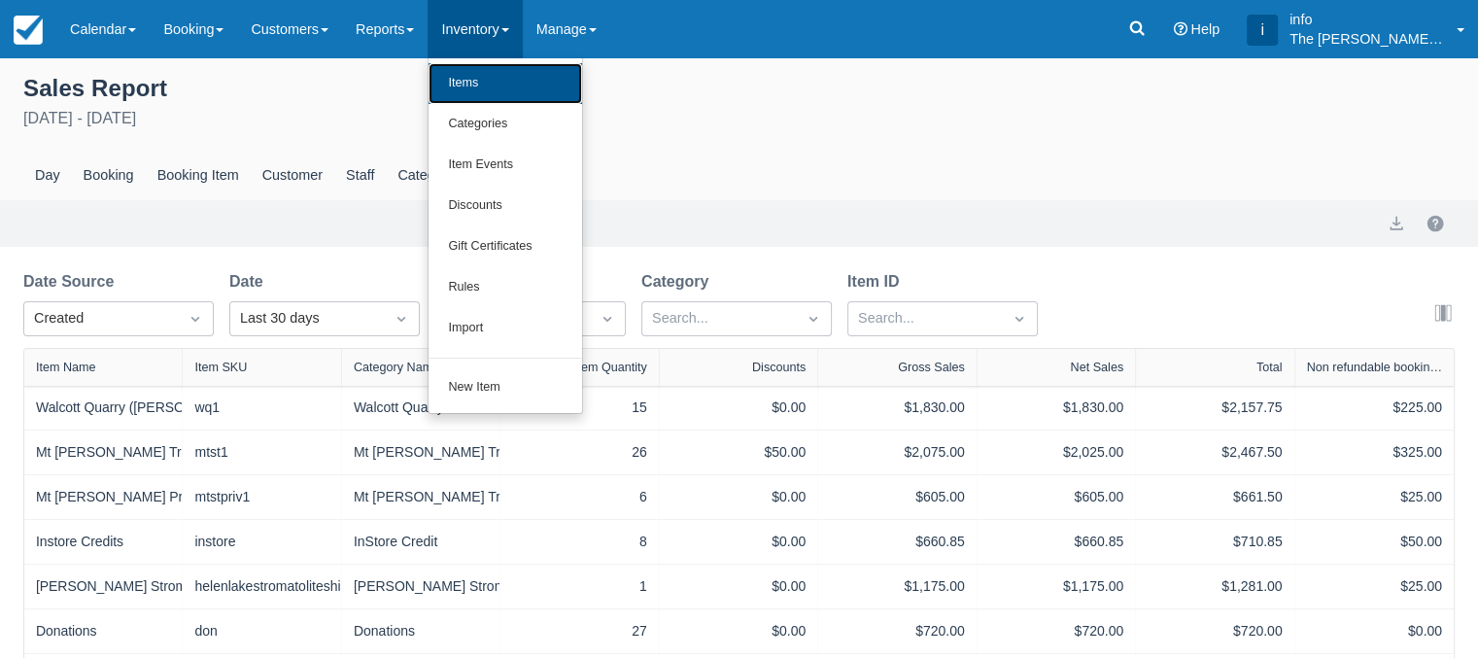
click at [494, 89] on link "Items" at bounding box center [504, 83] width 153 height 41
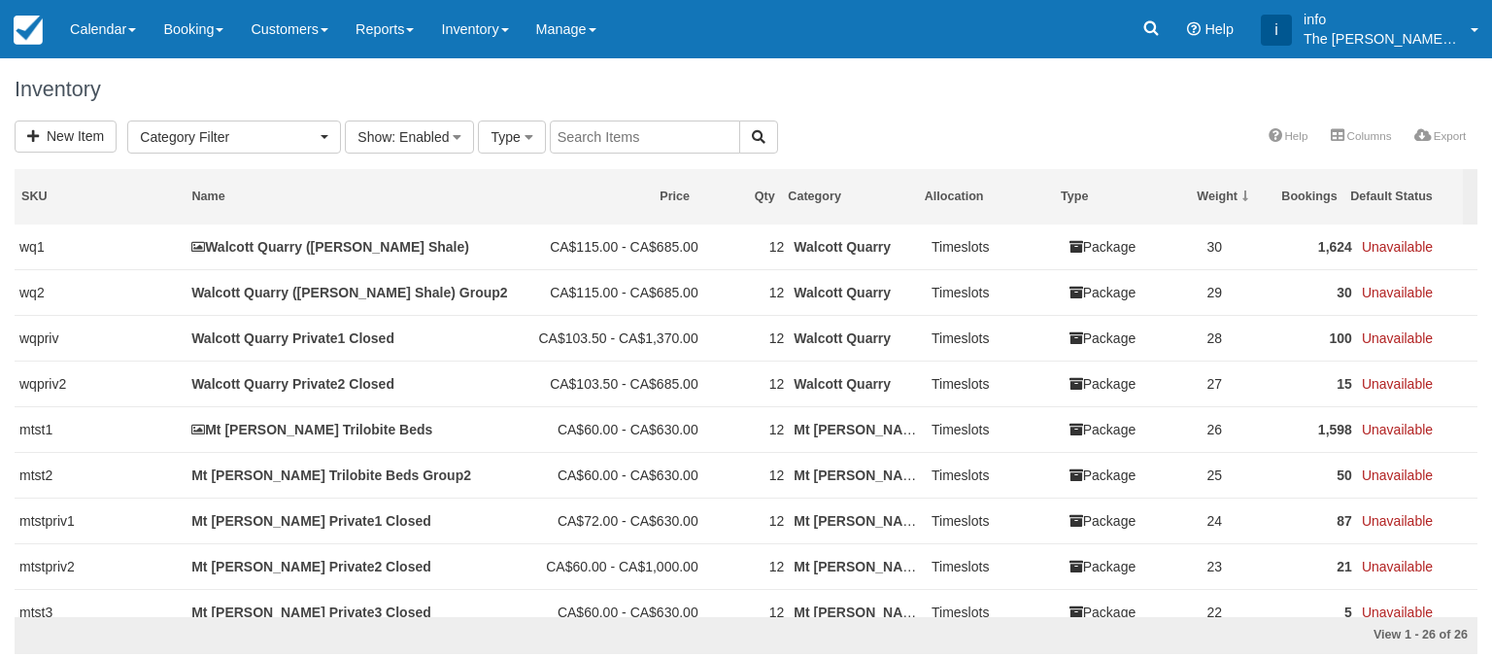
select select
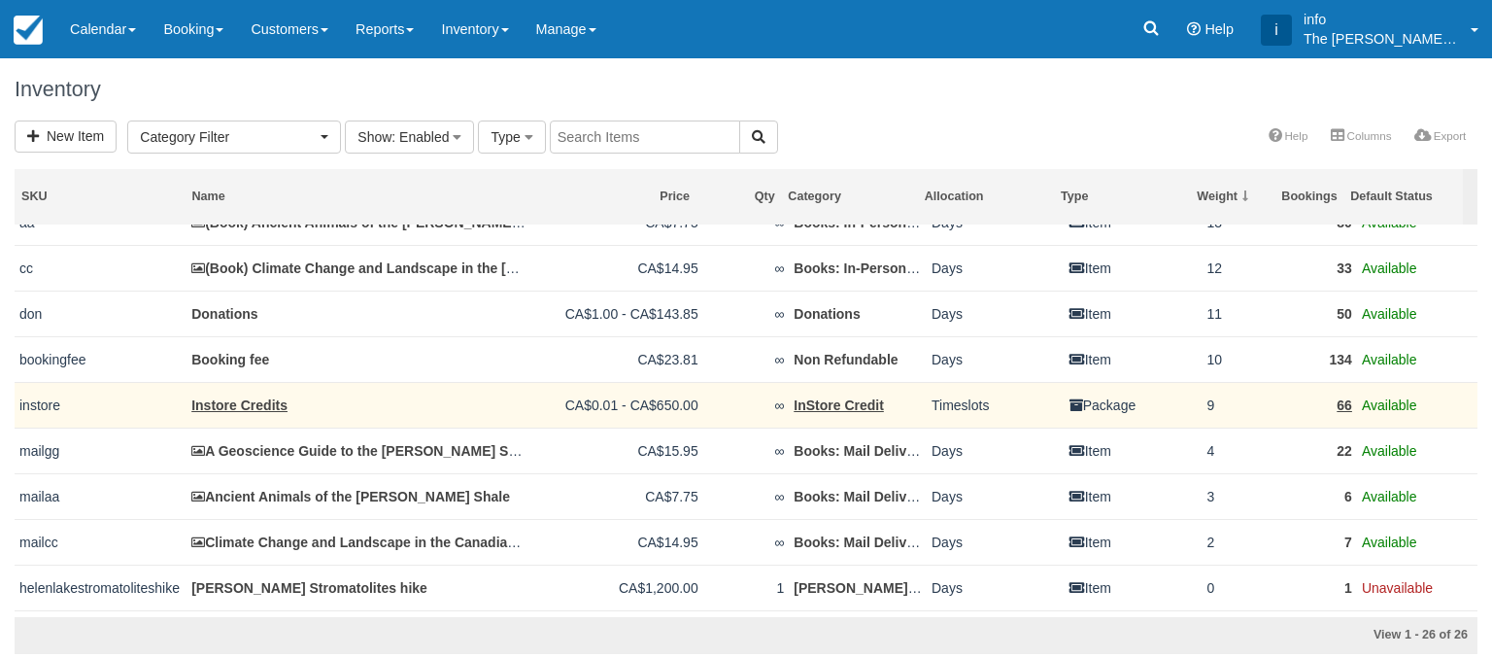
scroll to position [789, 0]
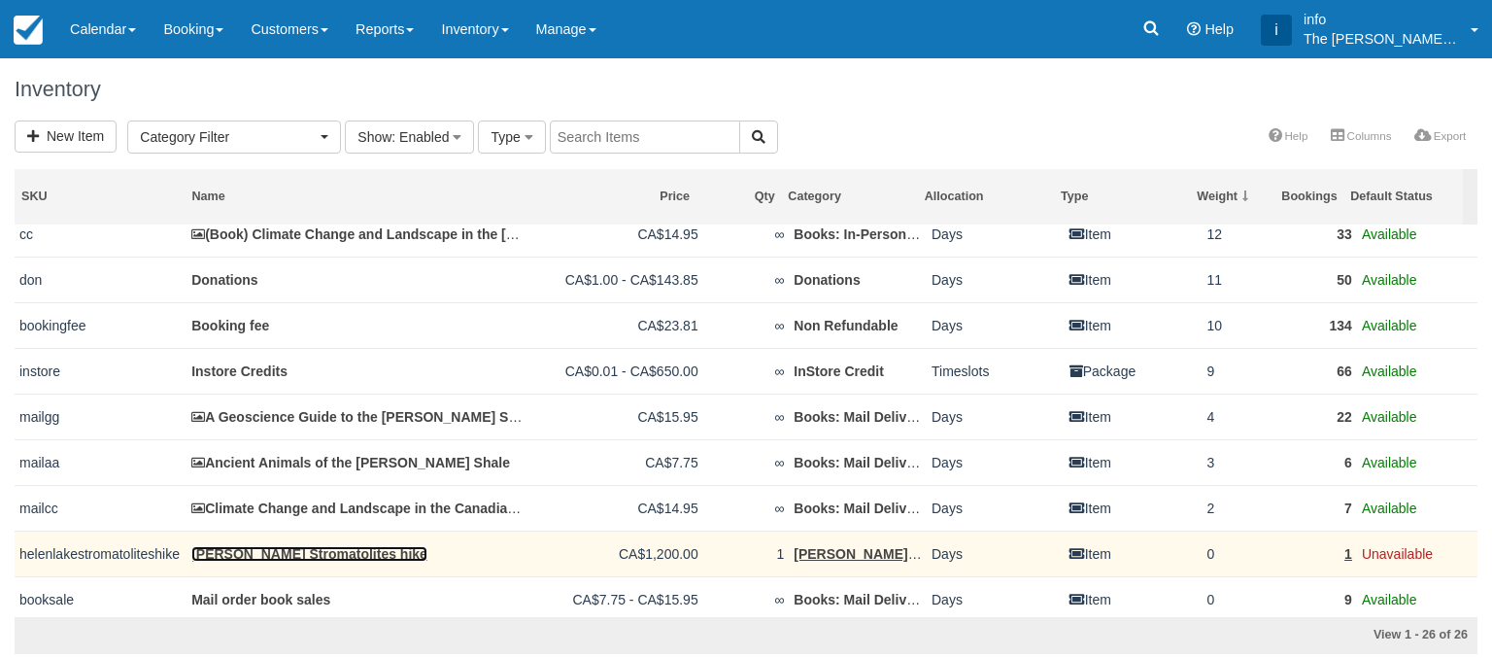
click at [308, 554] on link "[PERSON_NAME] Stromatolites hike" at bounding box center [309, 554] width 236 height 16
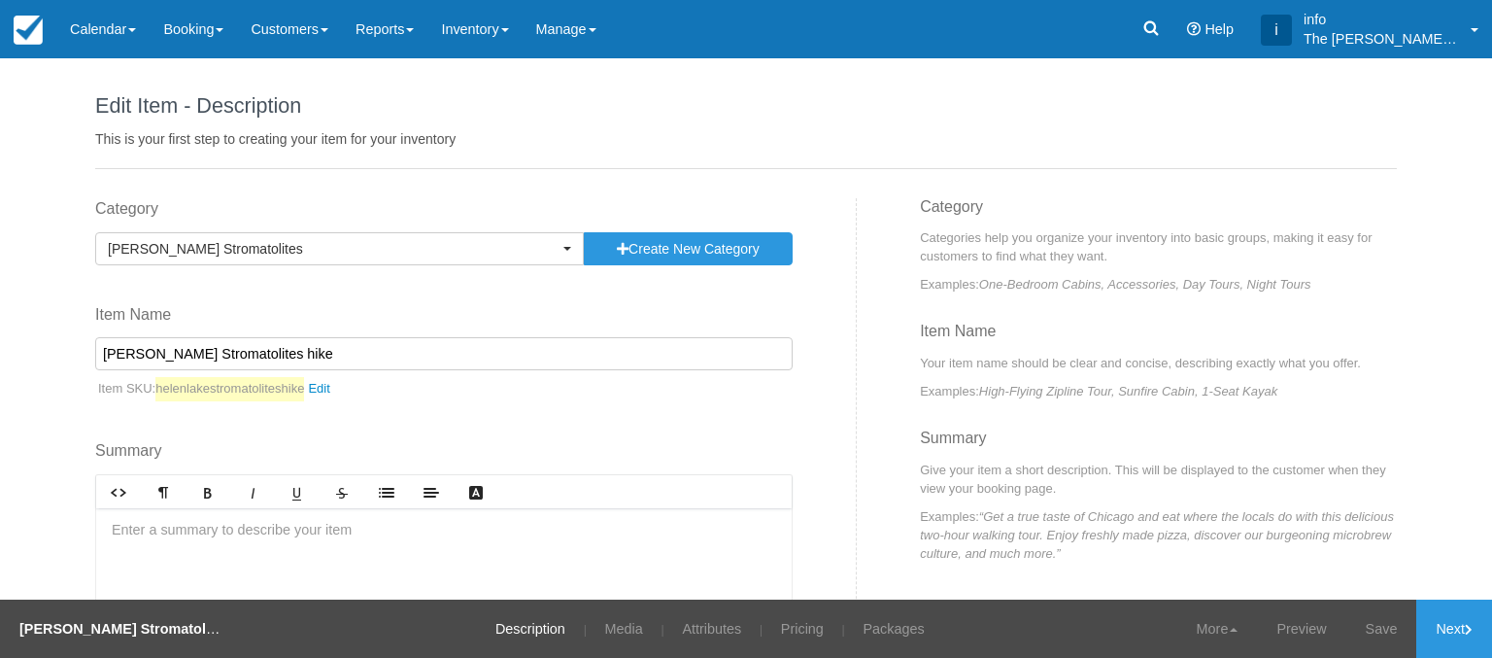
scroll to position [172, 0]
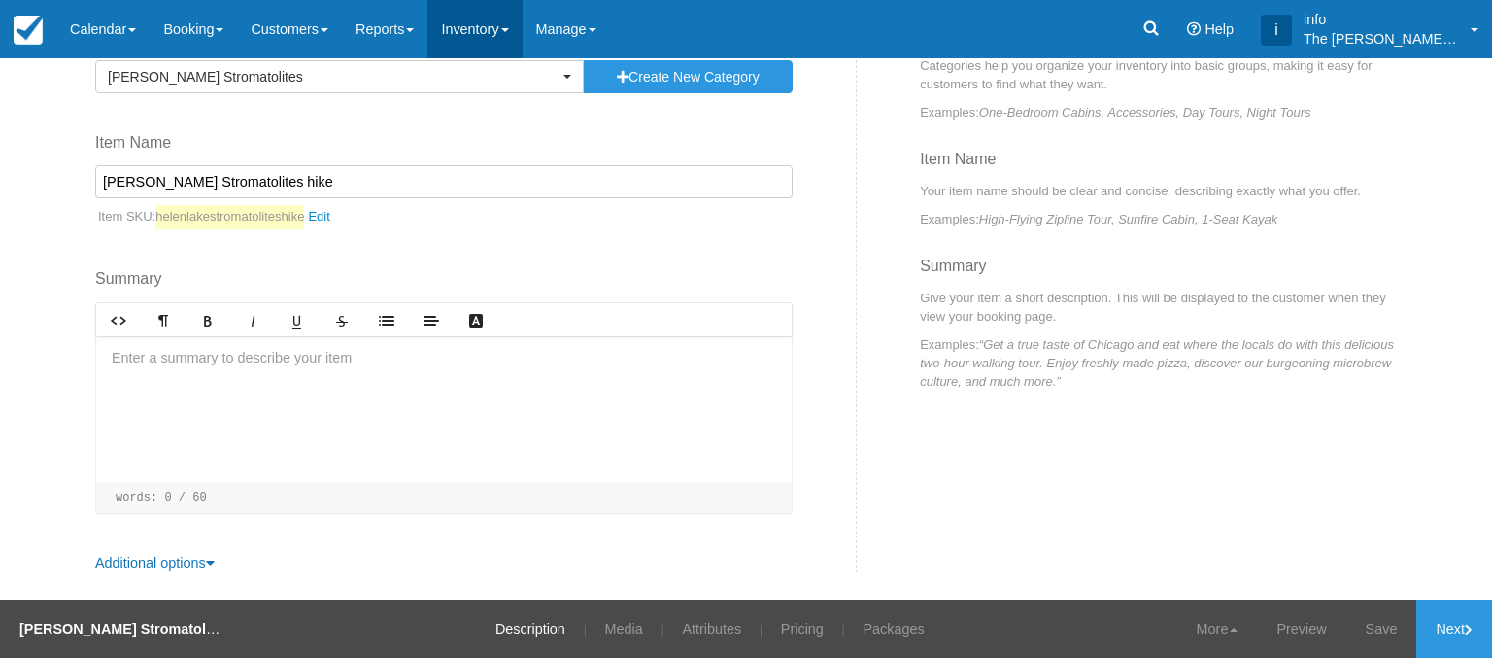
click at [502, 15] on link "Inventory" at bounding box center [474, 29] width 94 height 58
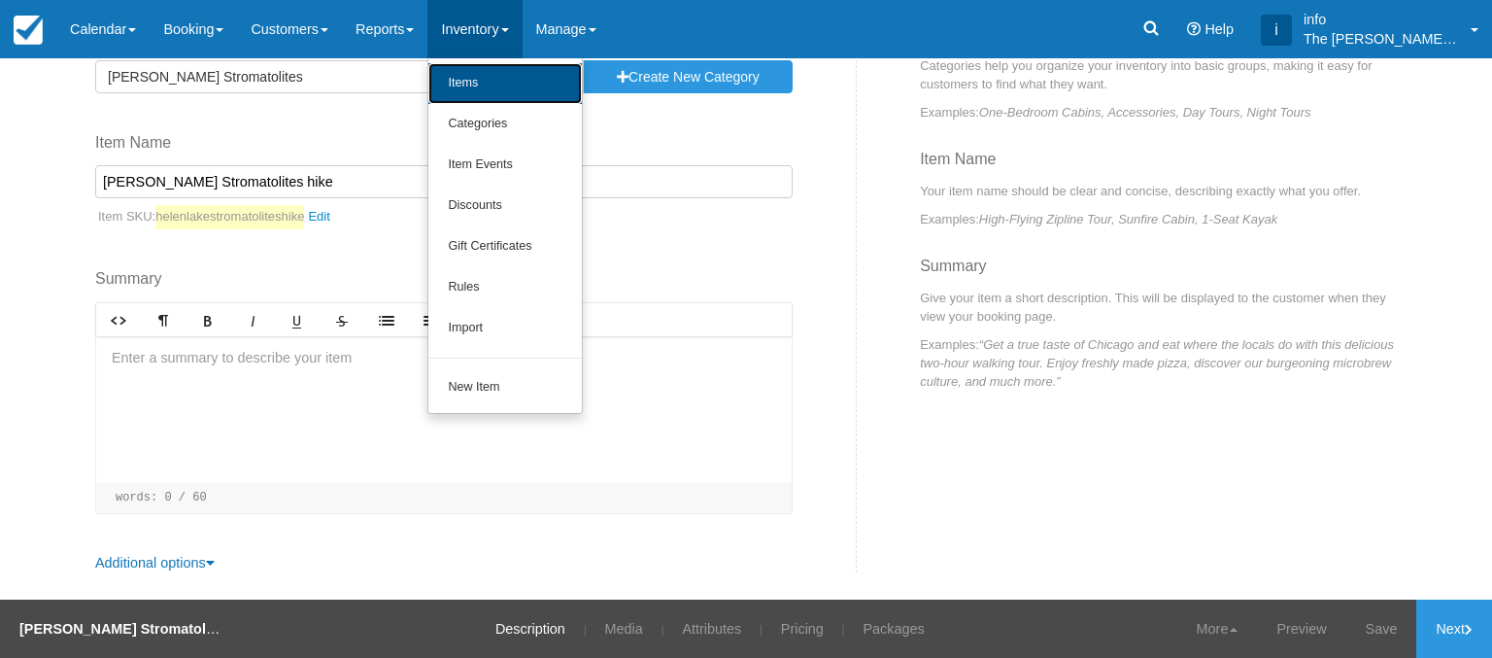
click at [482, 75] on link "Items" at bounding box center [504, 83] width 153 height 41
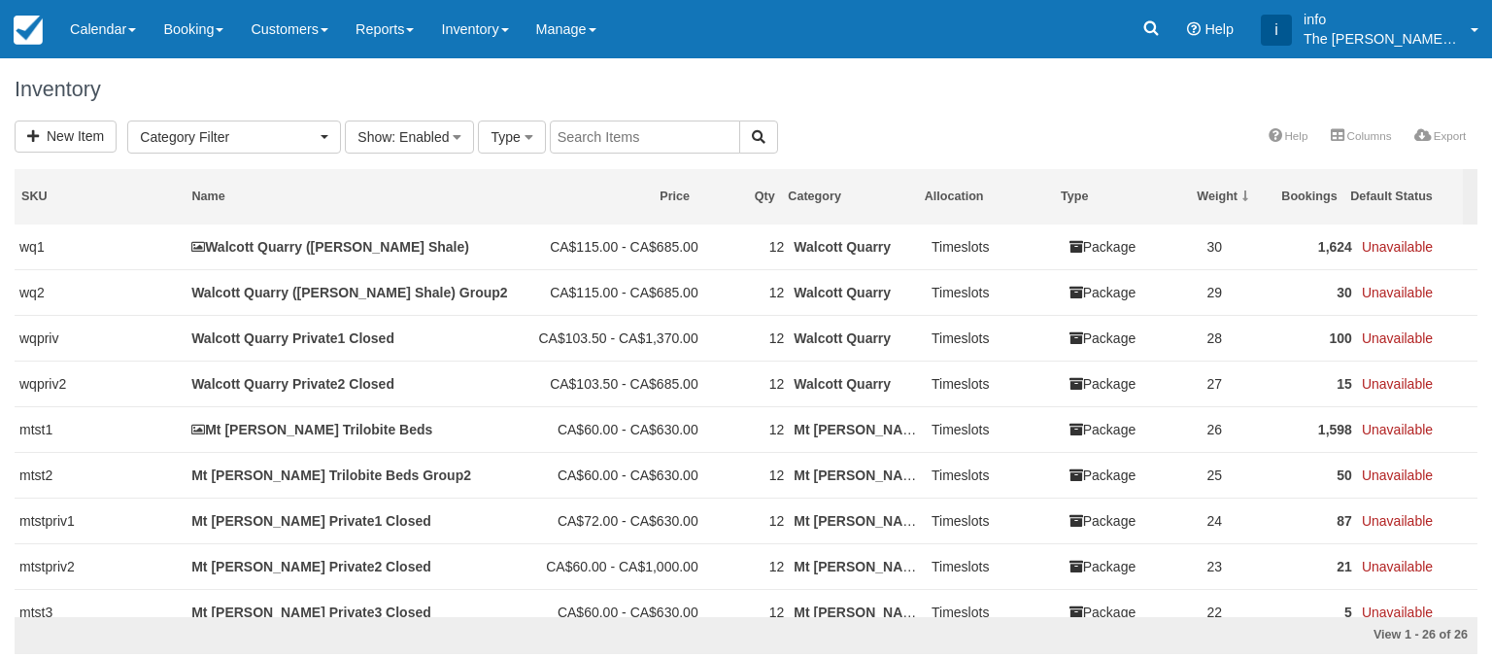
select select
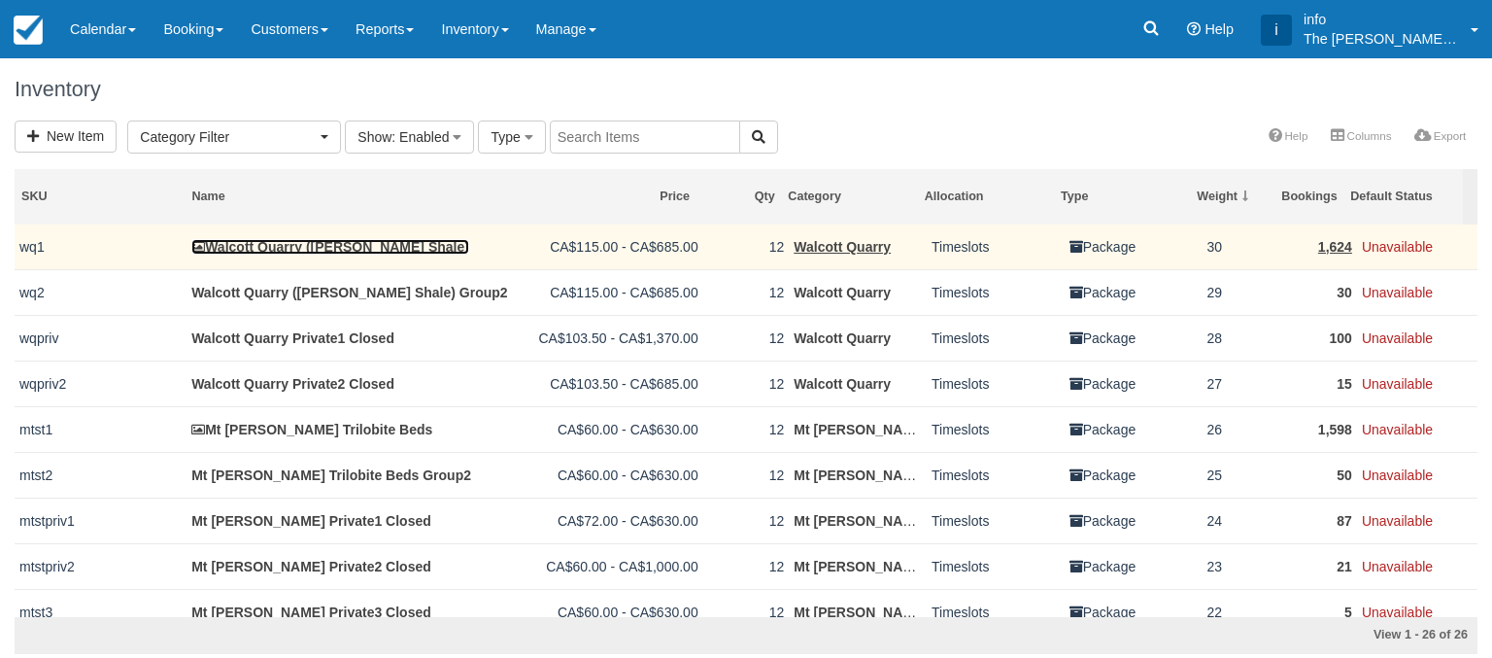
click at [276, 245] on link "Walcott Quarry ([PERSON_NAME] Shale)" at bounding box center [330, 247] width 278 height 16
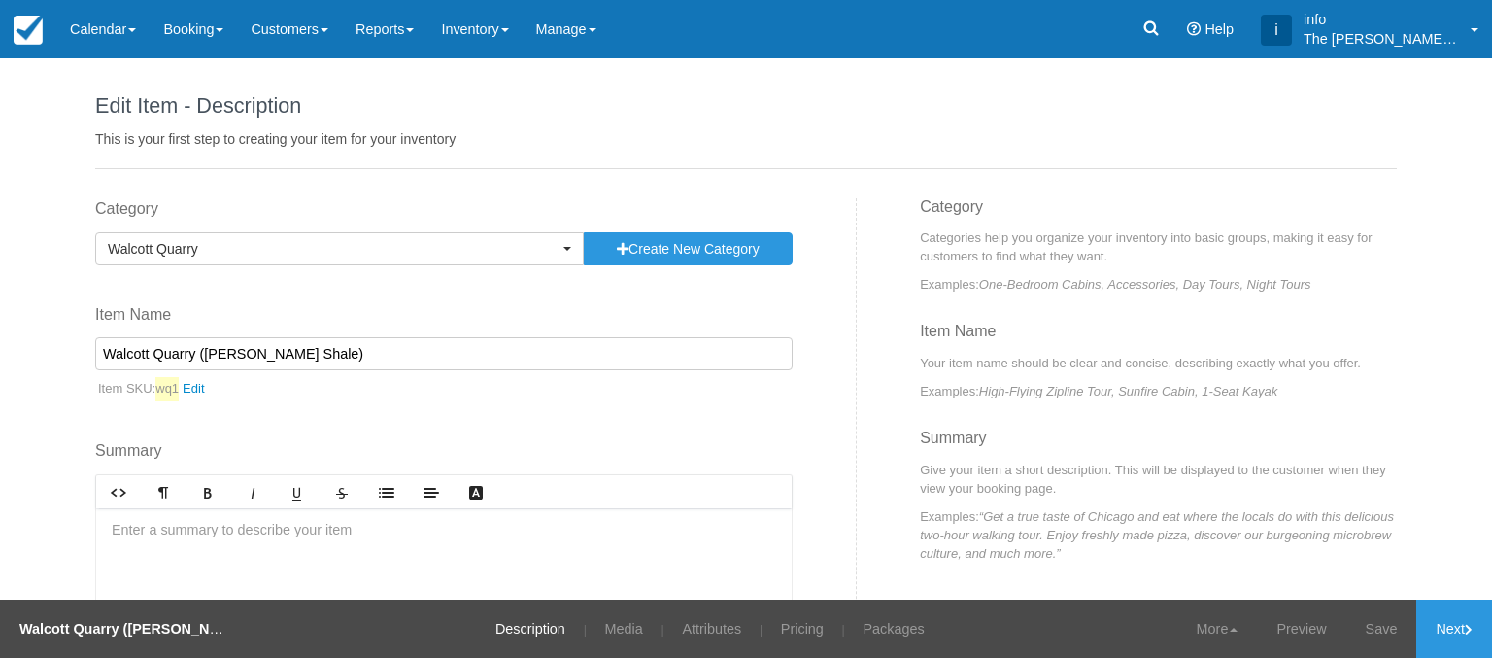
scroll to position [172, 0]
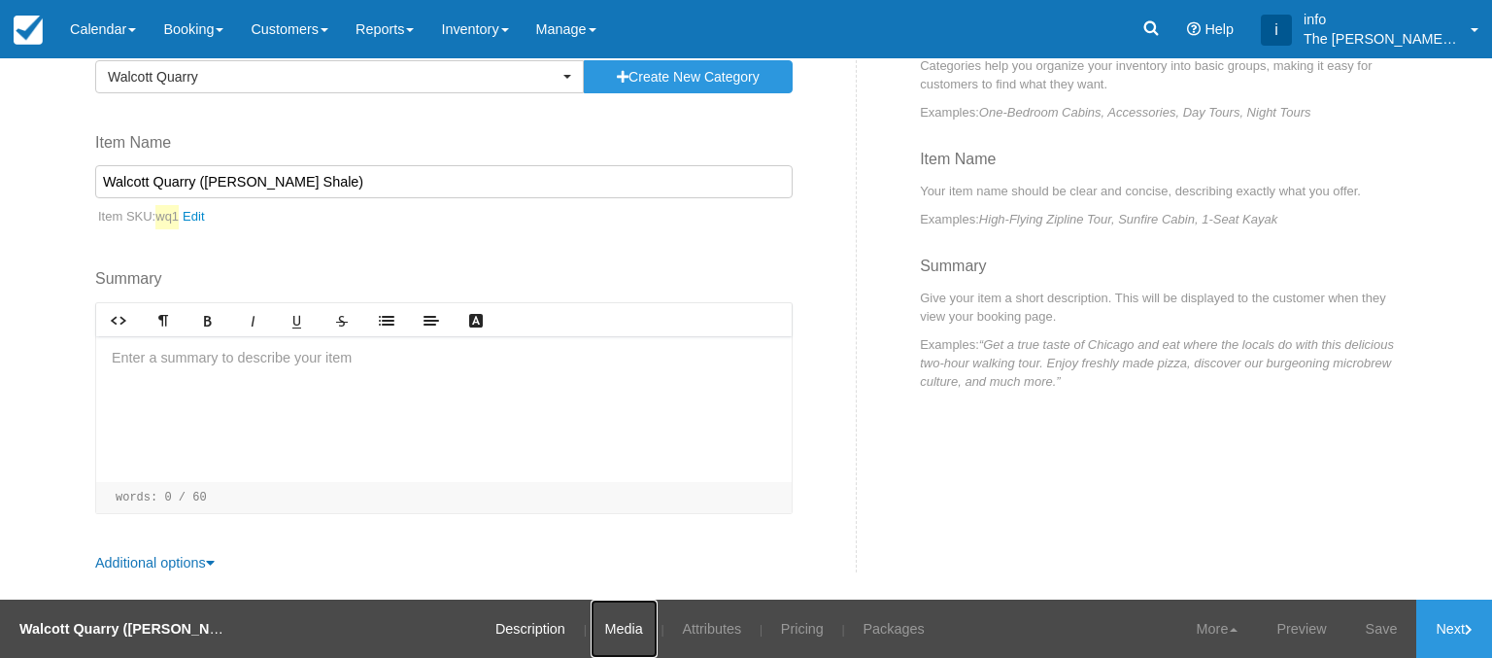
click at [621, 621] on link "Media" at bounding box center [624, 628] width 67 height 58
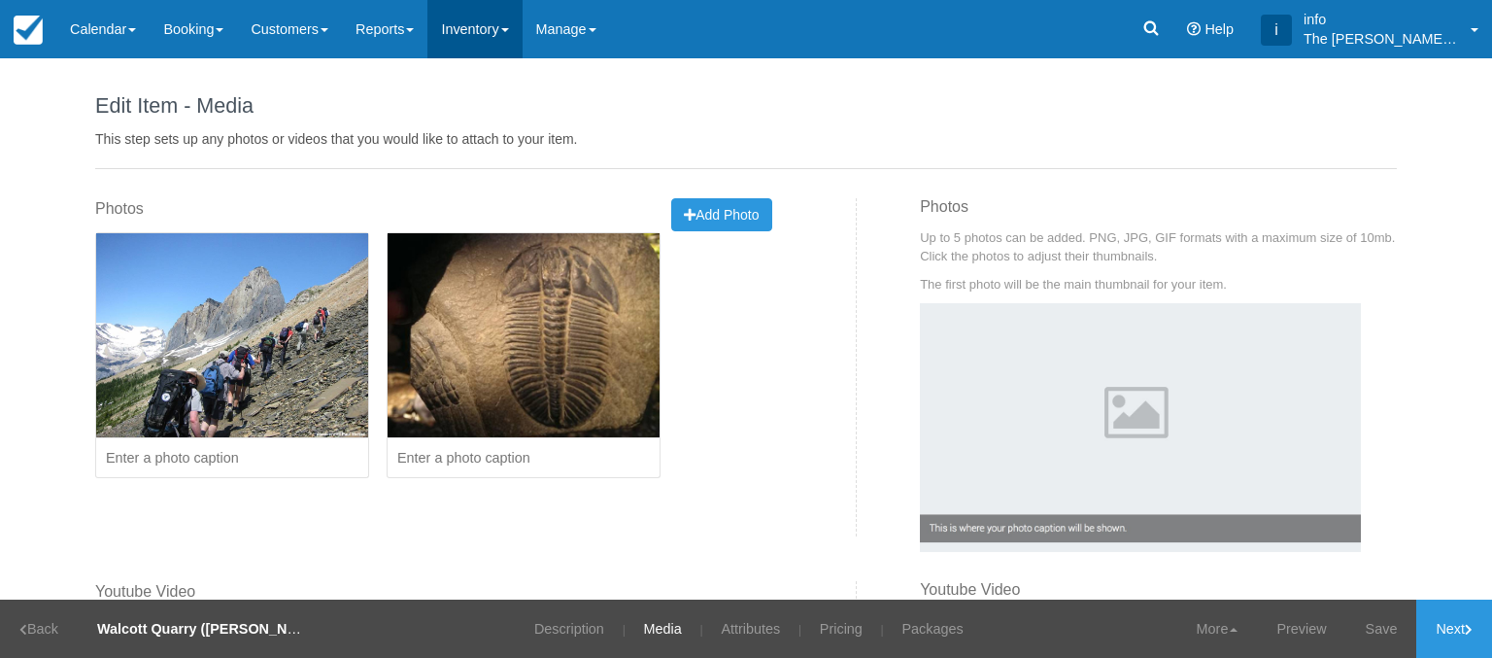
click at [466, 43] on link "Inventory" at bounding box center [474, 29] width 94 height 58
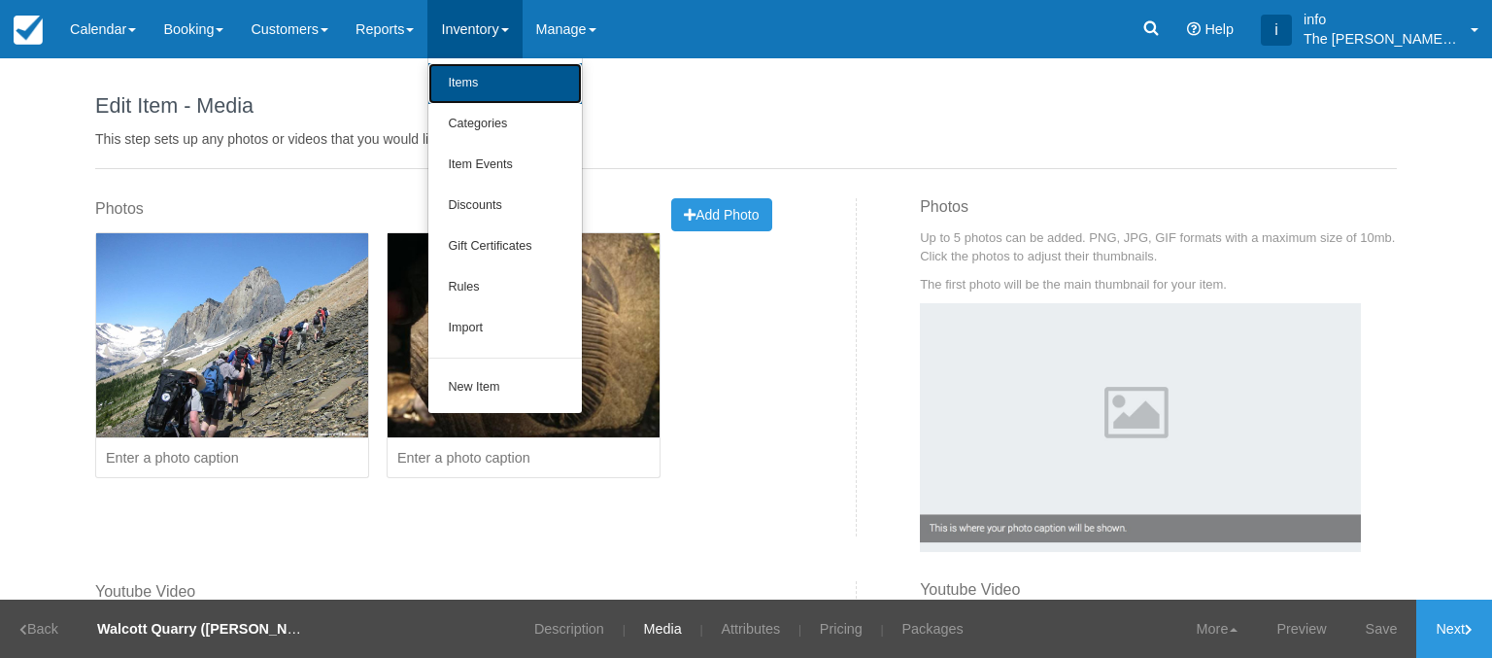
click at [480, 75] on link "Items" at bounding box center [504, 83] width 153 height 41
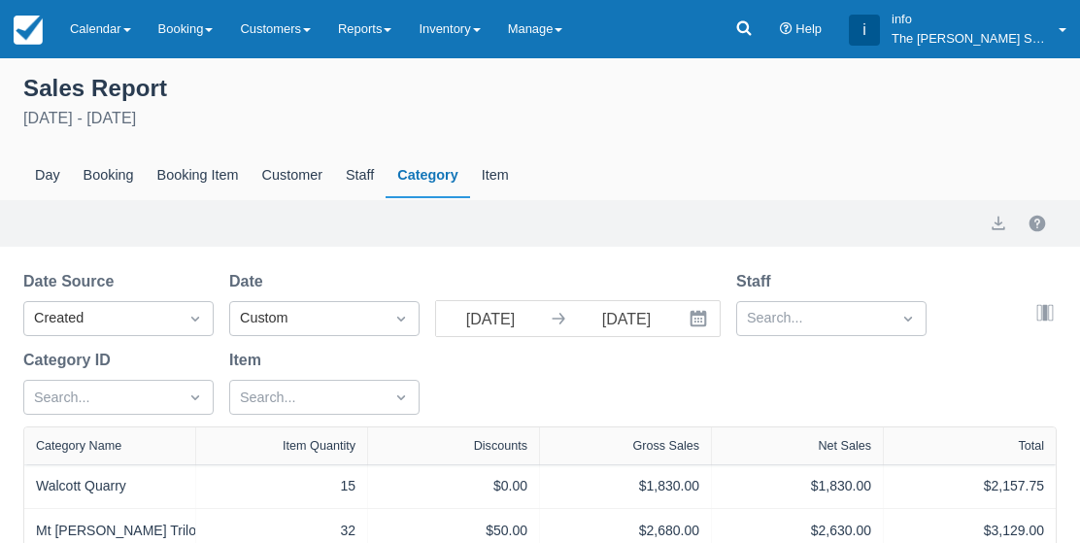
click at [478, 62] on div "Sales Report August 20th - September 19th 2025 Day Booking Booking Item Custome…" at bounding box center [540, 129] width 1080 height 142
click at [475, 27] on link "Inventory" at bounding box center [449, 29] width 88 height 58
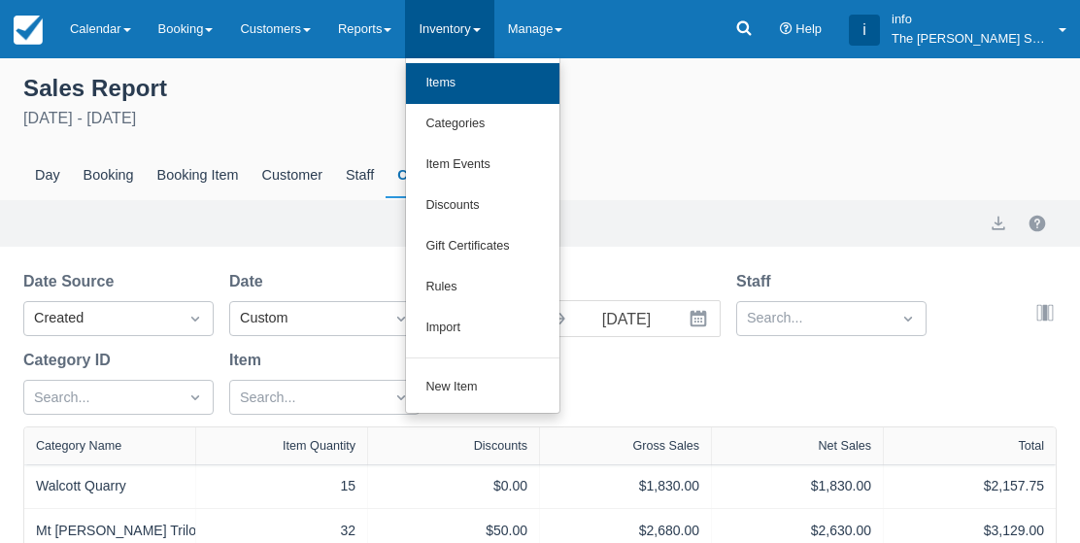
click at [490, 92] on link "Items" at bounding box center [482, 83] width 153 height 41
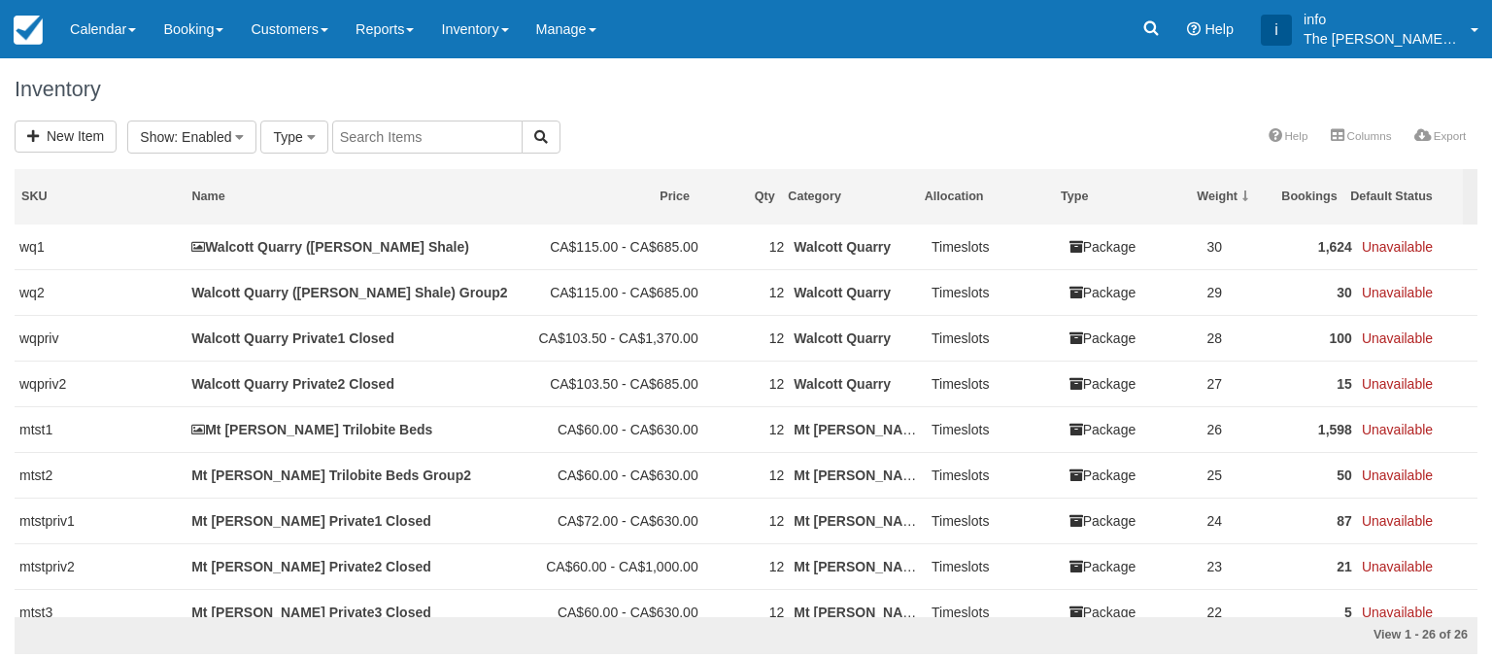
select select
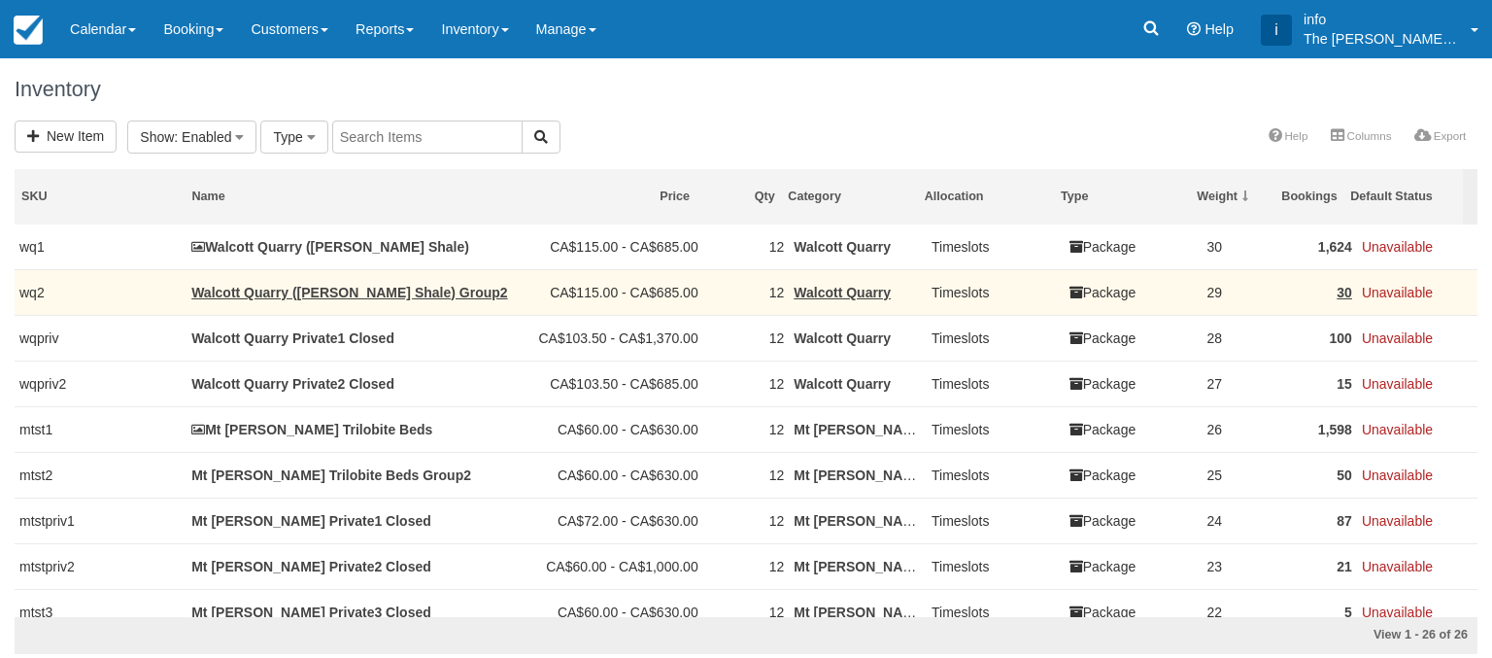
select select
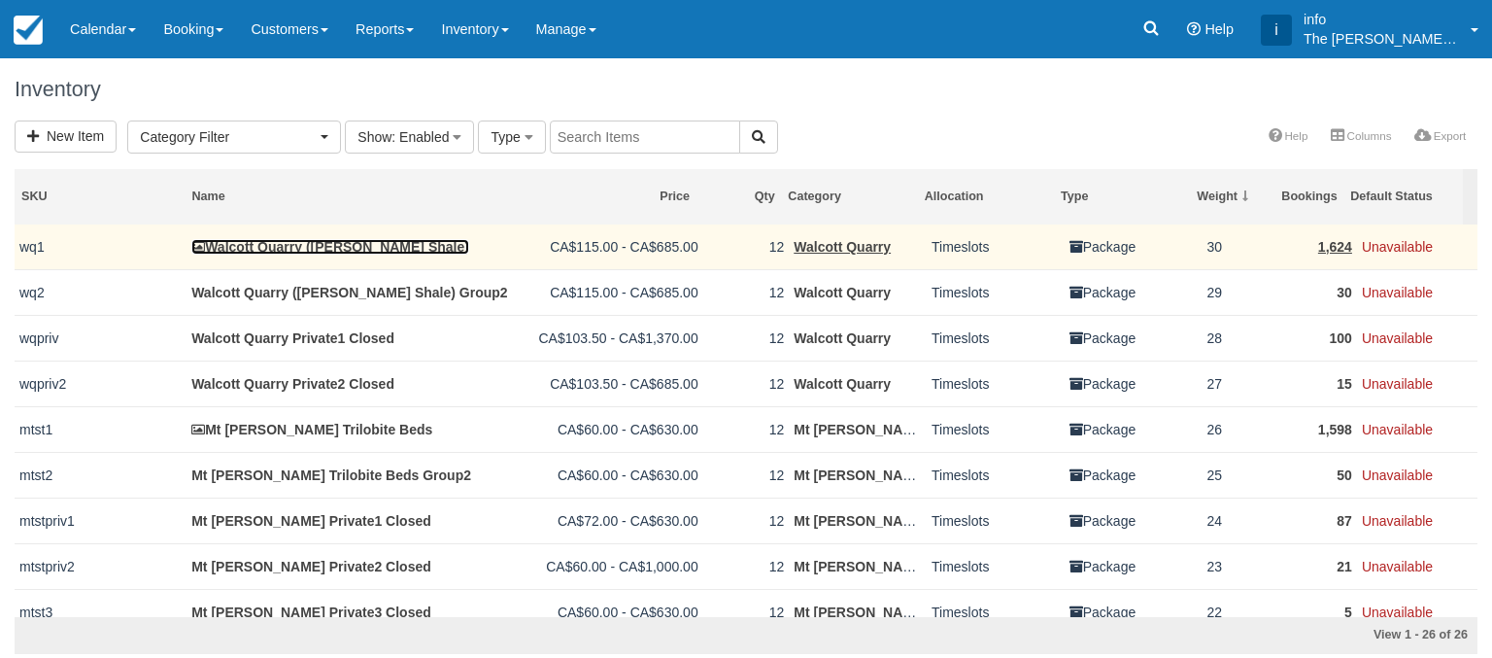
click at [303, 245] on link "Walcott Quarry ([PERSON_NAME] Shale)" at bounding box center [330, 247] width 278 height 16
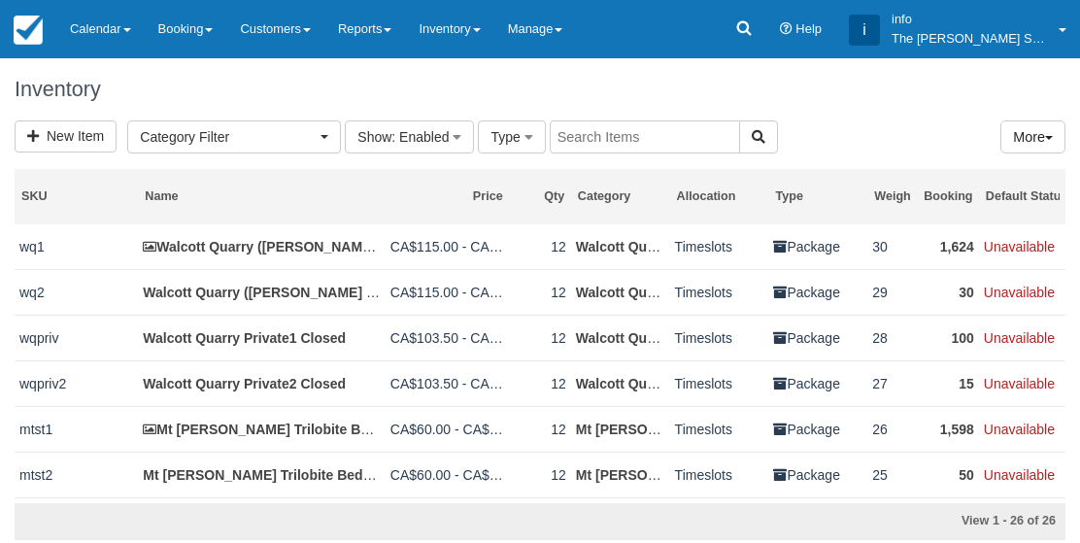
select select
click at [570, 49] on link "Manage" at bounding box center [535, 29] width 83 height 58
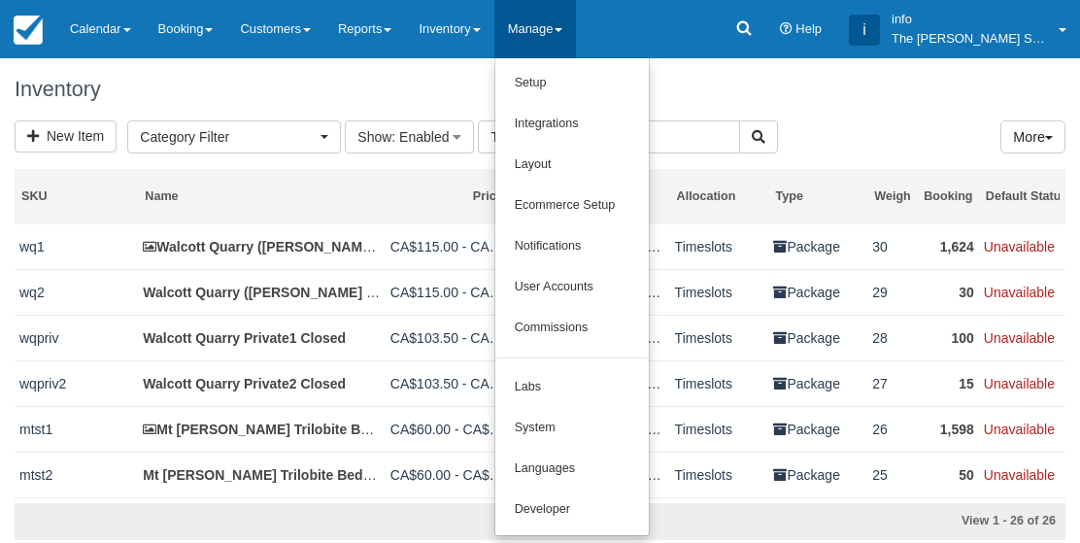
click at [472, 6] on div at bounding box center [540, 271] width 1080 height 543
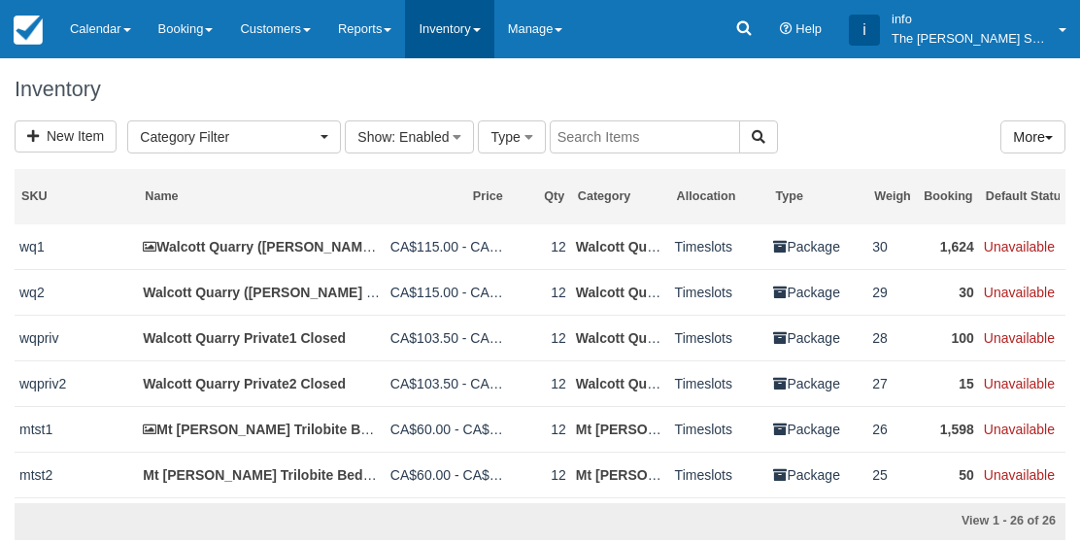
click at [460, 48] on link "Inventory" at bounding box center [449, 29] width 88 height 58
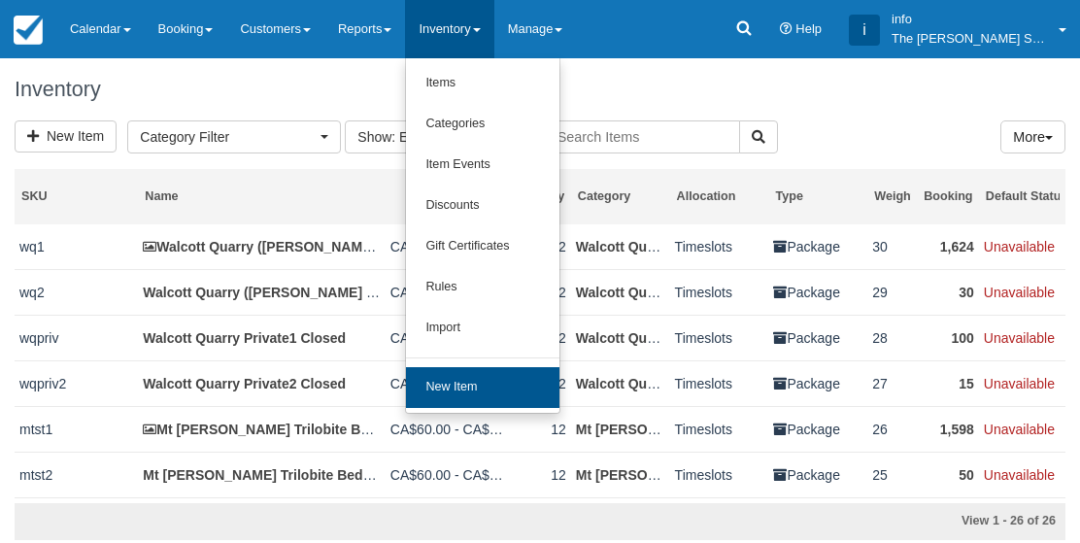
click at [482, 389] on link "New Item" at bounding box center [482, 387] width 153 height 41
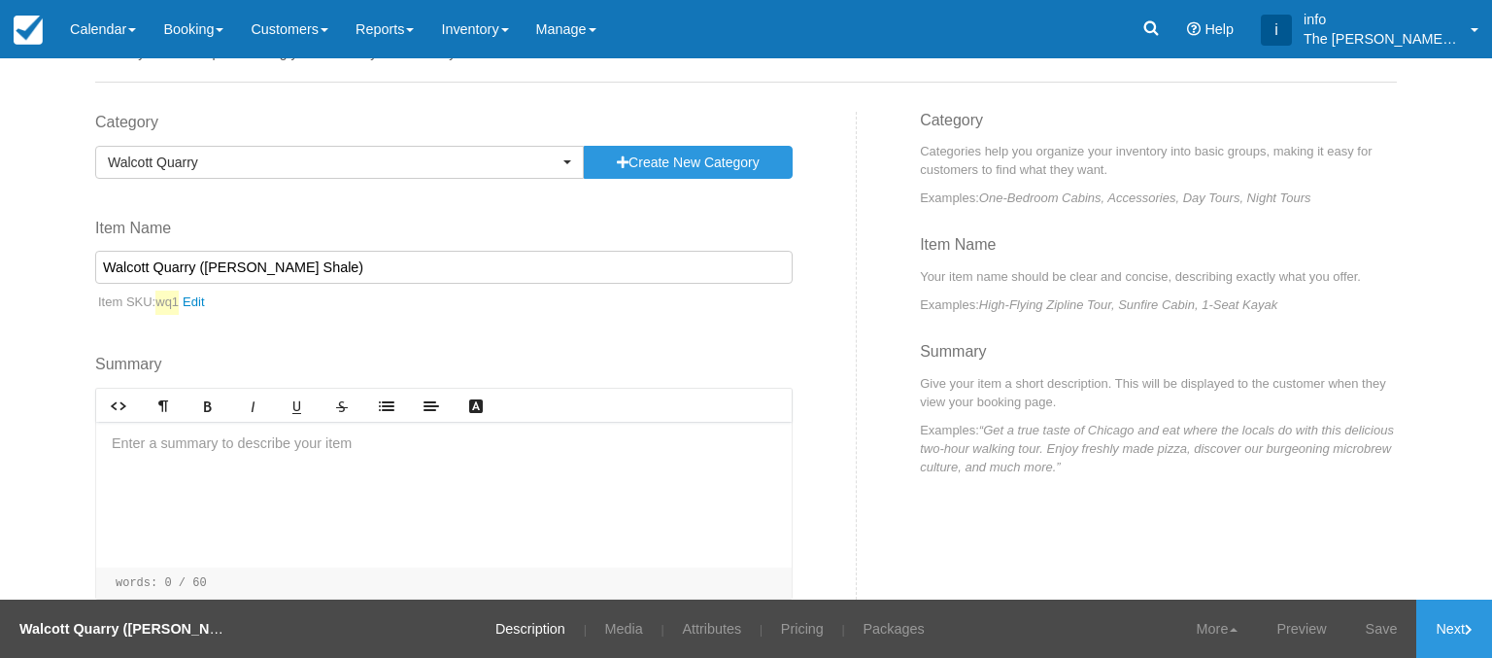
scroll to position [97, 0]
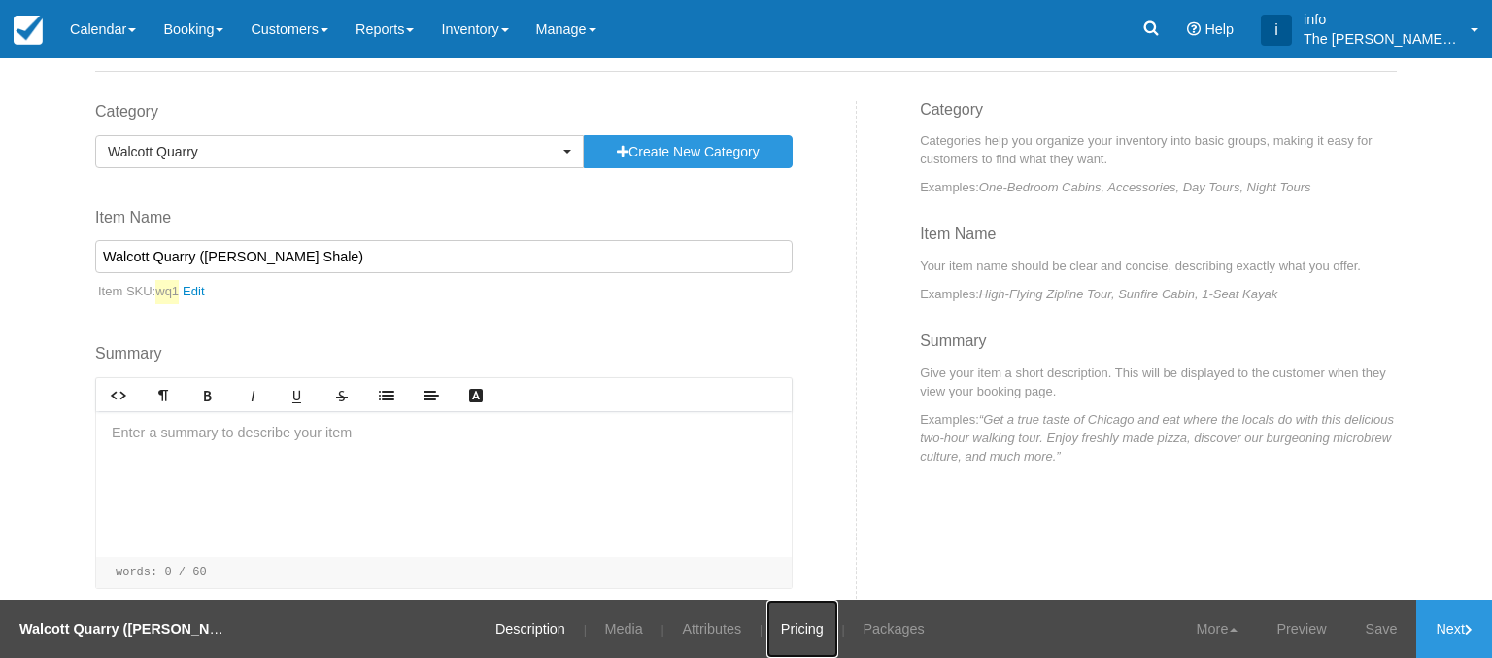
click at [818, 634] on link "Pricing" at bounding box center [803, 628] width 72 height 58
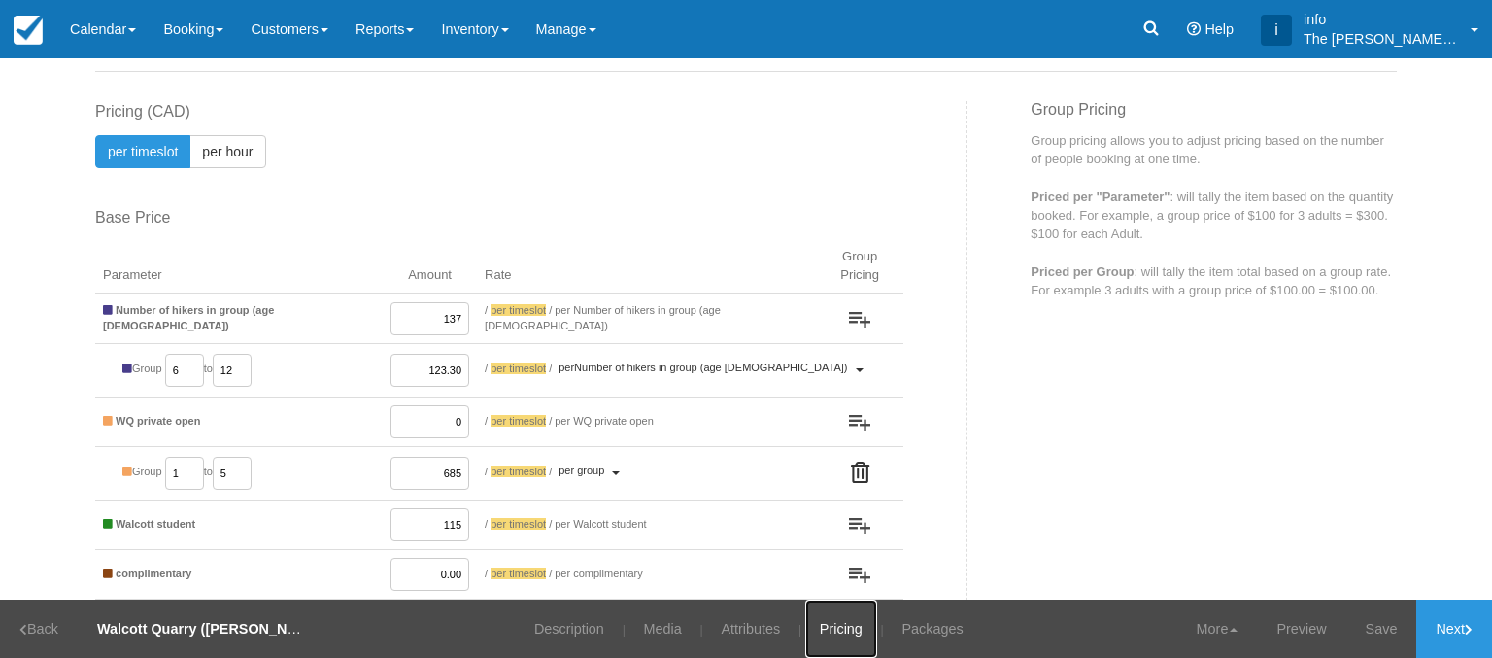
scroll to position [486, 0]
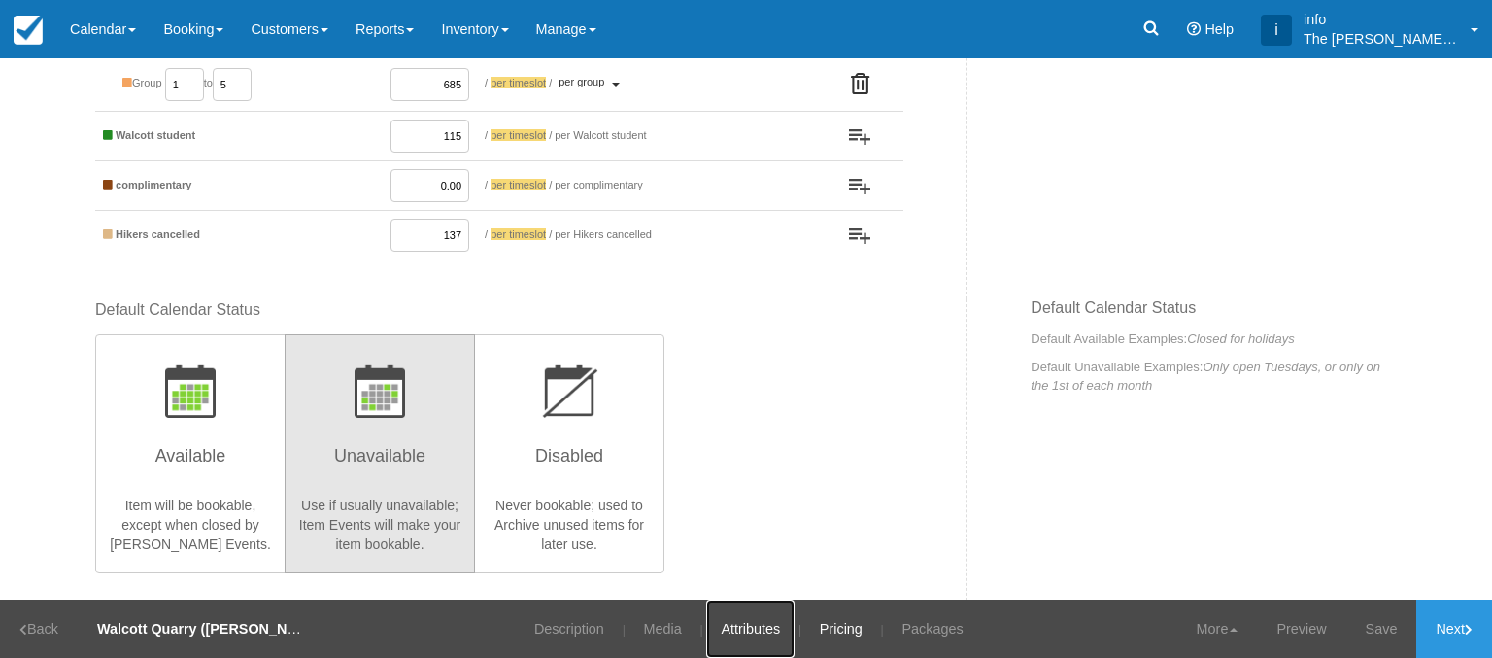
click at [742, 636] on link "Attributes" at bounding box center [750, 628] width 88 height 58
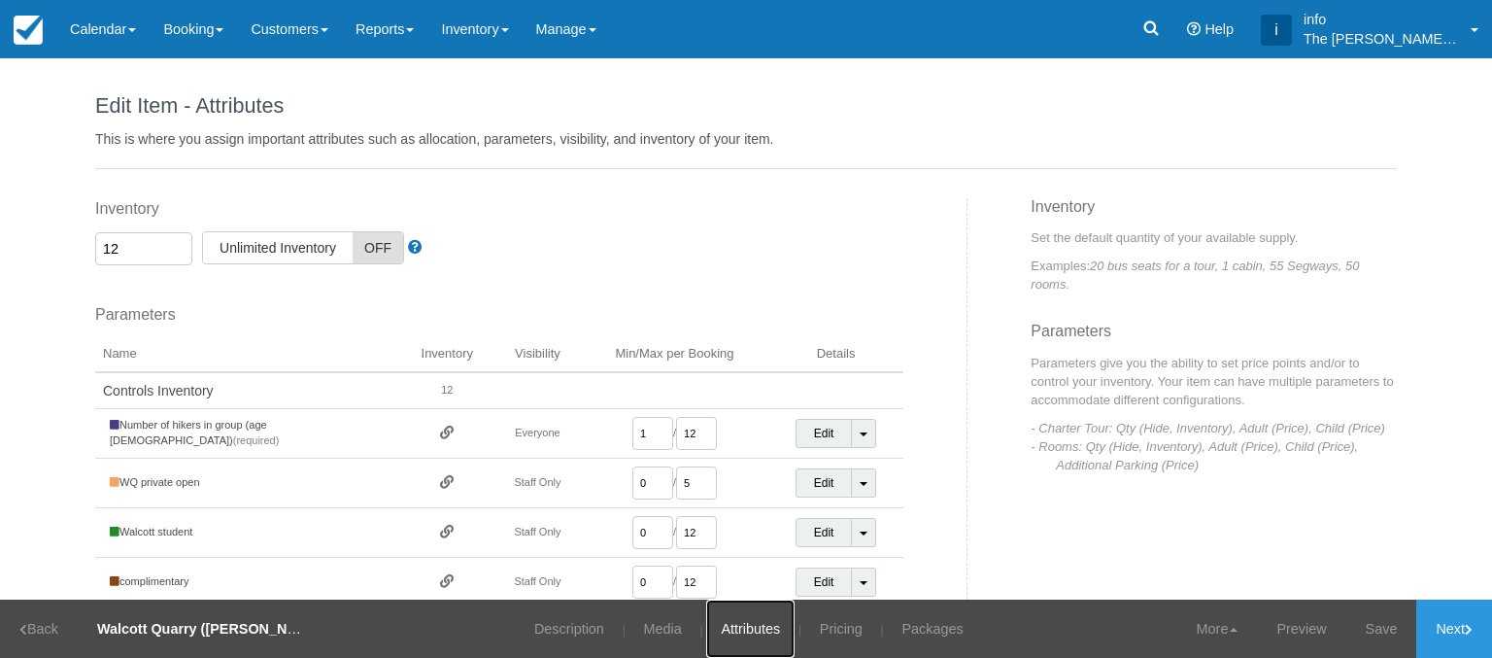
scroll to position [194, 0]
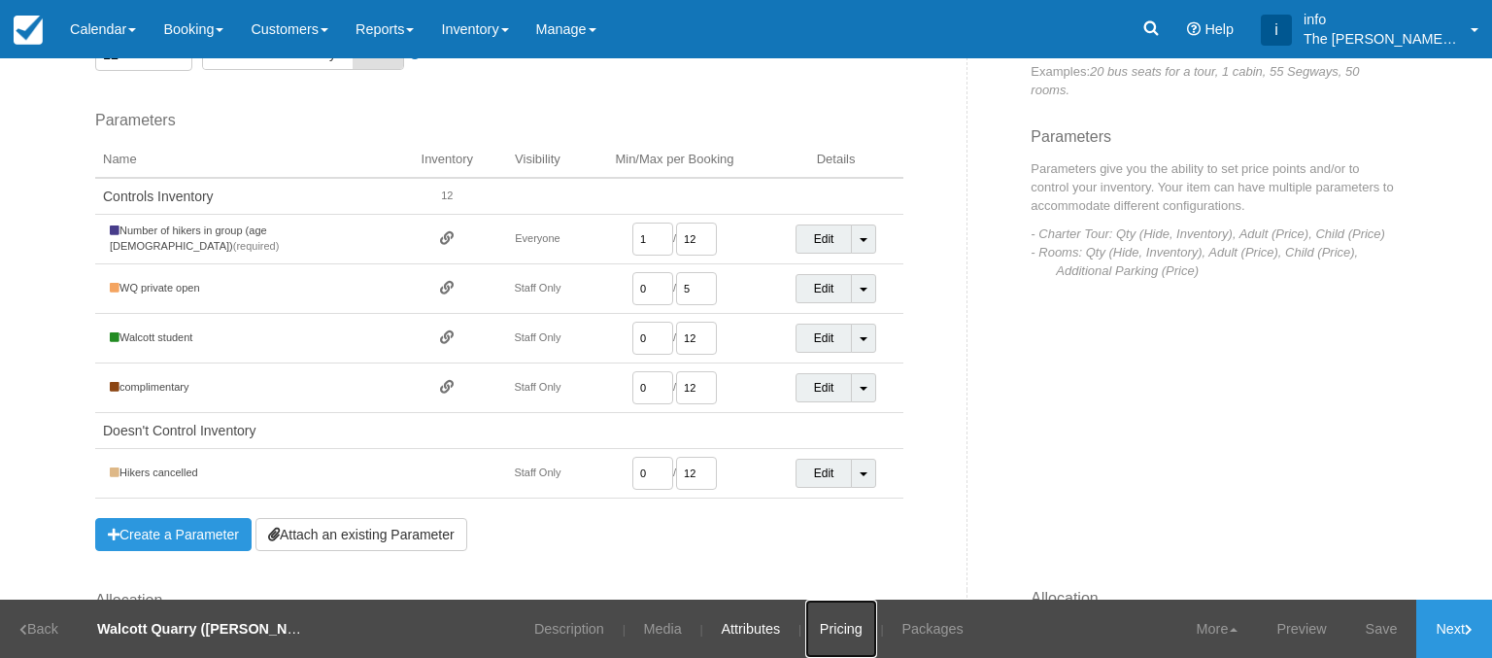
click at [844, 625] on link "Pricing" at bounding box center [841, 628] width 72 height 58
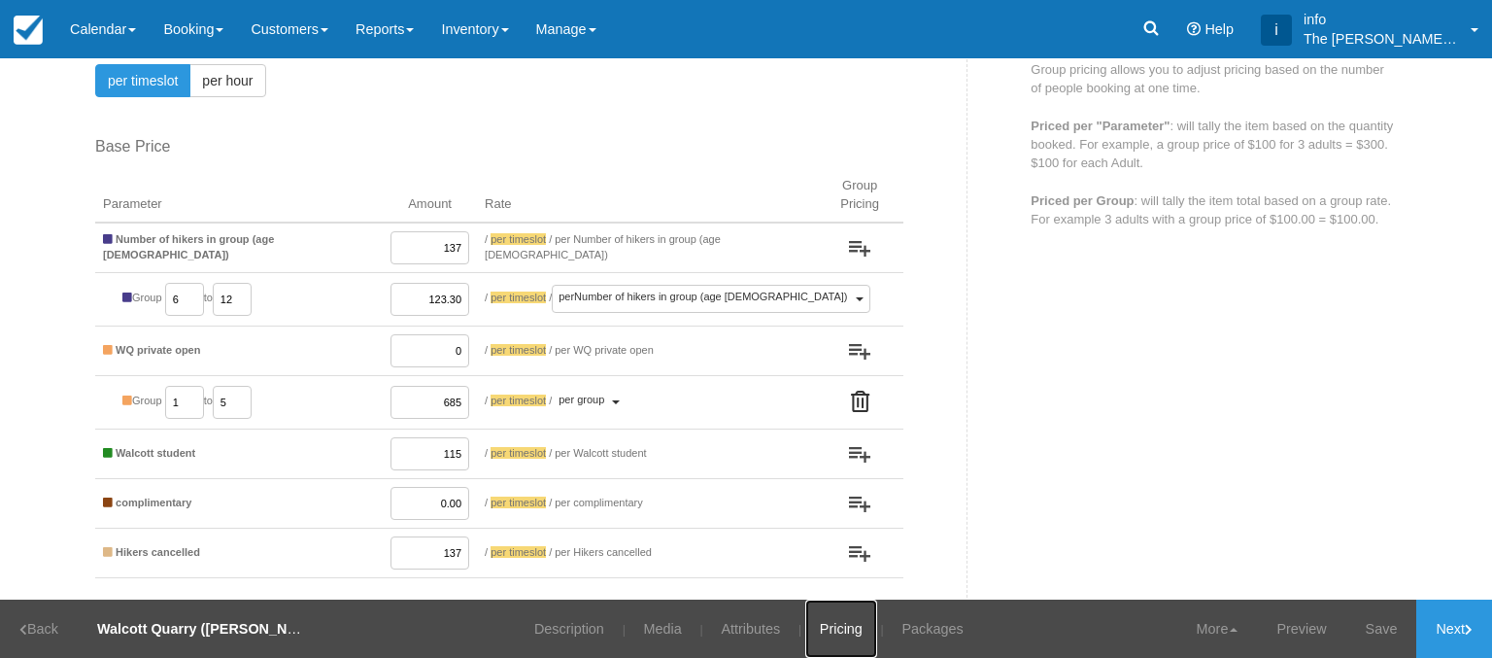
scroll to position [194, 0]
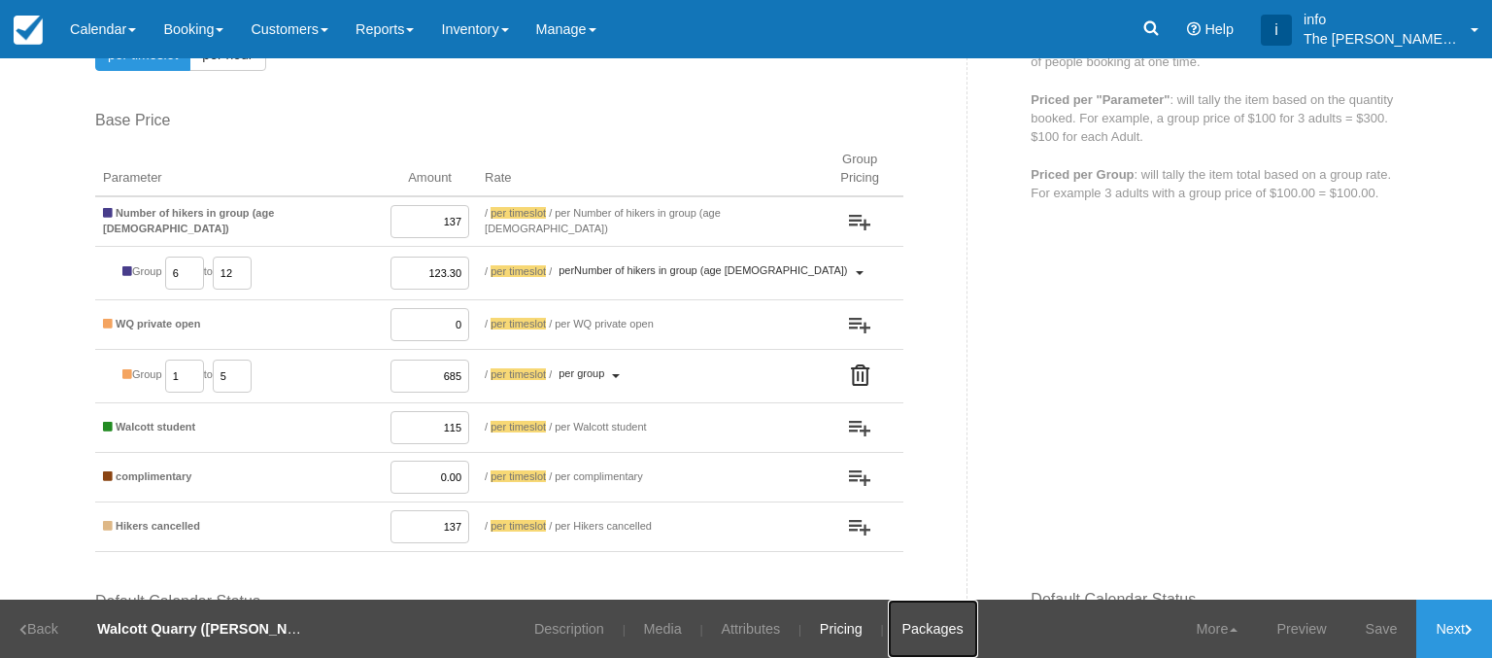
click at [946, 629] on link "Packages" at bounding box center [933, 628] width 90 height 58
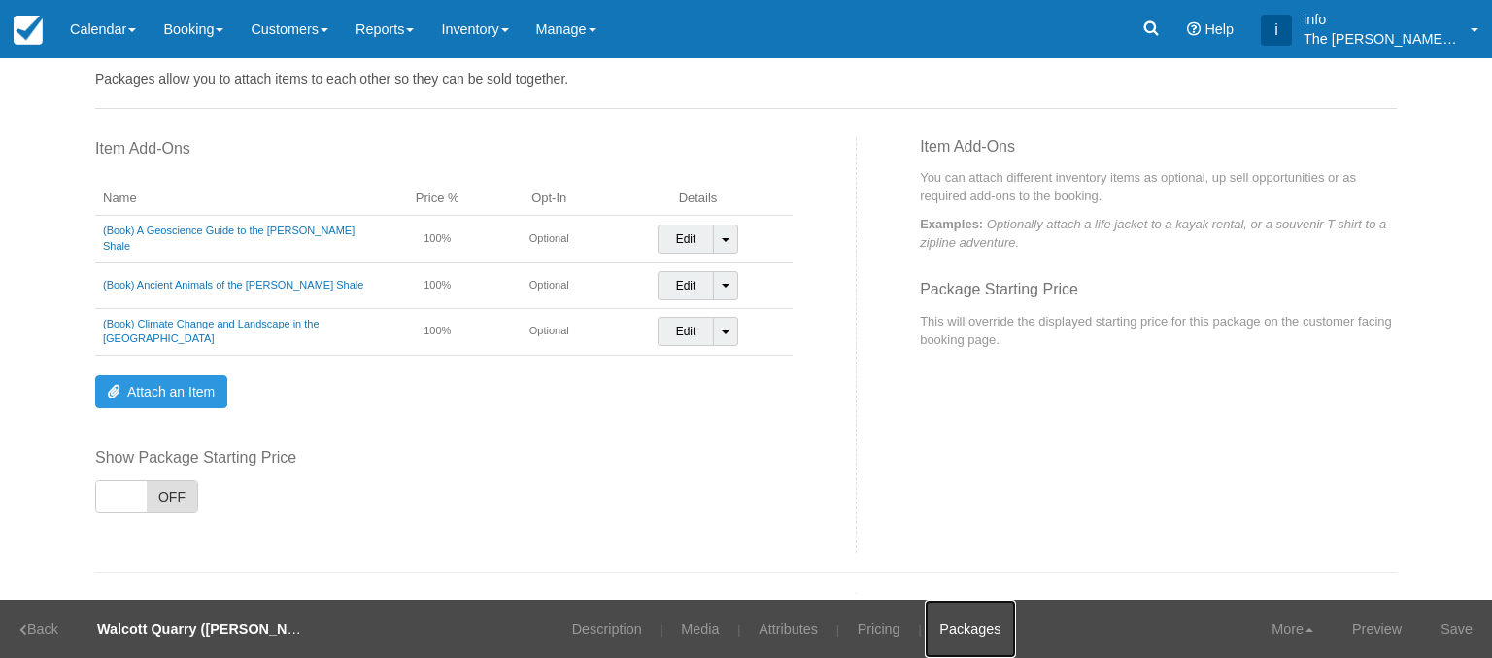
scroll to position [79, 0]
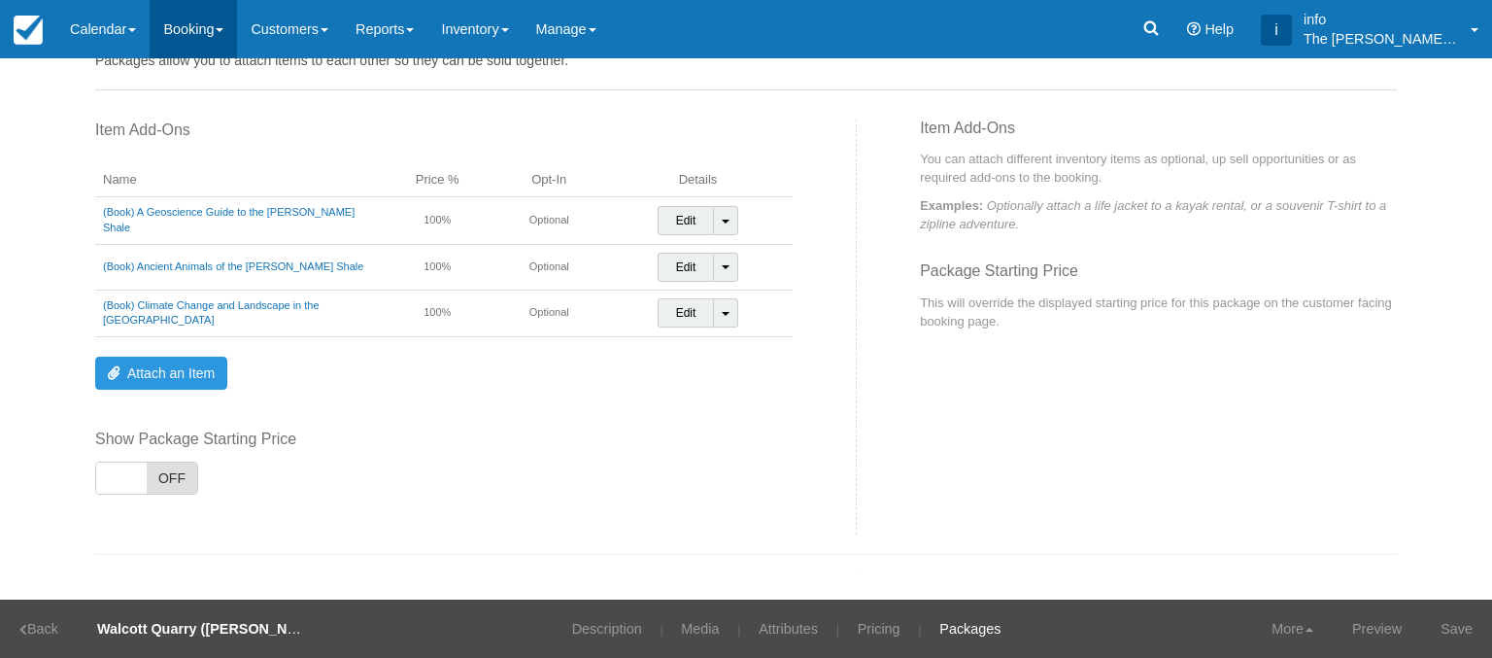
click at [199, 32] on link "Booking" at bounding box center [193, 29] width 87 height 58
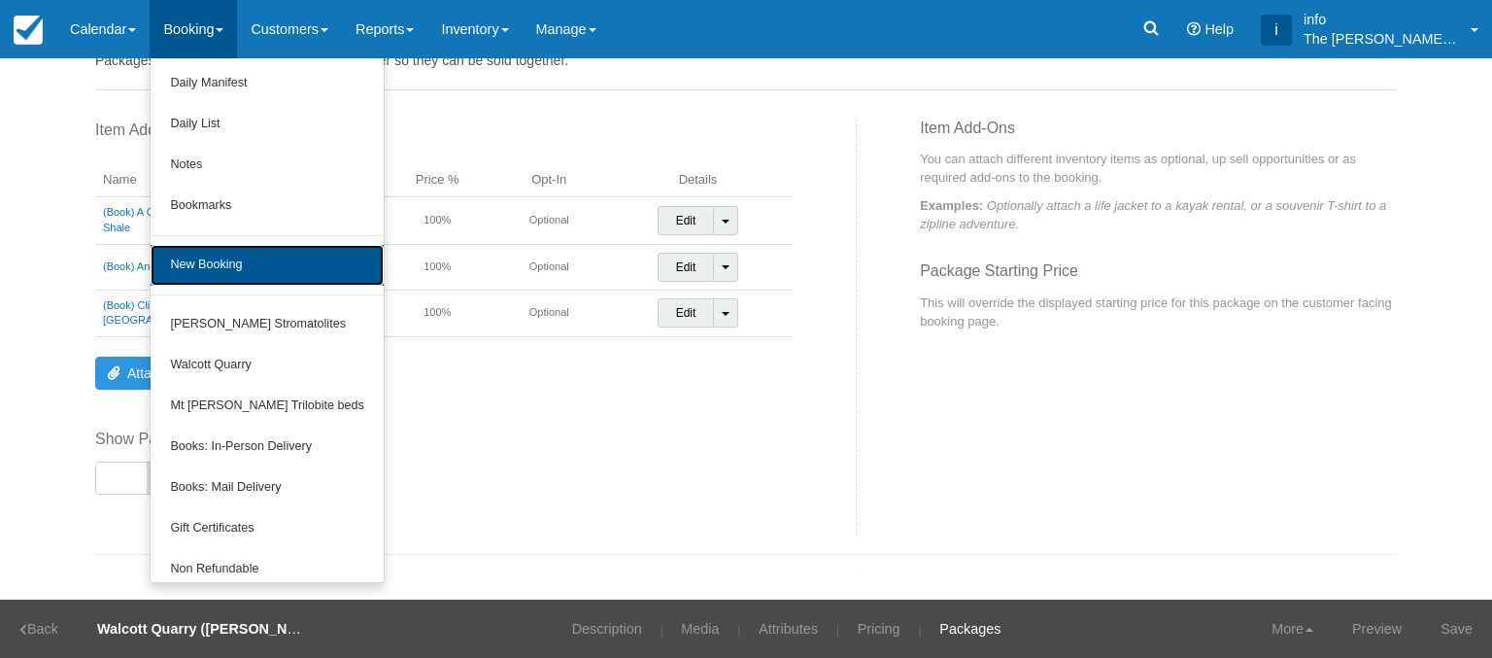
click at [227, 262] on link "New Booking" at bounding box center [267, 265] width 232 height 41
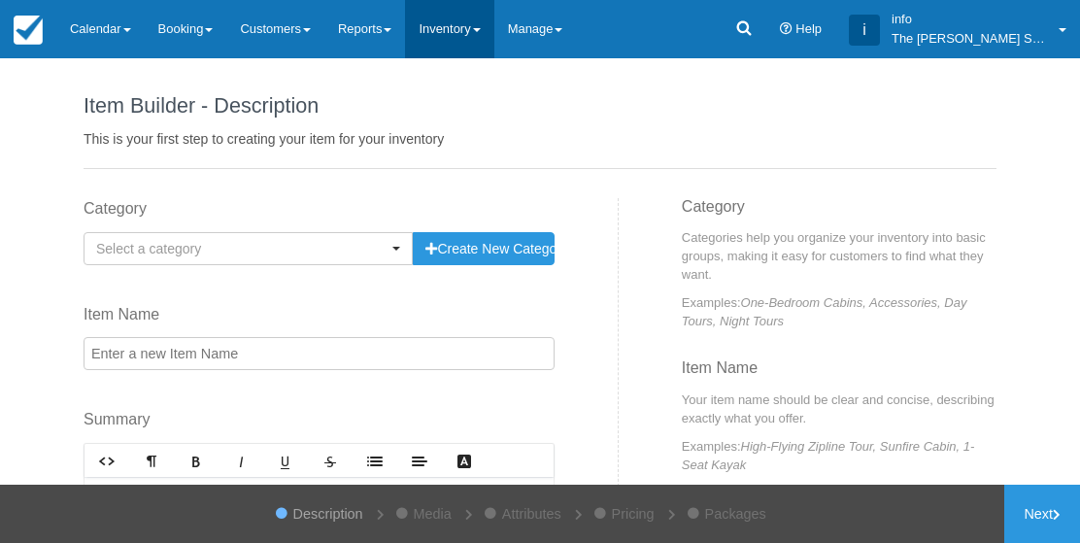
click at [480, 35] on link "Inventory" at bounding box center [449, 29] width 88 height 58
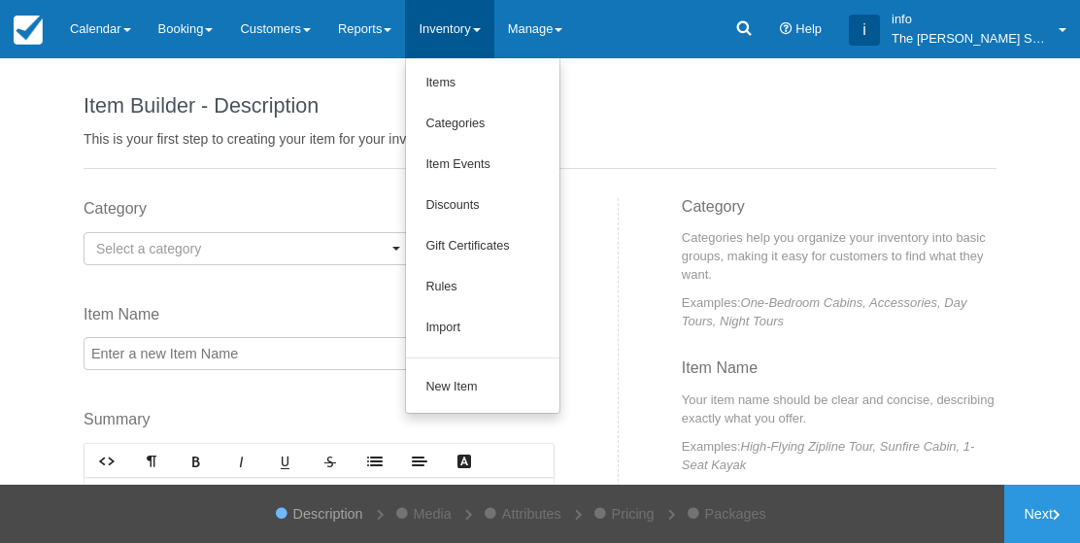
click at [660, 88] on div at bounding box center [540, 271] width 1080 height 543
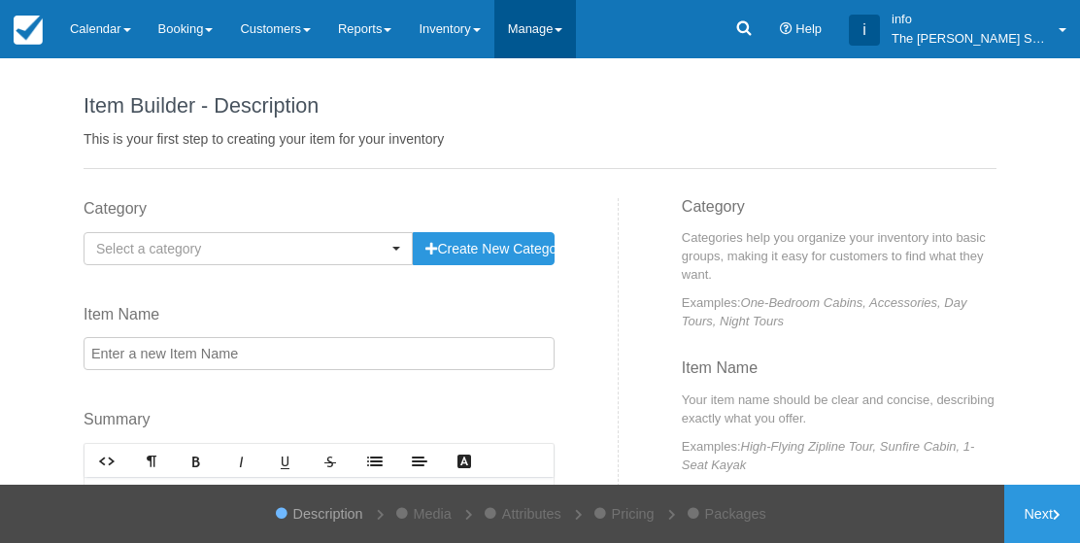
click at [564, 26] on link "Manage" at bounding box center [535, 29] width 83 height 58
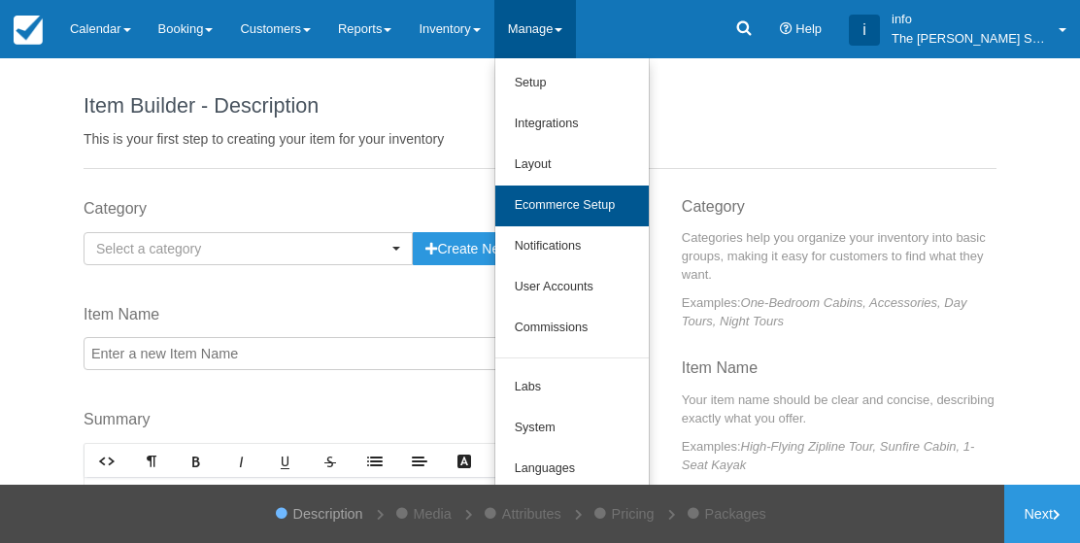
click at [602, 199] on link "Ecommerce Setup" at bounding box center [571, 206] width 153 height 41
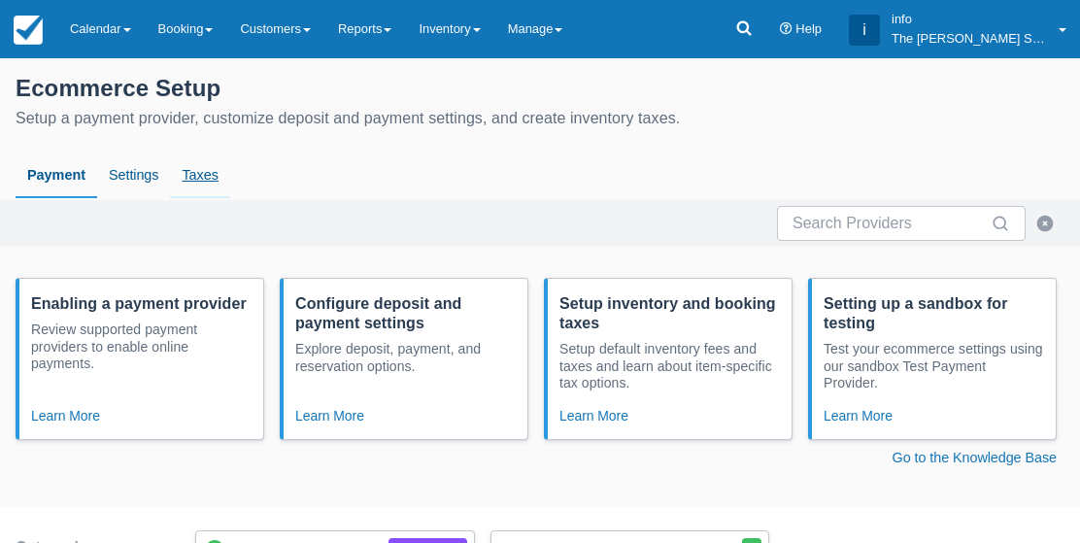
click at [225, 186] on link "Taxes" at bounding box center [200, 175] width 60 height 45
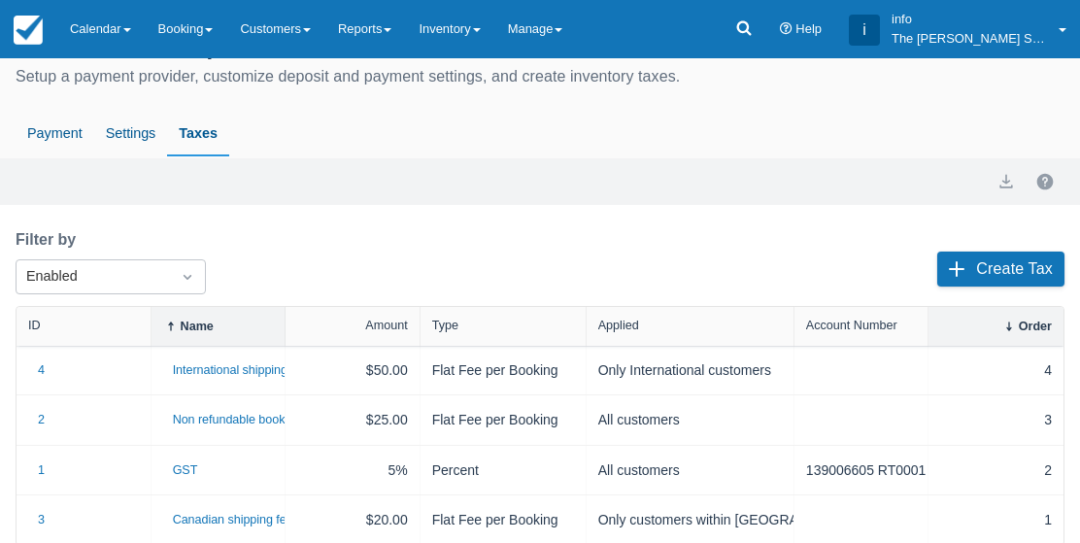
scroll to position [41, 0]
click at [199, 49] on link "Booking" at bounding box center [186, 29] width 83 height 58
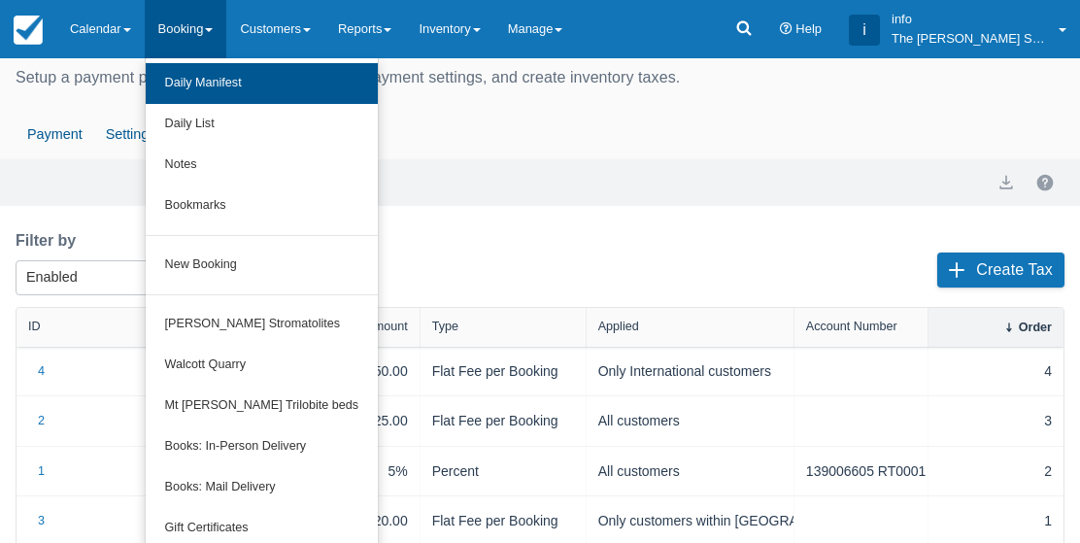
click at [256, 80] on link "Daily Manifest" at bounding box center [262, 83] width 232 height 41
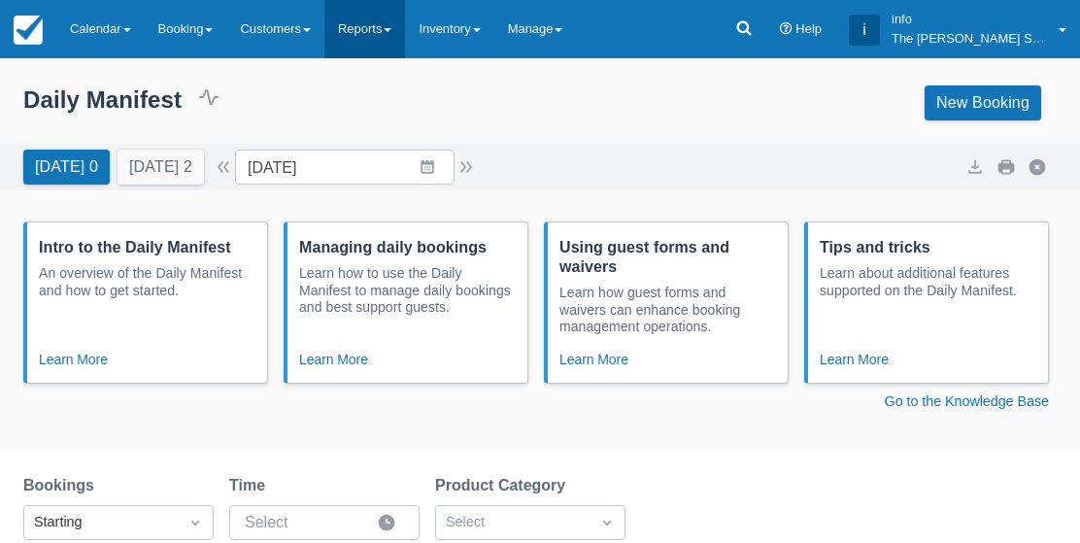
click at [396, 21] on link "Reports" at bounding box center [364, 29] width 81 height 58
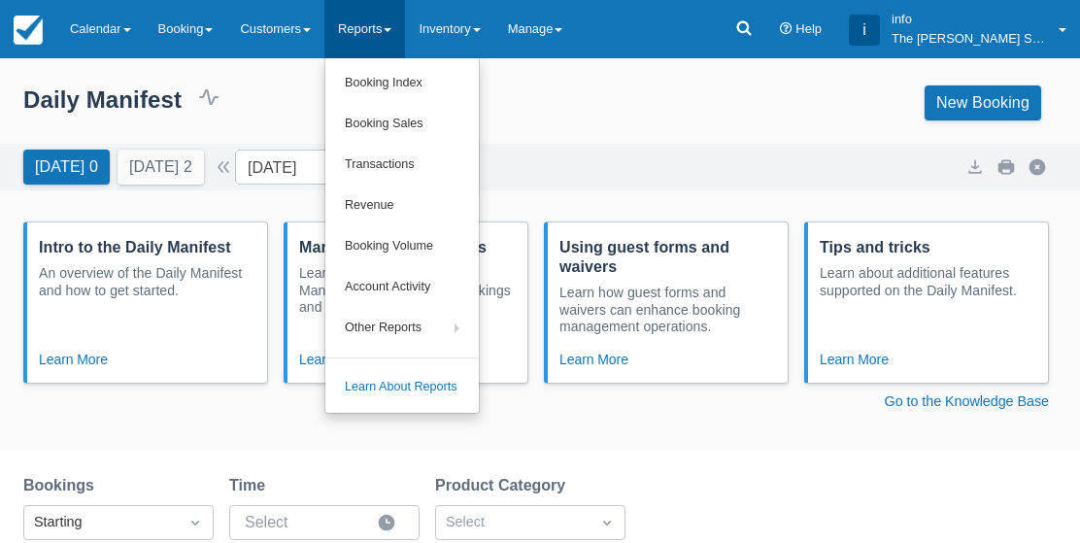
click at [479, 27] on div at bounding box center [540, 271] width 1080 height 543
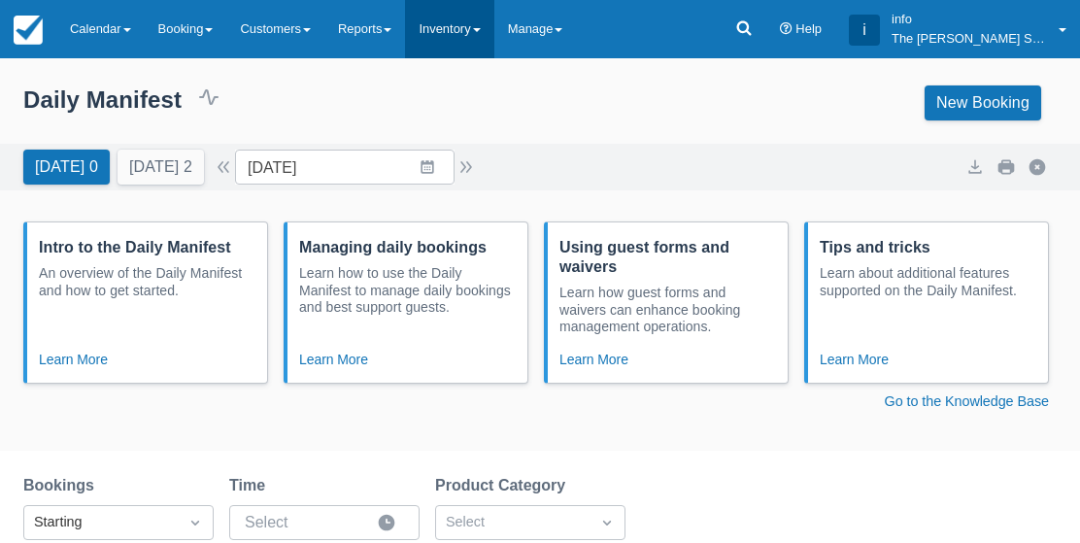
click at [484, 31] on link "Inventory" at bounding box center [449, 29] width 88 height 58
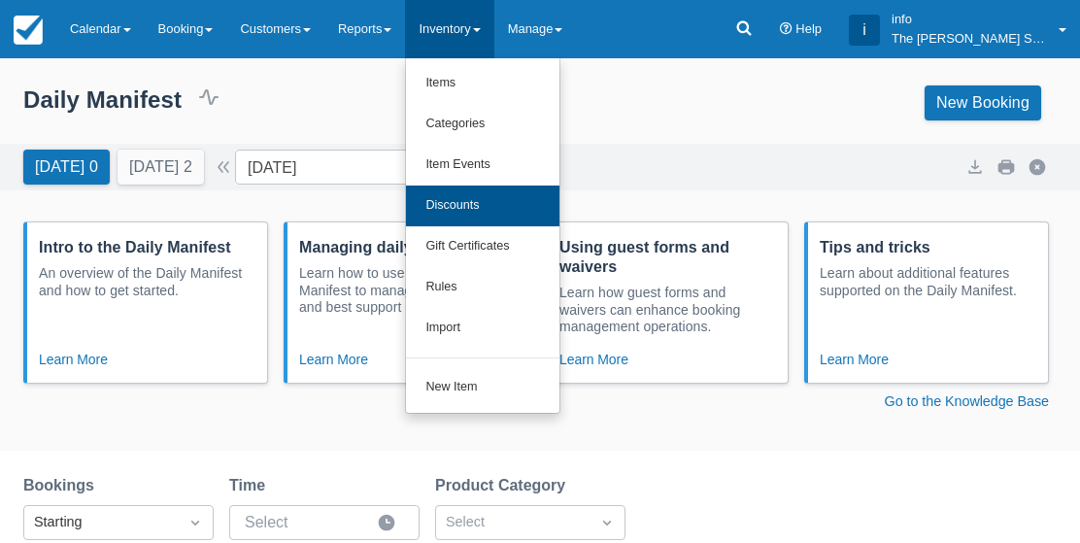
click at [495, 196] on link "Discounts" at bounding box center [482, 206] width 153 height 41
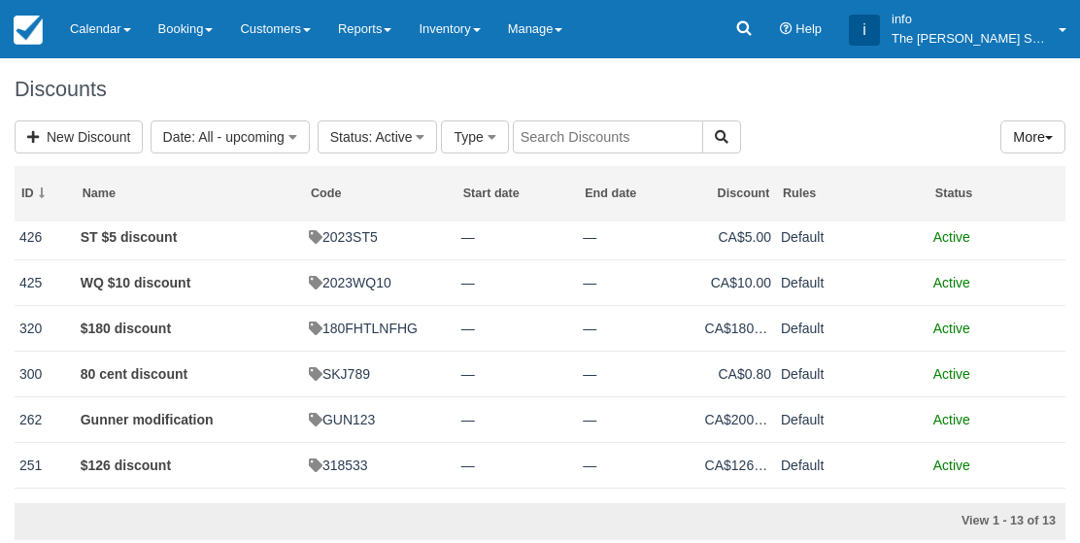
scroll to position [154, 0]
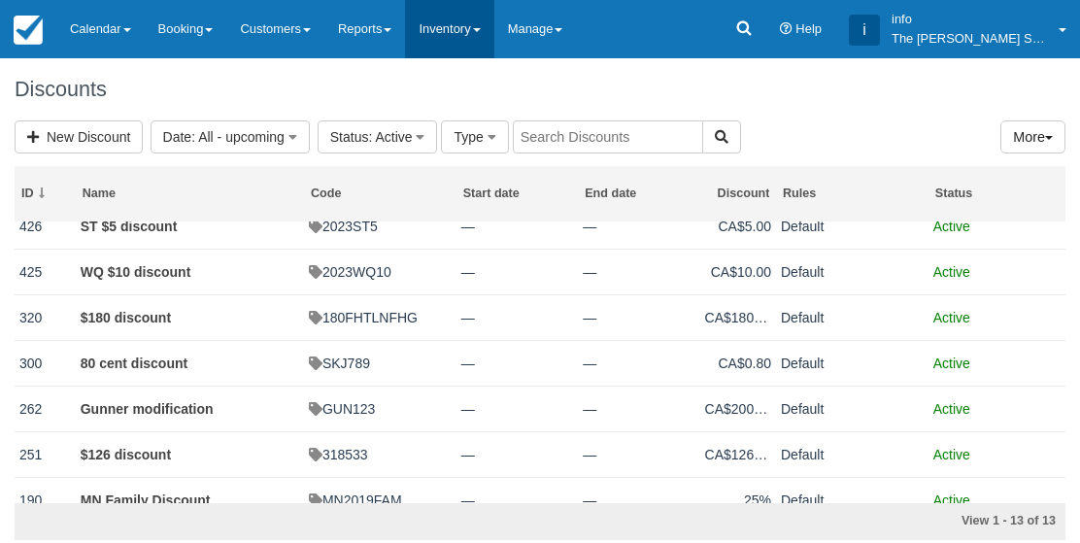
click at [467, 32] on link "Inventory" at bounding box center [449, 29] width 88 height 58
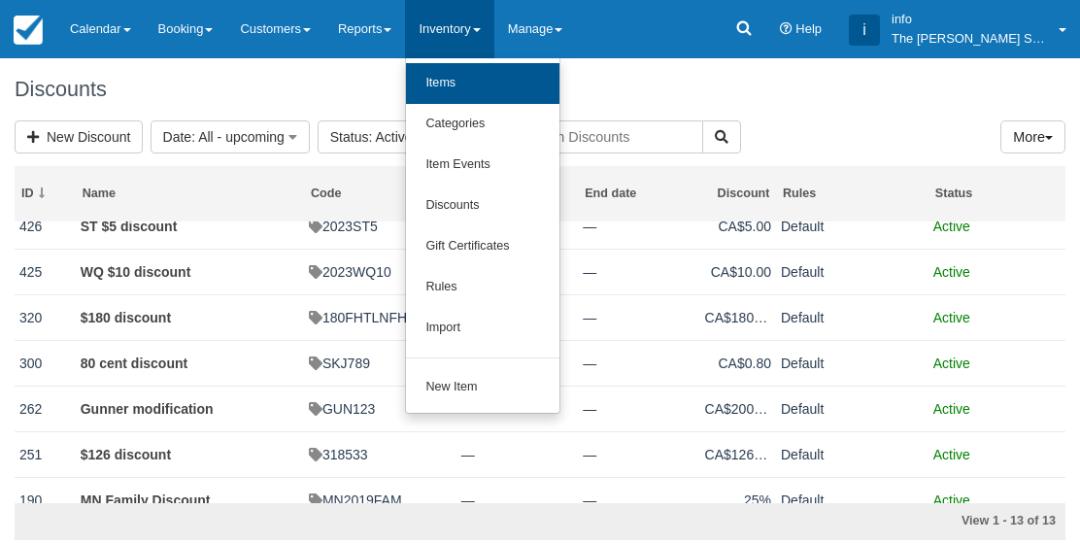
click at [482, 84] on link "Items" at bounding box center [482, 83] width 153 height 41
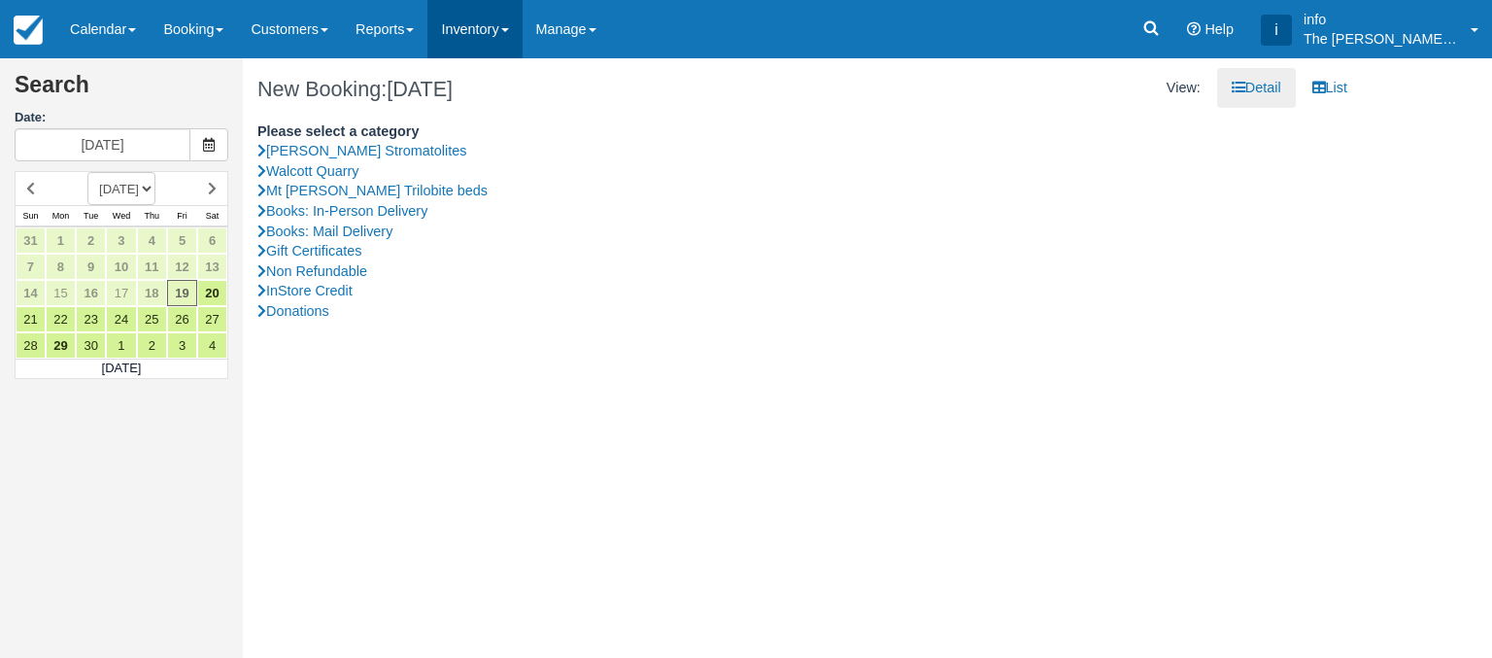
click at [497, 30] on link "Inventory" at bounding box center [474, 29] width 94 height 58
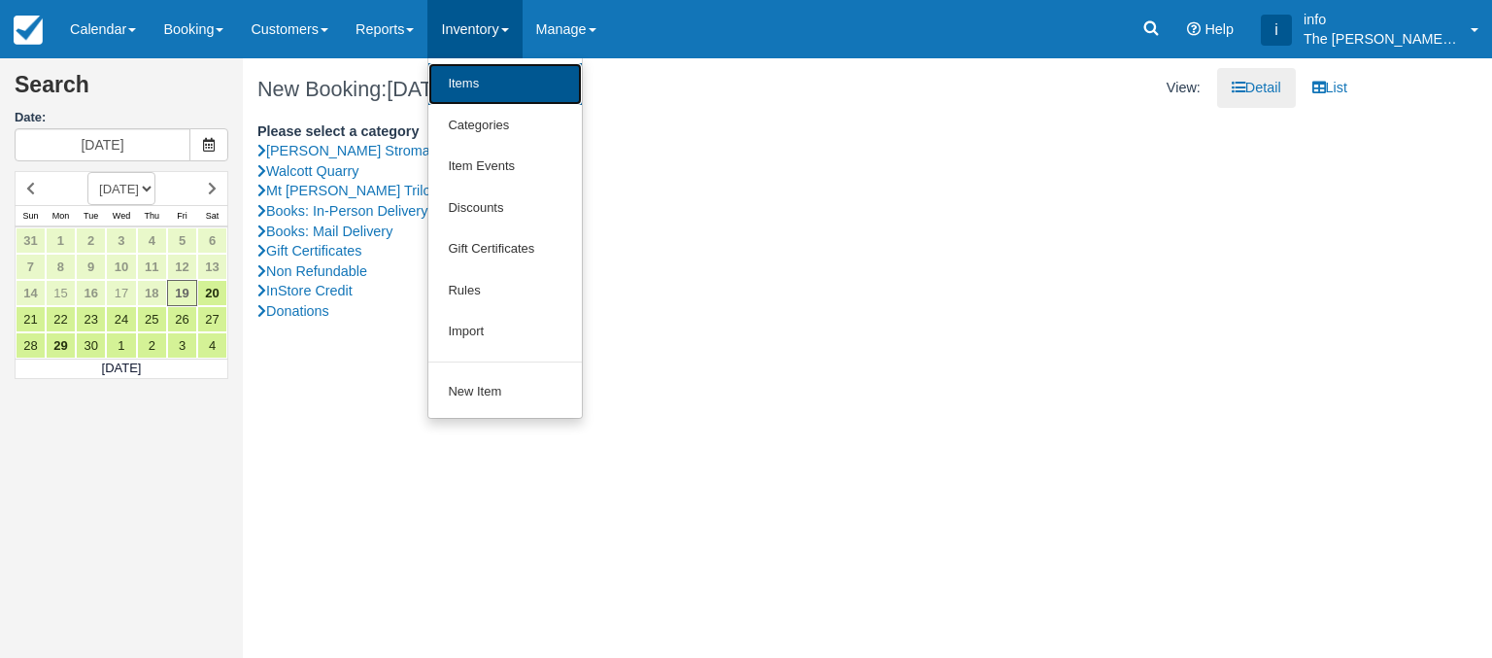
click at [481, 95] on link "Items" at bounding box center [504, 84] width 153 height 42
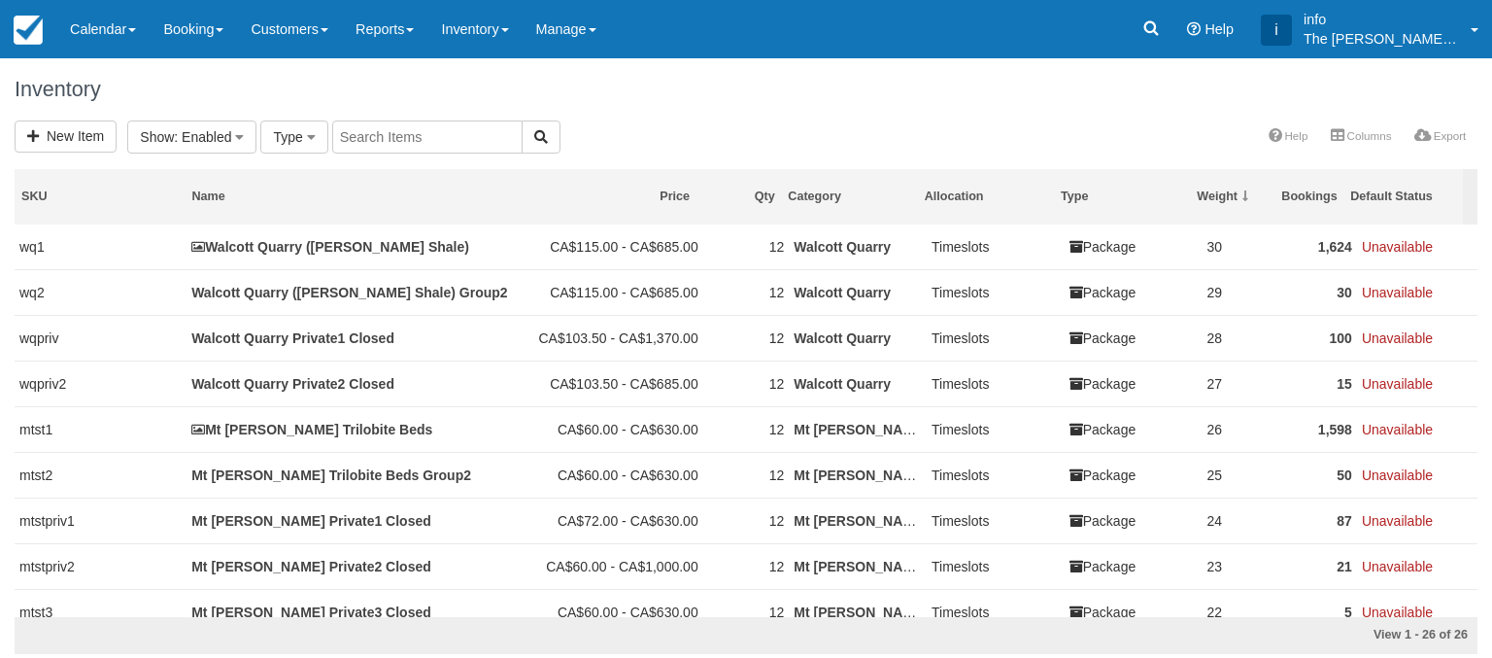
select select
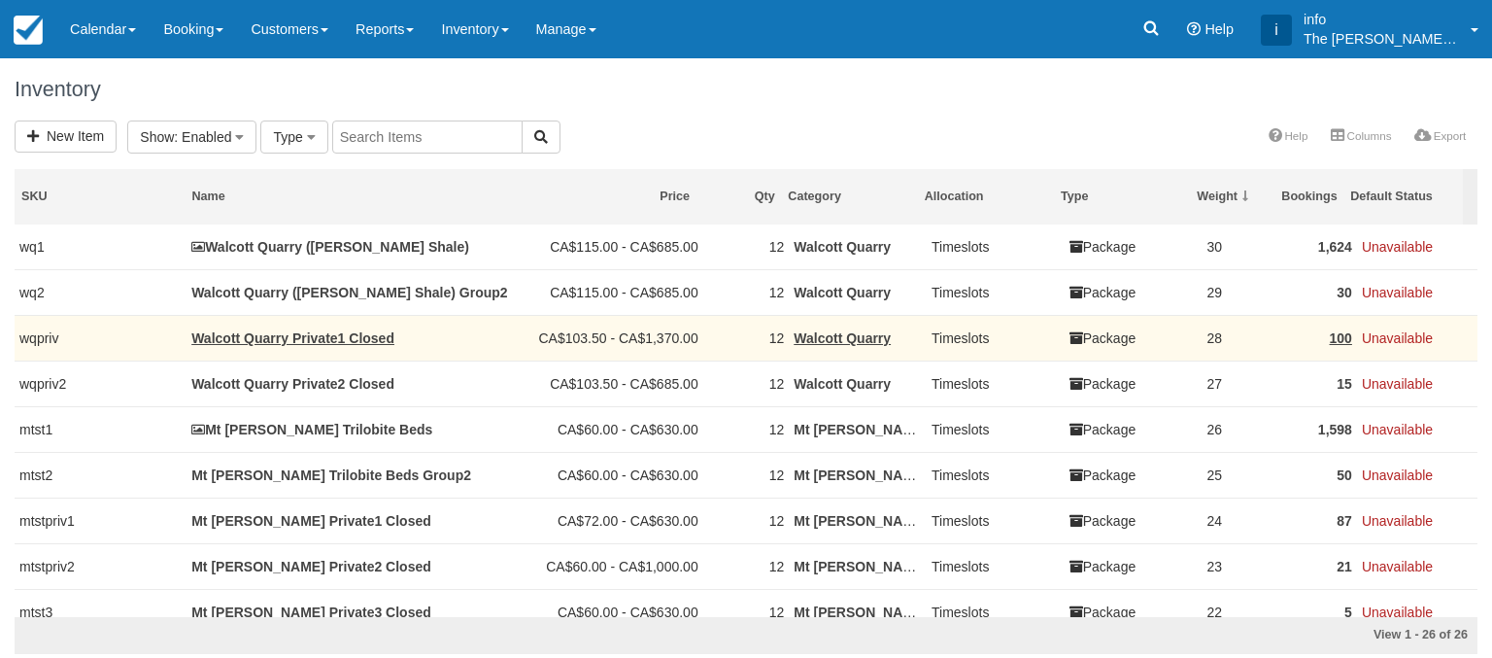
select select
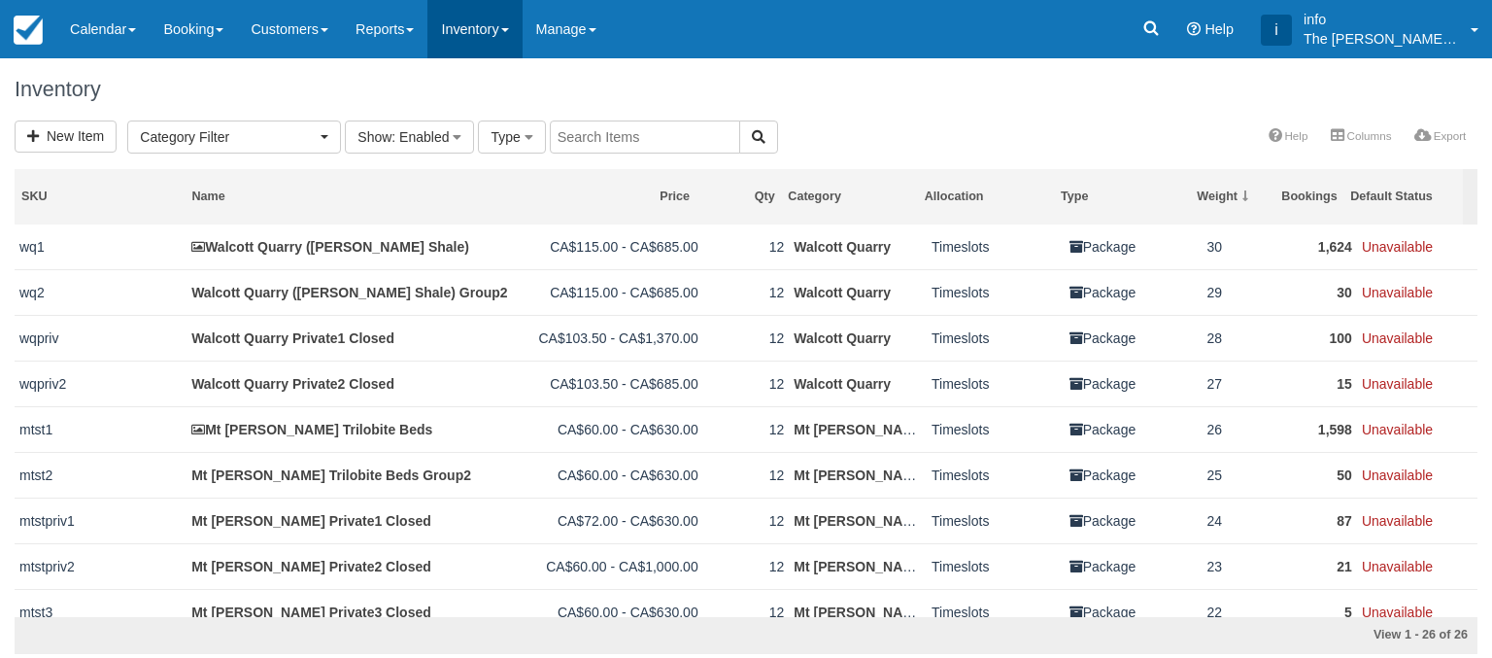
click at [522, 20] on link "Inventory" at bounding box center [474, 29] width 94 height 58
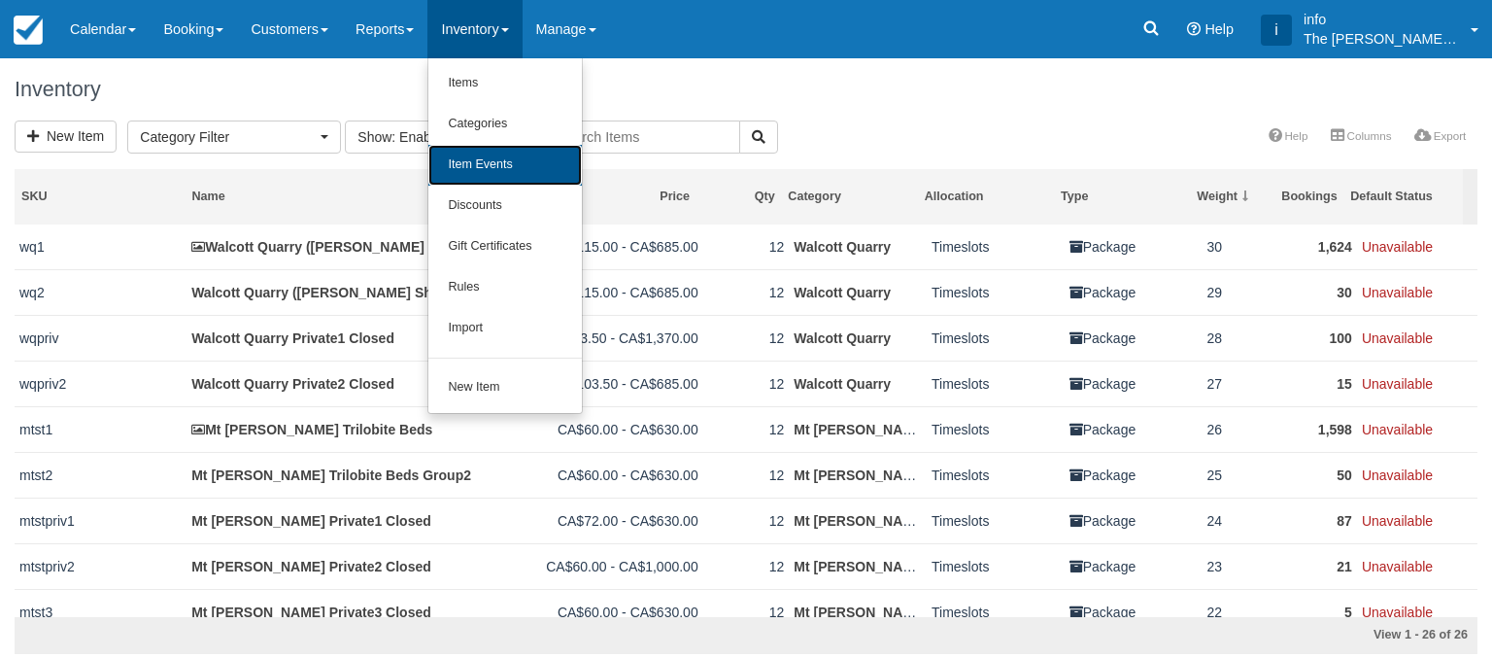
click at [500, 165] on link "Item Events" at bounding box center [504, 165] width 153 height 41
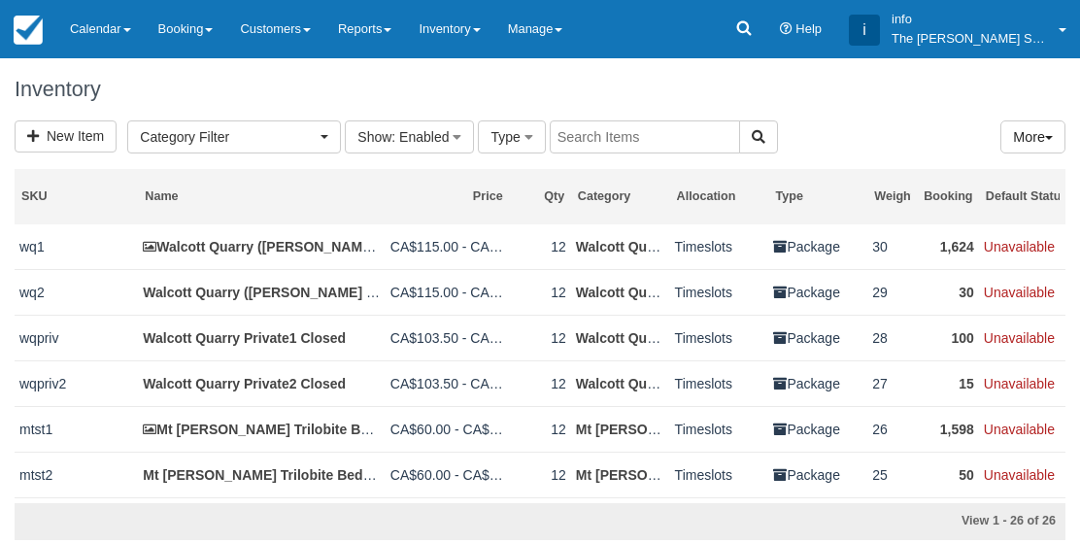
select select
click at [476, 25] on link "Inventory" at bounding box center [449, 29] width 88 height 58
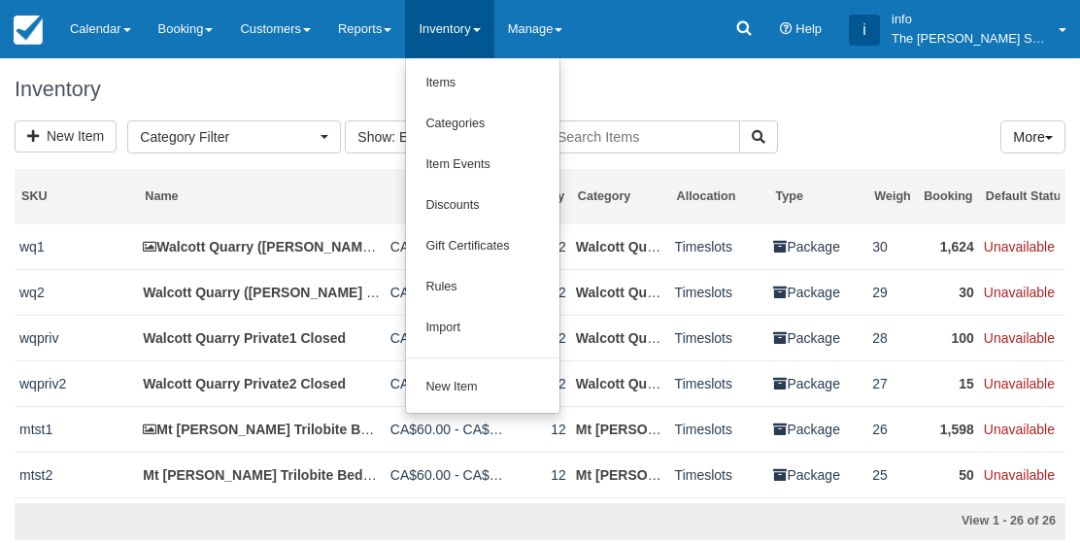
click at [841, 109] on div at bounding box center [540, 271] width 1080 height 543
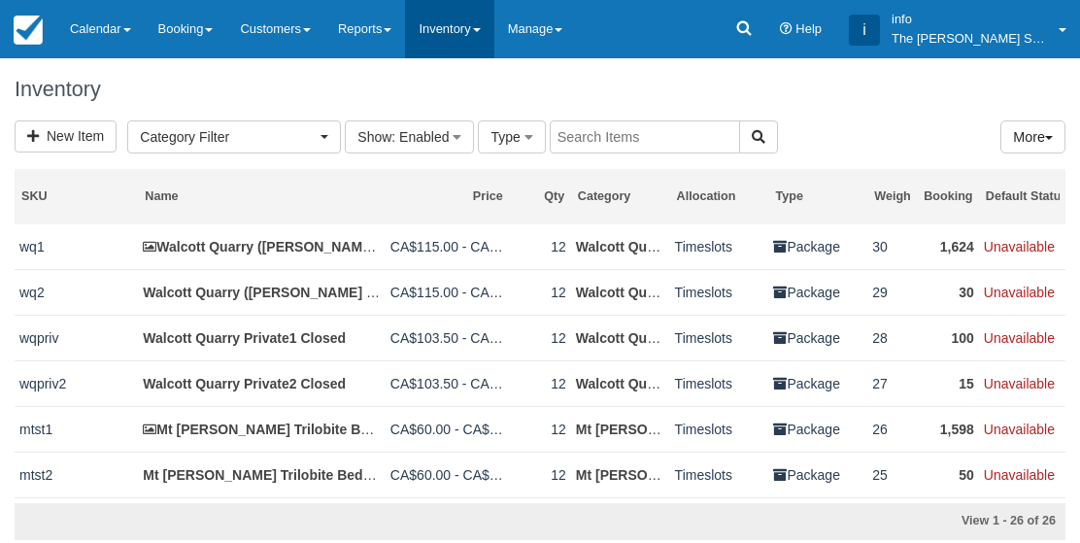
click at [494, 37] on link "Inventory" at bounding box center [449, 29] width 88 height 58
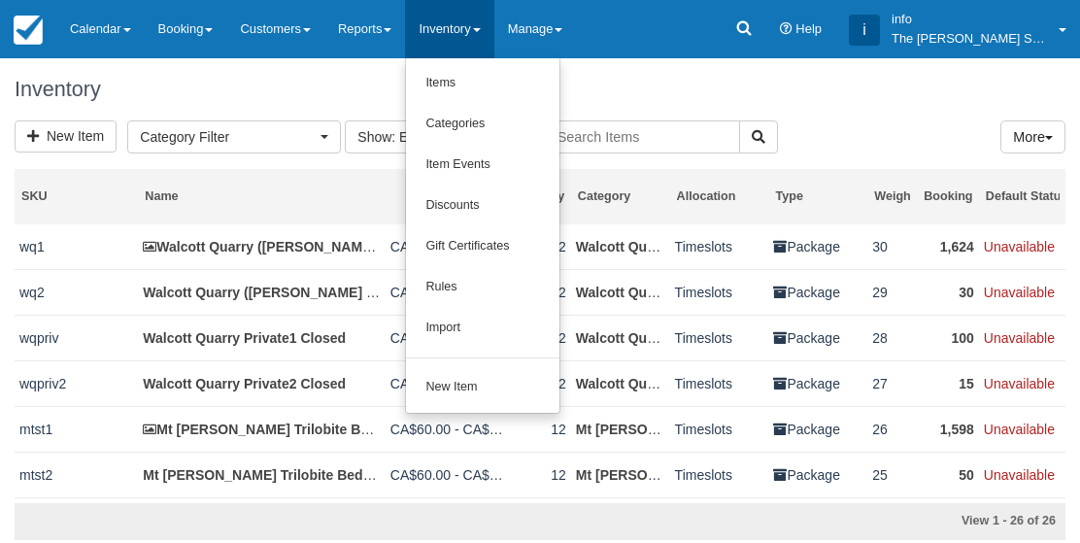
click at [518, 409] on div at bounding box center [540, 271] width 1080 height 543
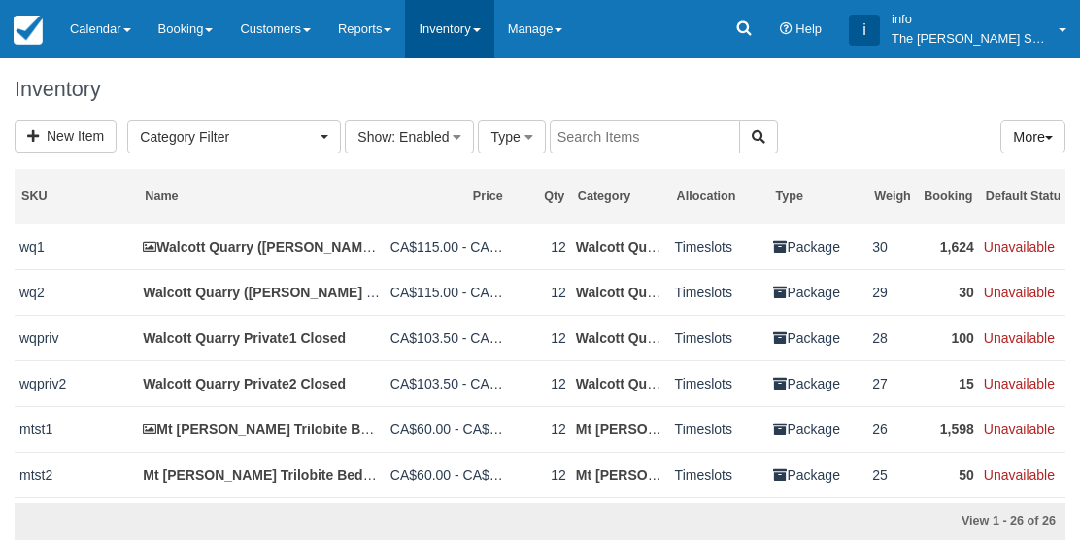
click at [476, 17] on link "Inventory" at bounding box center [449, 29] width 88 height 58
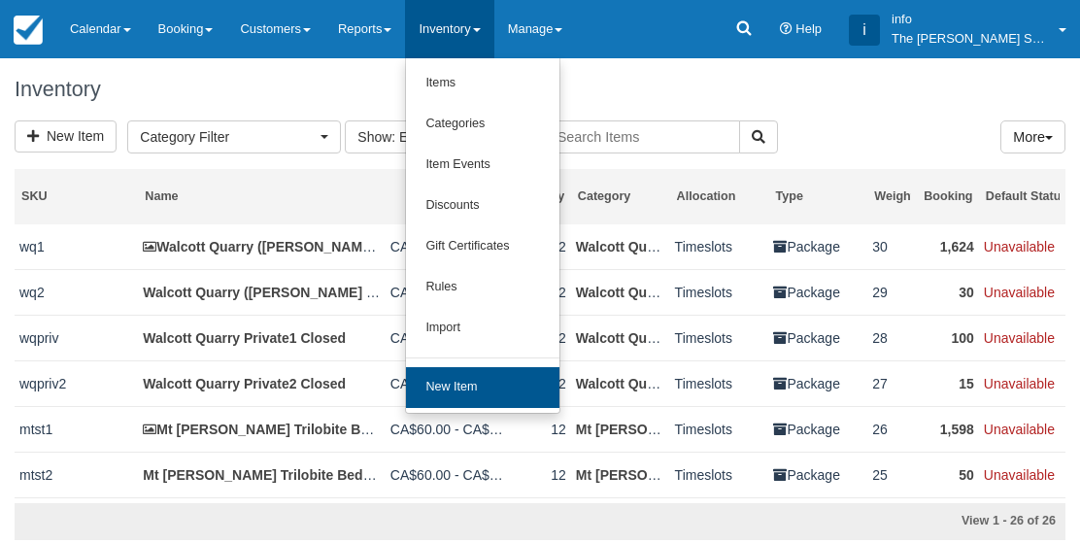
click at [497, 368] on link "New Item" at bounding box center [482, 387] width 153 height 41
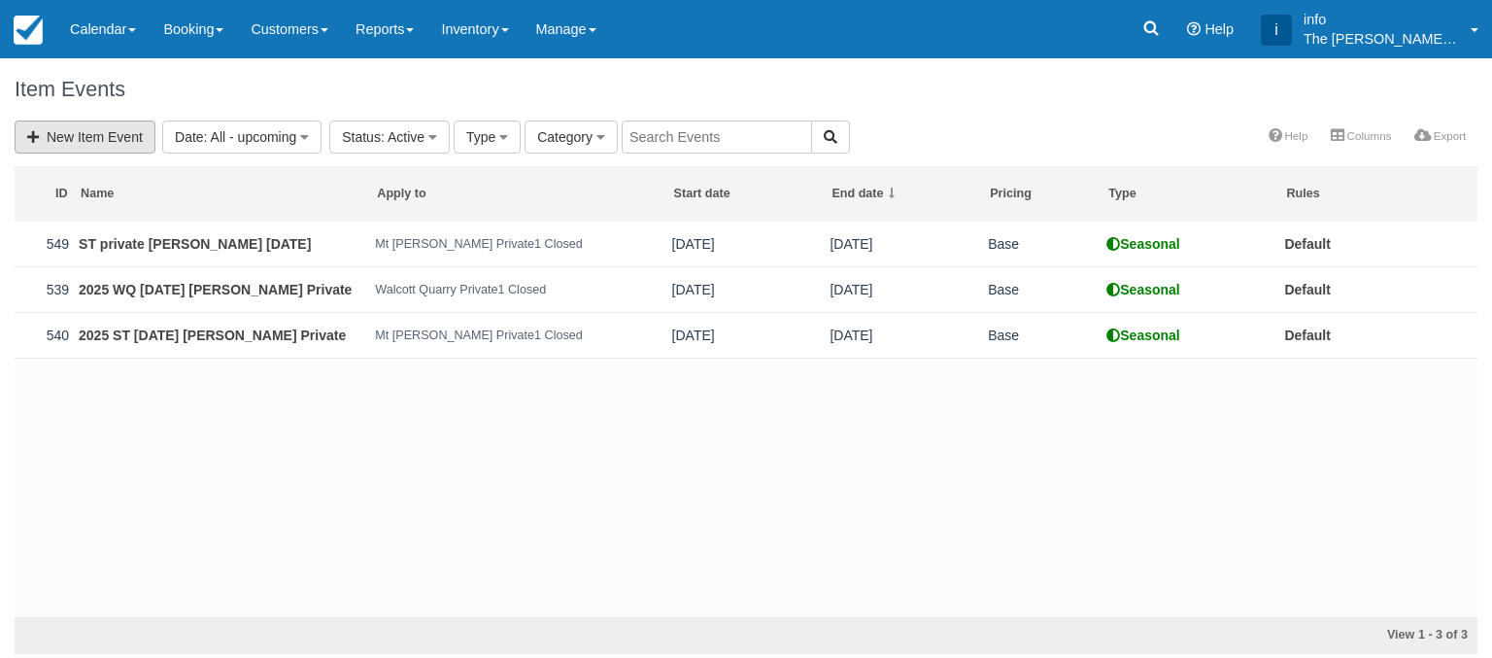
click at [91, 137] on link "New Item Event" at bounding box center [85, 136] width 141 height 33
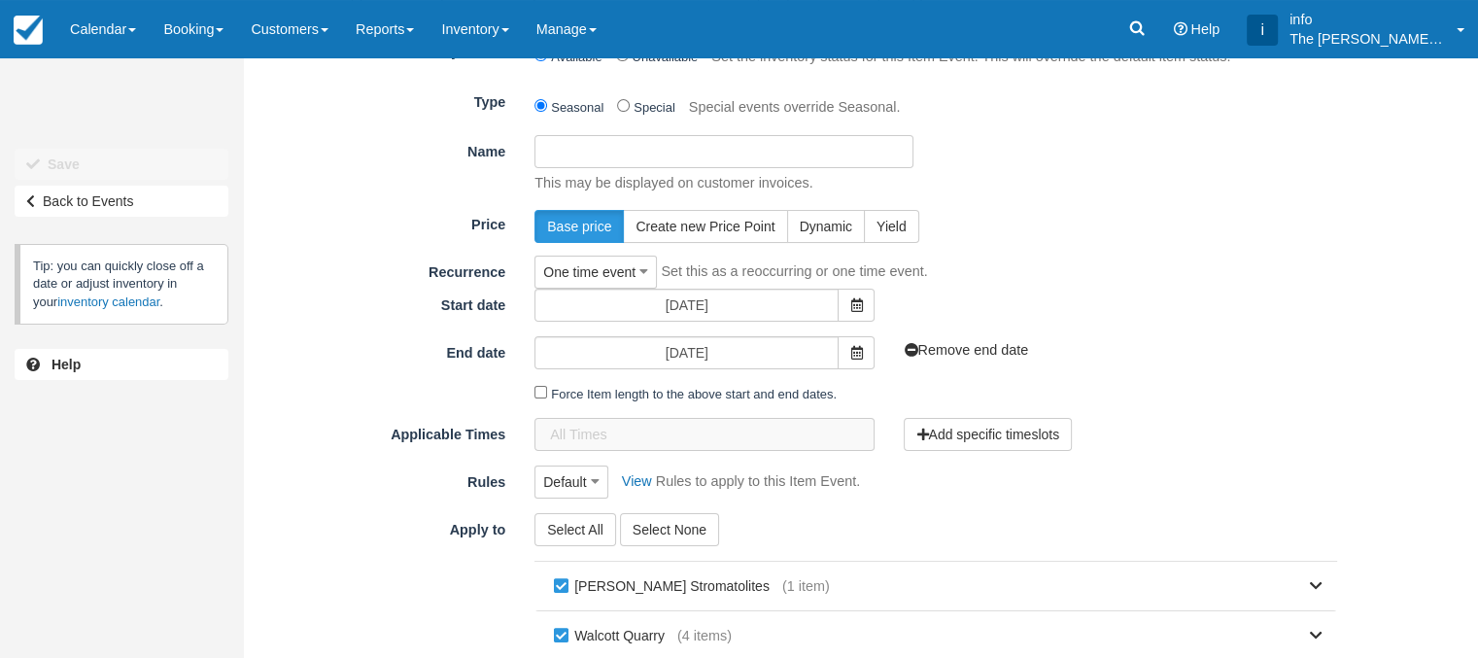
scroll to position [194, 0]
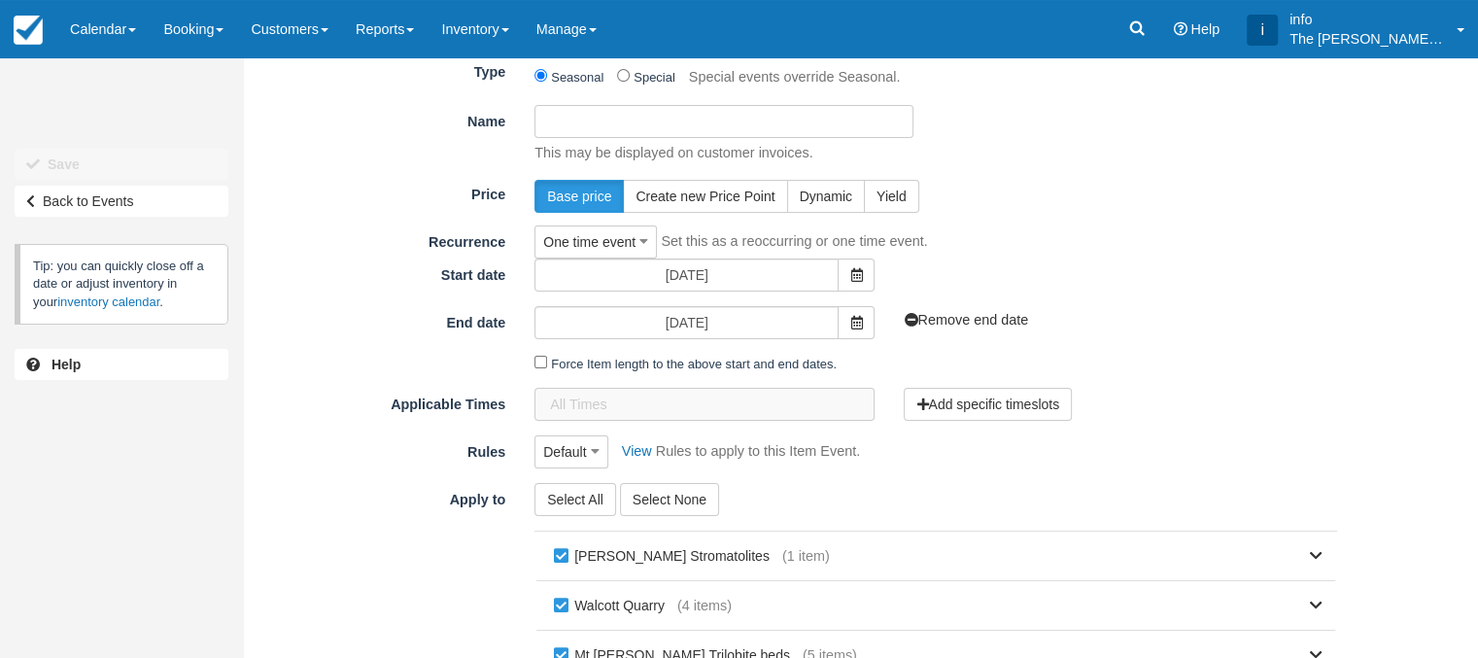
click at [573, 127] on input "Name" at bounding box center [723, 121] width 379 height 33
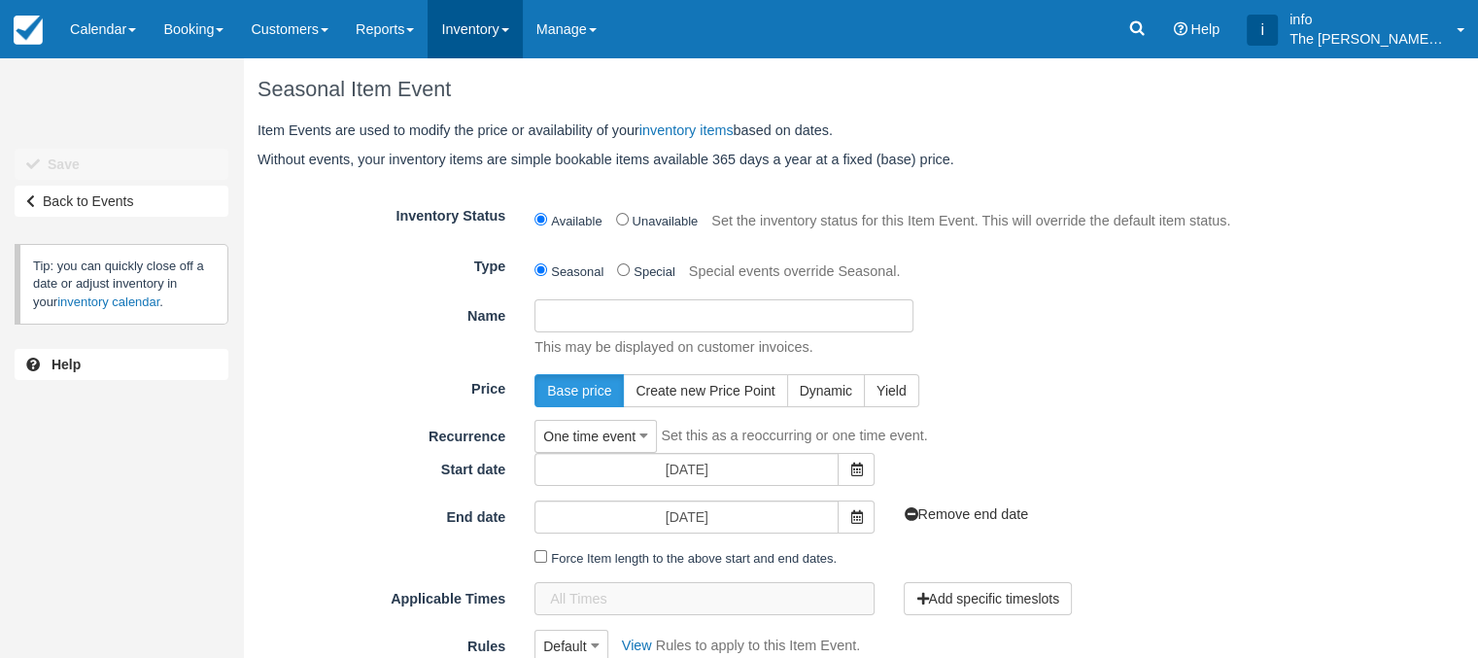
click at [495, 24] on link "Inventory" at bounding box center [474, 29] width 94 height 58
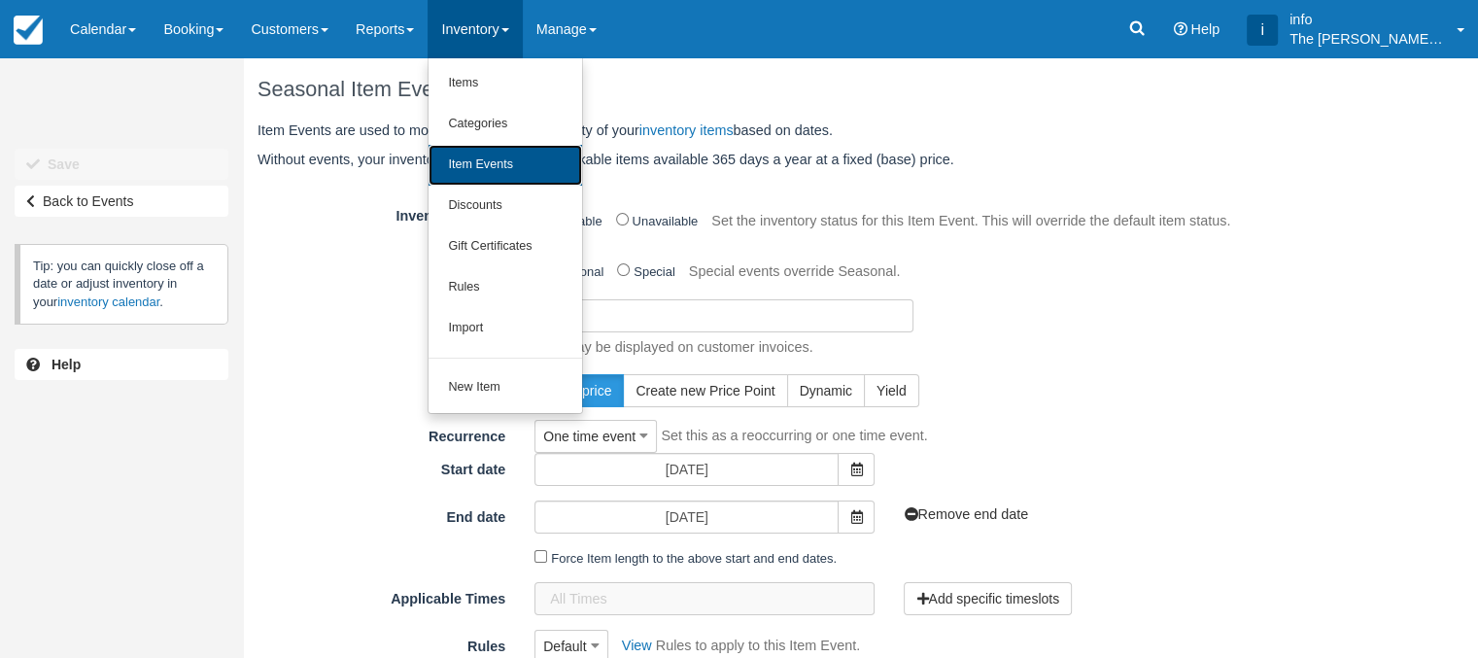
click at [507, 168] on link "Item Events" at bounding box center [504, 165] width 153 height 41
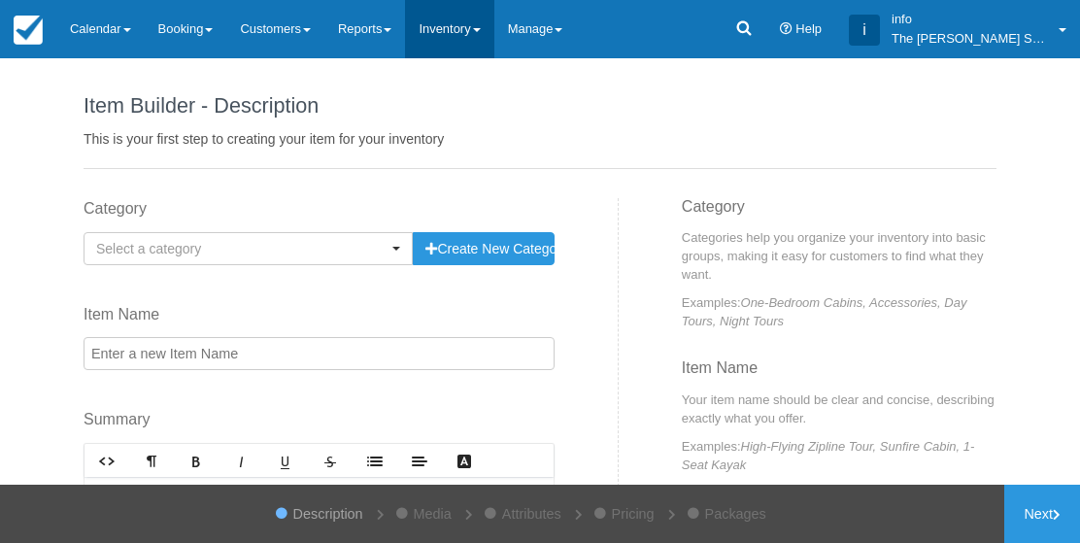
click at [481, 18] on link "Inventory" at bounding box center [449, 29] width 88 height 58
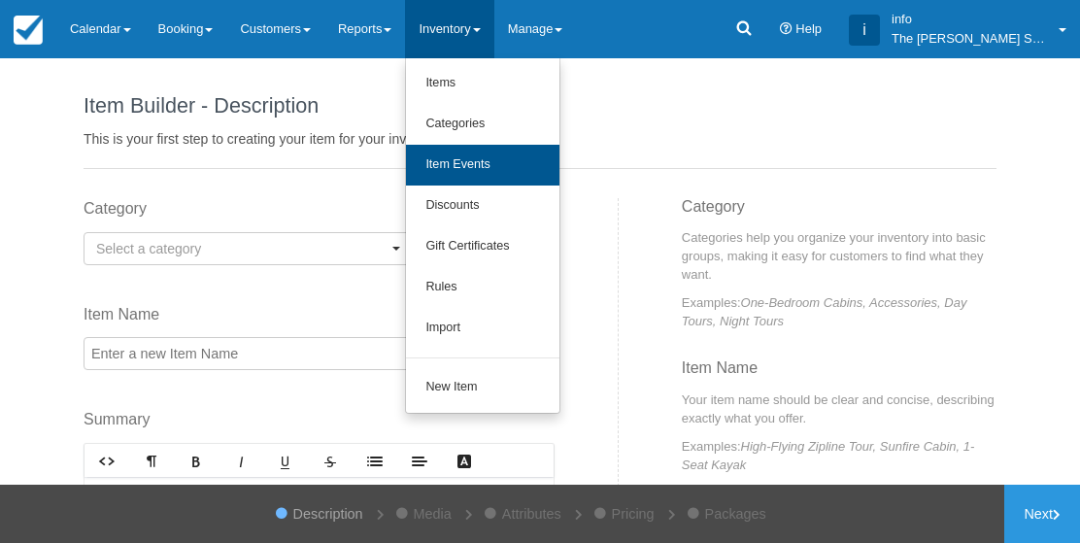
click at [523, 147] on link "Item Events" at bounding box center [482, 165] width 153 height 41
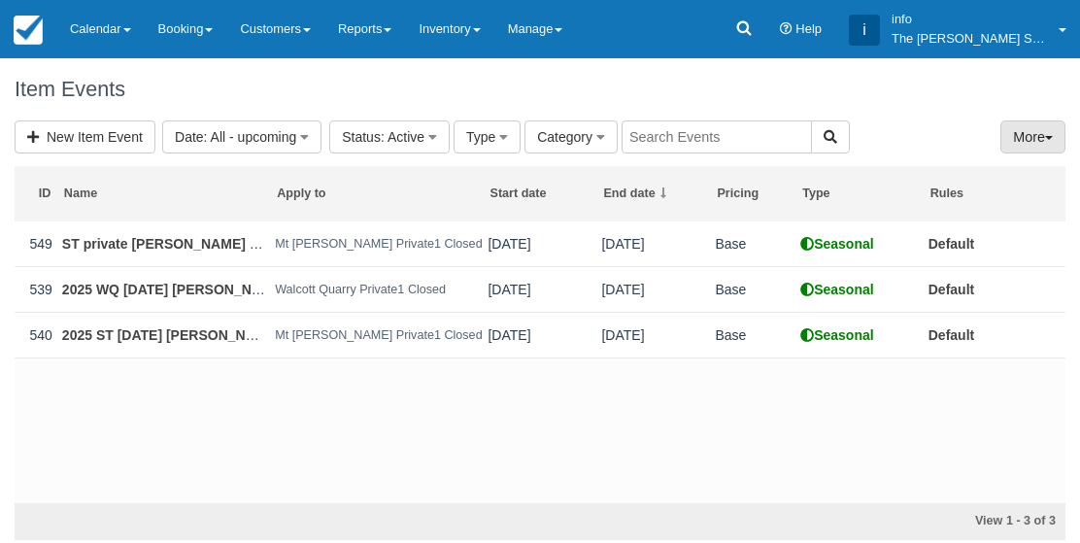
click at [1035, 139] on button "More" at bounding box center [1033, 137] width 65 height 34
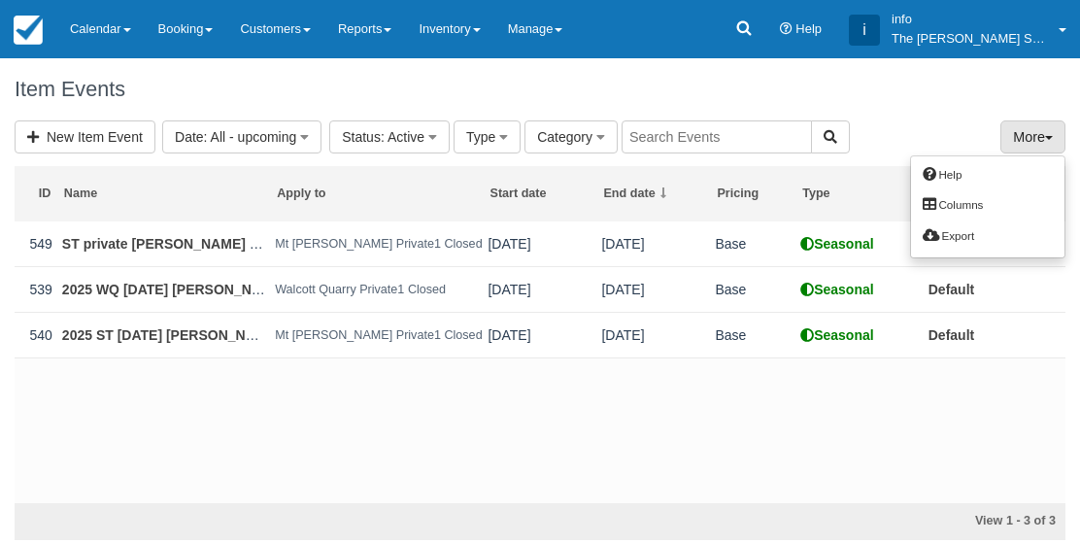
click at [639, 197] on div at bounding box center [540, 271] width 1080 height 543
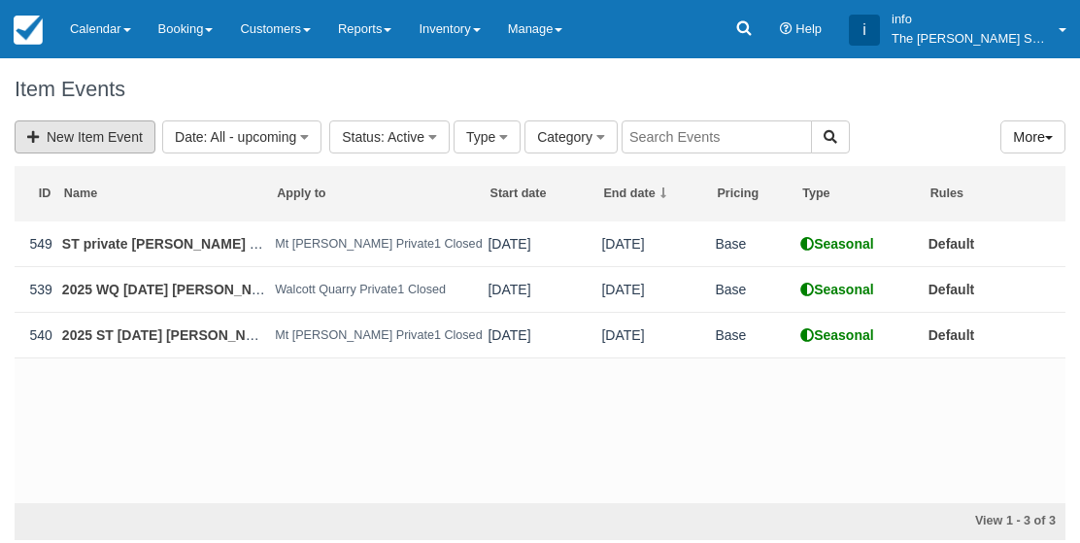
click at [85, 146] on link "New Item Event" at bounding box center [85, 136] width 141 height 33
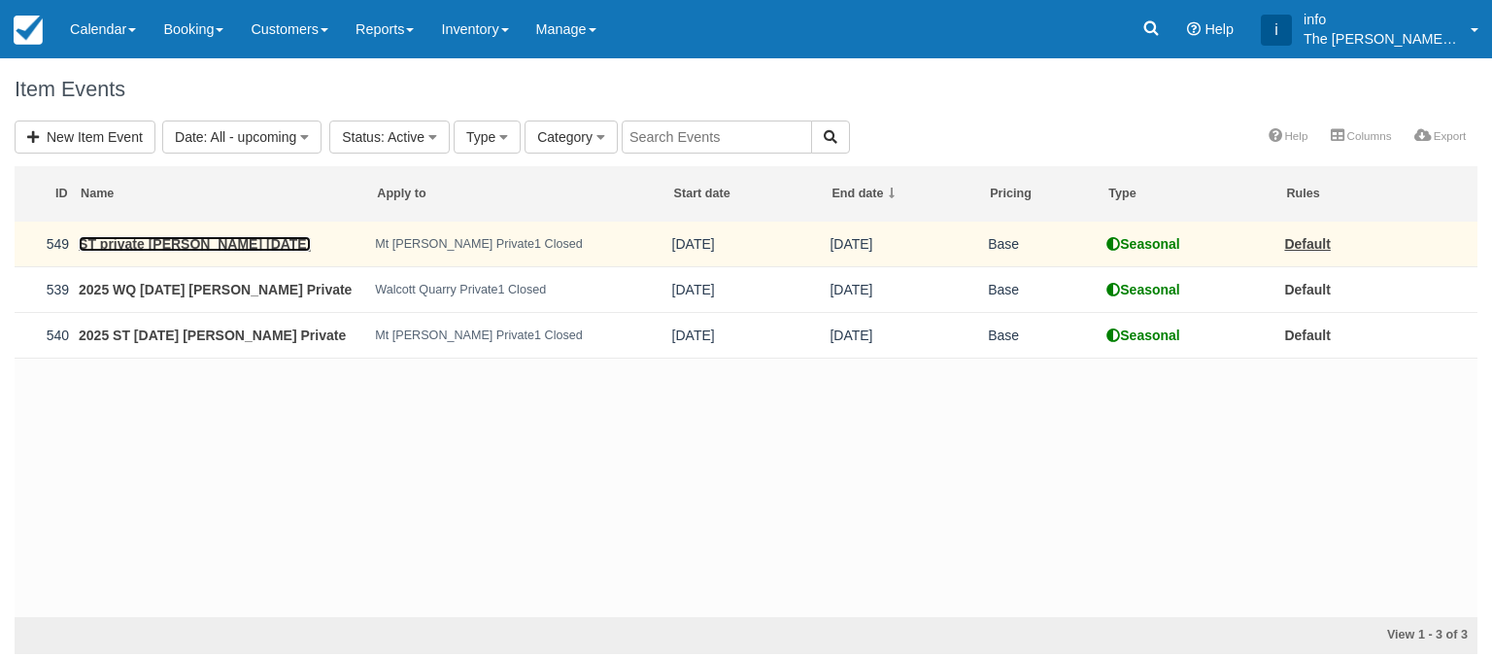
click at [230, 242] on link "ST private Jean Fredericks Sep 29th" at bounding box center [195, 244] width 232 height 16
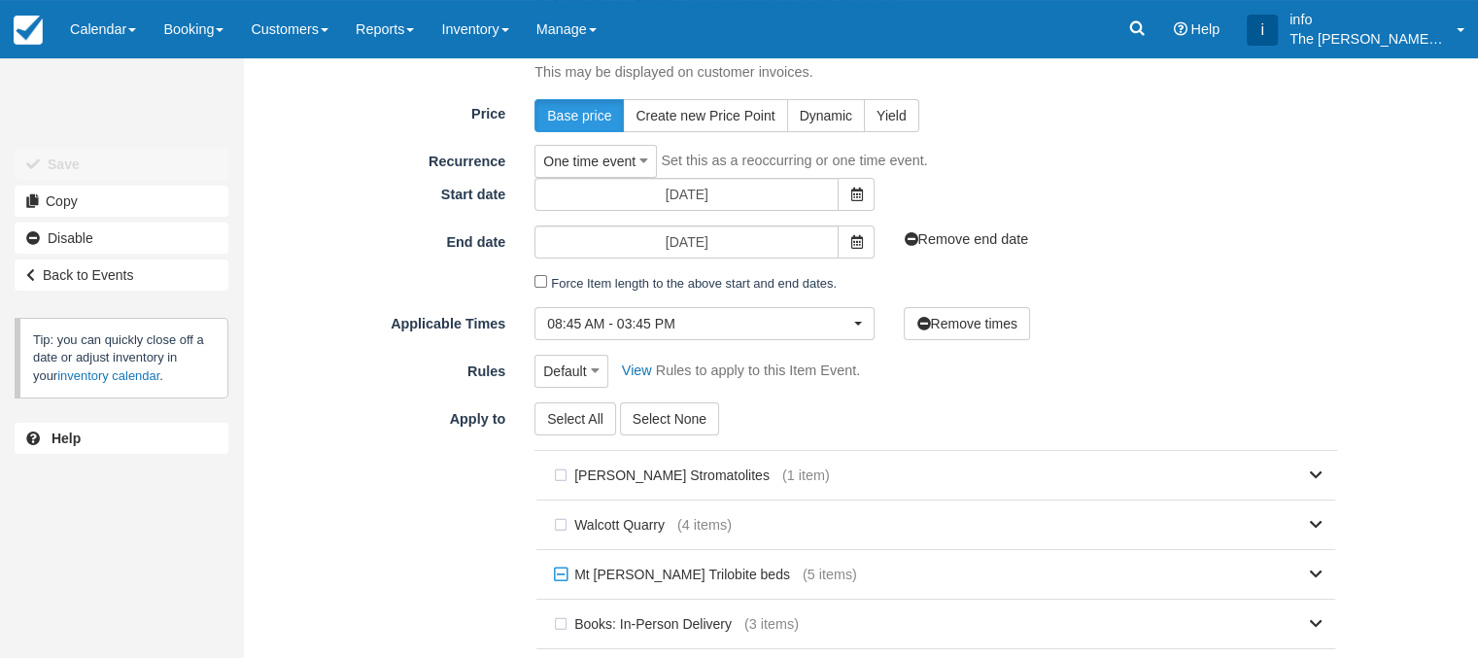
scroll to position [291, 0]
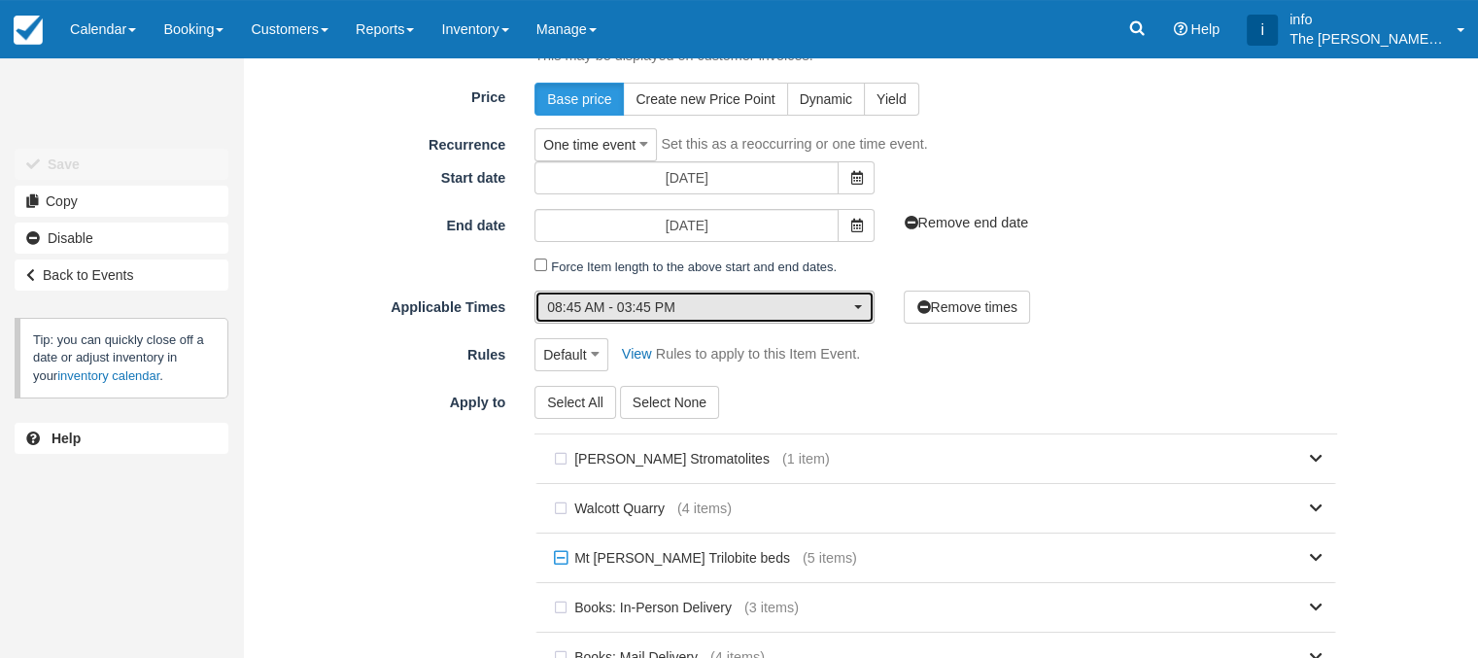
click at [854, 311] on button "08:45 AM - 03:45 PM" at bounding box center [704, 306] width 340 height 33
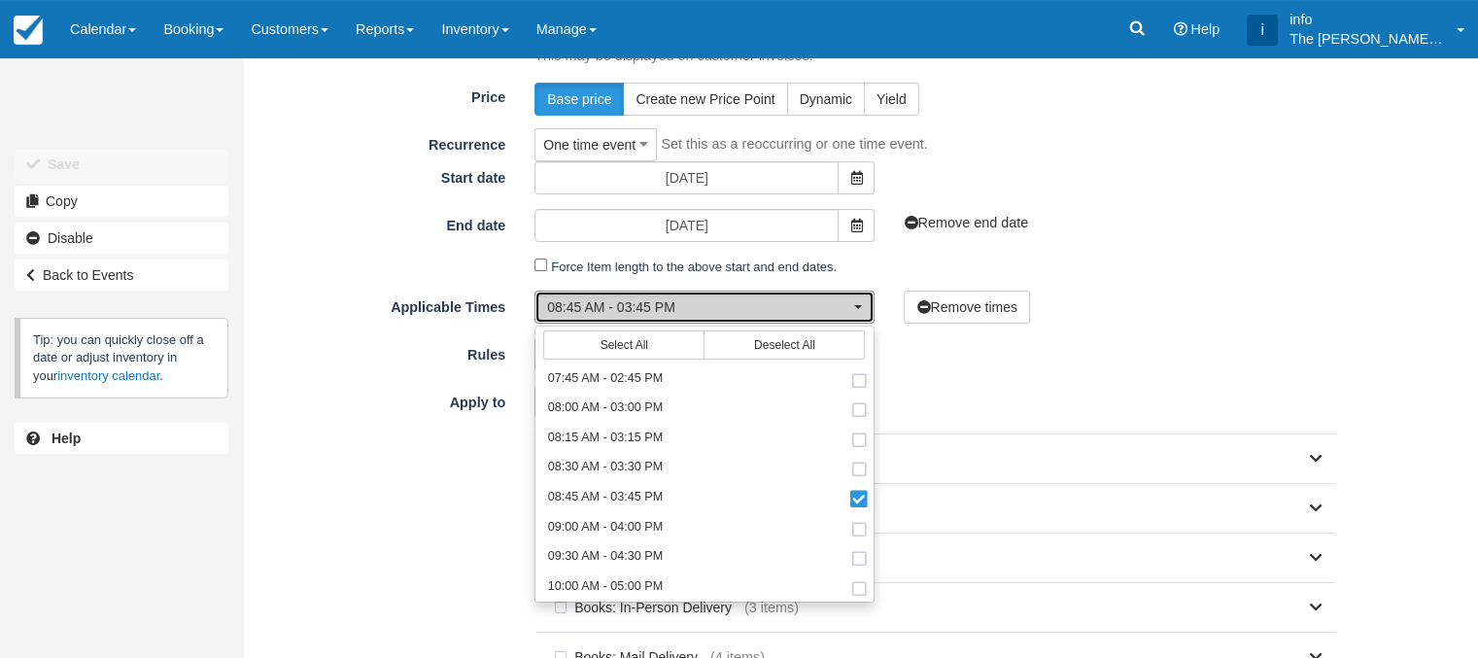
click at [855, 311] on button "08:45 AM - 03:45 PM" at bounding box center [704, 306] width 340 height 33
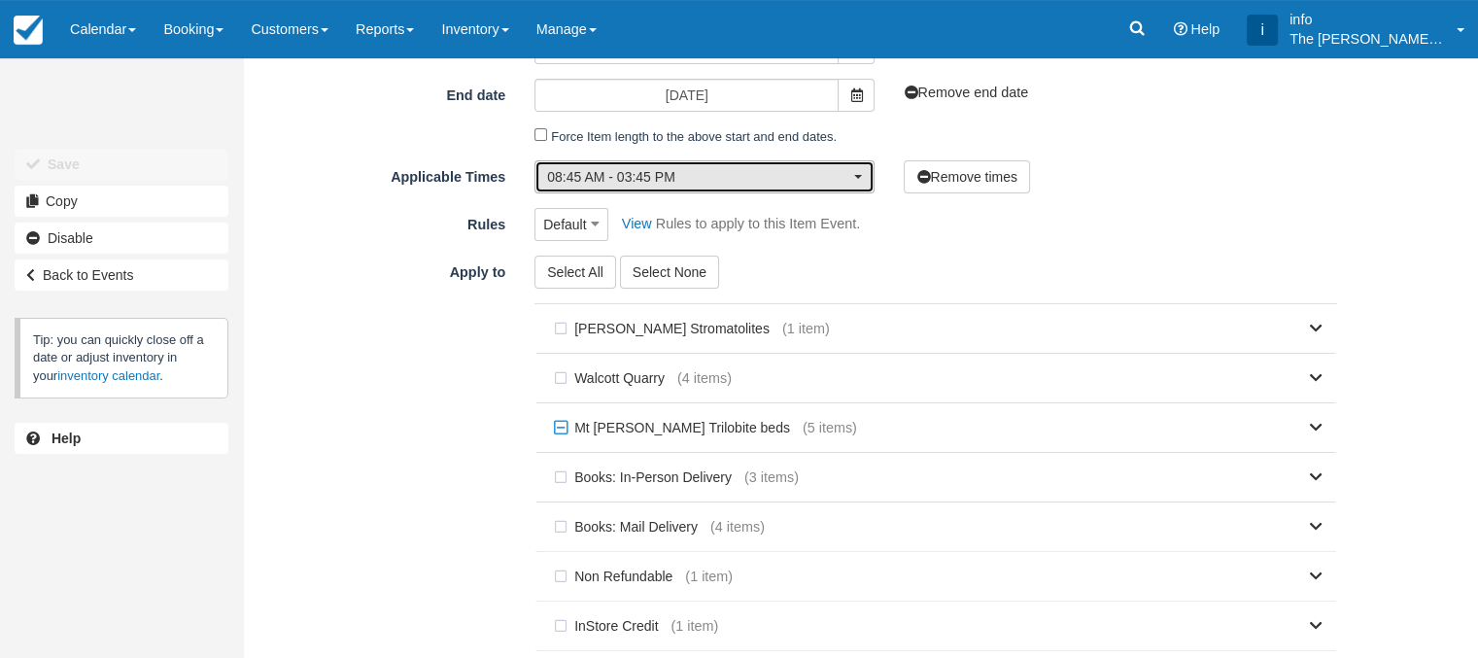
scroll to position [486, 0]
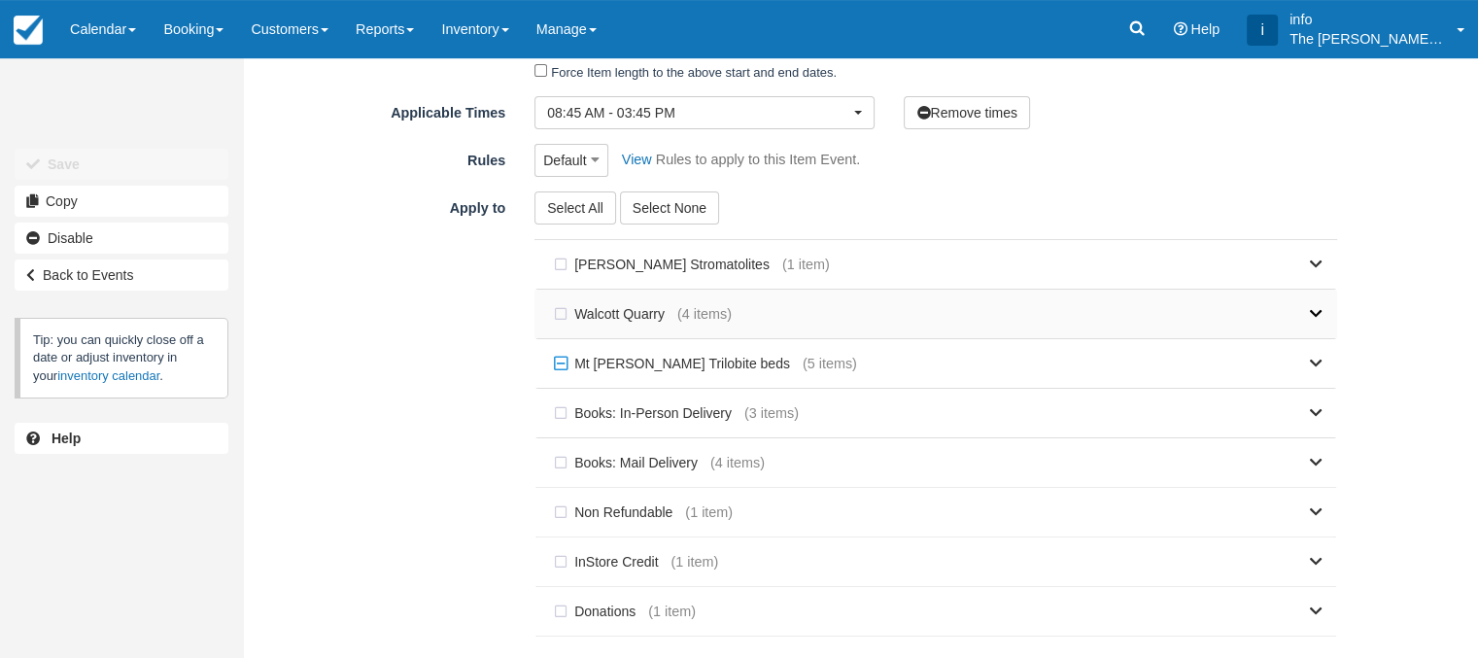
click at [1311, 310] on icon at bounding box center [1316, 314] width 13 height 14
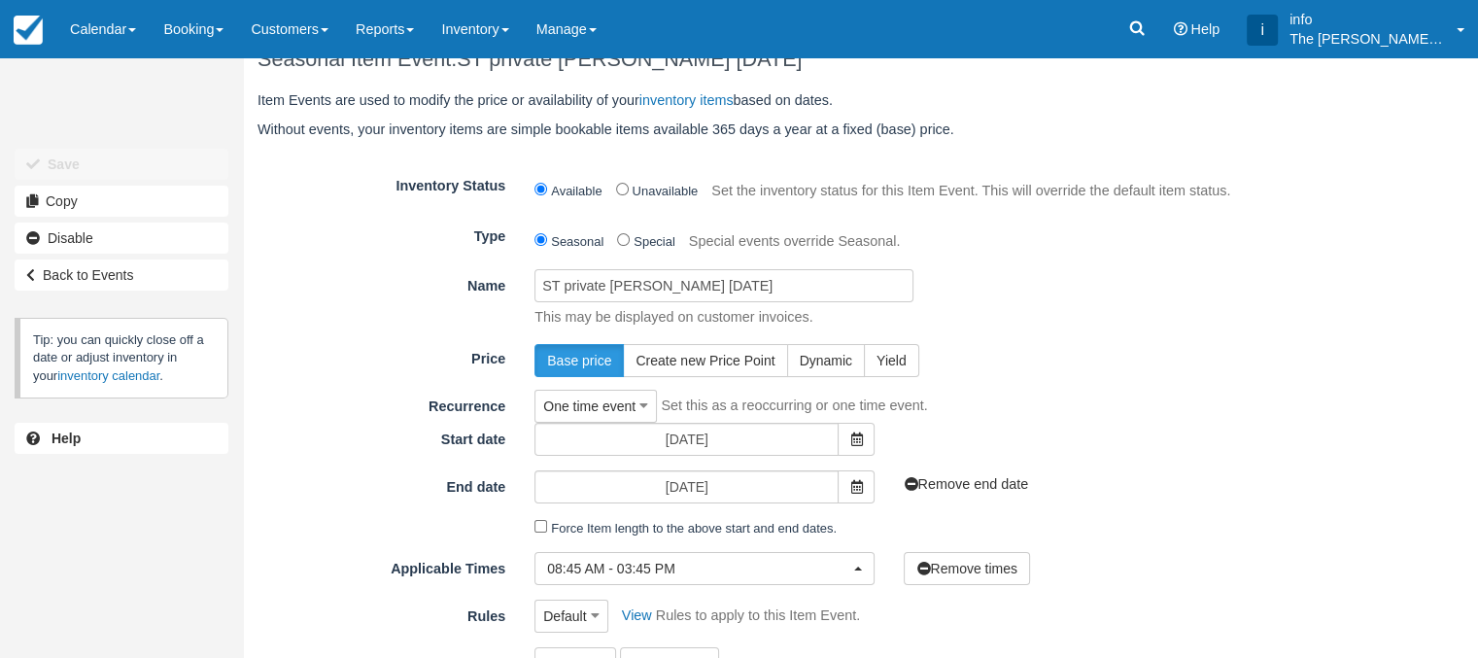
scroll to position [0, 0]
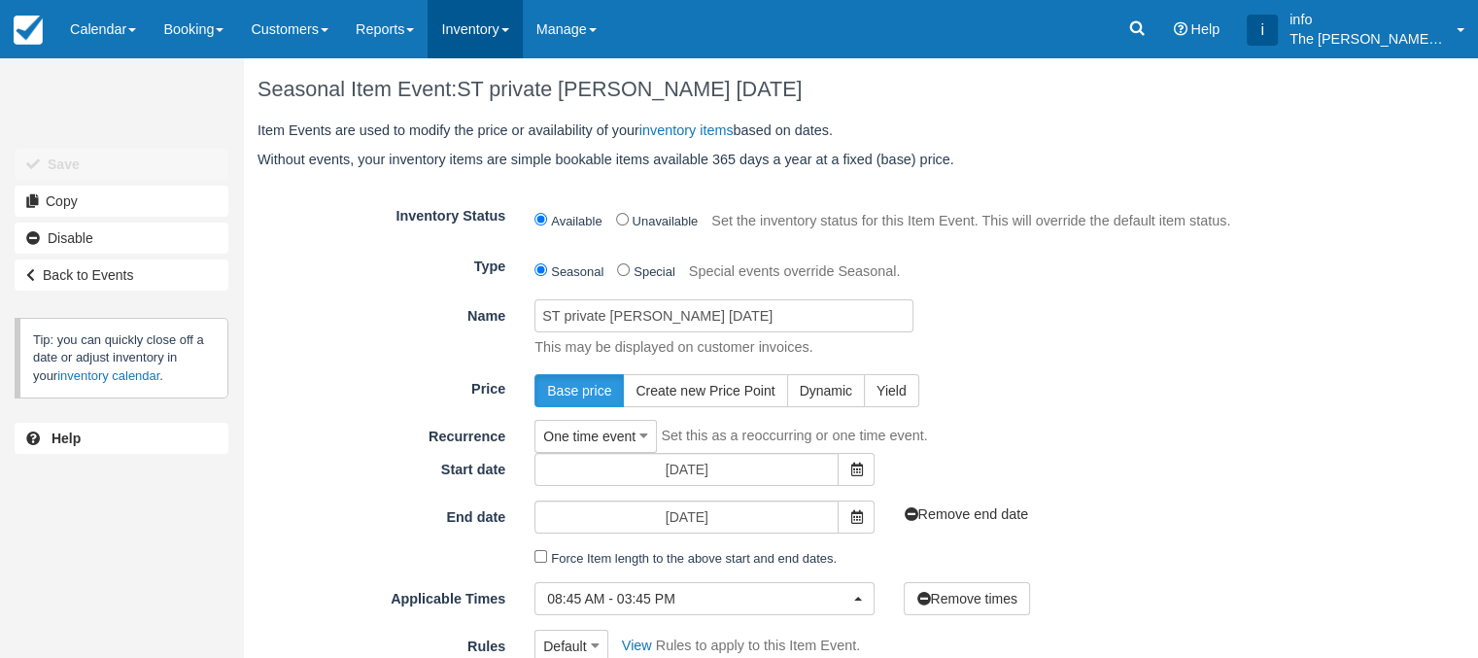
click at [505, 40] on link "Inventory" at bounding box center [474, 29] width 94 height 58
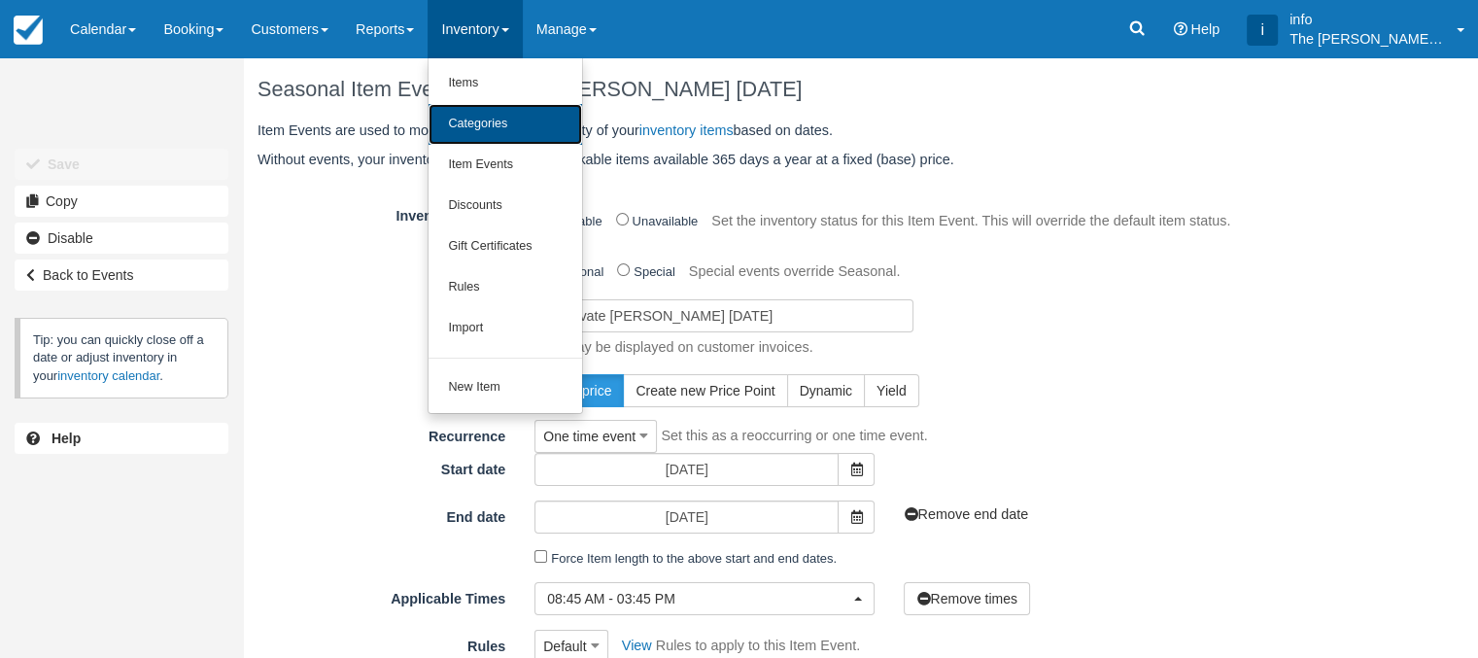
click at [508, 124] on link "Categories" at bounding box center [504, 124] width 153 height 41
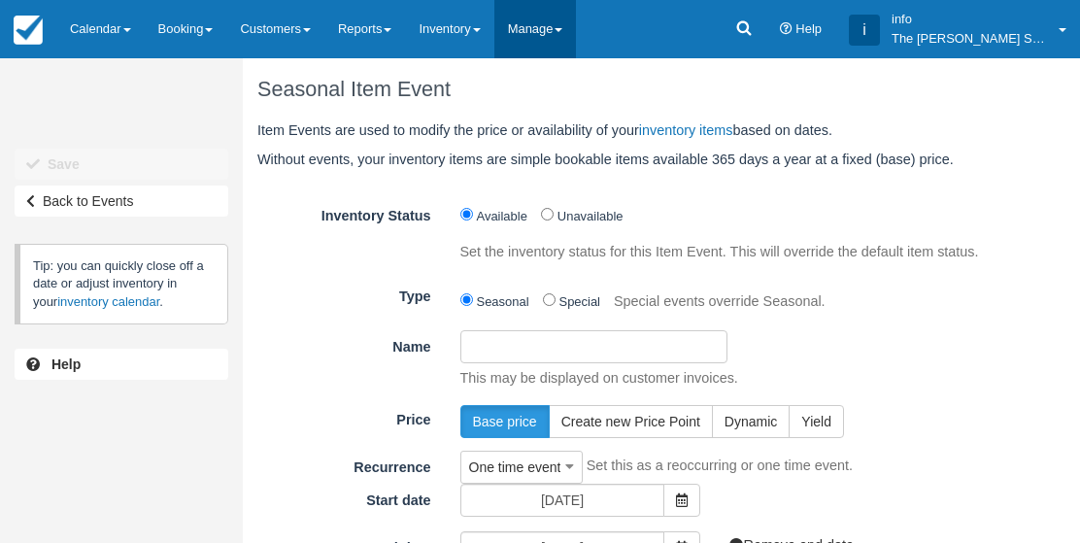
click at [566, 21] on link "Manage" at bounding box center [535, 29] width 83 height 58
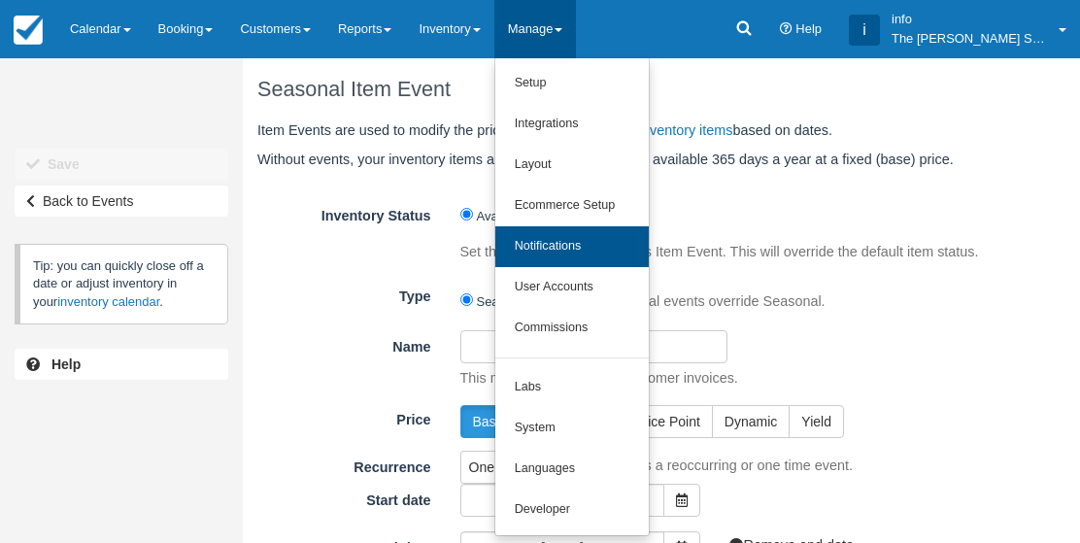
click at [591, 243] on link "Notifications" at bounding box center [571, 246] width 153 height 41
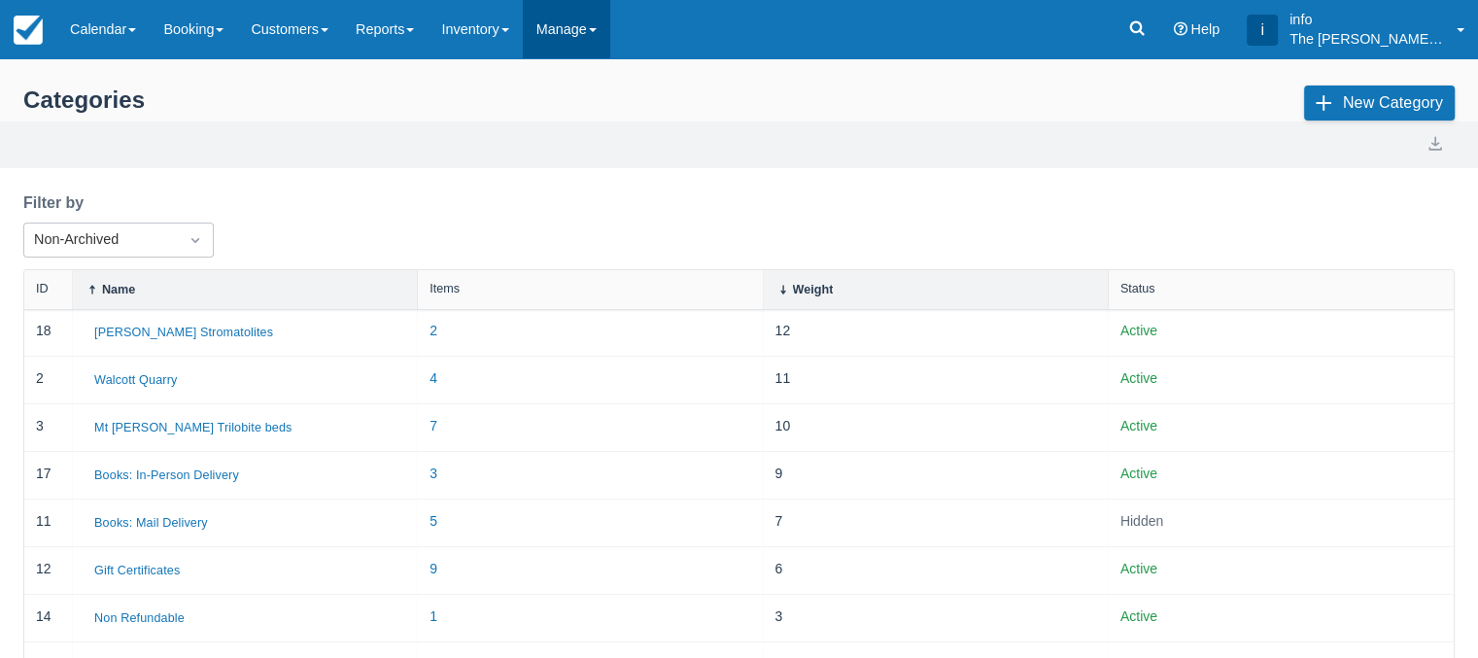
click at [565, 27] on link "Manage" at bounding box center [566, 29] width 87 height 58
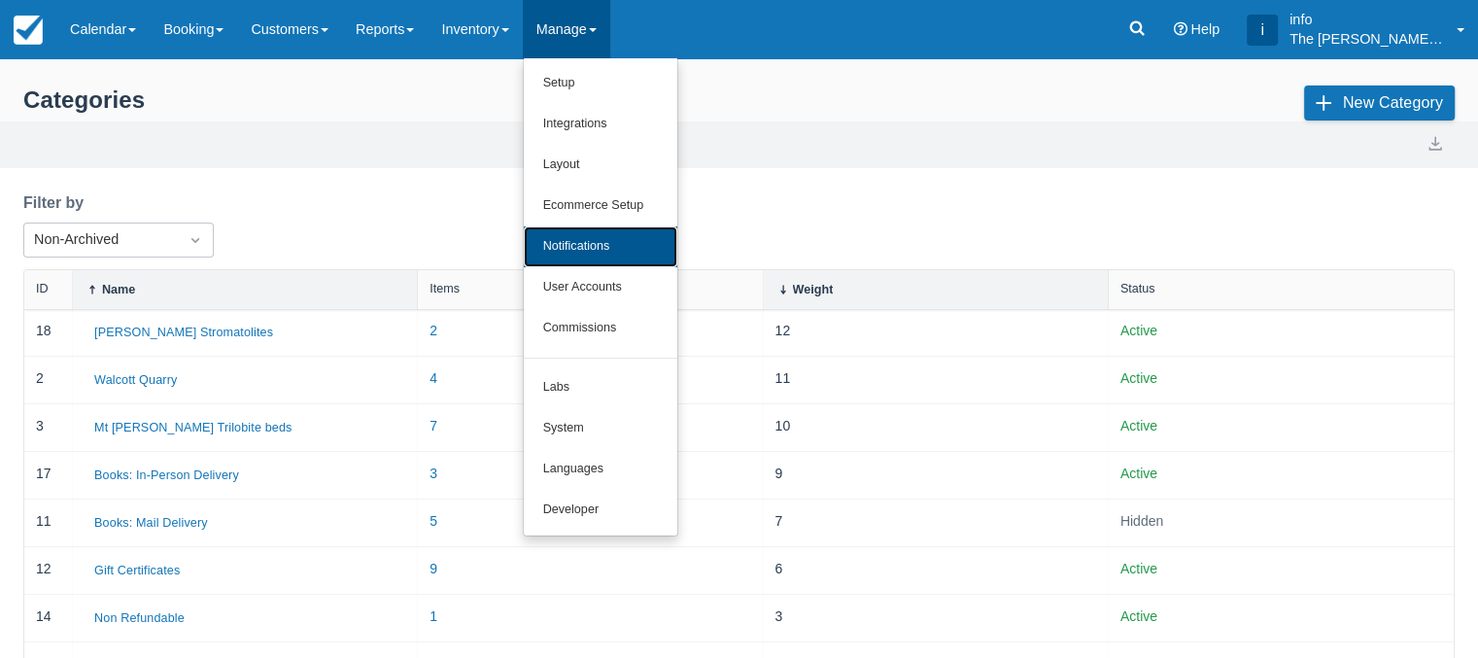
click at [606, 252] on link "Notifications" at bounding box center [600, 246] width 153 height 41
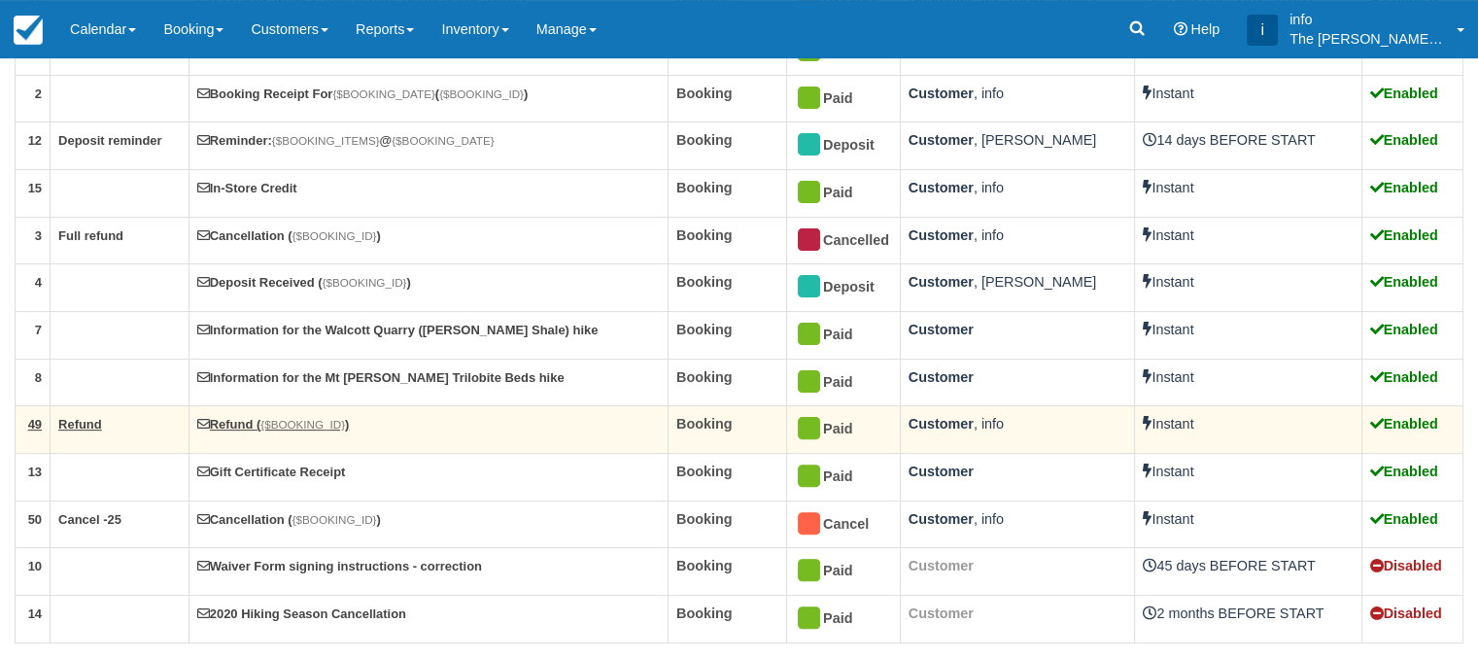
scroll to position [392, 0]
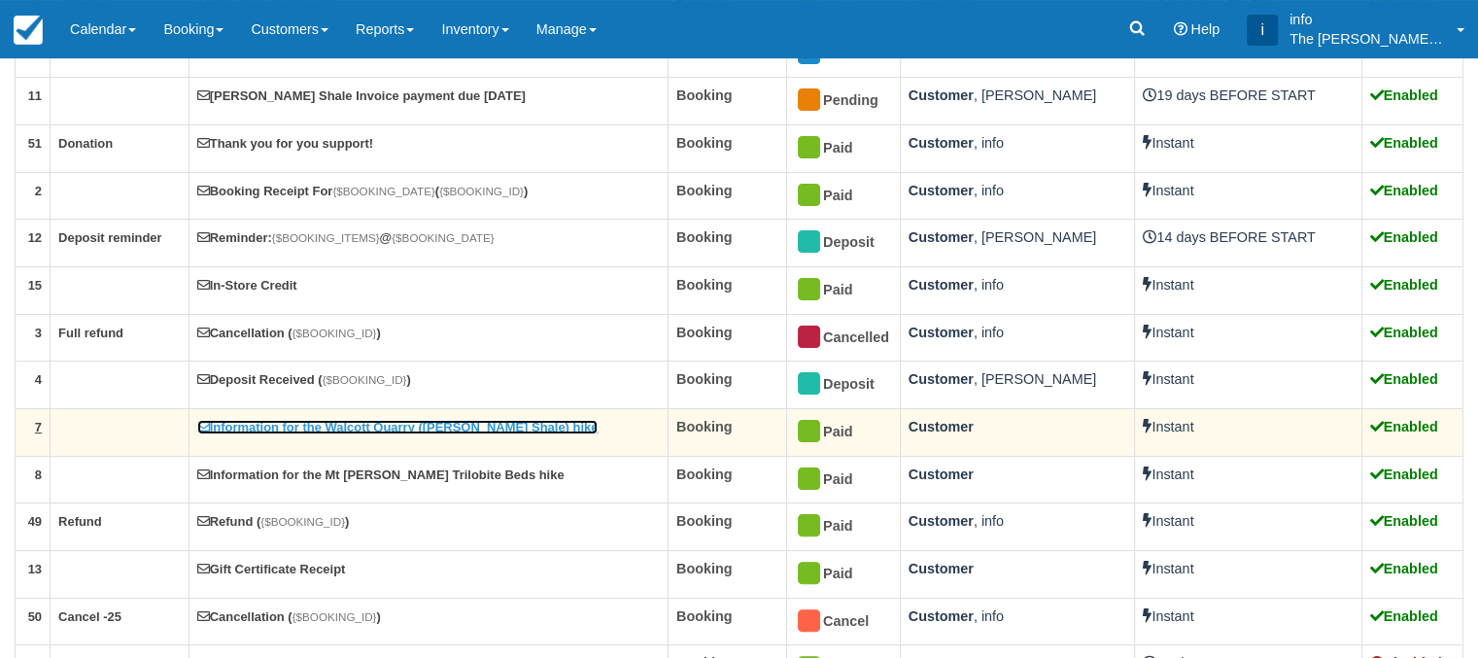
click at [338, 425] on link "Information for the Walcott Quarry ([PERSON_NAME] Shale) hike" at bounding box center [397, 427] width 401 height 15
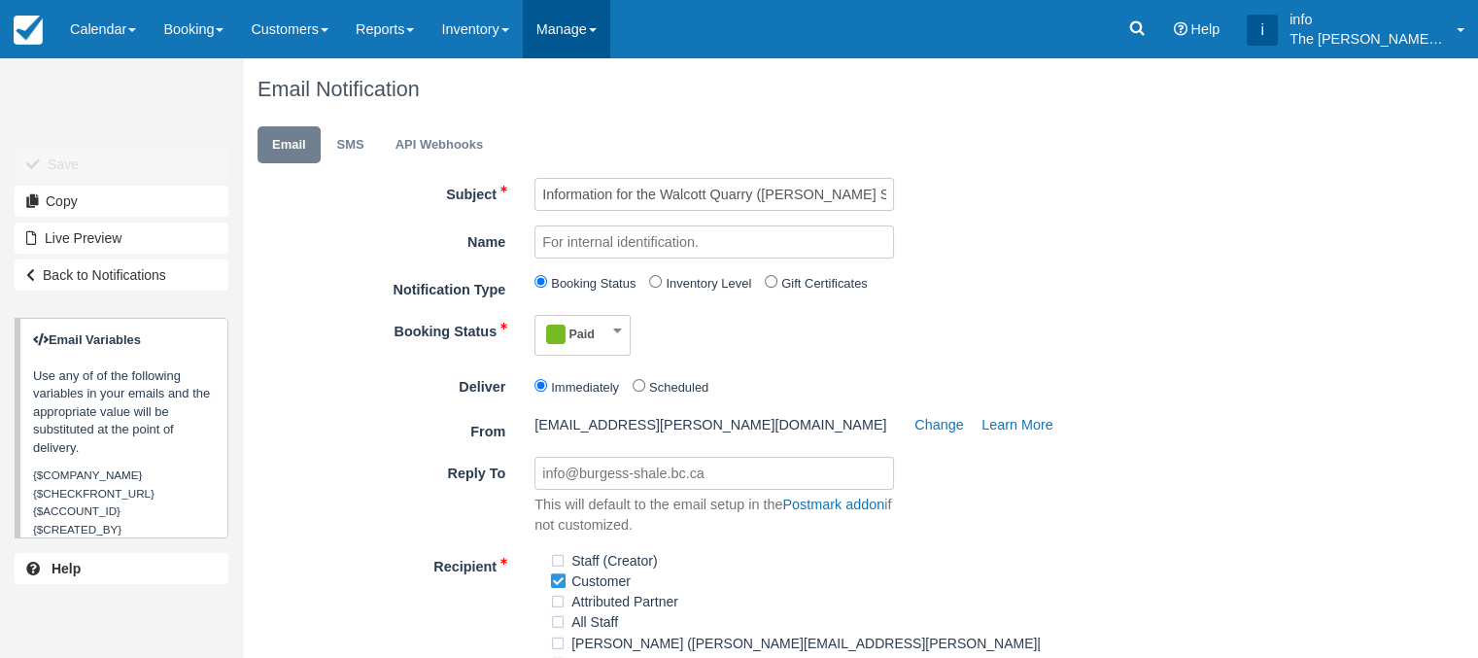
click at [583, 26] on link "Manage" at bounding box center [566, 29] width 87 height 58
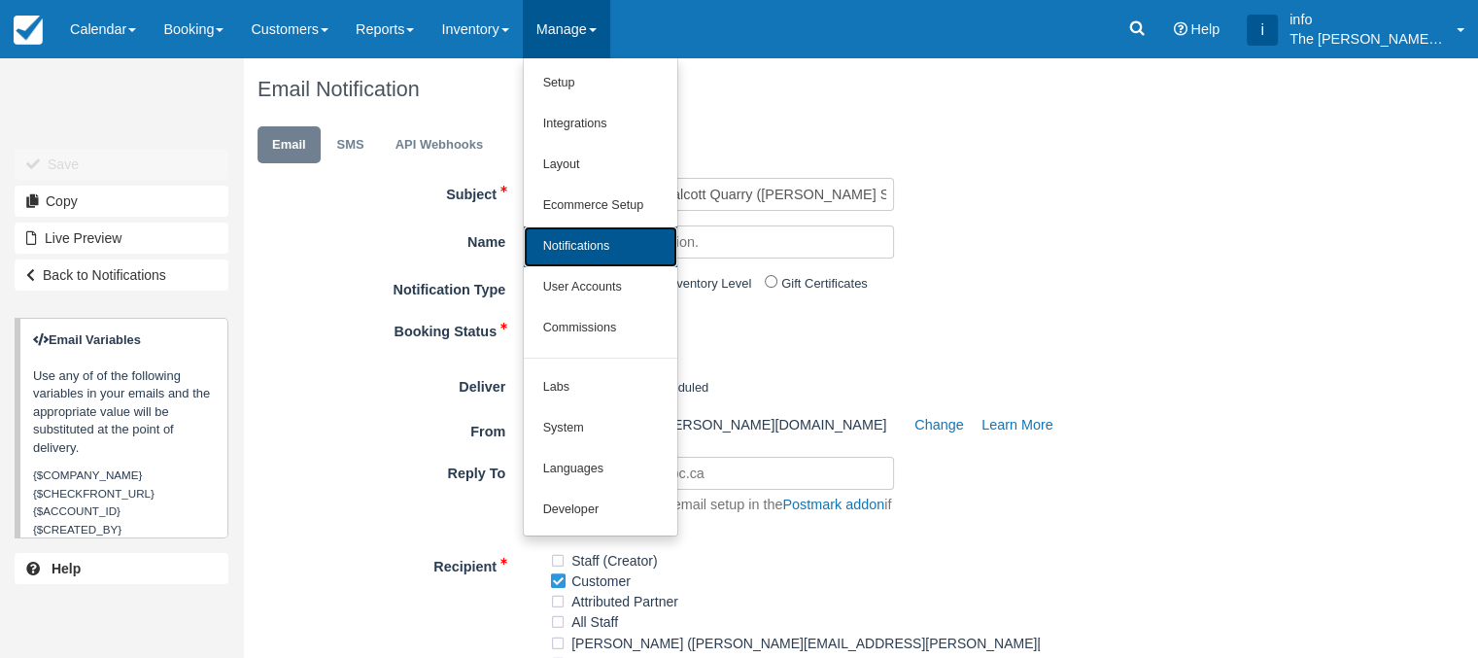
click at [606, 244] on link "Notifications" at bounding box center [600, 246] width 153 height 41
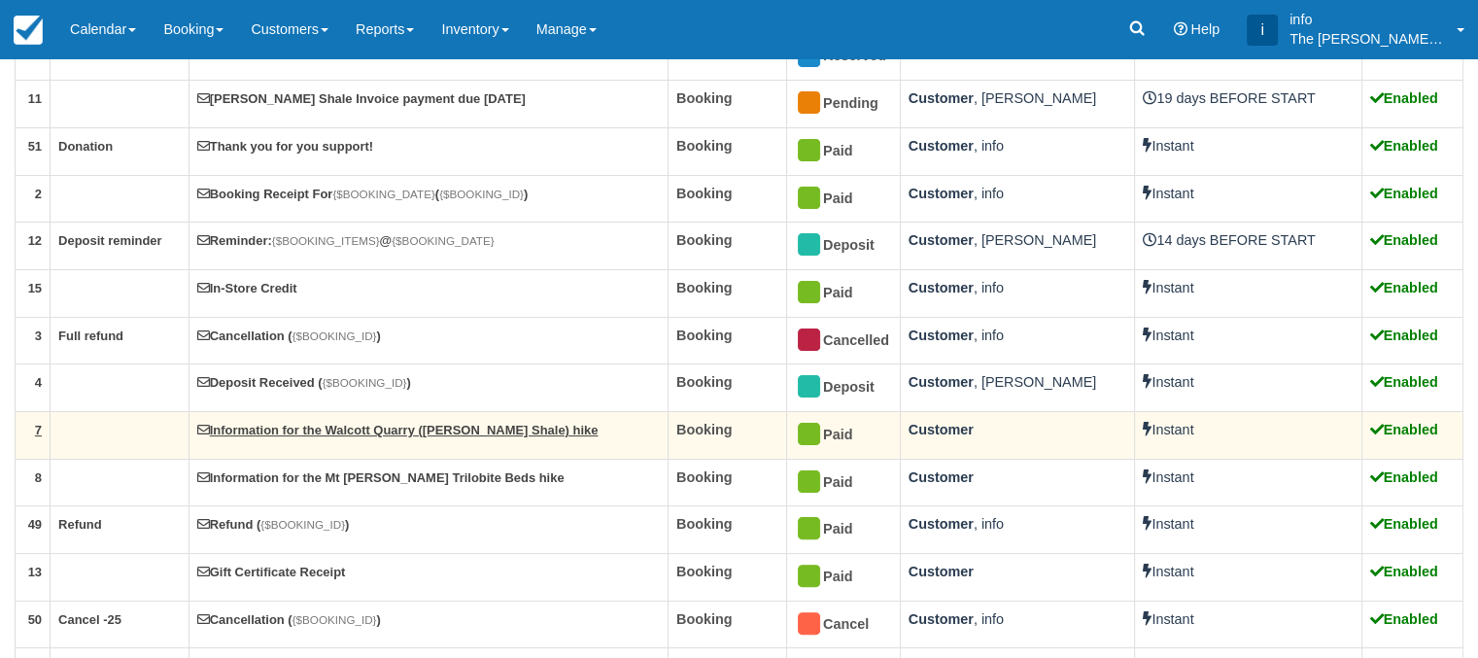
scroll to position [486, 0]
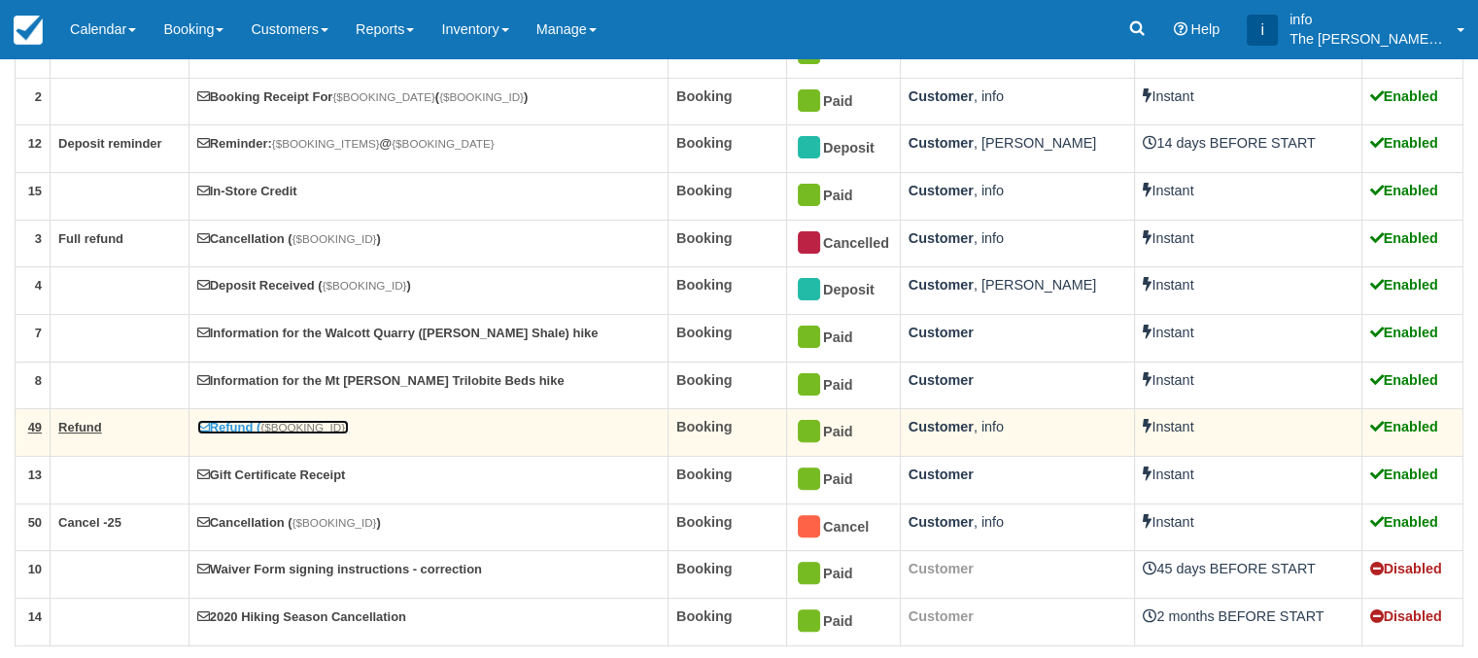
click at [263, 425] on link "Refund ( {$BOOKING_ID} )" at bounding box center [273, 427] width 153 height 15
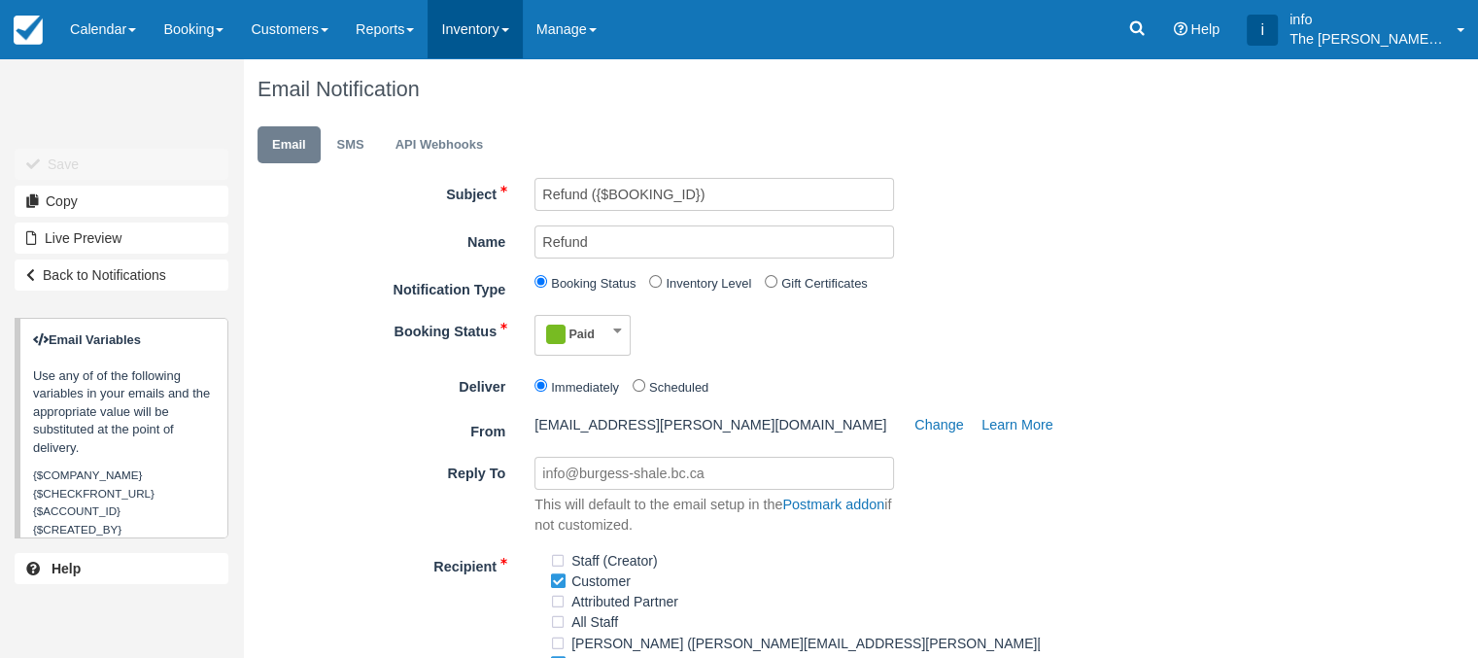
click at [499, 37] on link "Inventory" at bounding box center [474, 29] width 94 height 58
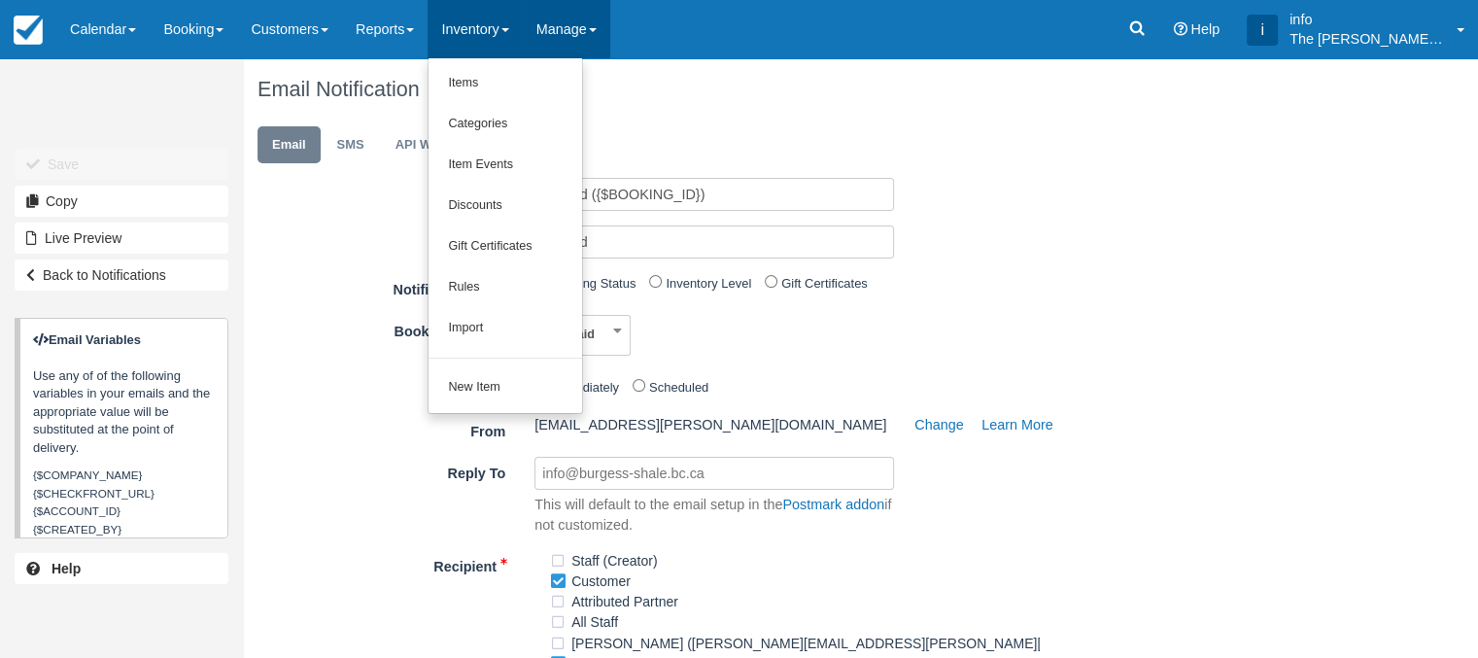
click at [598, 24] on link "Manage" at bounding box center [566, 29] width 87 height 58
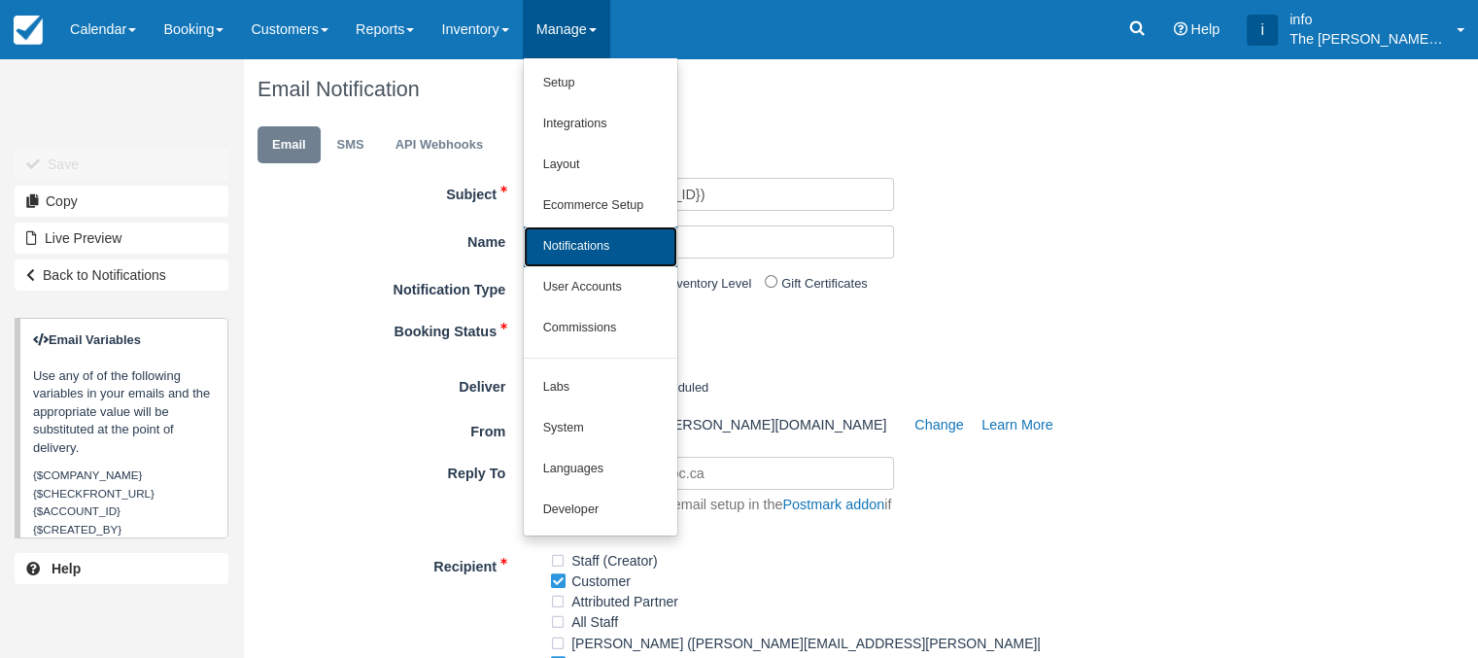
click at [605, 245] on link "Notifications" at bounding box center [600, 246] width 153 height 41
